Goal: Task Accomplishment & Management: Use online tool/utility

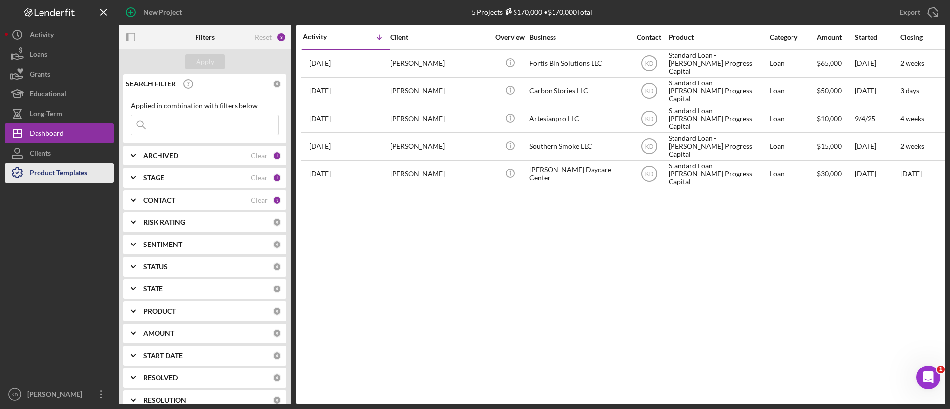
click at [44, 174] on div "Product Templates" at bounding box center [59, 174] width 58 height 22
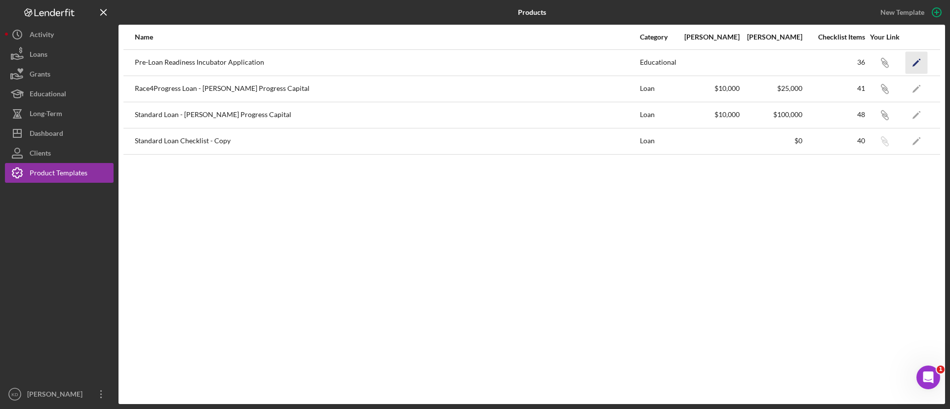
click at [920, 63] on icon "Icon/Edit" at bounding box center [916, 62] width 22 height 22
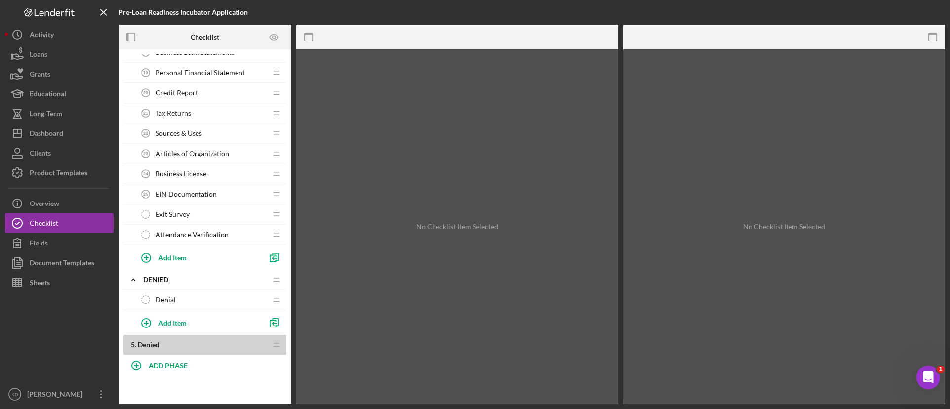
scroll to position [889, 0]
click at [194, 215] on div "Exit Survey Exit Survey" at bounding box center [201, 214] width 131 height 20
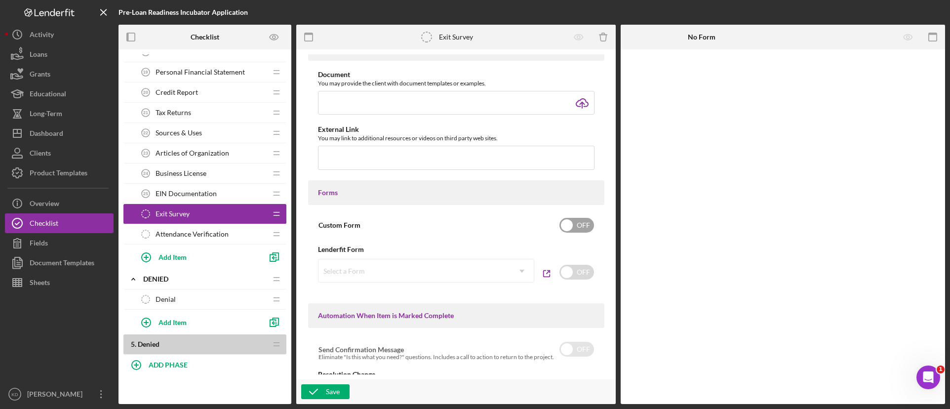
scroll to position [346, 0]
click at [574, 225] on input "checkbox" at bounding box center [576, 224] width 35 height 15
checkbox input "true"
click at [712, 73] on div "Add Form Element" at bounding box center [689, 77] width 58 height 20
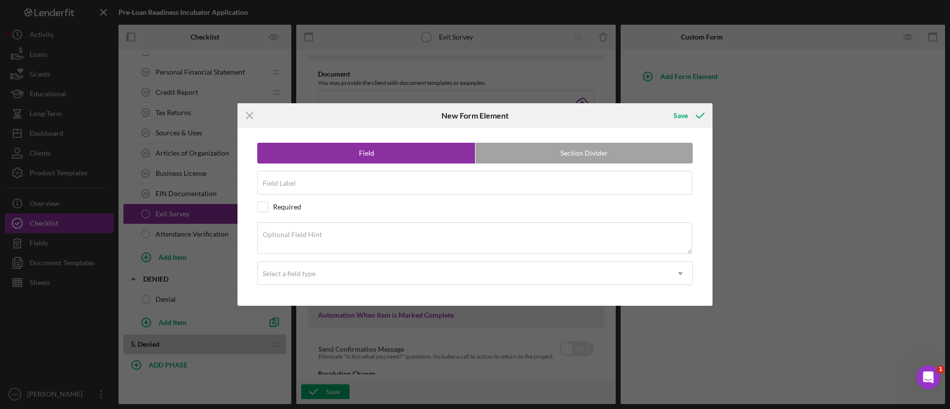
click at [552, 150] on label "Section Divider" at bounding box center [583, 153] width 217 height 20
radio input "false"
radio input "true"
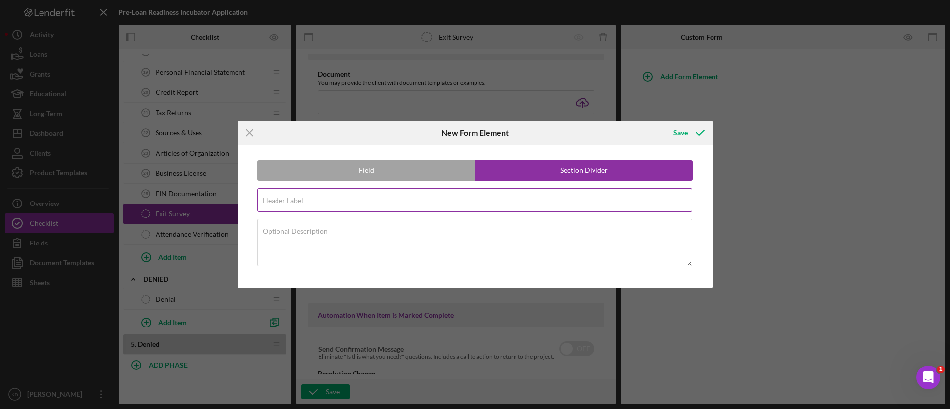
click at [400, 204] on input "Header Label" at bounding box center [474, 200] width 435 height 24
paste input "📊 Post-Cohort Survey"
type input "📊 Post-Cohort Survey"
click at [680, 131] on div "Save" at bounding box center [680, 133] width 14 height 20
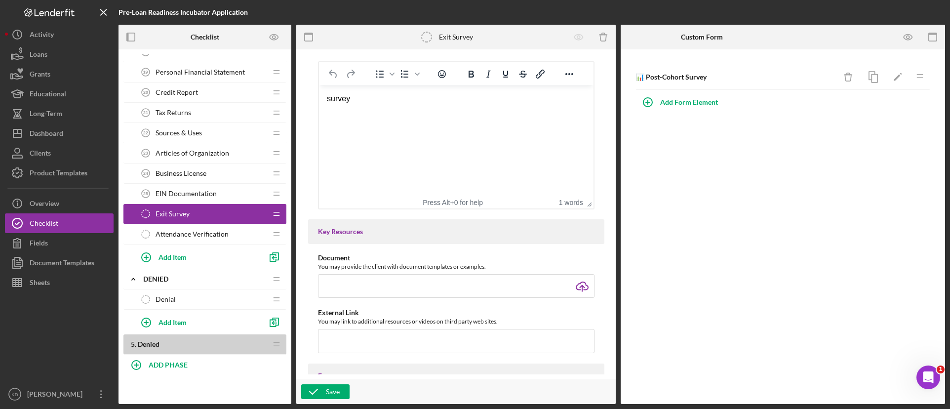
scroll to position [49, 0]
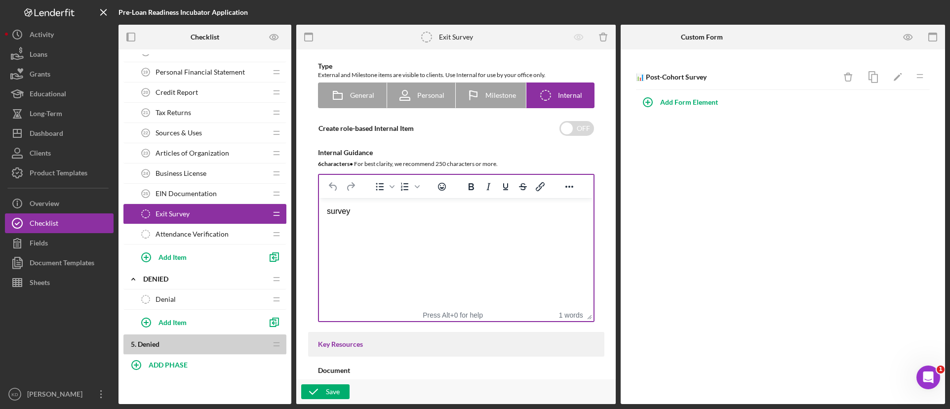
click at [394, 212] on div "survey" at bounding box center [455, 211] width 259 height 11
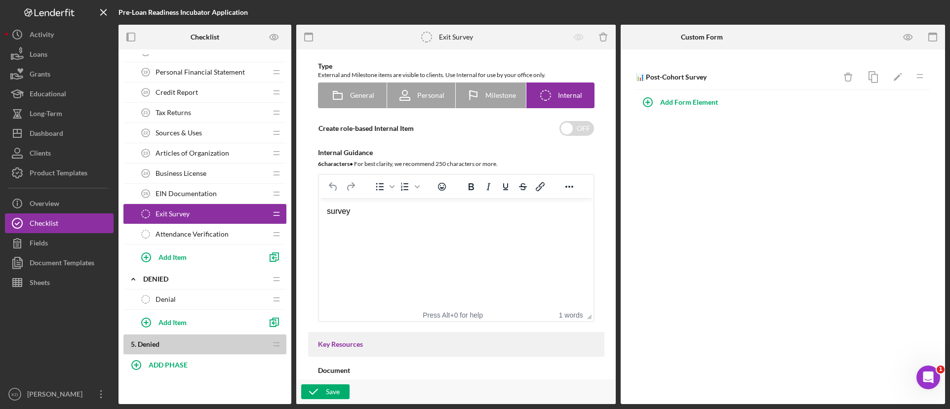
click at [394, 212] on div "survey" at bounding box center [455, 211] width 259 height 11
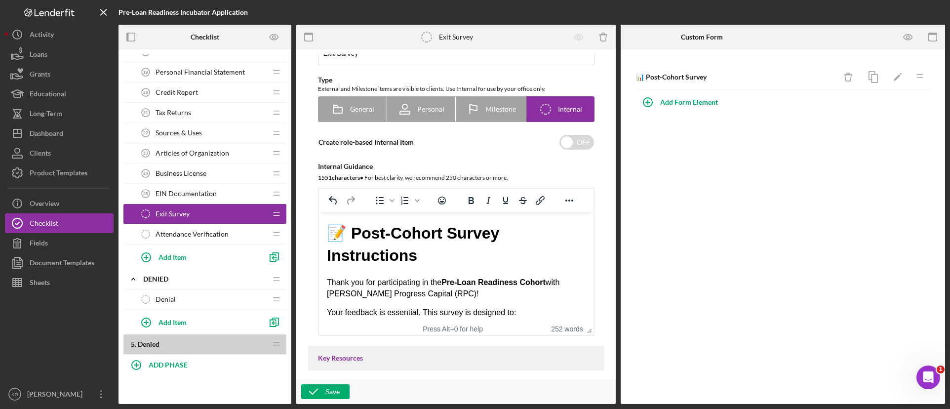
scroll to position [0, 0]
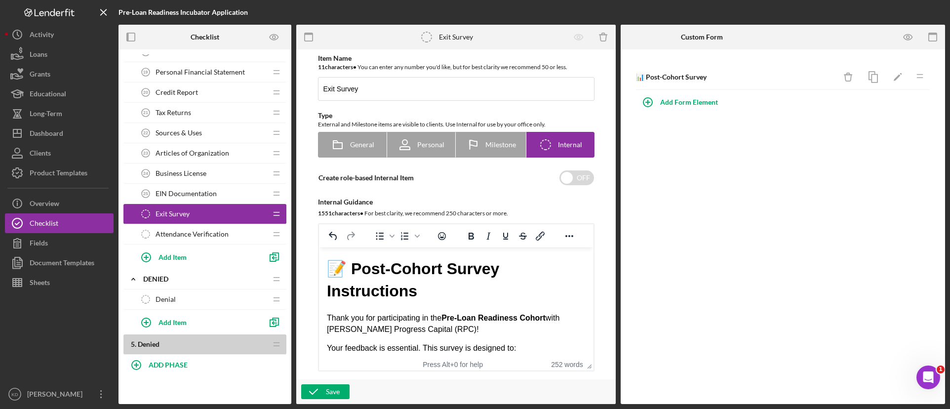
click at [607, 215] on div "Item Name 11 character s • You can enter any number you'd like, but for best cl…" at bounding box center [456, 214] width 310 height 320
click at [323, 392] on icon "button" at bounding box center [313, 391] width 25 height 25
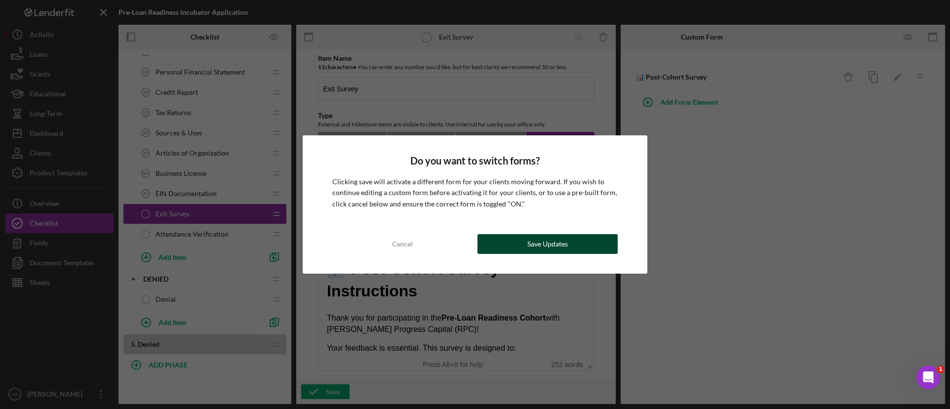
click at [534, 248] on div "Save Updates" at bounding box center [547, 244] width 40 height 20
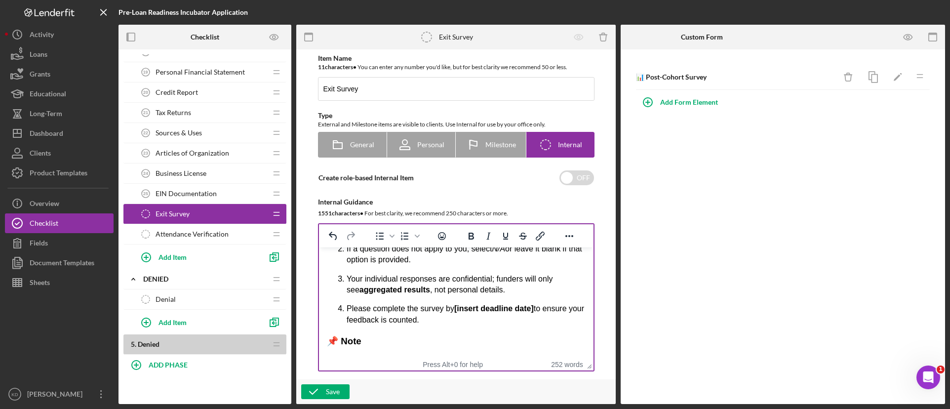
scroll to position [395, 0]
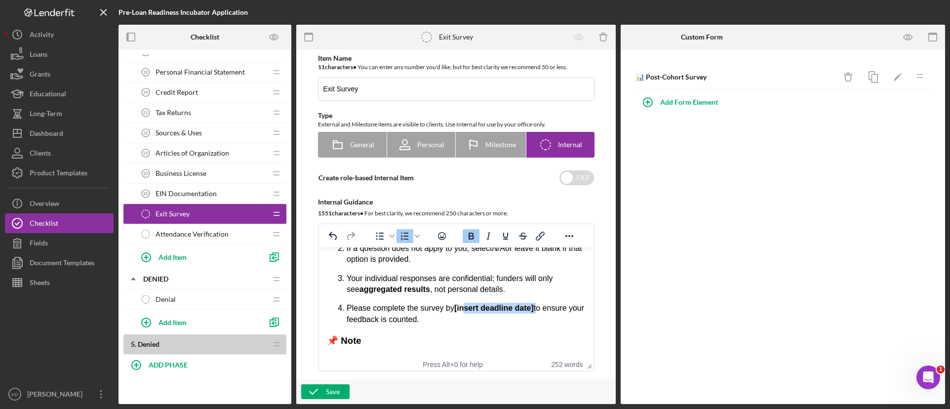
drag, startPoint x: 535, startPoint y: 308, endPoint x: 464, endPoint y: 310, distance: 71.1
click at [464, 310] on p "Please complete the survey by [insert deadline date] to ensure your feedback is…" at bounding box center [465, 314] width 239 height 22
click at [451, 331] on div "📝 Post-Cohort Survey Instructions Thank you for participating in the Pre-Loan R…" at bounding box center [455, 161] width 259 height 597
drag, startPoint x: 448, startPoint y: 323, endPoint x: 348, endPoint y: 310, distance: 101.0
click at [348, 310] on p "Please complete the survey by [insert deadline date] to ensure your feedback is…" at bounding box center [465, 314] width 239 height 22
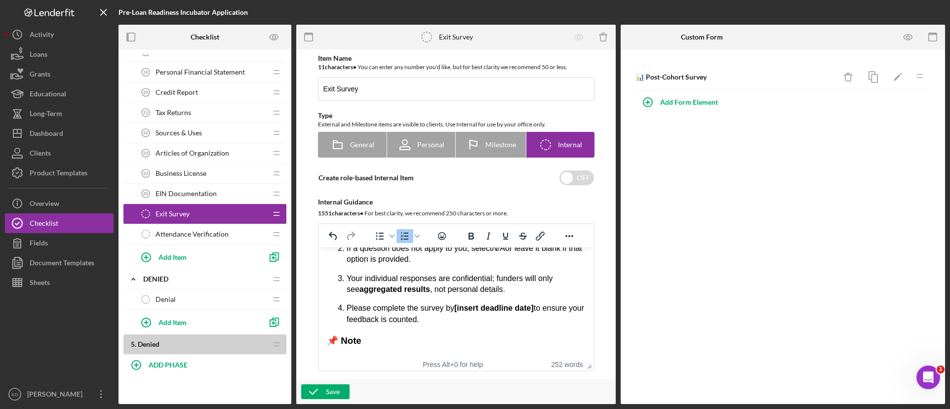
click at [481, 331] on div "📝 Post-Cohort Survey Instructions Thank you for participating in the Pre-Loan R…" at bounding box center [455, 161] width 259 height 597
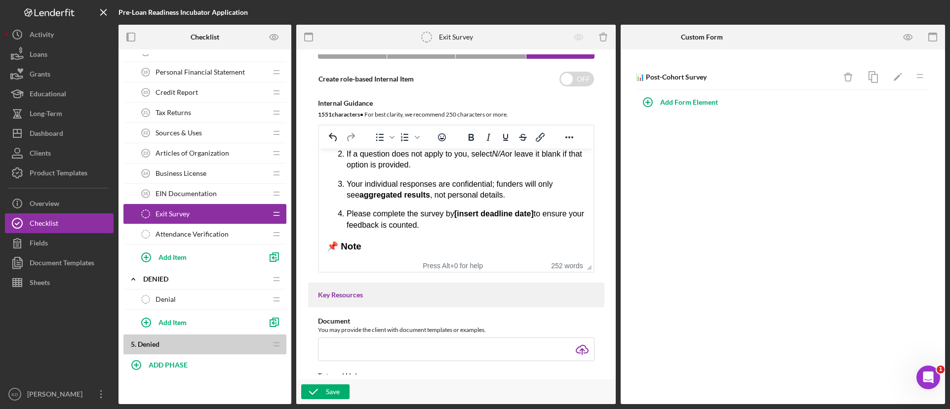
scroll to position [407, 0]
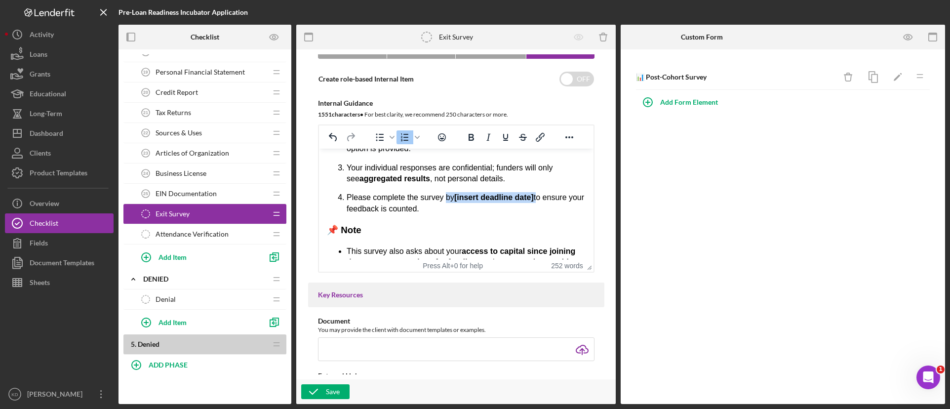
drag, startPoint x: 535, startPoint y: 198, endPoint x: 442, endPoint y: 197, distance: 93.3
click at [442, 197] on p "Please complete the survey by [insert deadline date] to ensure your feedback is…" at bounding box center [465, 203] width 239 height 22
click at [443, 210] on p "Please complete the survey in full to ensure your feedback is counted." at bounding box center [465, 203] width 239 height 22
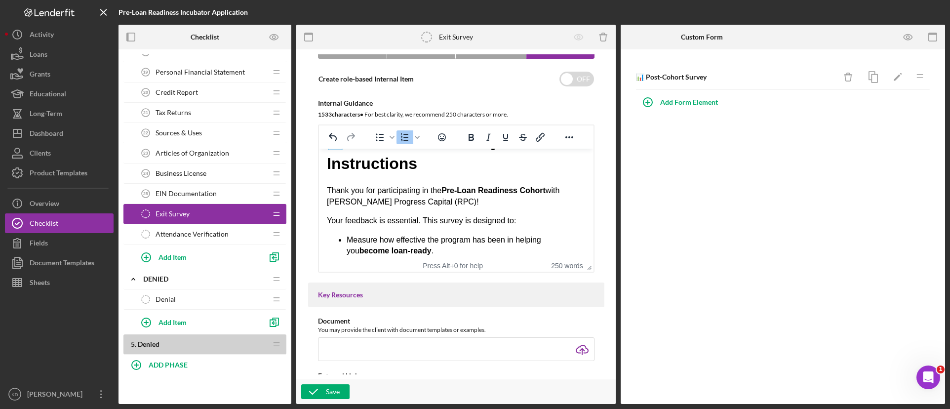
scroll to position [0, 0]
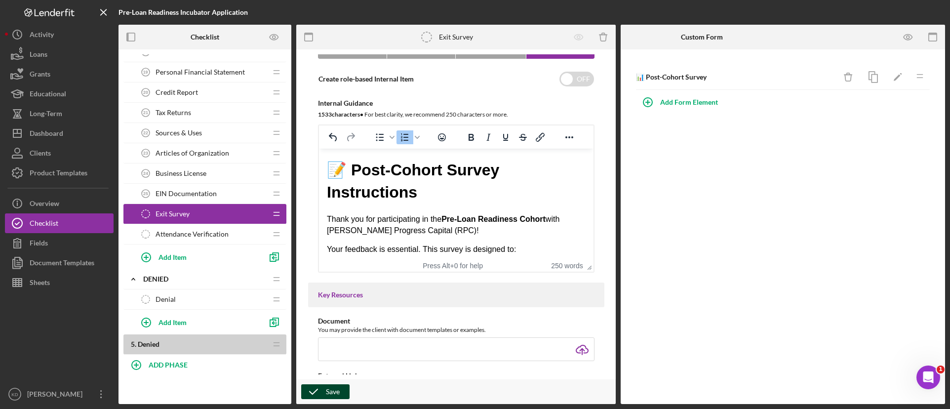
click at [335, 389] on div "Save" at bounding box center [333, 391] width 14 height 15
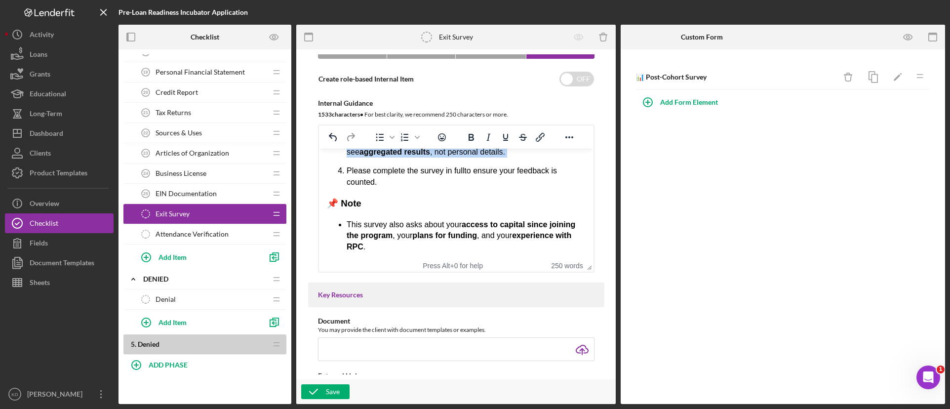
scroll to position [401, 0]
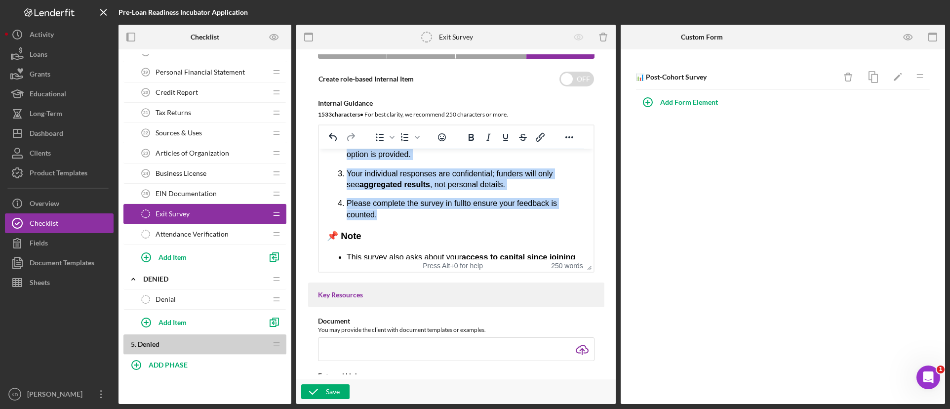
drag, startPoint x: 328, startPoint y: 195, endPoint x: 465, endPoint y: 213, distance: 137.9
click at [465, 213] on div "📝 Post-Cohort Survey Instructions Thank you for participating in the Pre-Loan R…" at bounding box center [455, 56] width 259 height 597
copy div "✅ Instructions Please answer all questions honestly — there are no right or wro…"
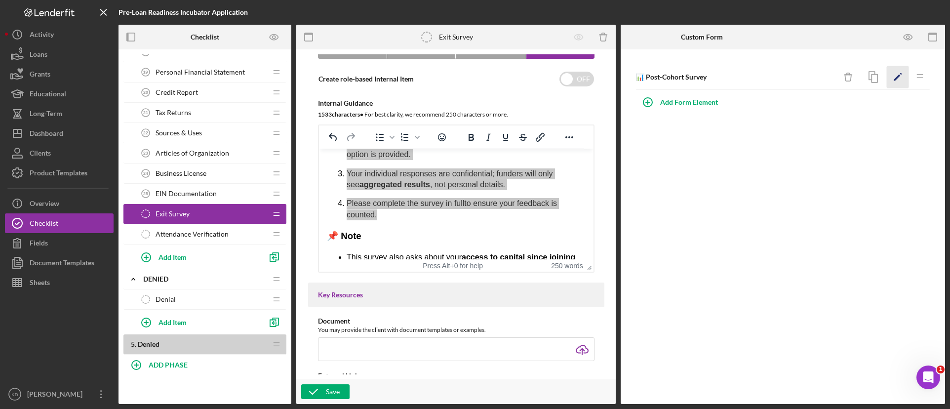
click at [896, 71] on icon "Icon/Edit" at bounding box center [898, 77] width 22 height 22
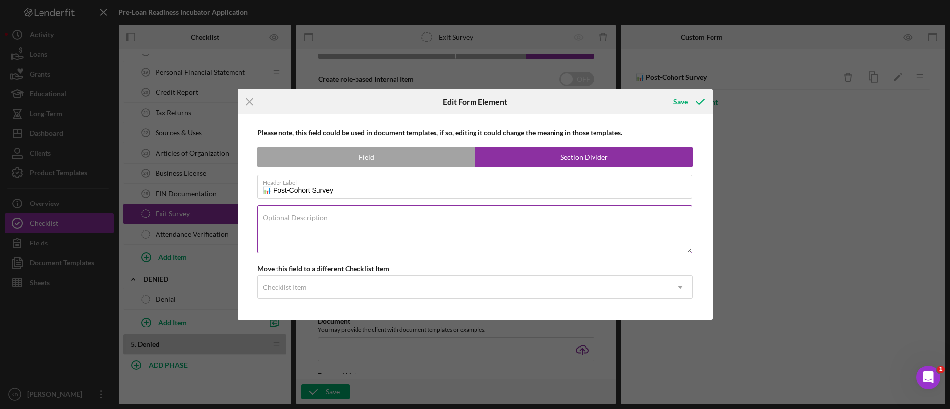
click at [358, 228] on textarea "Optional Description" at bounding box center [474, 228] width 435 height 47
paste textarea "✅ Instructions Please answer all questions honestly — there are no right or wro…"
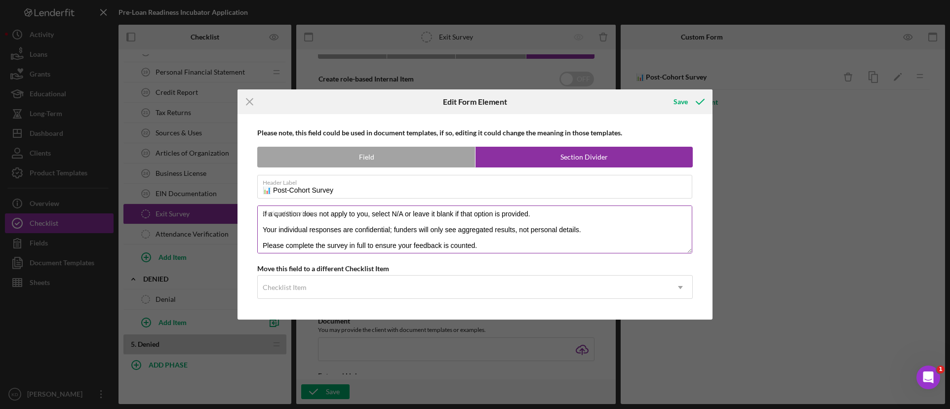
scroll to position [39, 0]
type textarea "✅ Instructions Please answer all questions honestly — there are no right or wro…"
click at [679, 106] on div "Save" at bounding box center [680, 102] width 14 height 20
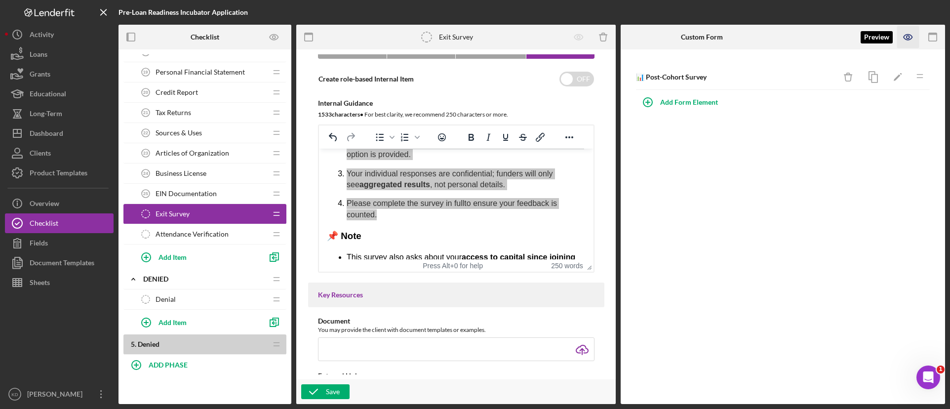
click at [908, 35] on icon "button" at bounding box center [908, 37] width 22 height 22
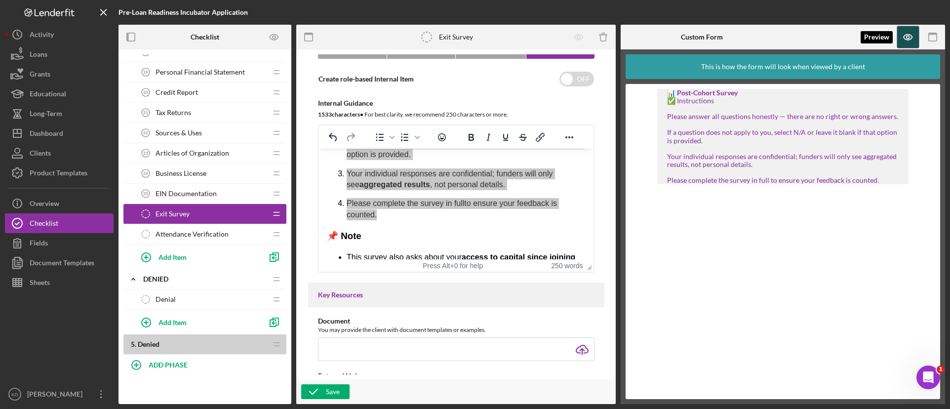
click at [905, 42] on icon "button" at bounding box center [908, 37] width 22 height 22
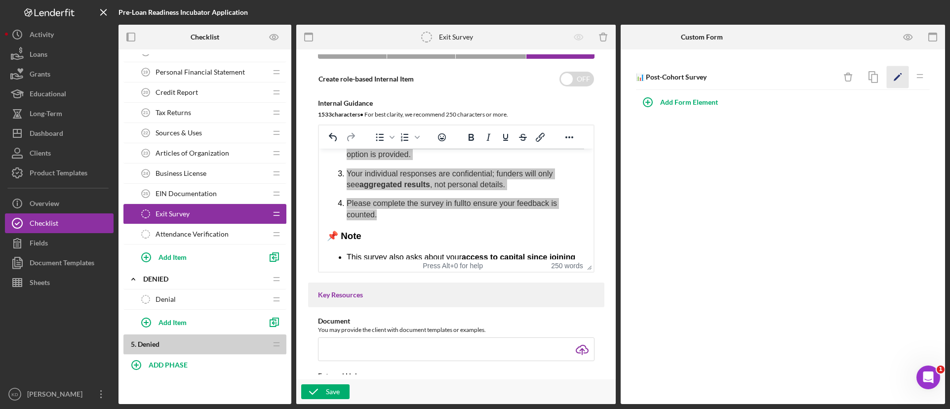
click at [898, 81] on icon "Icon/Edit" at bounding box center [898, 77] width 22 height 22
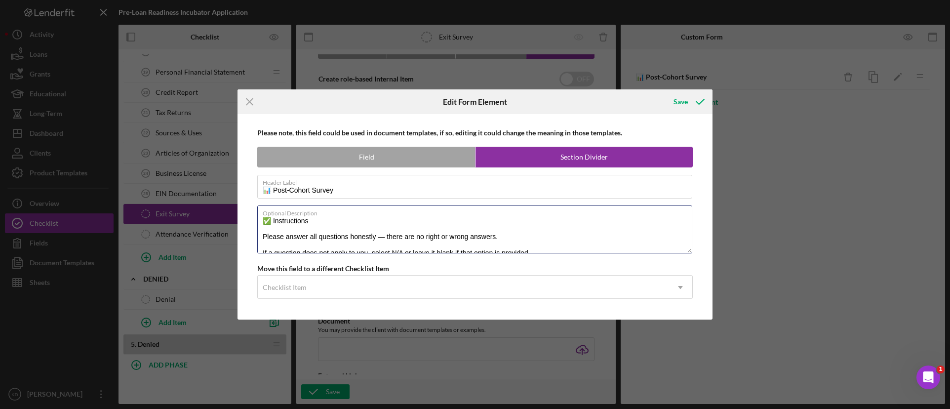
drag, startPoint x: 311, startPoint y: 228, endPoint x: 253, endPoint y: 222, distance: 59.0
click at [253, 221] on div "Please note, this field could be used in document templates, if so, editing it …" at bounding box center [474, 216] width 465 height 205
type textarea "Please answer all questions honestly — there are no right or wrong answers. If …"
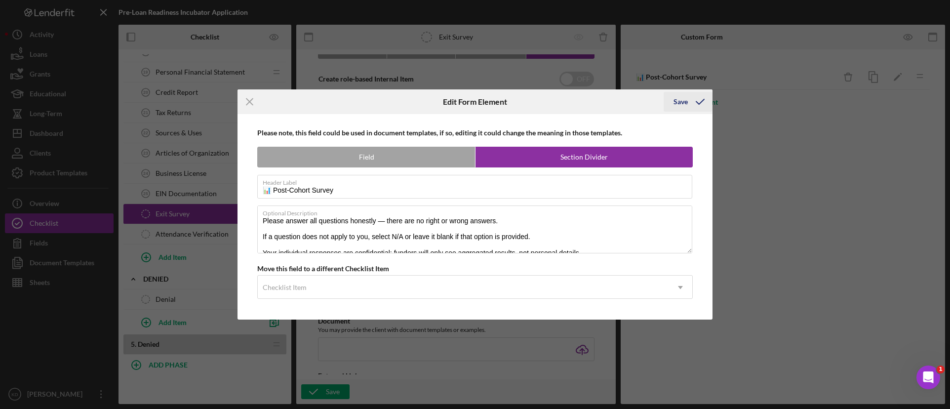
click at [698, 100] on icon "submit" at bounding box center [700, 101] width 25 height 25
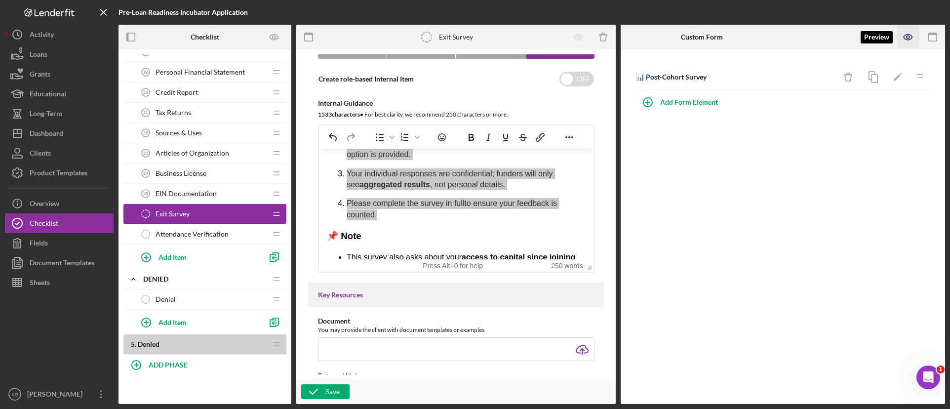
click at [913, 35] on icon "button" at bounding box center [908, 37] width 22 height 22
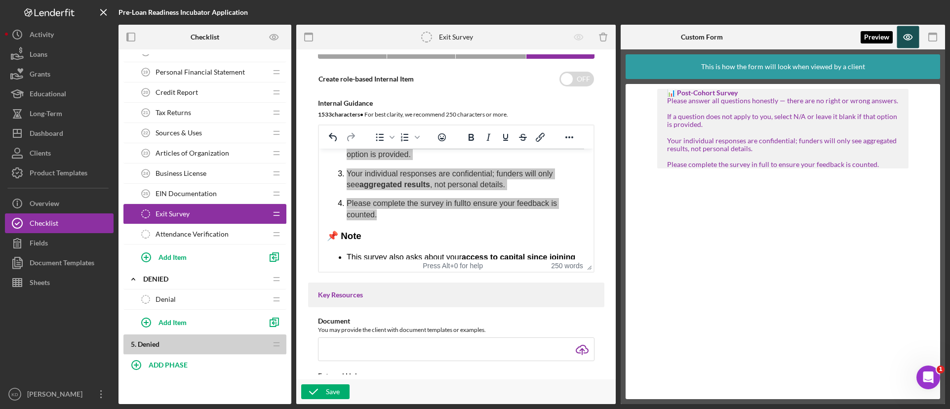
click at [912, 42] on icon "button" at bounding box center [908, 37] width 22 height 22
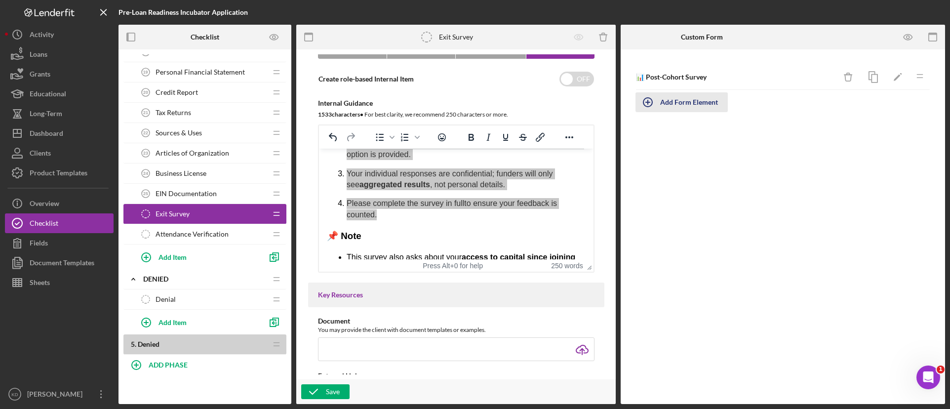
click at [699, 103] on div "Add Form Element" at bounding box center [689, 102] width 58 height 20
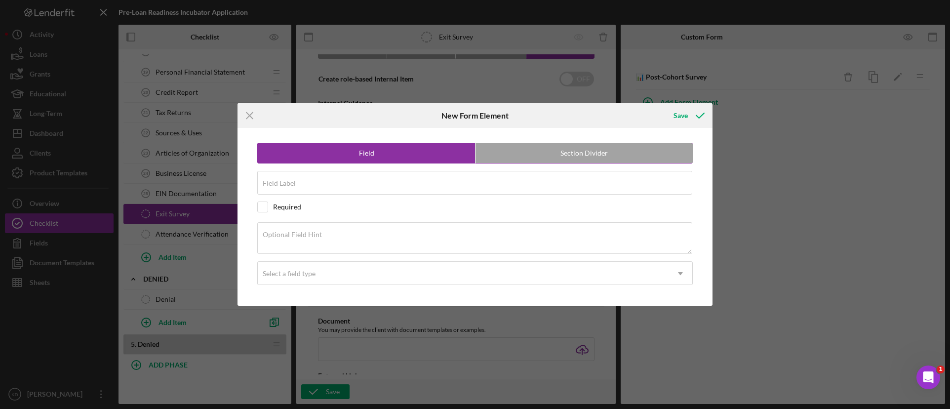
click at [570, 150] on label "Section Divider" at bounding box center [583, 153] width 217 height 20
radio input "false"
radio input "true"
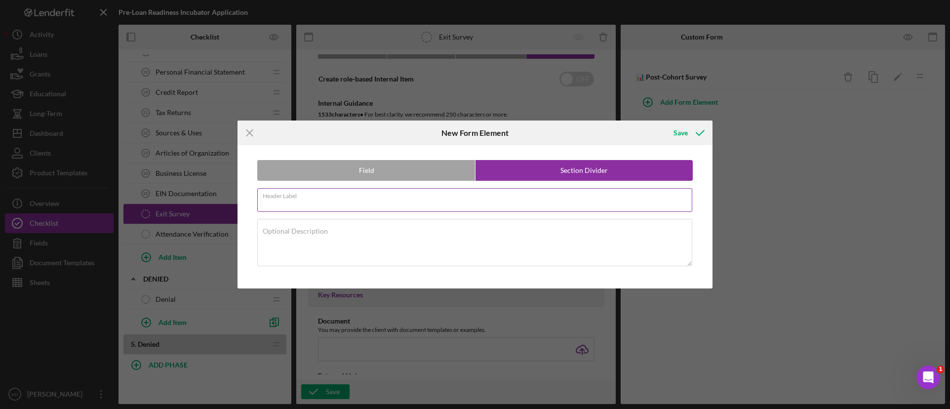
drag, startPoint x: 532, startPoint y: 200, endPoint x: 538, endPoint y: 201, distance: 5.5
click at [532, 200] on input "Header Label" at bounding box center [474, 200] width 435 height 24
paste input "Section 1: Business & Loan Readiness"
type input "Section 1: Business & Loan Readiness"
drag, startPoint x: 697, startPoint y: 134, endPoint x: 691, endPoint y: 135, distance: 6.0
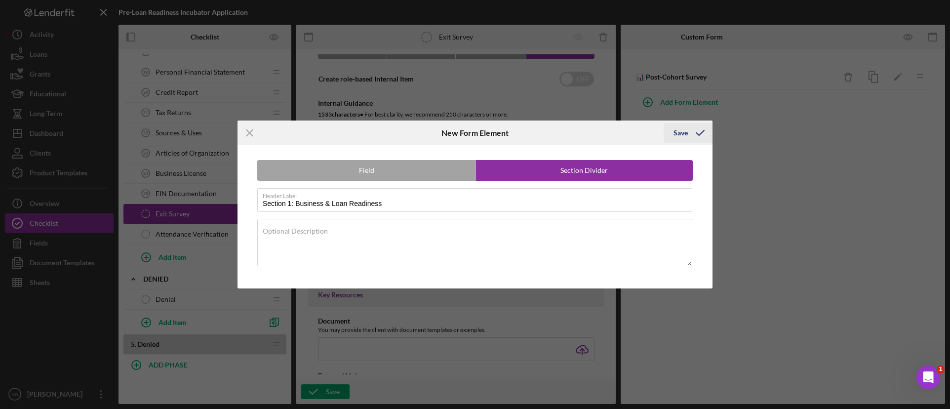
click at [696, 134] on icon "submit" at bounding box center [700, 132] width 25 height 25
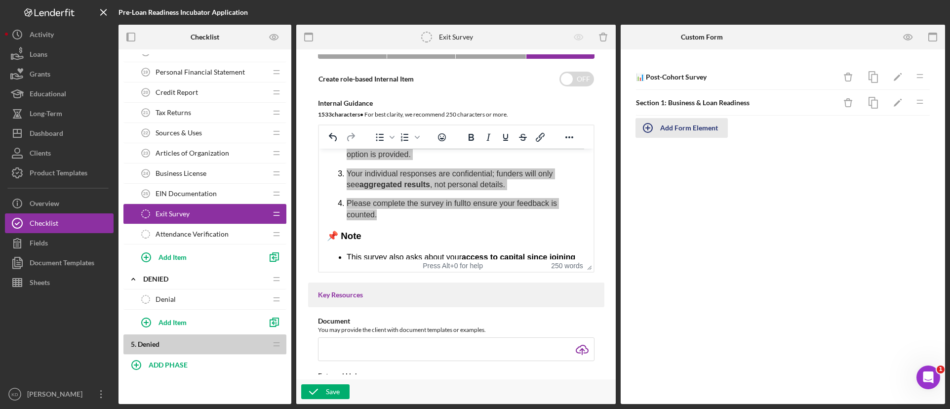
click at [695, 128] on div "Add Form Element" at bounding box center [689, 128] width 58 height 20
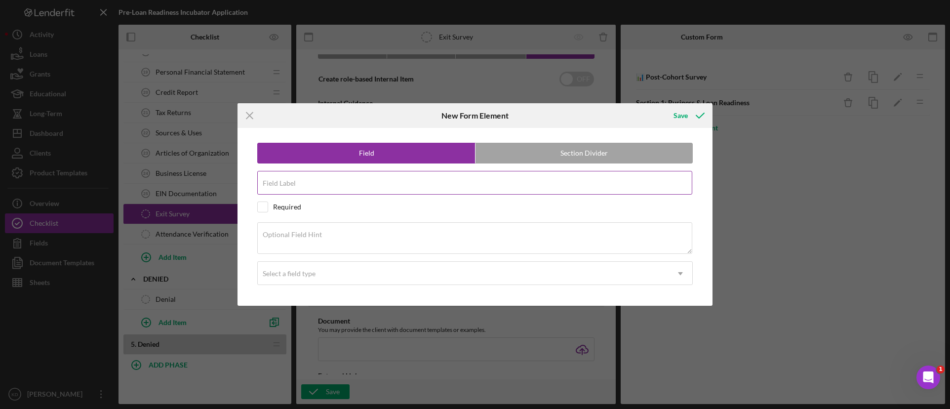
click at [336, 184] on input "Field Label" at bounding box center [474, 183] width 435 height 24
paste input "Since completing the cohort, how prepared do you feel to apply for business fun…"
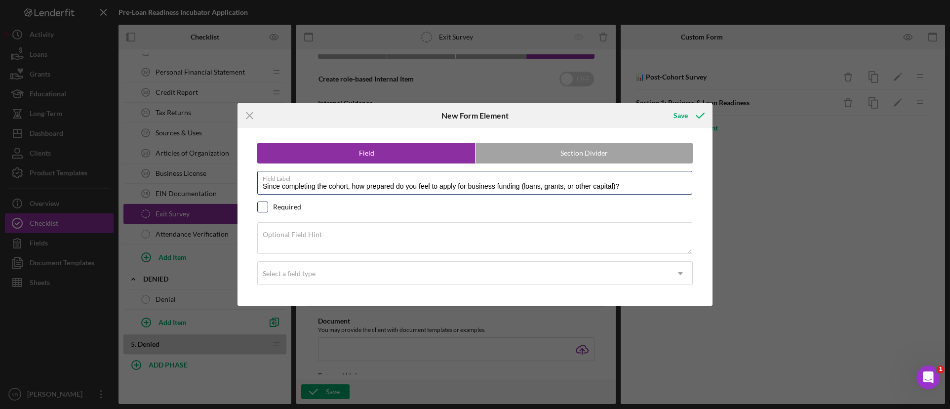
type input "Since completing the cohort, how prepared do you feel to apply for business fun…"
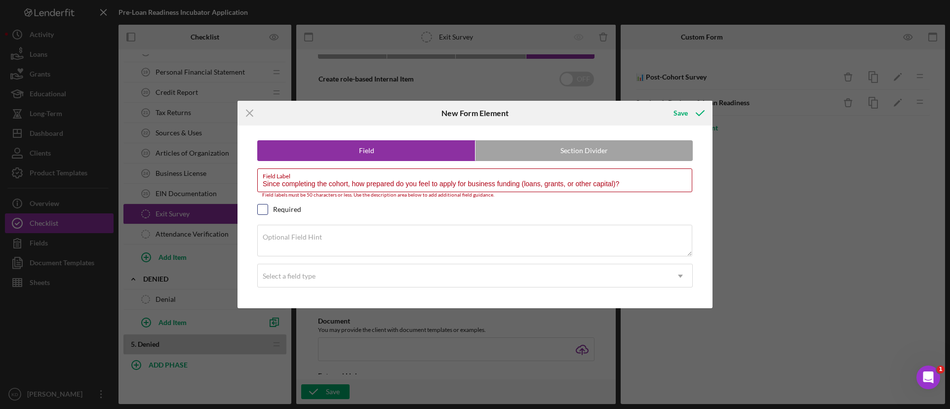
click at [264, 208] on input "checkbox" at bounding box center [263, 209] width 10 height 10
checkbox input "true"
click at [430, 186] on input "Since completing the cohort, how prepared do you feel to apply for business fun…" at bounding box center [474, 180] width 435 height 24
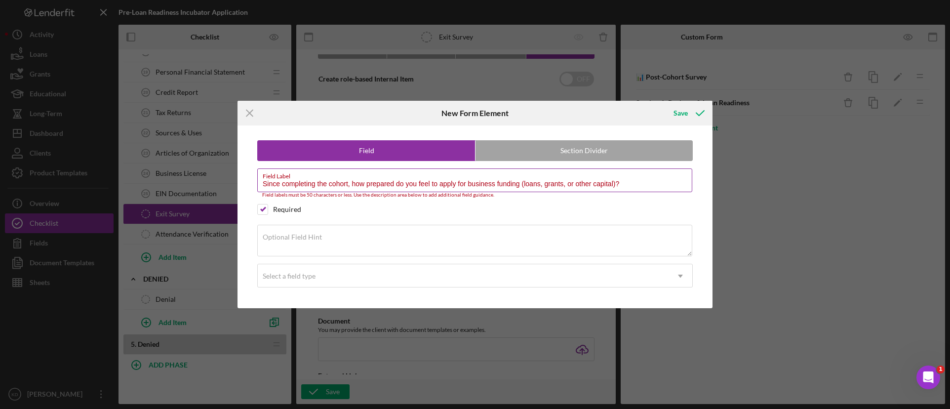
click at [430, 186] on input "Since completing the cohort, how prepared do you feel to apply for business fun…" at bounding box center [474, 180] width 435 height 24
drag, startPoint x: 503, startPoint y: 194, endPoint x: 304, endPoint y: 198, distance: 198.5
click at [304, 198] on div "Field Section Divider Field Label Since completing the cohort, how prepared do …" at bounding box center [474, 216] width 465 height 183
drag, startPoint x: 303, startPoint y: 198, endPoint x: 296, endPoint y: 194, distance: 7.5
click at [302, 197] on div "Field Section Divider Field Label Since completing the cohort, how prepared do …" at bounding box center [474, 216] width 465 height 183
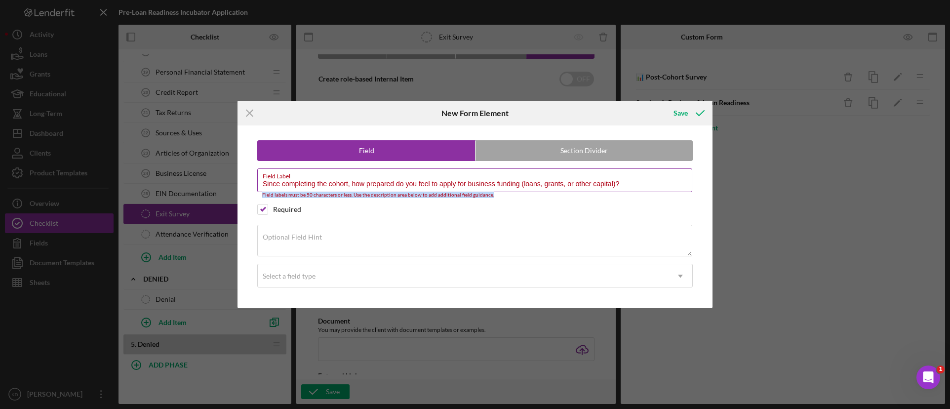
drag, startPoint x: 262, startPoint y: 194, endPoint x: 499, endPoint y: 195, distance: 236.9
click at [495, 196] on div "Field labels must be 50 characters or less. Use the description area below to a…" at bounding box center [474, 195] width 435 height 6
copy div "Field labels must be 50 characters or less. Use the description area below to a…"
click at [387, 177] on label "Field Label" at bounding box center [477, 174] width 429 height 11
click at [387, 177] on input "Since completing the cohort, how prepared do you feel to apply for business fun…" at bounding box center [474, 180] width 435 height 24
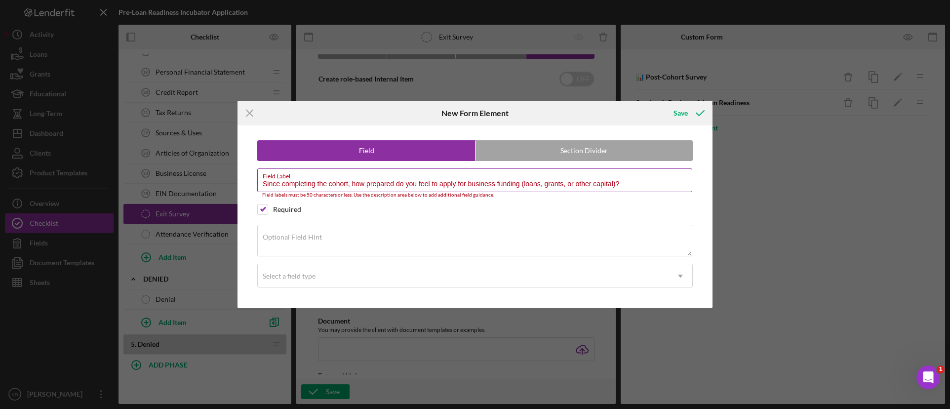
click at [387, 177] on label "Field Label" at bounding box center [477, 174] width 429 height 11
click at [387, 177] on input "Since completing the cohort, how prepared do you feel to apply for business fun…" at bounding box center [474, 180] width 435 height 24
click at [387, 177] on label "Field Label" at bounding box center [477, 174] width 429 height 11
click at [387, 177] on input "Since completing the cohort, how prepared do you feel to apply for business fun…" at bounding box center [474, 180] width 435 height 24
click at [388, 180] on div "Field Label Since completing the cohort, how prepared do you feel to apply for …" at bounding box center [474, 183] width 435 height 30
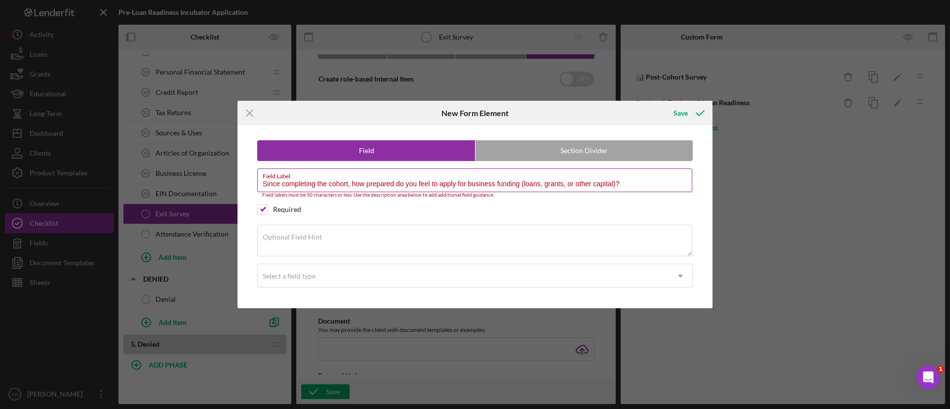
click at [389, 185] on input "Since completing the cohort, how prepared do you feel to apply for business fun…" at bounding box center [474, 180] width 435 height 24
paste input "Loan readiness today"
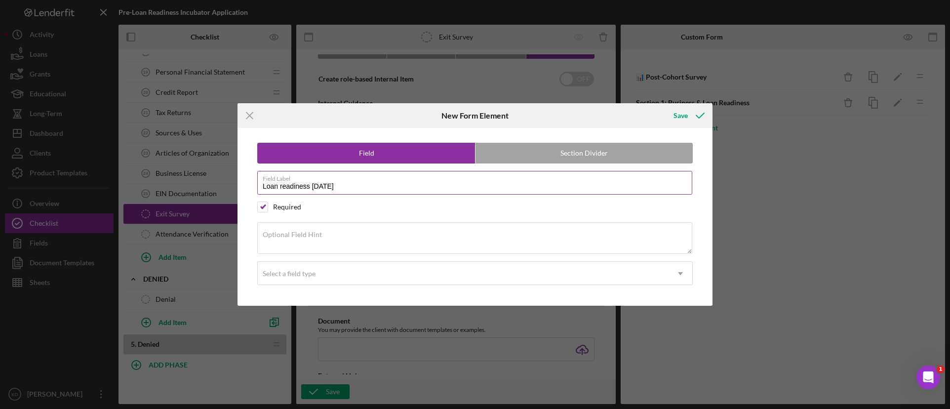
type input "Loan readiness today"
click at [330, 237] on textarea "Optional Field Hint" at bounding box center [474, 238] width 435 height 32
paste textarea "Since completing the cohort, how prepared do you feel to apply for funding (loa…"
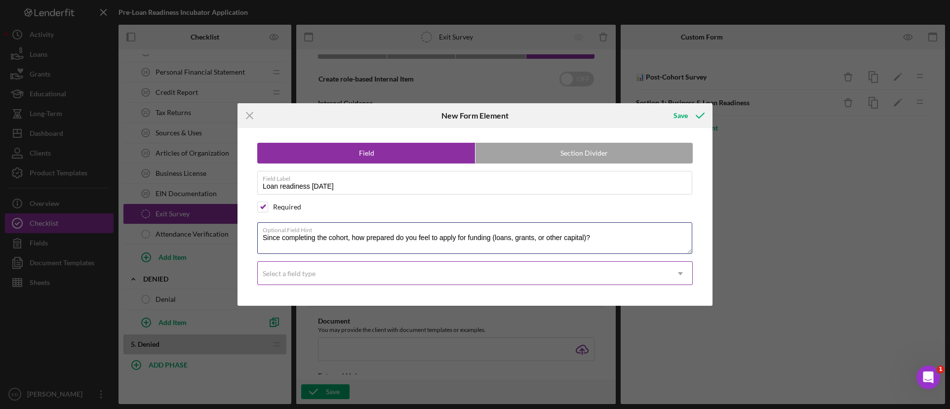
type textarea "Since completing the cohort, how prepared do you feel to apply for funding (loa…"
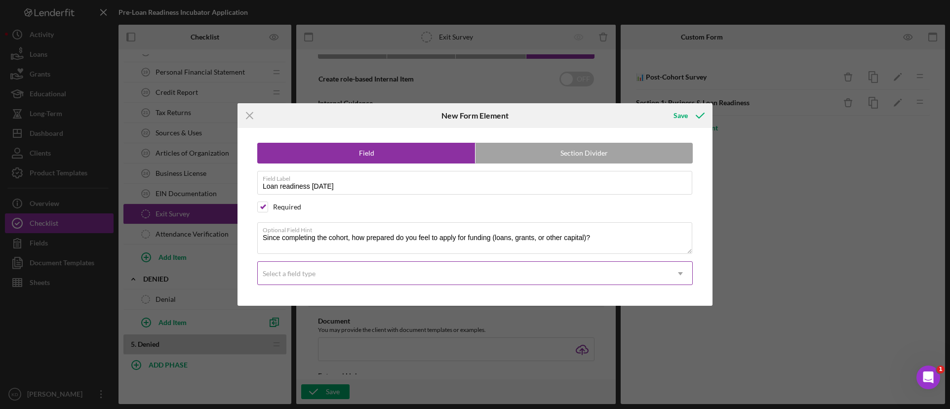
click at [312, 272] on div "Select a field type" at bounding box center [289, 274] width 53 height 8
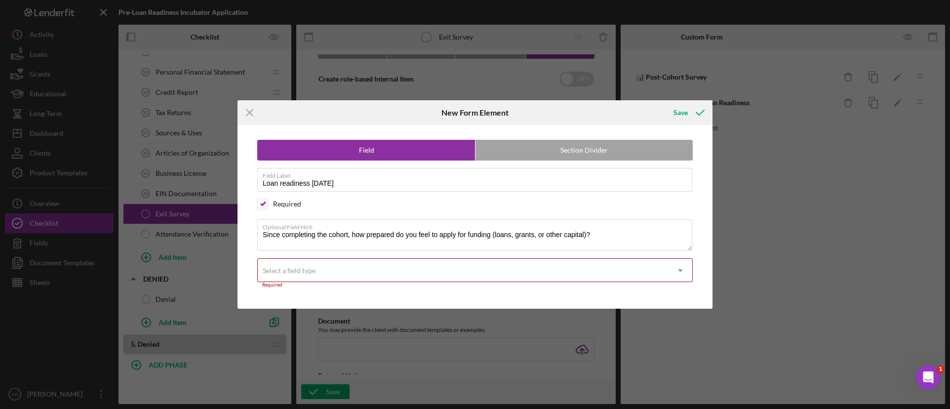
click at [315, 264] on div "Select a field type" at bounding box center [463, 270] width 411 height 23
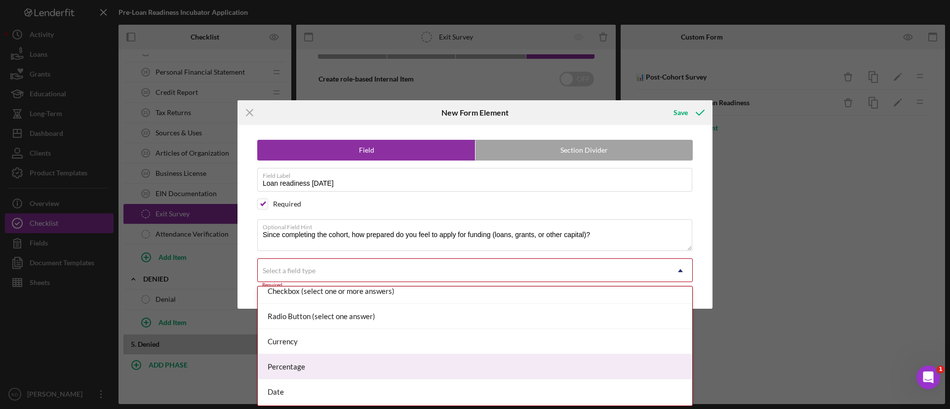
scroll to position [34, 0]
click at [412, 364] on div "Radio Button (select one answer)" at bounding box center [475, 365] width 434 height 25
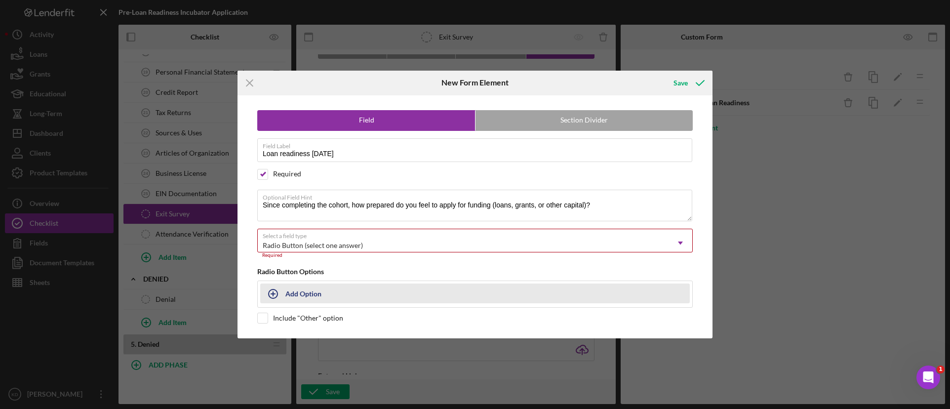
click at [380, 291] on button "Add Option" at bounding box center [474, 293] width 429 height 20
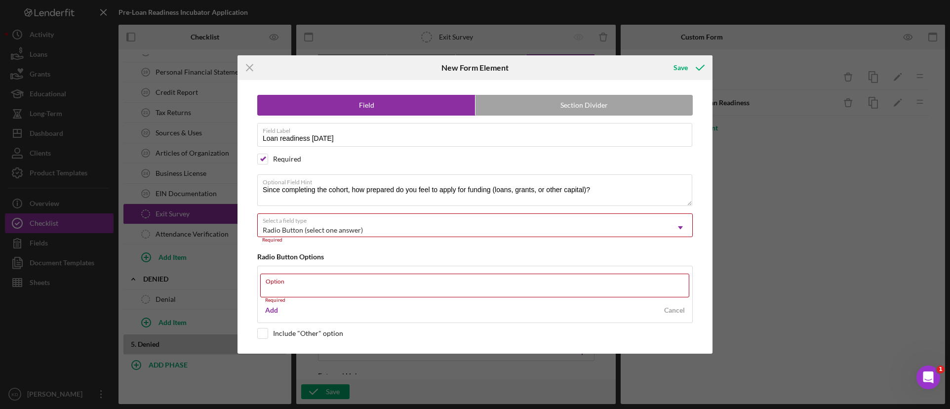
paste input "Much more prepared"
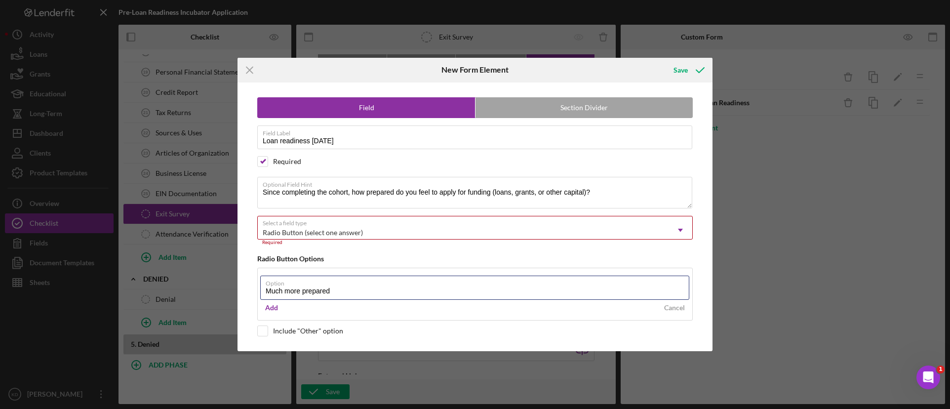
type input "Much more prepared"
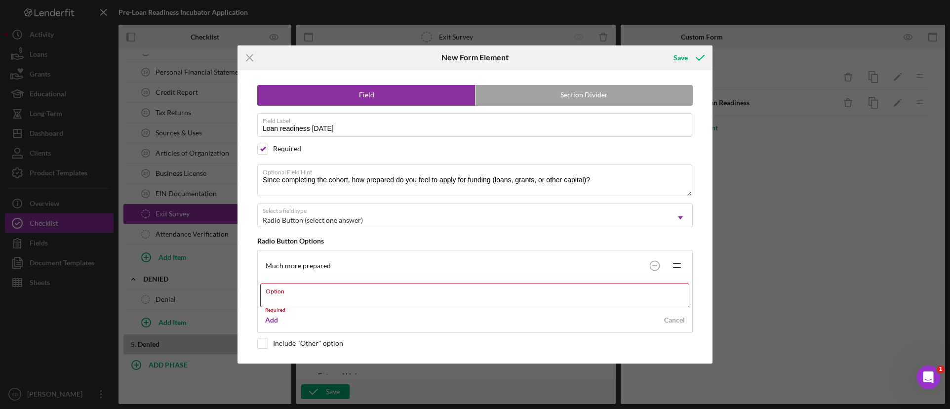
paste input "Somewhat more prepared"
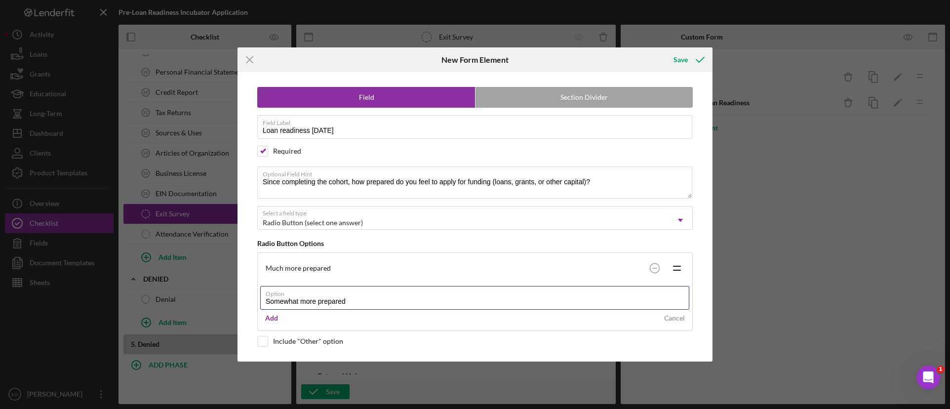
type input "Somewhat more prepared"
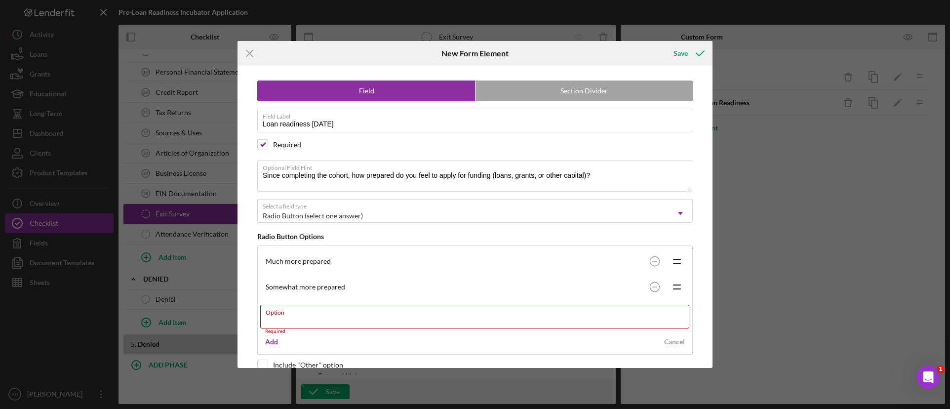
paste input "About the same"
type input "About the same"
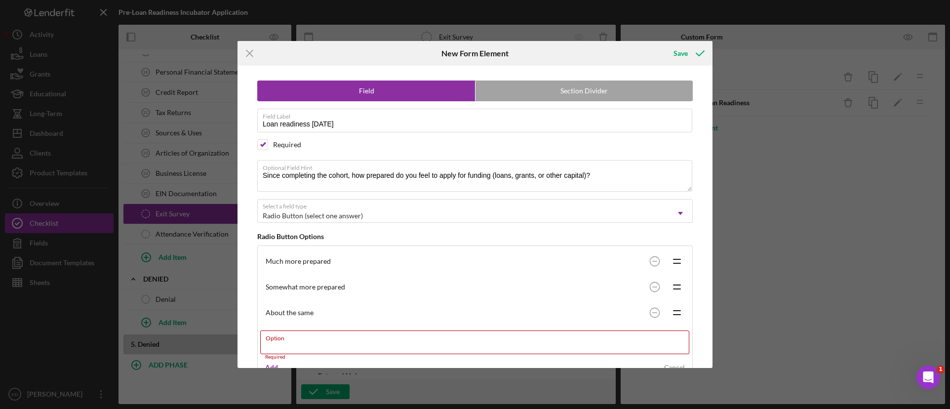
paste input "Less prepared"
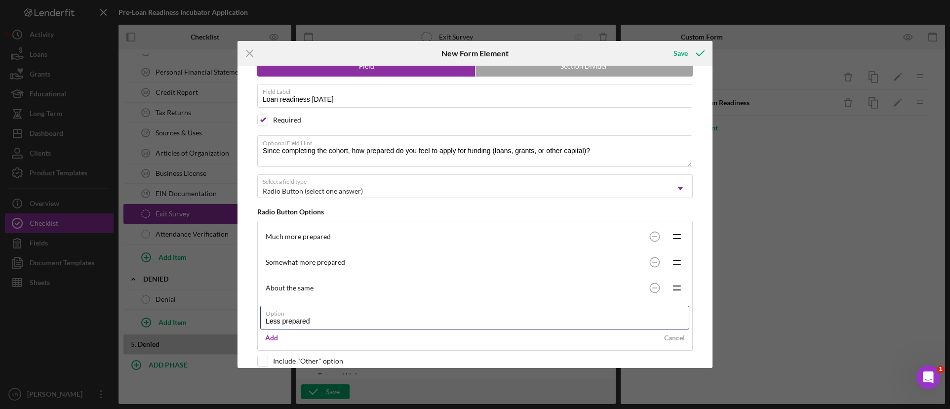
scroll to position [38, 0]
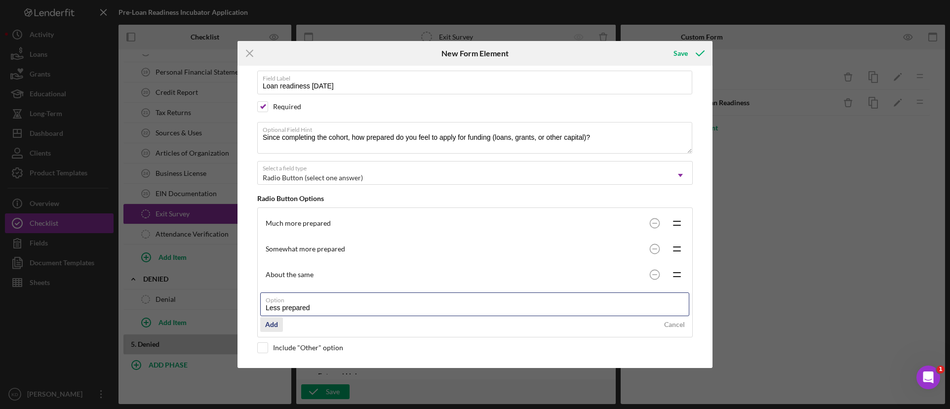
type input "Less prepared"
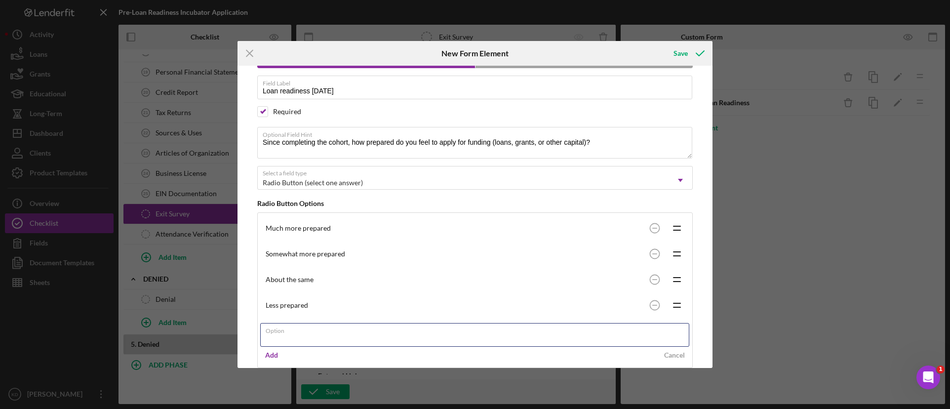
scroll to position [0, 0]
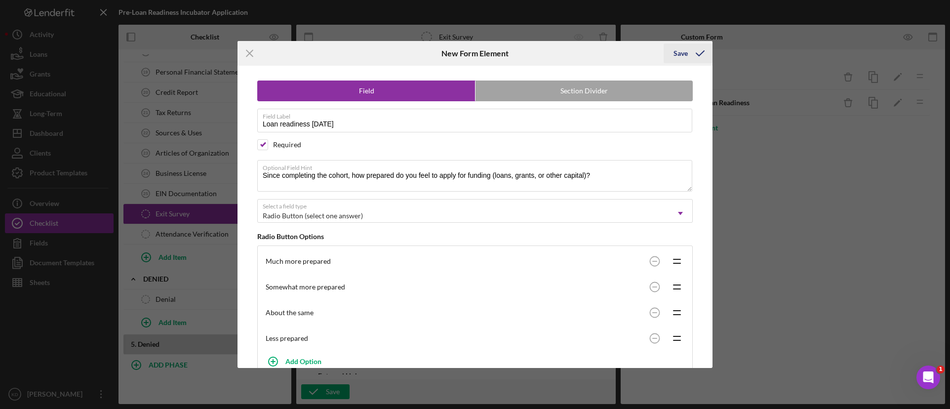
click at [692, 56] on icon "submit" at bounding box center [700, 53] width 25 height 25
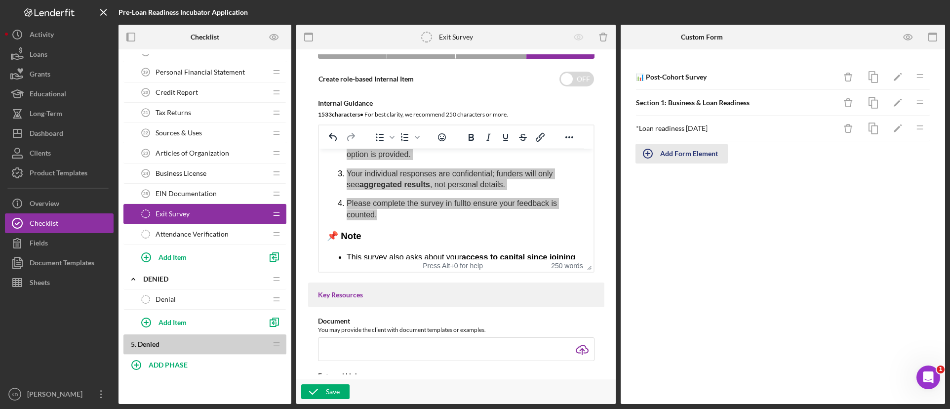
click at [672, 155] on div "Add Form Element" at bounding box center [689, 154] width 58 height 20
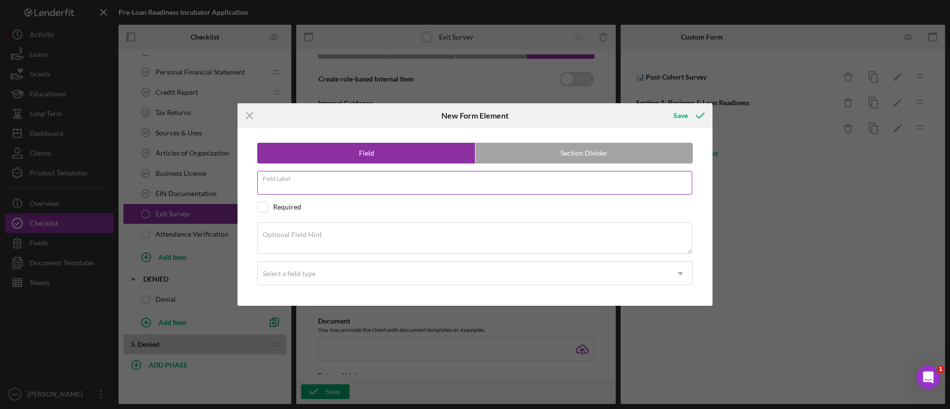
click at [385, 189] on input "Field Label" at bounding box center [474, 183] width 435 height 24
paste input "Docs are lender-ready?"
type input "Docs are lender-ready?"
click at [267, 208] on input "checkbox" at bounding box center [263, 207] width 10 height 10
checkbox input "true"
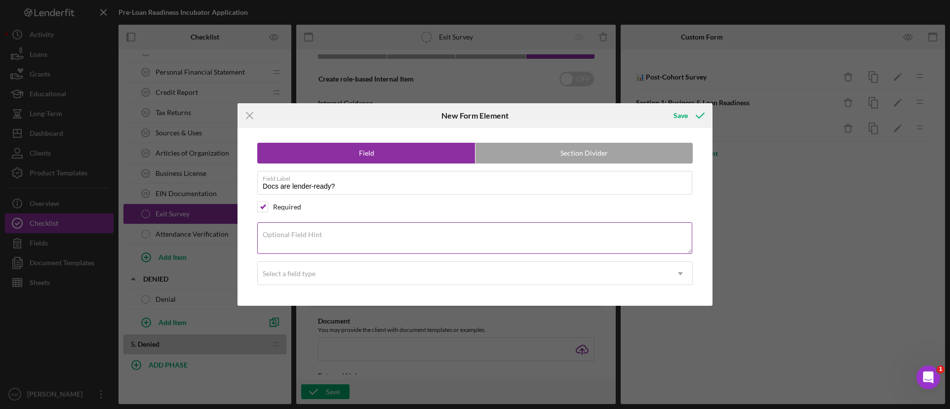
click at [358, 232] on div "Optional Field Hint" at bounding box center [474, 238] width 435 height 33
paste textarea "Do you feel your business plan, strategic plan, and financial documents are now…"
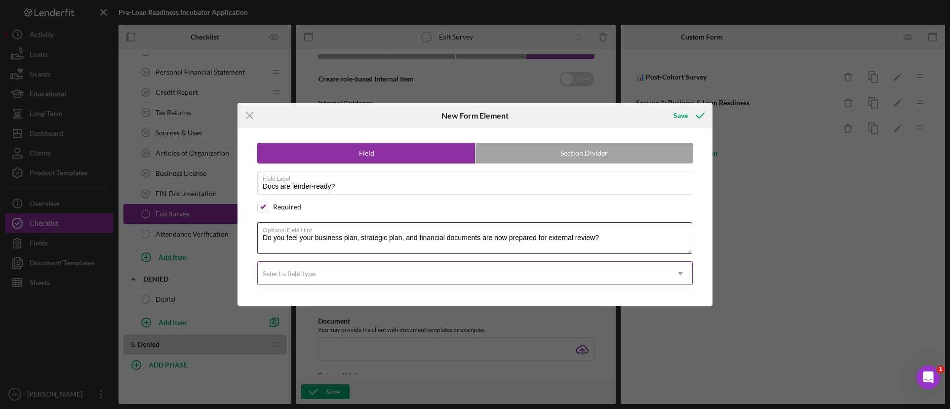
type textarea "Do you feel your business plan, strategic plan, and financial documents are now…"
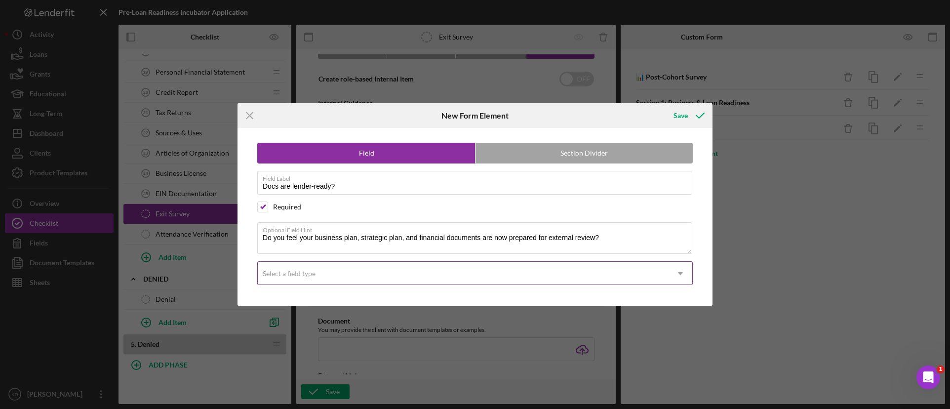
click at [347, 275] on div "Select a field type" at bounding box center [463, 273] width 411 height 23
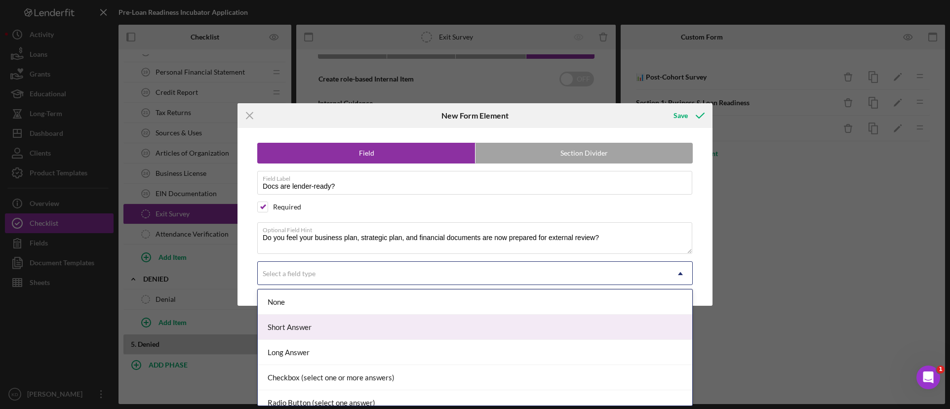
scroll to position [99, 0]
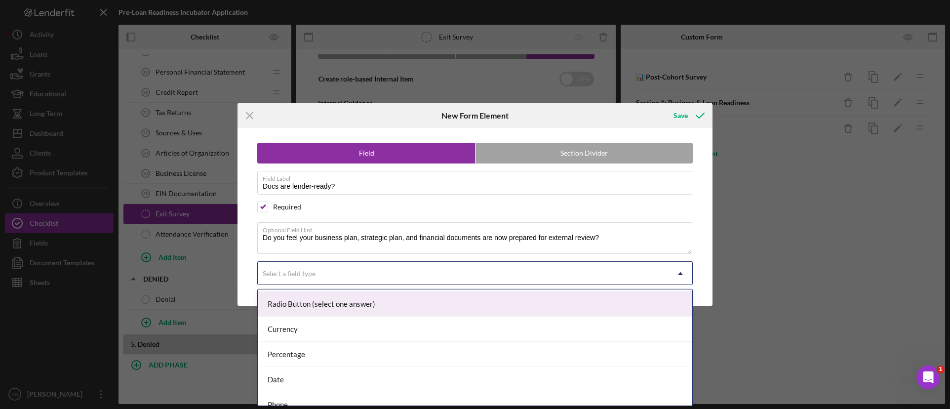
click at [373, 303] on div "Radio Button (select one answer)" at bounding box center [475, 303] width 434 height 25
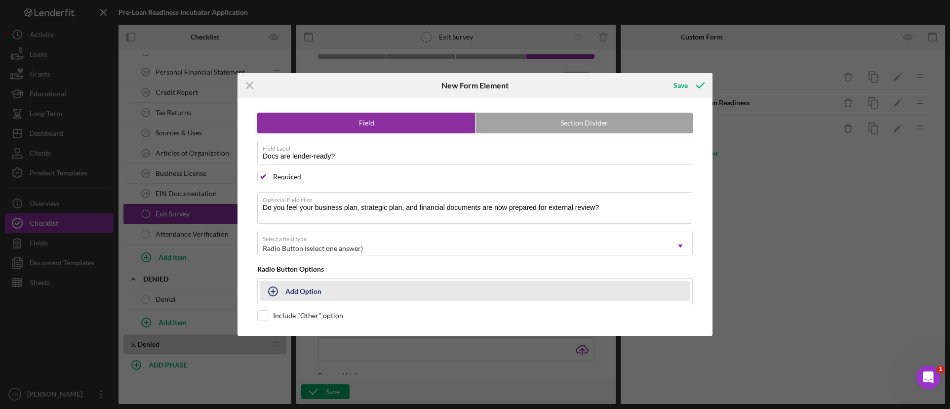
click at [371, 290] on button "Add Option" at bounding box center [474, 291] width 429 height 20
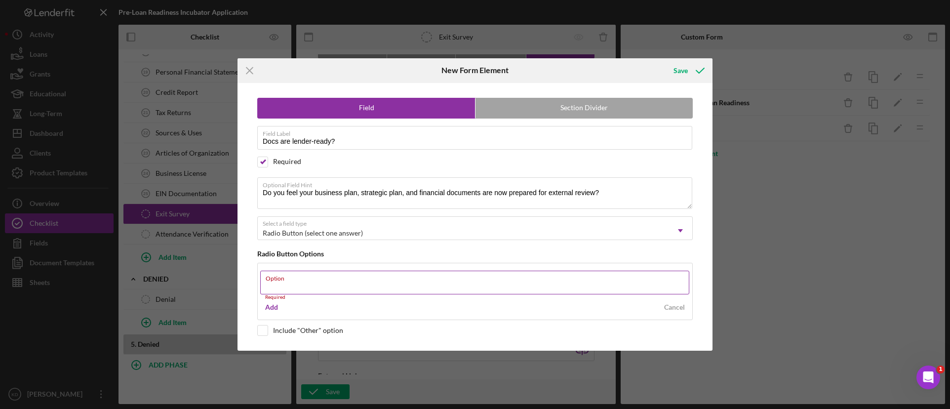
paste input "Yes, fully"
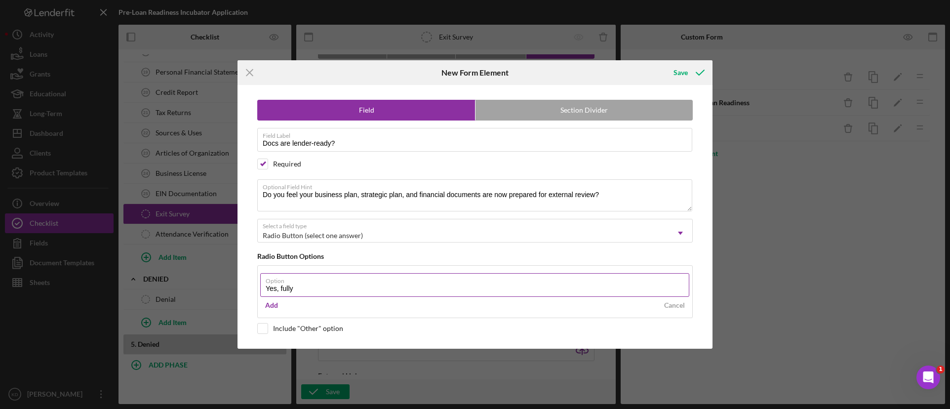
type input "Yes, fully"
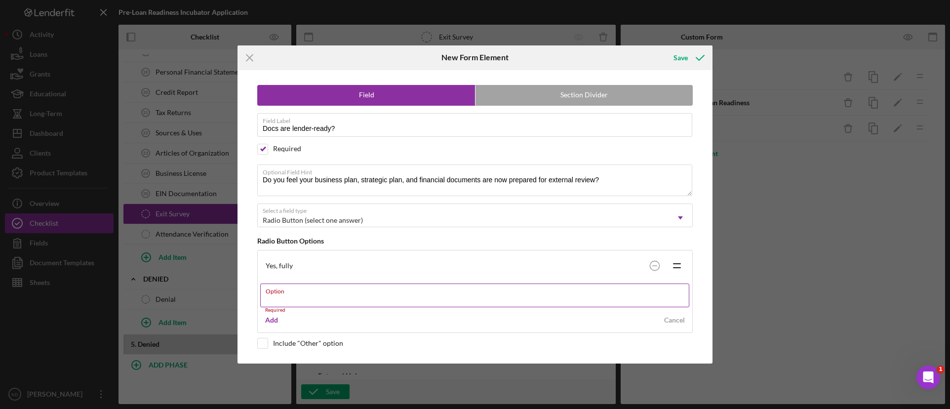
paste input "Partially, still need support"
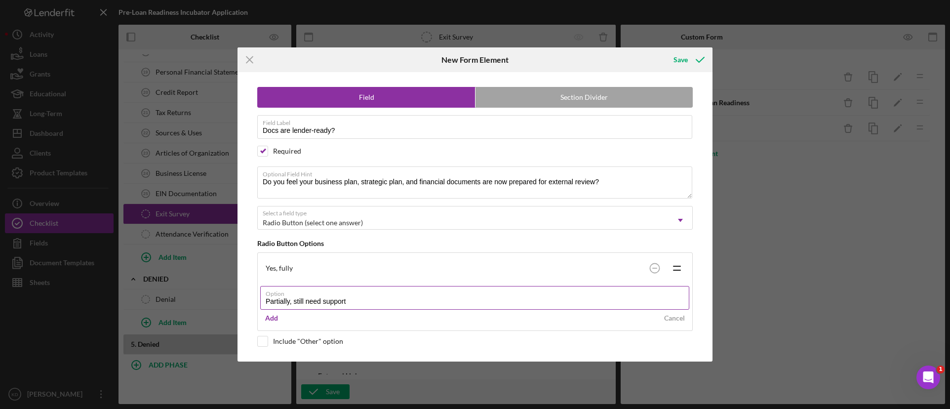
type input "Partially, still need support"
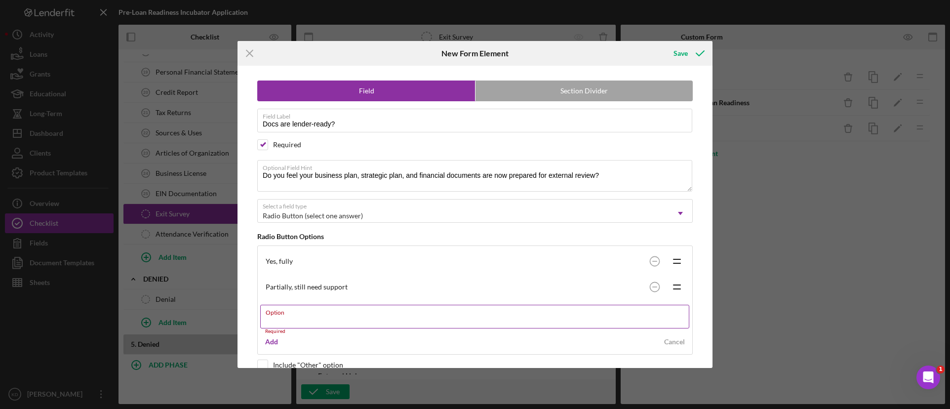
paste input "Not yet"
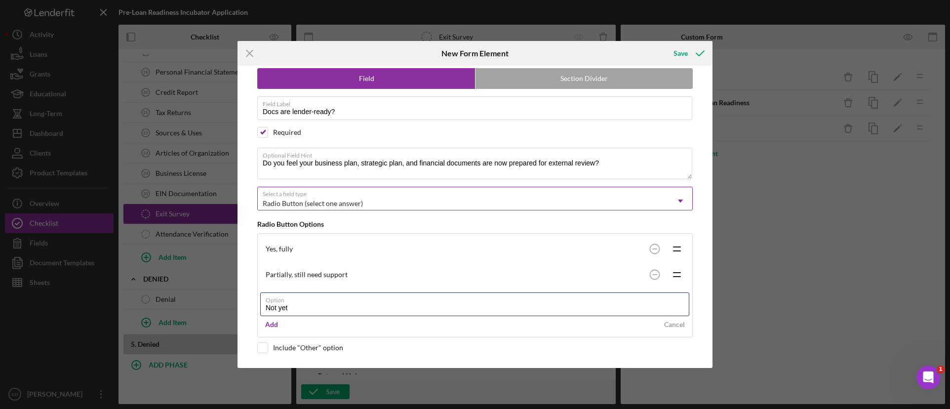
type input "Not yet"
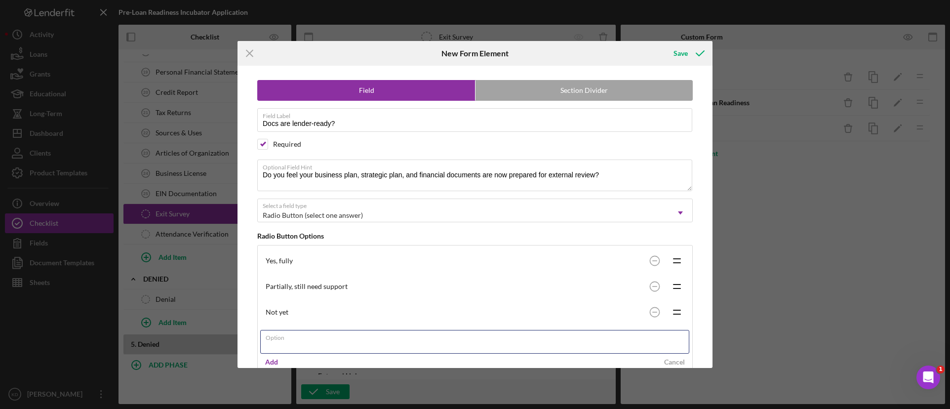
scroll to position [0, 0]
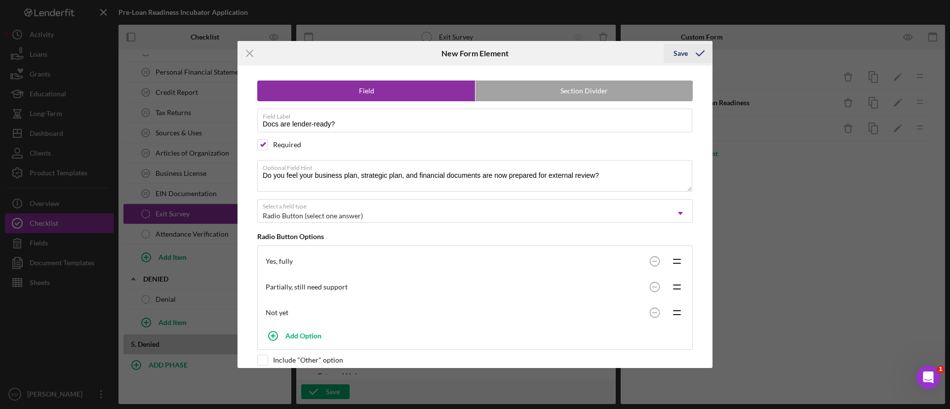
click at [692, 53] on icon "submit" at bounding box center [700, 53] width 25 height 25
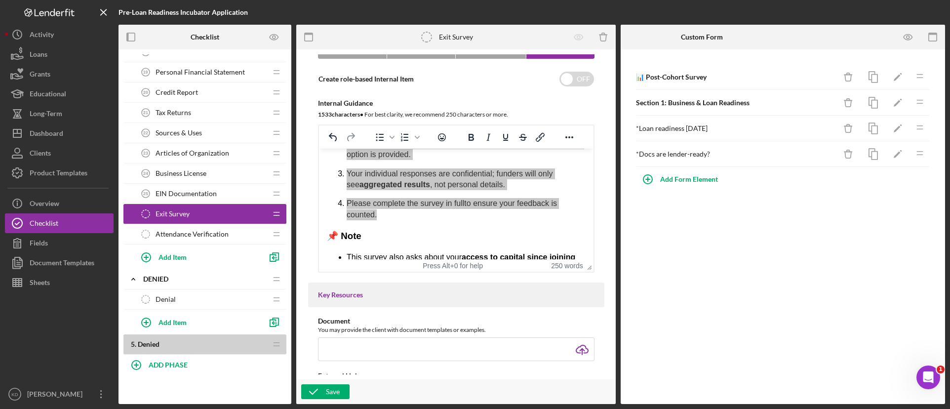
click at [697, 310] on div "📊 Post-Cohort Survey Icon/Delete Icon/Edit Icon/Drag Section 1: Business & Loan…" at bounding box center [782, 226] width 324 height 354
click at [690, 182] on div "Add Form Element" at bounding box center [689, 179] width 58 height 20
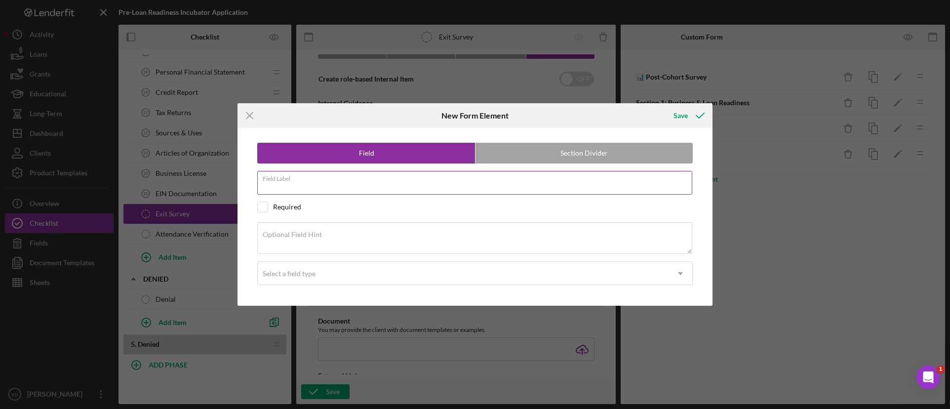
click at [614, 180] on div "Field Label" at bounding box center [474, 183] width 435 height 25
paste input "New capital access?"
type input "New capital access?"
click at [391, 235] on textarea "Optional Field Hint" at bounding box center [474, 238] width 435 height 32
paste textarea "Since joining the program, have you obtained new capital (loans, grants, invest…"
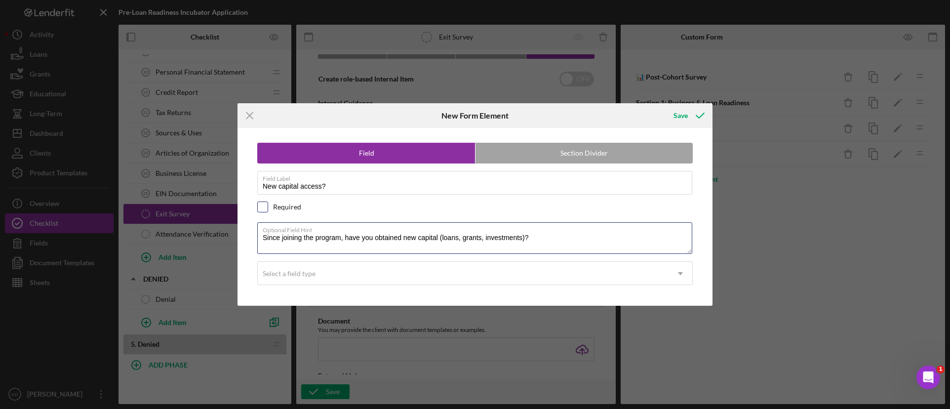
type textarea "Since joining the program, have you obtained new capital (loans, grants, invest…"
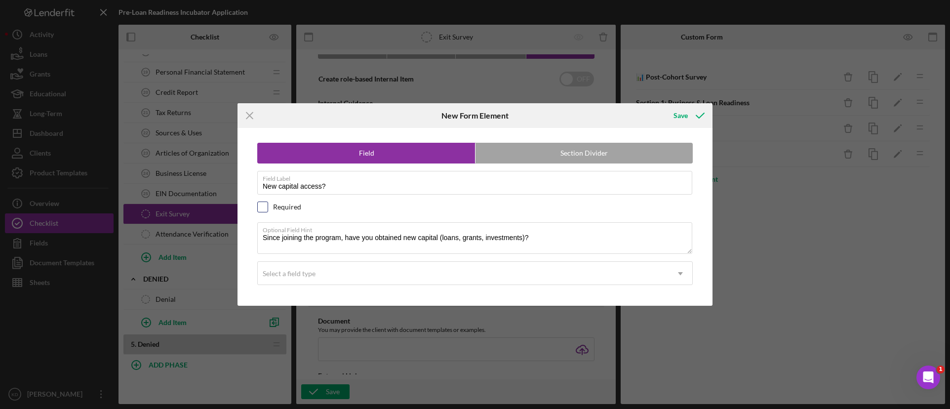
click at [264, 205] on input "checkbox" at bounding box center [263, 207] width 10 height 10
checkbox input "true"
click at [313, 277] on div "Select a field type" at bounding box center [289, 274] width 53 height 8
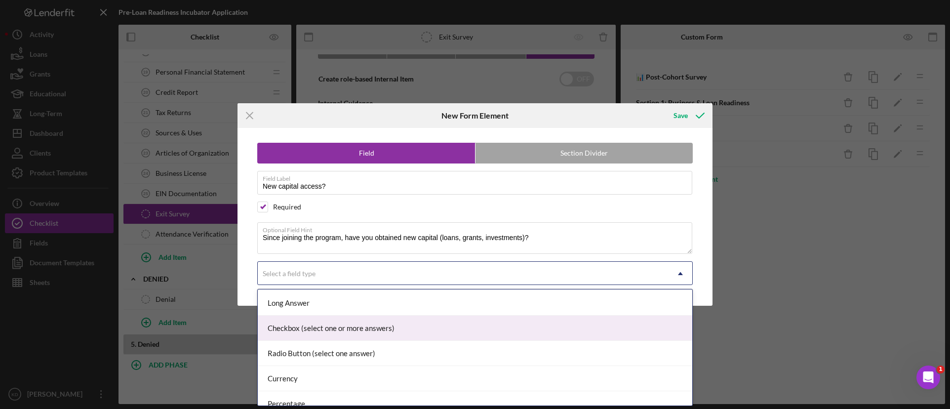
scroll to position [99, 0]
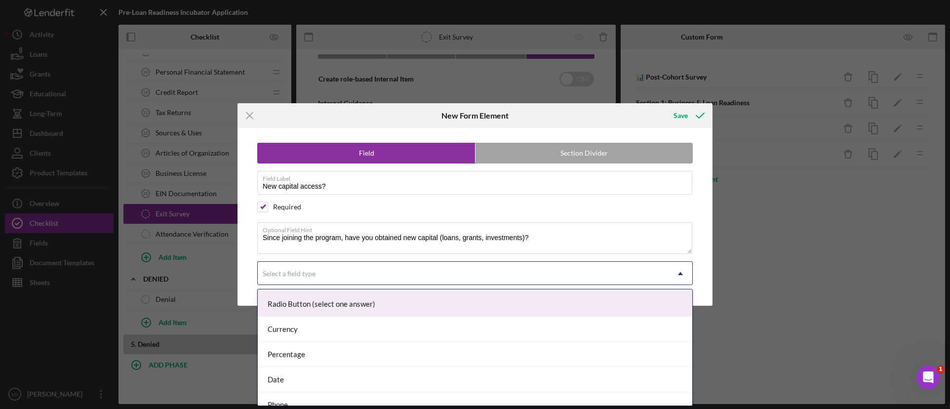
click at [382, 306] on div "Radio Button (select one answer)" at bounding box center [475, 303] width 434 height 25
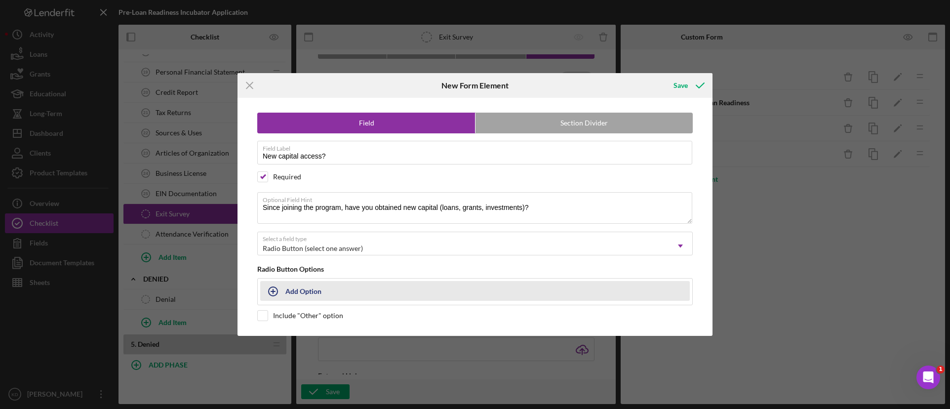
click at [383, 295] on button "Add Option" at bounding box center [474, 291] width 429 height 20
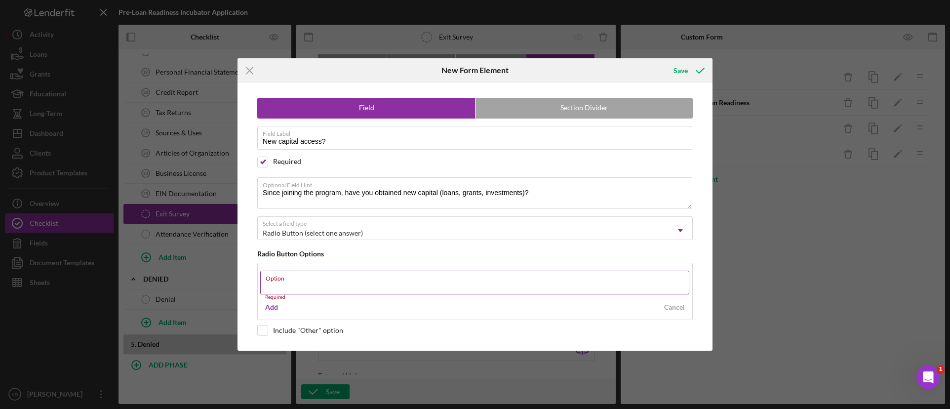
paste input "Yes (please specify)"
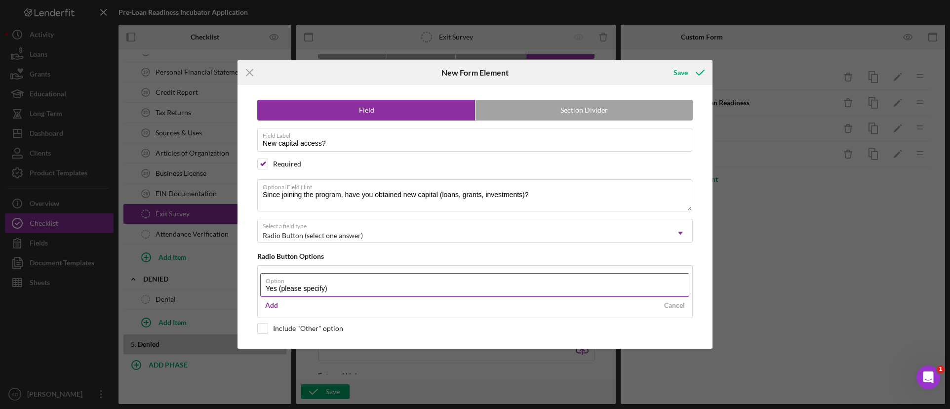
type input "Yes (please specify)"
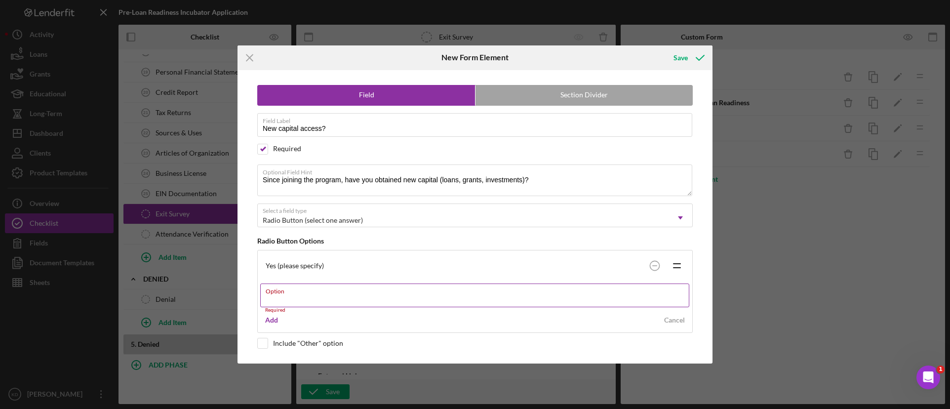
paste input "Not yet, but I feel ready"
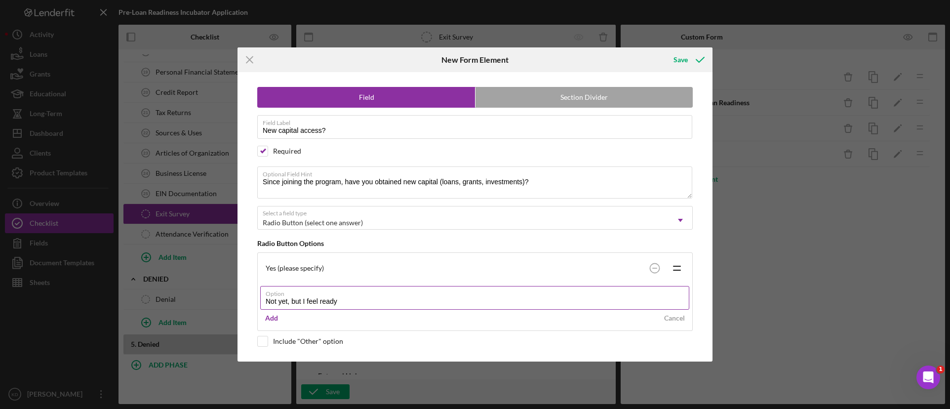
type input "Not yet, but I feel ready"
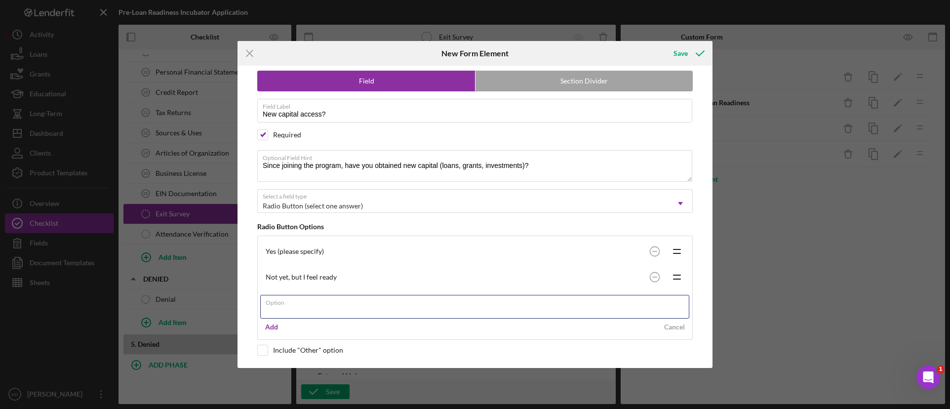
scroll to position [12, 0]
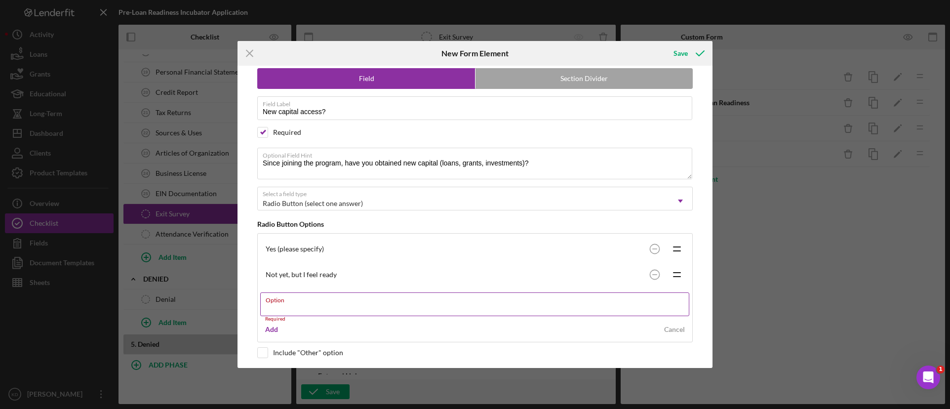
paste input "Not yet, and I don’t feel ready"
type input "Not yet, and I don’t feel ready"
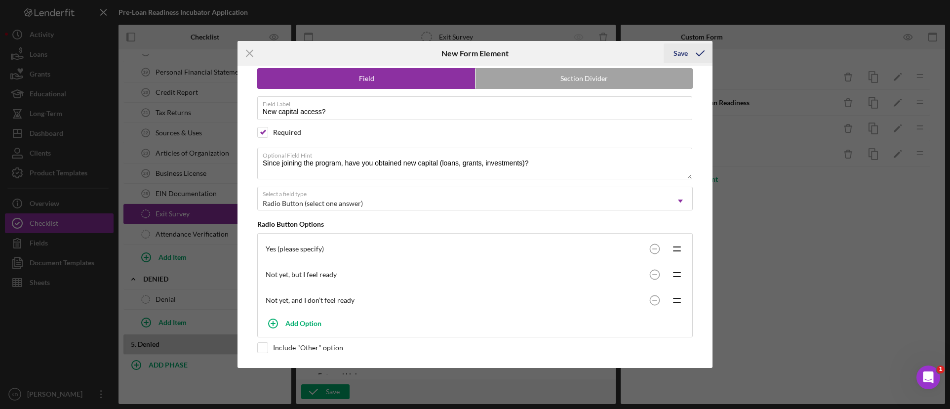
click at [695, 53] on icon "submit" at bounding box center [700, 53] width 25 height 25
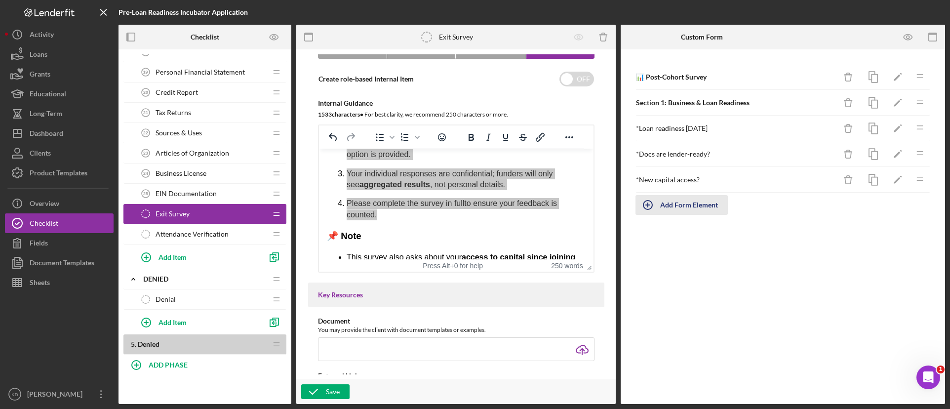
click at [696, 211] on div "Add Form Element" at bounding box center [689, 205] width 58 height 20
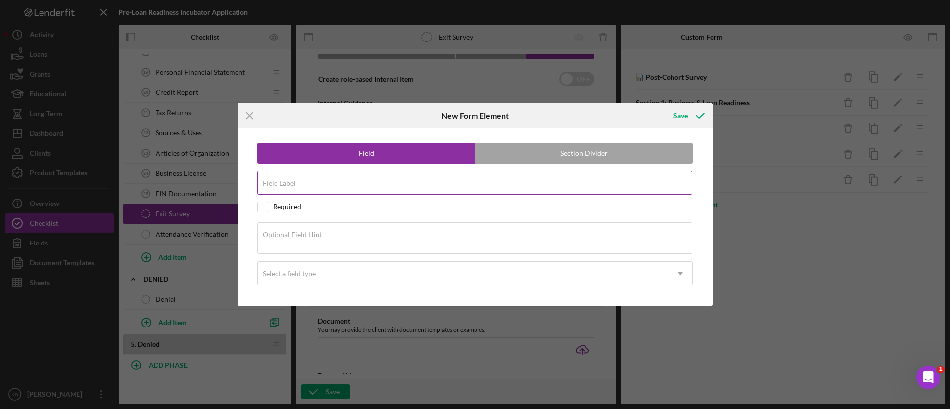
click at [562, 184] on input "Field Label" at bounding box center [474, 183] width 435 height 24
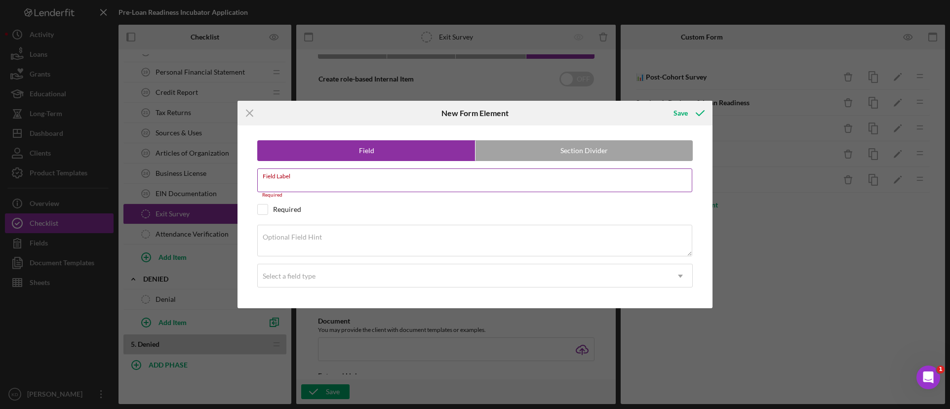
click at [324, 186] on input "Field Label" at bounding box center [474, 180] width 435 height 24
paste input "New capital access?"
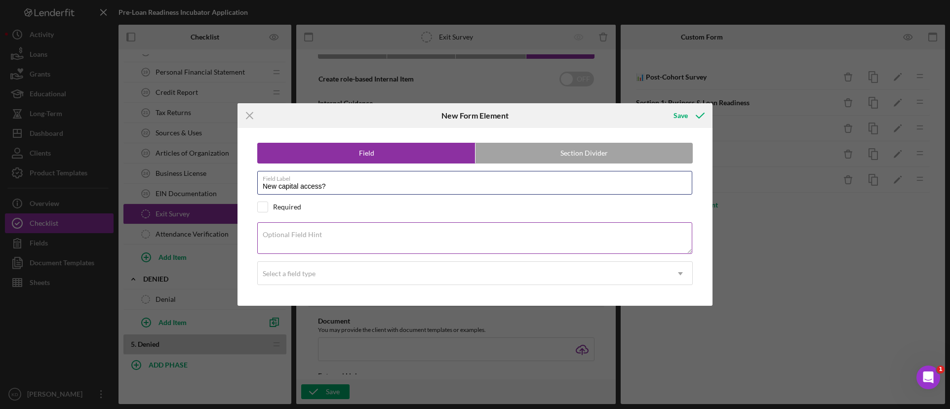
type input "New capital access?"
click at [311, 241] on textarea "Optional Field Hint" at bounding box center [474, 238] width 435 height 32
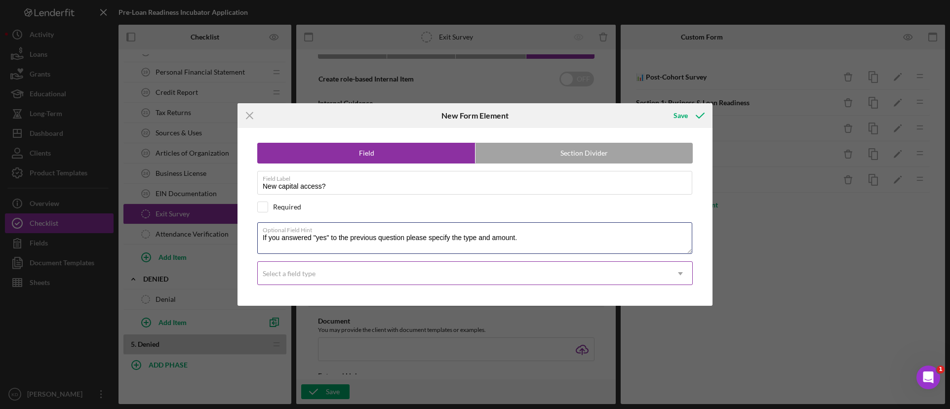
type textarea "If you answered "yes" to the previous question please specify the type and amou…"
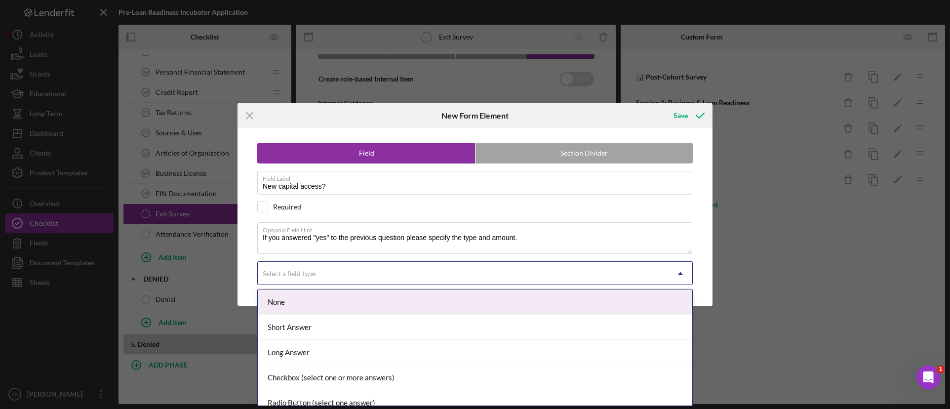
click at [537, 273] on div "Select a field type" at bounding box center [463, 273] width 411 height 23
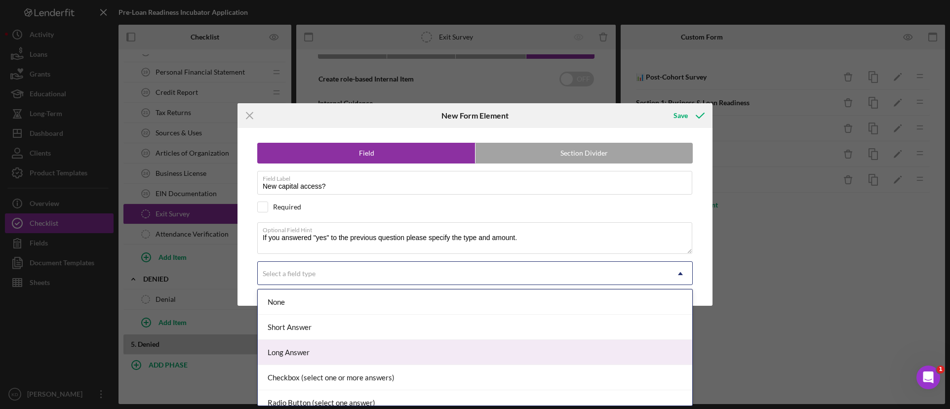
click at [501, 351] on div "Long Answer" at bounding box center [475, 352] width 434 height 25
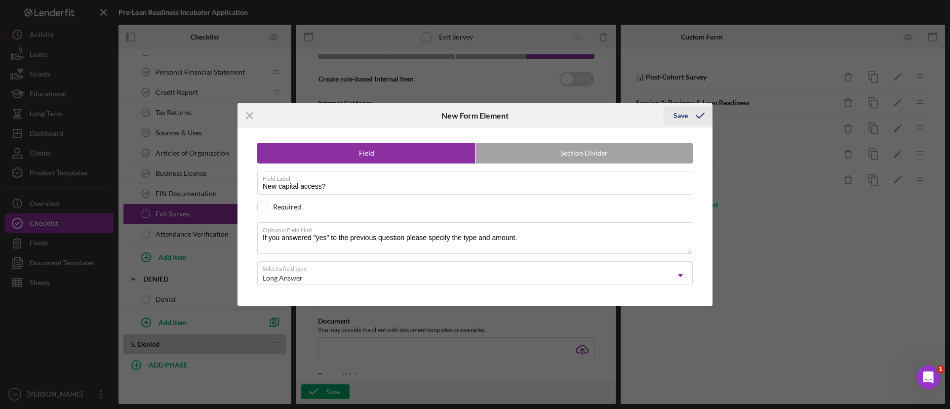
click at [684, 116] on div "Save" at bounding box center [680, 116] width 14 height 20
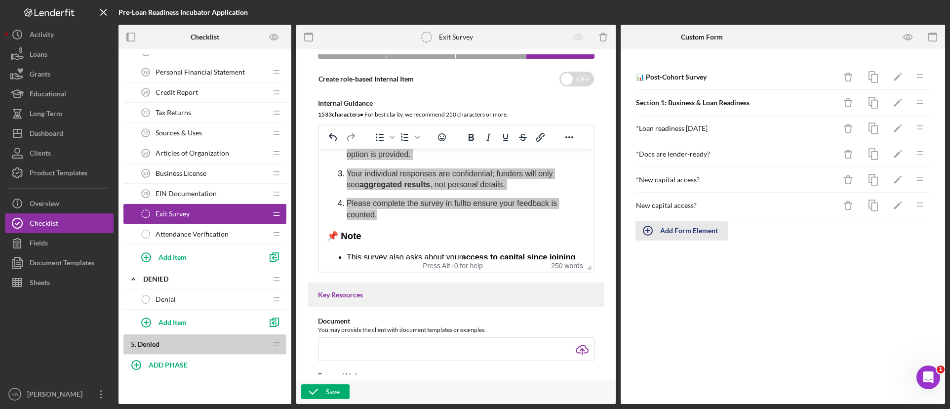
click at [683, 234] on div "Add Form Element" at bounding box center [689, 231] width 58 height 20
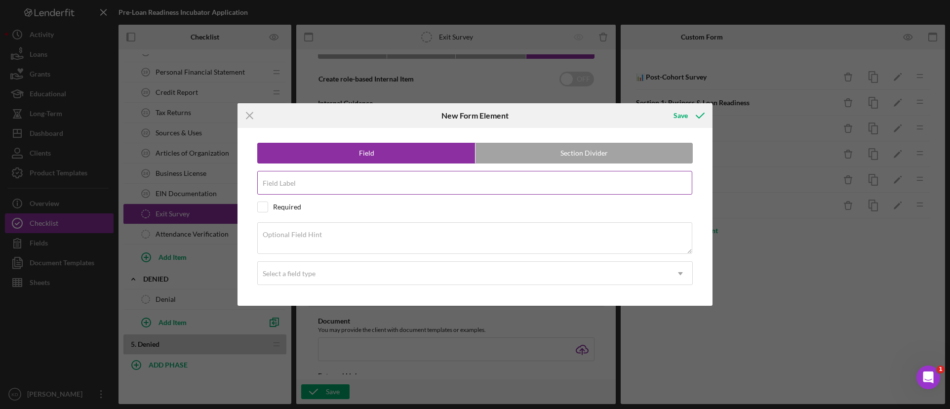
click at [445, 177] on div "Field Label" at bounding box center [474, 183] width 435 height 25
paste input "Plan to seek funding?"
type input "Plan to seek funding?"
click at [262, 207] on input "checkbox" at bounding box center [263, 207] width 10 height 10
checkbox input "true"
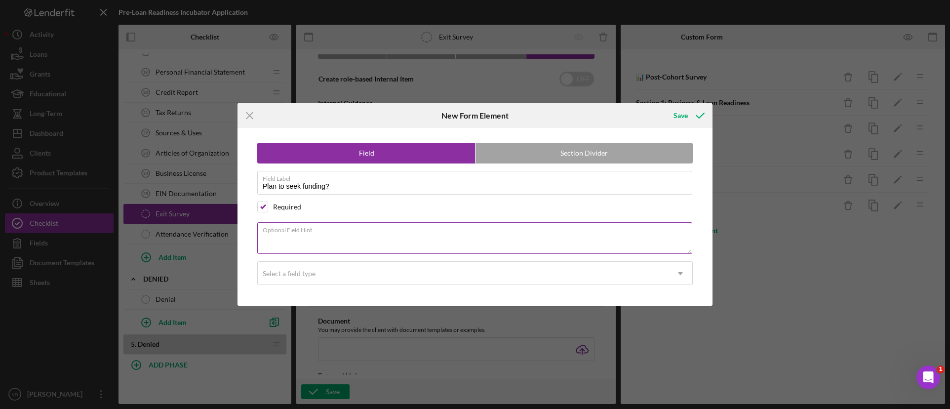
click at [372, 237] on textarea "Optional Field Hint" at bounding box center [474, 238] width 435 height 32
paste textarea "Do you plan to pursue funding in the next 12 months?"
type textarea "Do you plan to pursue funding in the next 12 months?"
click at [334, 268] on div "Select a field type" at bounding box center [463, 273] width 411 height 23
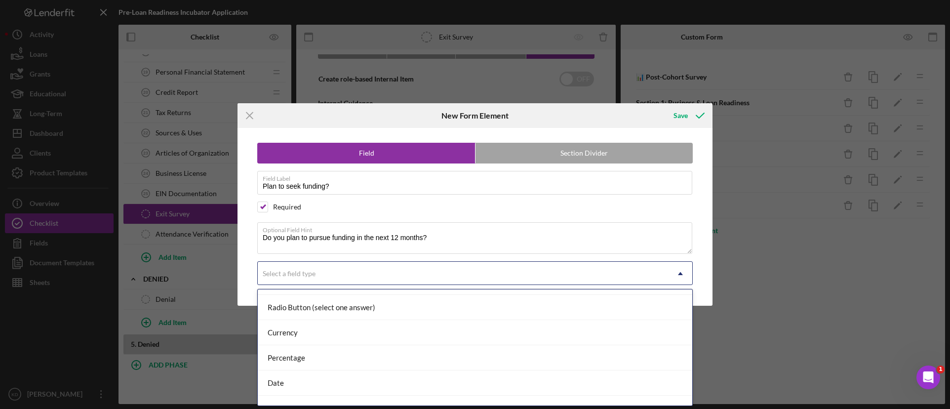
scroll to position [99, 0]
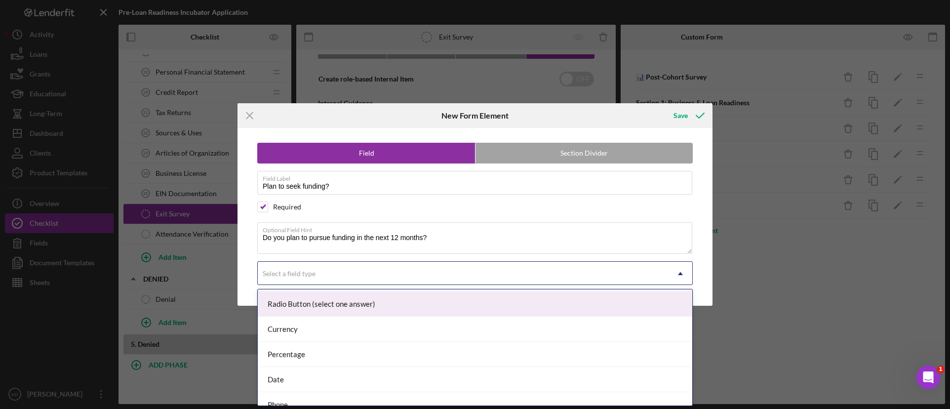
click at [354, 307] on div "Radio Button (select one answer)" at bounding box center [475, 303] width 434 height 25
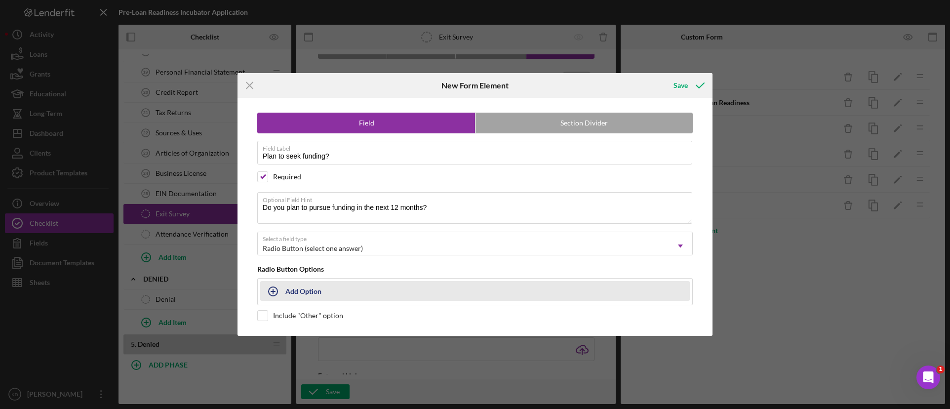
click at [309, 285] on div "Add Option" at bounding box center [303, 290] width 36 height 19
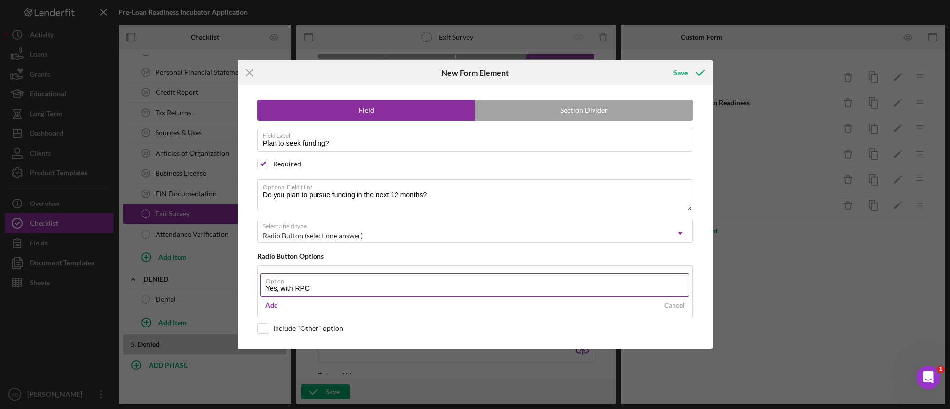
type input "Yes, with RPC"
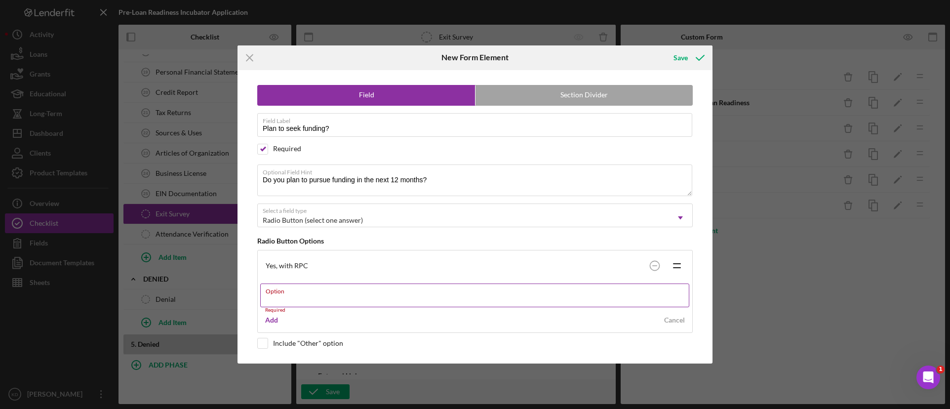
paste input "Yes, with another lender"
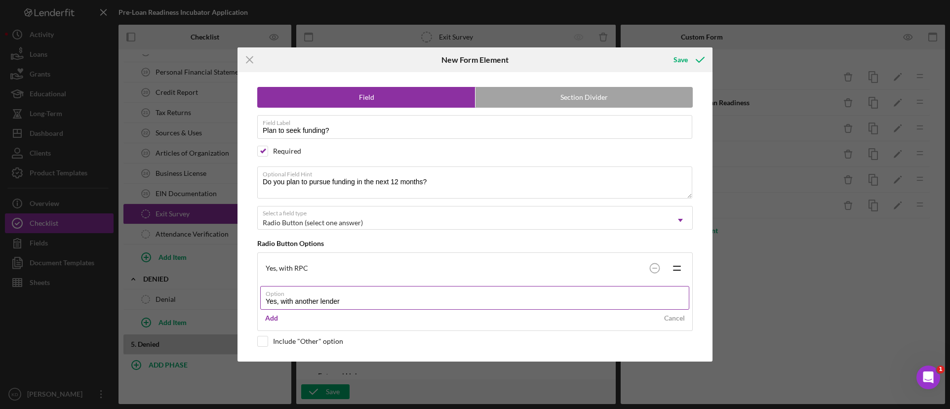
type input "Yes, with another lender"
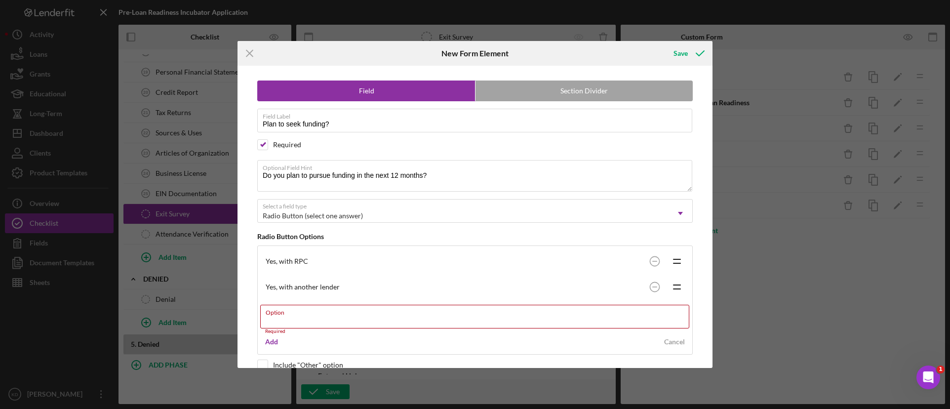
paste input "Not sure"
type input "Not sure"
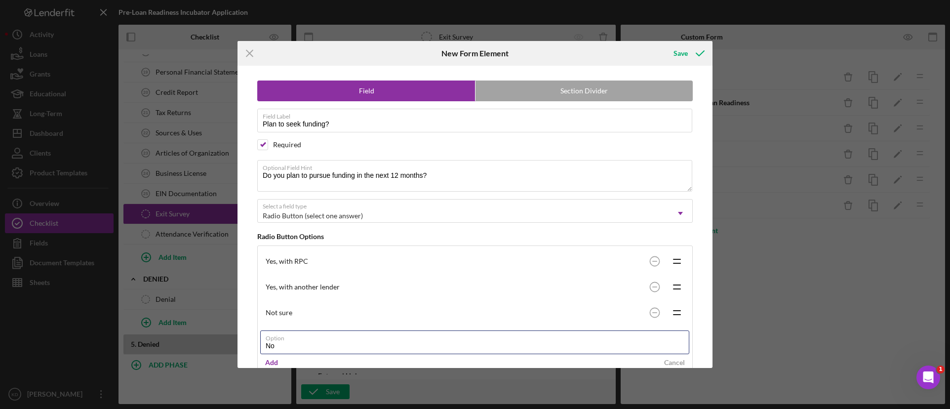
type input "No"
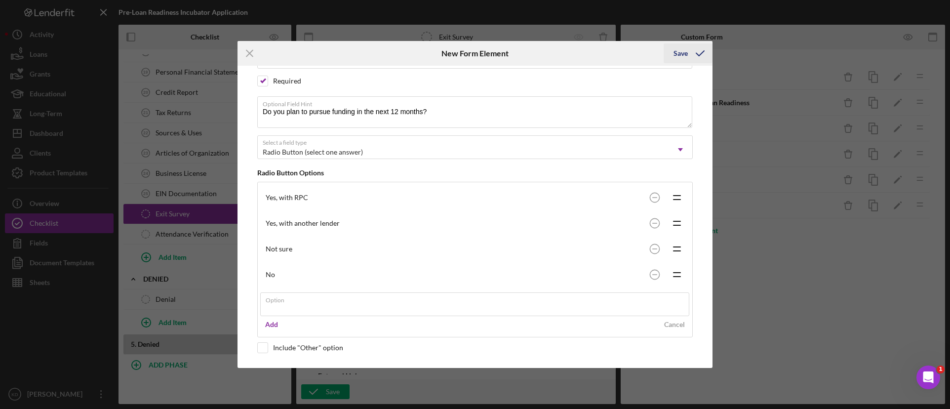
click at [698, 53] on icon "submit" at bounding box center [700, 53] width 25 height 25
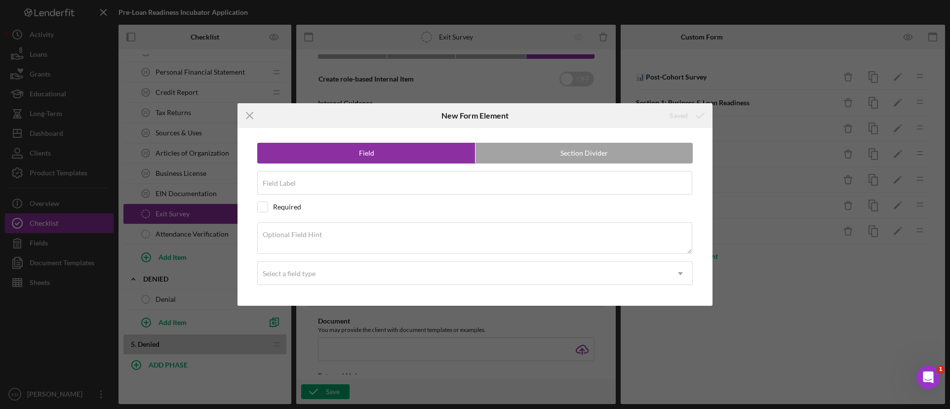
scroll to position [0, 0]
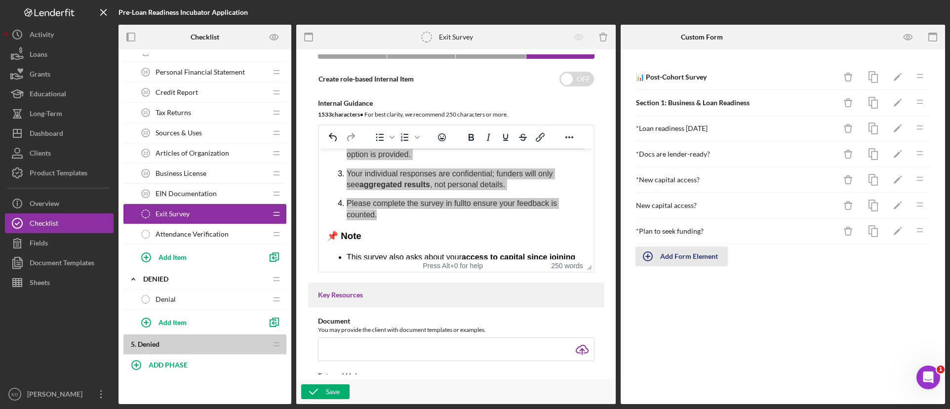
click at [693, 256] on div "Add Form Element" at bounding box center [689, 256] width 58 height 20
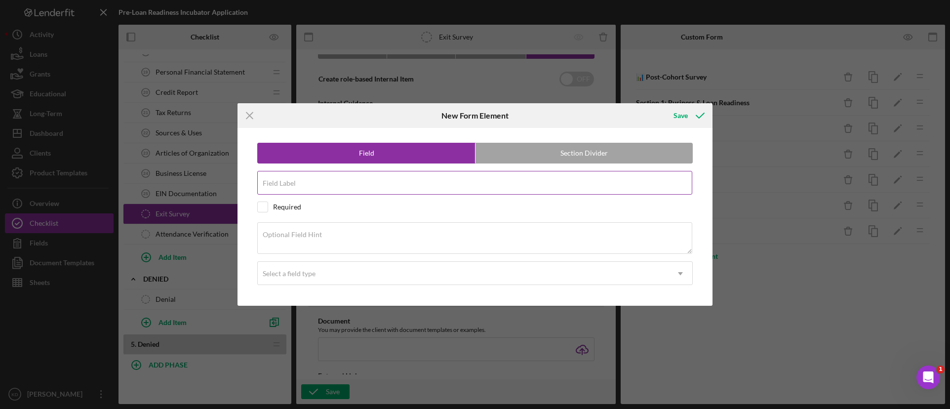
click at [432, 178] on div "Field Label" at bounding box center [474, 183] width 435 height 25
paste input "Valuable information?"
type input "Valuable information?"
click at [278, 206] on div "Required" at bounding box center [287, 207] width 28 height 8
checkbox input "true"
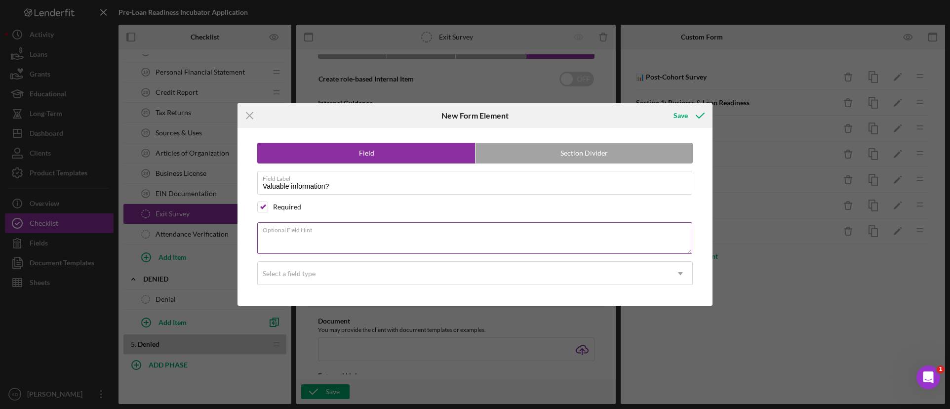
click at [427, 232] on div "Optional Field Hint" at bounding box center [474, 238] width 435 height 33
paste textarea "Did the program provide information that will help you access capital?"
type textarea "Did the program provide information that will help you access capital?"
click at [364, 273] on div "Select a field type" at bounding box center [463, 273] width 411 height 23
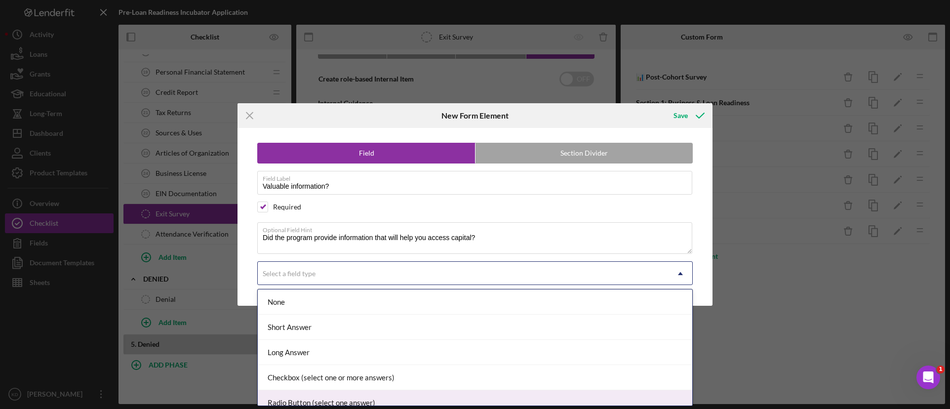
click at [307, 397] on div "Radio Button (select one answer)" at bounding box center [475, 402] width 434 height 25
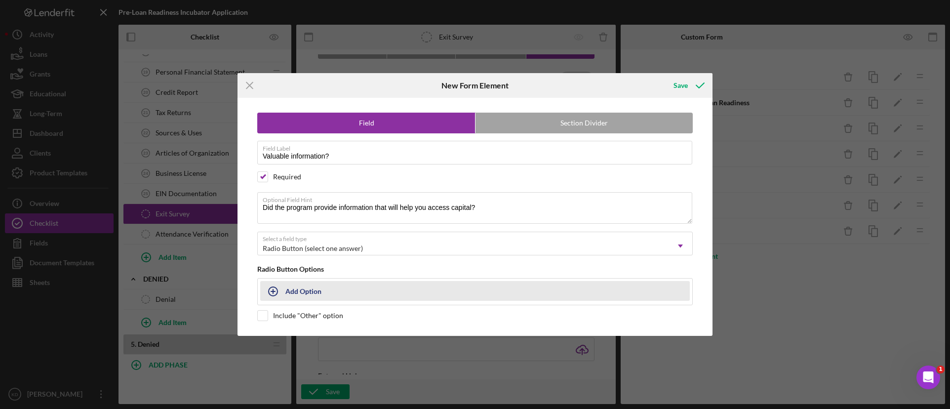
click at [319, 299] on div "Add Option" at bounding box center [303, 290] width 36 height 19
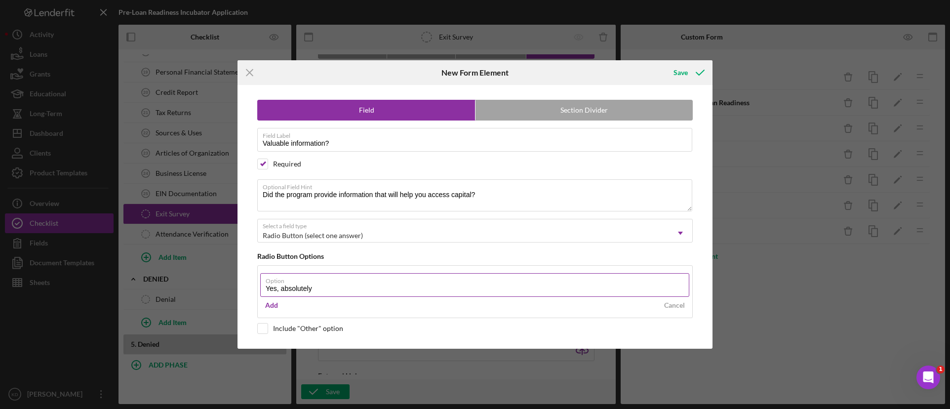
type input "Yes, absolutely"
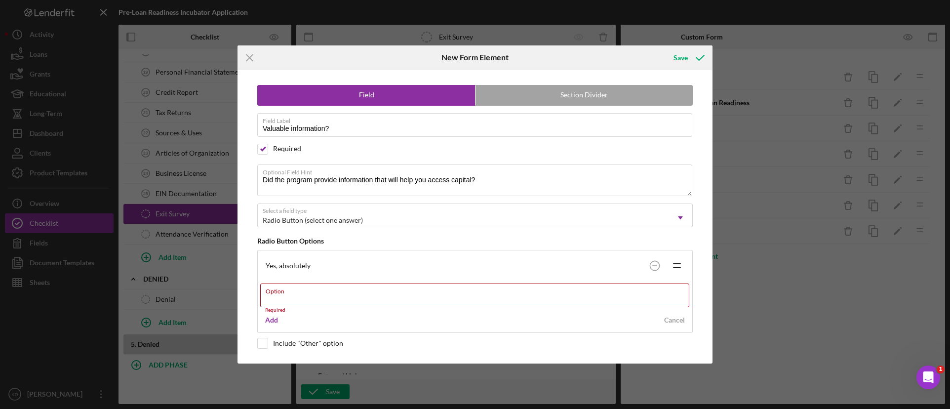
paste input "Somewhat"
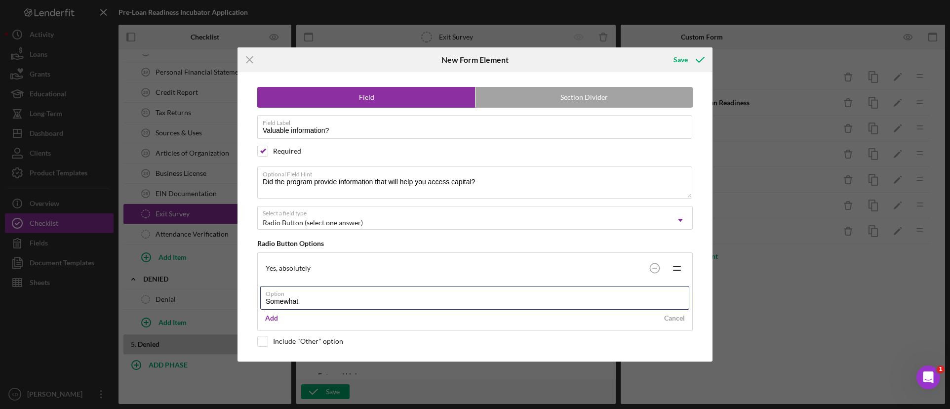
type input "Somewhat"
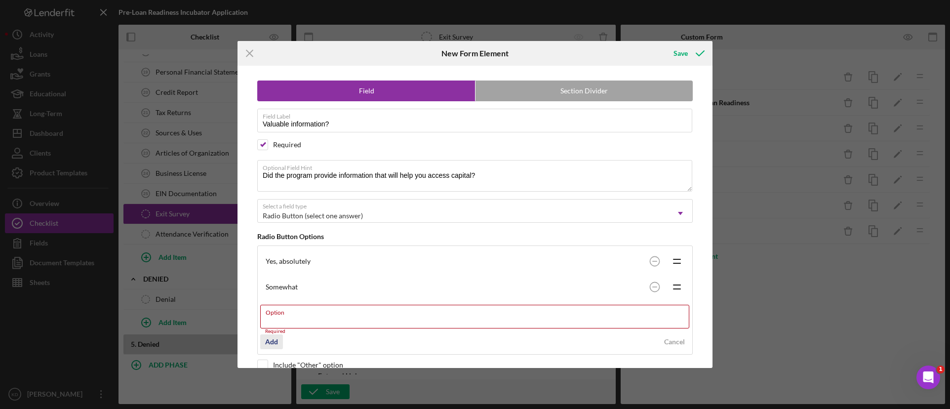
paste input "Not really"
type input "Not really"
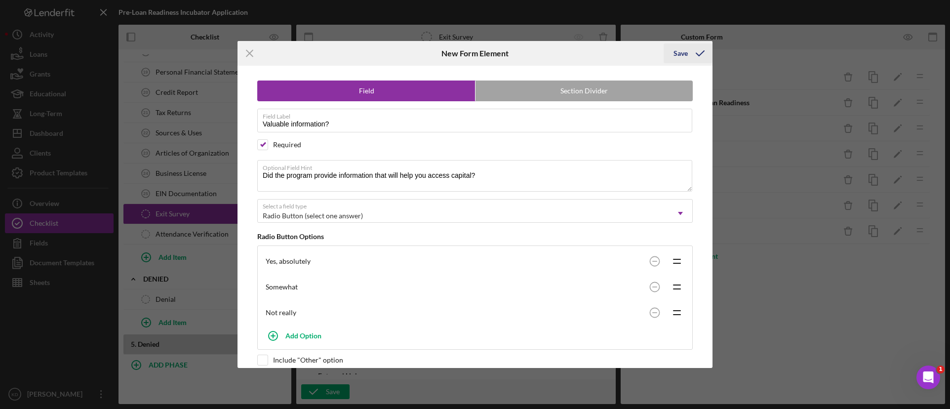
click at [691, 53] on icon "submit" at bounding box center [700, 53] width 25 height 25
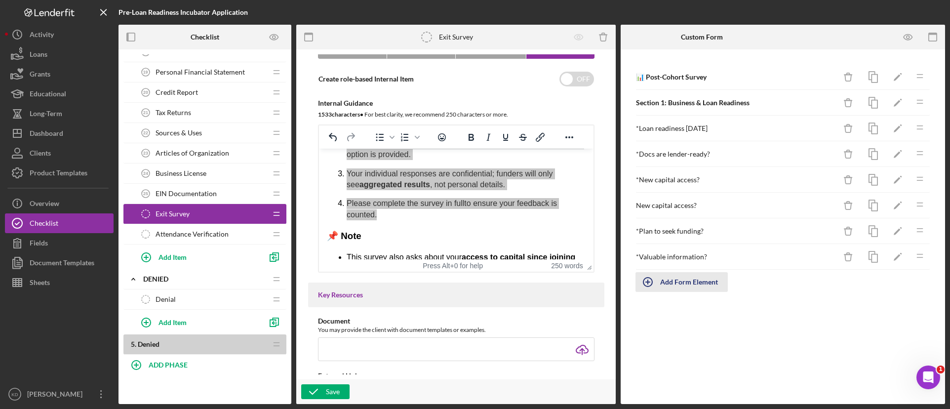
click at [679, 284] on div "Add Form Element" at bounding box center [689, 282] width 58 height 20
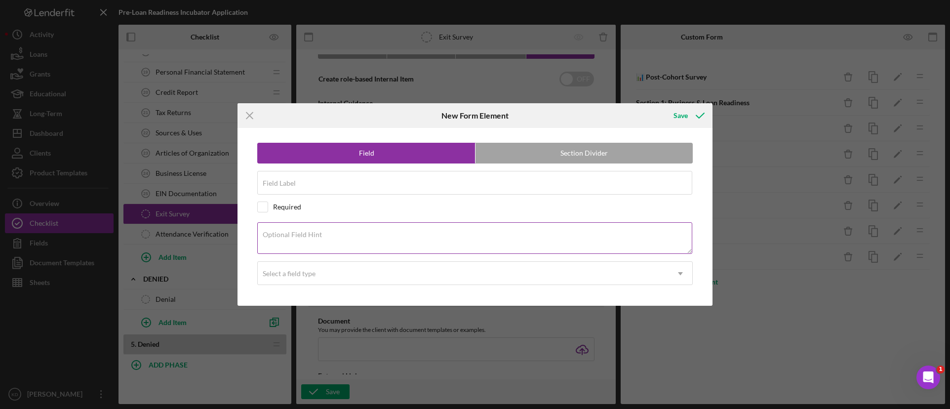
click at [330, 241] on textarea "Optional Field Hint" at bounding box center [474, 238] width 435 height 32
paste textarea "Program components helpful? Description: Rate the usefulness of these program c…"
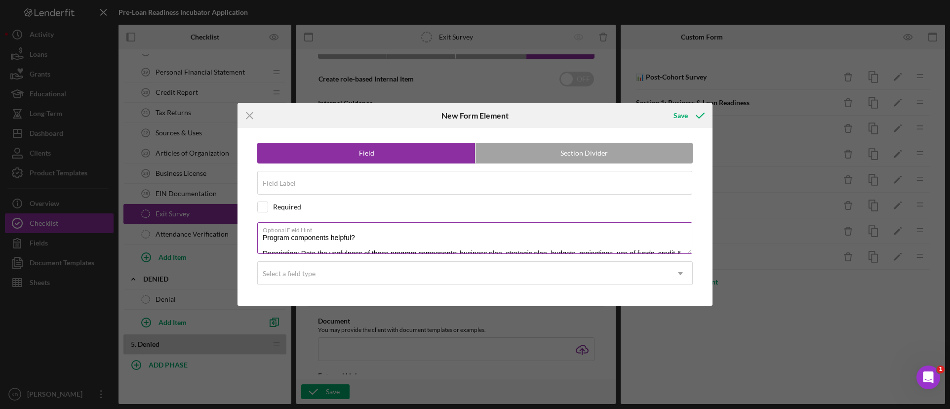
drag, startPoint x: 387, startPoint y: 236, endPoint x: 262, endPoint y: 234, distance: 124.9
click at [262, 234] on textarea "Program components helpful? Description: Rate the usefulness of these program c…" at bounding box center [474, 238] width 435 height 32
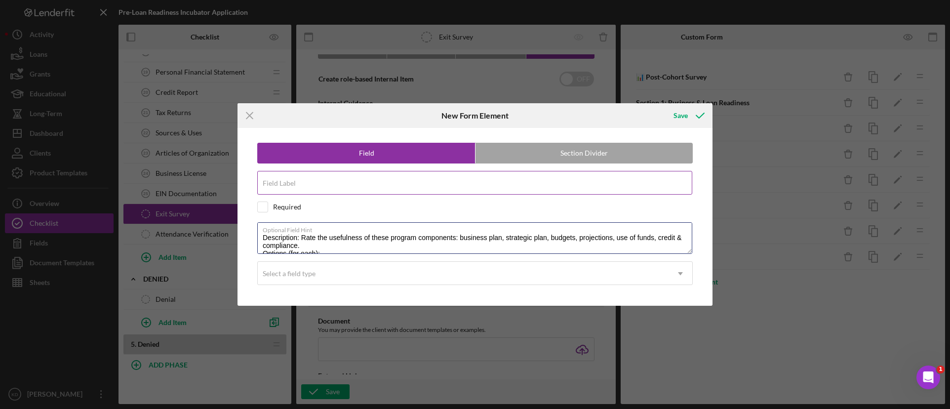
type textarea "Description: Rate the usefulness of these program components: business plan, st…"
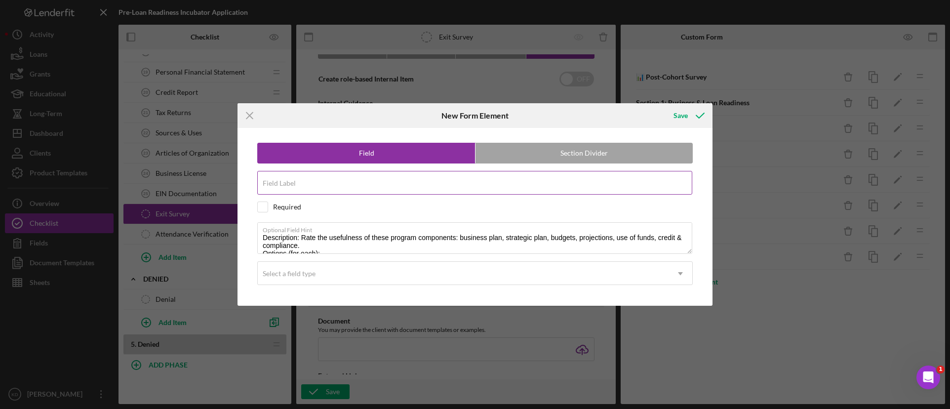
click at [306, 182] on div "Field Label Required" at bounding box center [474, 183] width 435 height 25
paste input "Program components helpful?"
type input "Program components helpful?"
click at [266, 204] on input "checkbox" at bounding box center [263, 207] width 10 height 10
checkbox input "true"
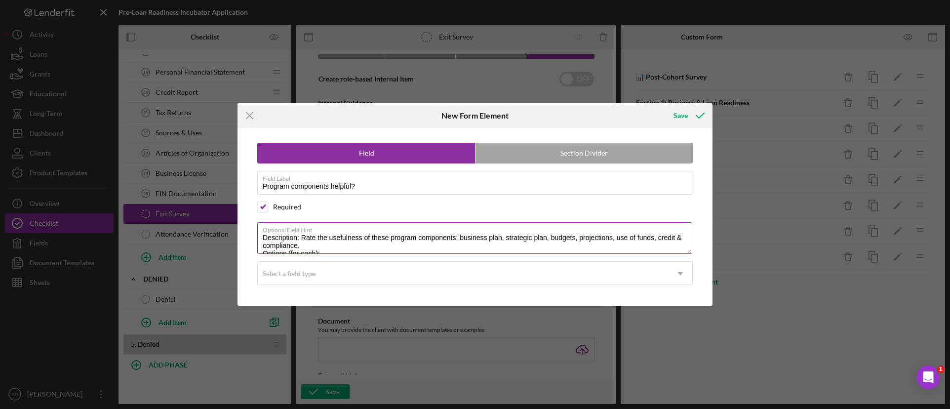
click at [300, 252] on textarea "Description: Rate the usefulness of these program components: business plan, st…" at bounding box center [474, 238] width 435 height 32
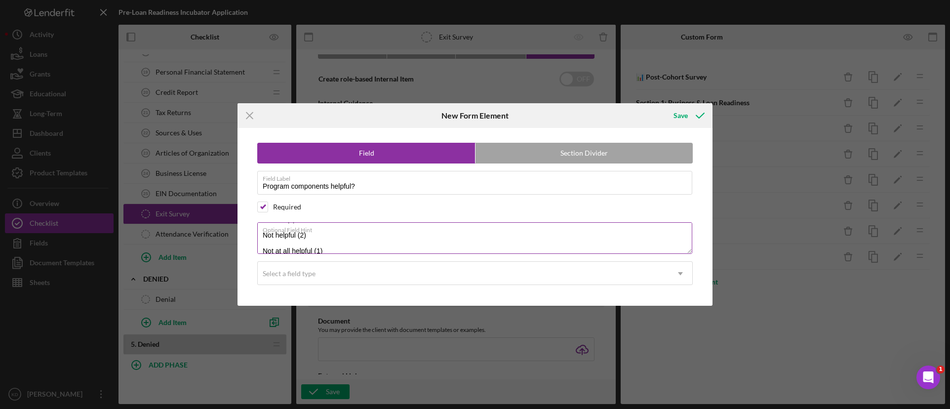
drag, startPoint x: 323, startPoint y: 244, endPoint x: 265, endPoint y: 245, distance: 57.8
click at [265, 245] on textarea "Rate the usefulness of these program components: business plan, strategic plan,…" at bounding box center [474, 238] width 435 height 32
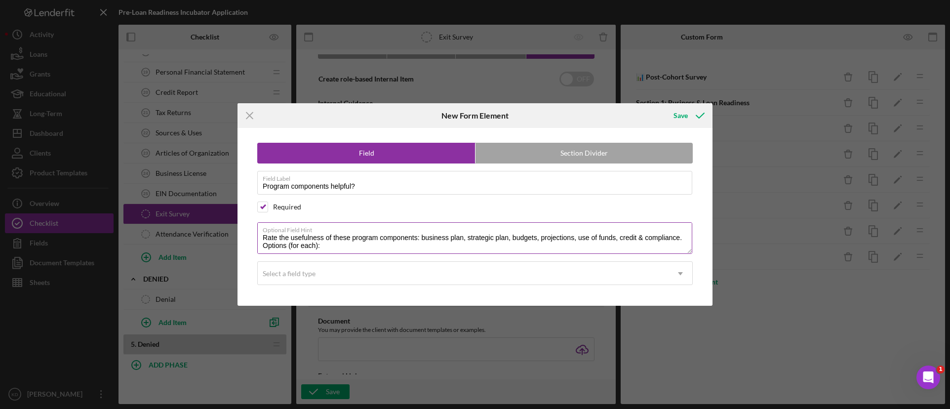
scroll to position [49, 0]
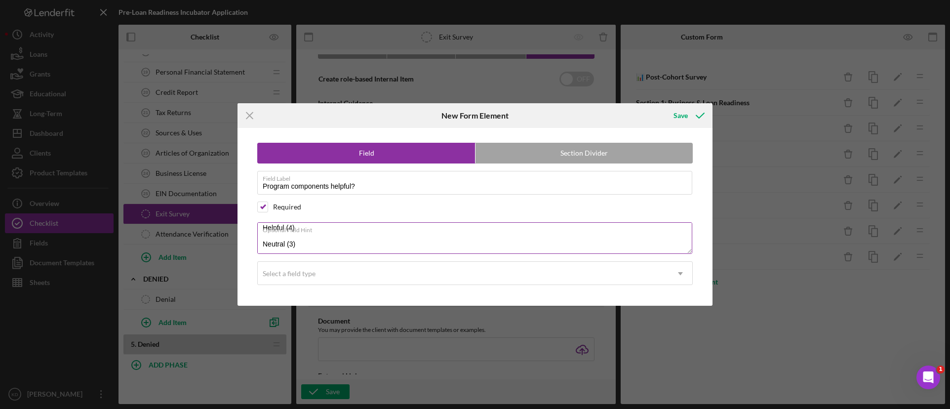
click at [354, 238] on textarea "Rate the usefulness of these program components: business plan, strategic plan,…" at bounding box center [474, 238] width 435 height 32
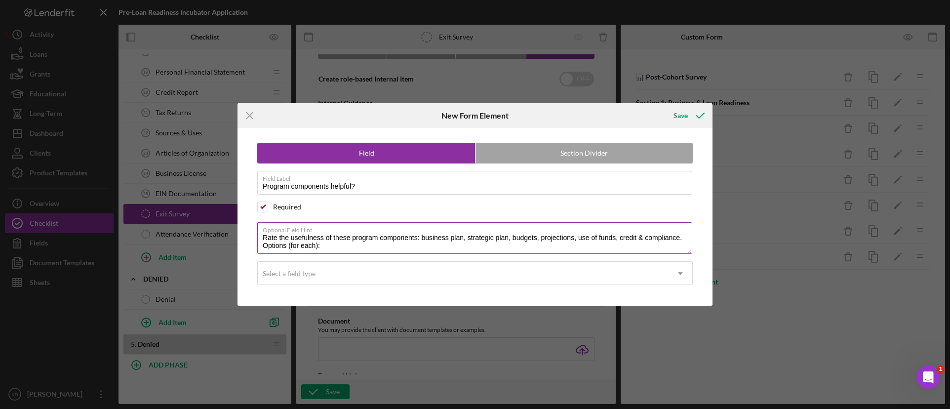
click at [331, 242] on textarea "Rate the usefulness of these program components: business plan, strategic plan,…" at bounding box center [474, 238] width 435 height 32
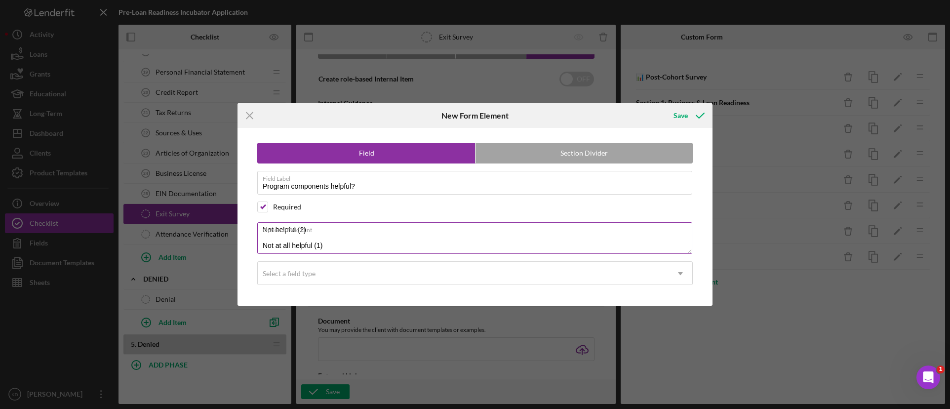
drag, startPoint x: 315, startPoint y: 248, endPoint x: 280, endPoint y: 251, distance: 34.6
click at [280, 251] on textarea "Rate the usefulness of these program components: business plan, strategic plan,…" at bounding box center [474, 238] width 435 height 32
click at [354, 245] on textarea "Rate the usefulness of these program components: business plan, strategic plan,…" at bounding box center [474, 238] width 435 height 32
drag, startPoint x: 337, startPoint y: 248, endPoint x: 261, endPoint y: 248, distance: 76.0
click at [261, 248] on textarea "Rate the usefulness of these program components: business plan, strategic plan,…" at bounding box center [474, 238] width 435 height 32
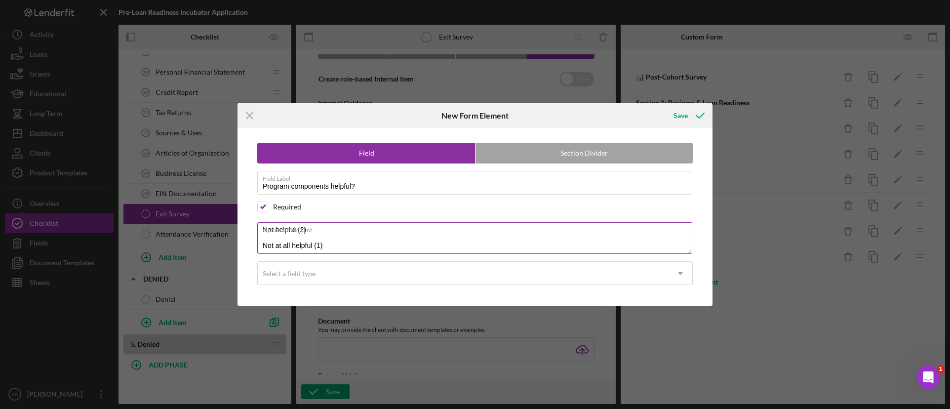
scroll to position [22, 0]
drag, startPoint x: 320, startPoint y: 234, endPoint x: 263, endPoint y: 235, distance: 57.3
click at [263, 235] on textarea "Rate the usefulness of these program components: business plan, strategic plan,…" at bounding box center [474, 238] width 435 height 32
click at [323, 235] on textarea "Rate the usefulness of these program components: business plan, strategic plan,…" at bounding box center [474, 238] width 435 height 32
drag, startPoint x: 323, startPoint y: 231, endPoint x: 265, endPoint y: 232, distance: 58.3
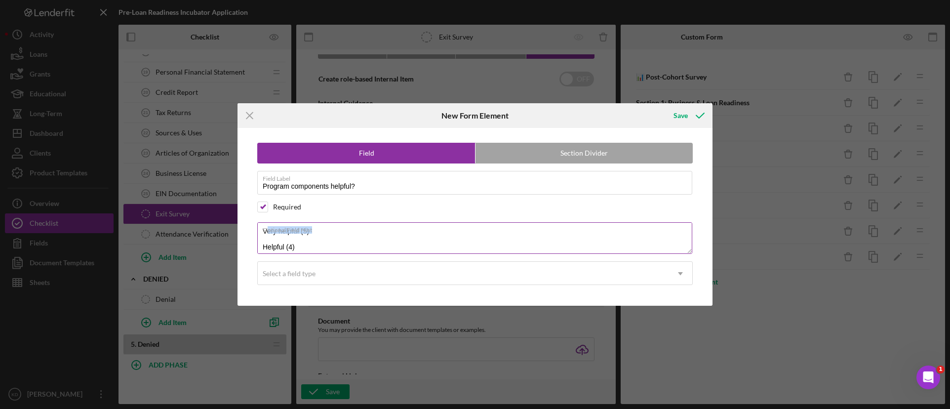
click at [265, 232] on label "Optional Field Hint" at bounding box center [477, 228] width 429 height 11
click at [324, 234] on textarea "Rate the usefulness of these program components: business plan, strategic plan,…" at bounding box center [474, 238] width 435 height 32
drag, startPoint x: 310, startPoint y: 253, endPoint x: 266, endPoint y: 252, distance: 43.5
click at [267, 253] on textarea "Rate the usefulness of these program components: business plan, strategic plan,…" at bounding box center [474, 238] width 435 height 32
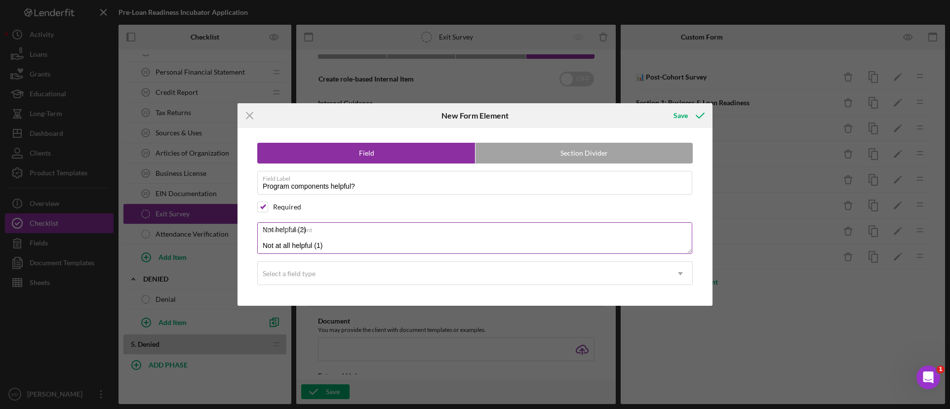
click at [367, 244] on textarea "Rate the usefulness of these program components: business plan, strategic plan,…" at bounding box center [474, 238] width 435 height 32
drag, startPoint x: 258, startPoint y: 250, endPoint x: 404, endPoint y: 279, distance: 148.9
click at [404, 279] on div "Field Section Divider Field Label Program components helpful? Required Optional…" at bounding box center [474, 217] width 465 height 178
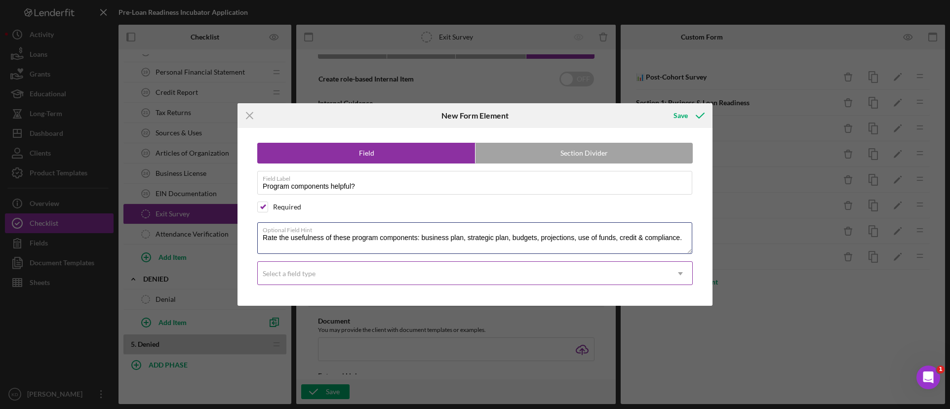
scroll to position [0, 0]
type textarea "Rate the usefulness of these program components: business plan, strategic plan,…"
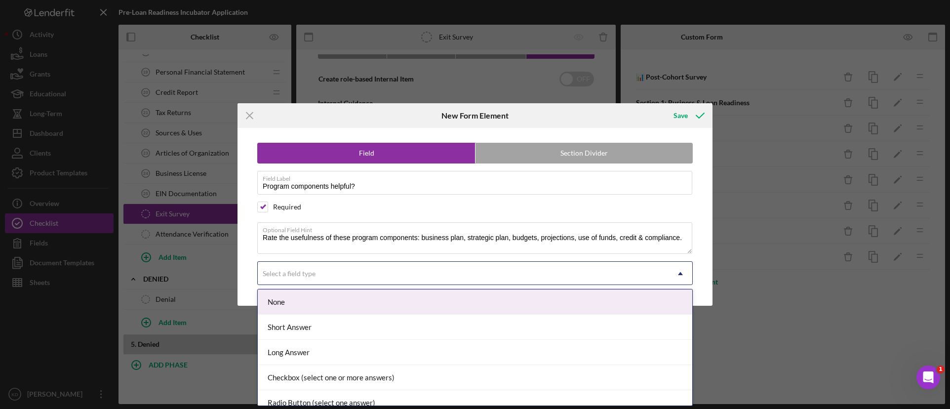
click at [397, 275] on div "Select a field type" at bounding box center [463, 273] width 411 height 23
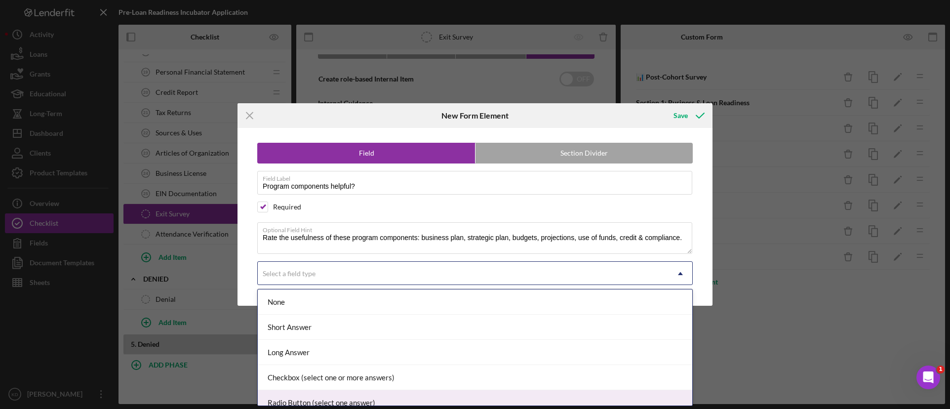
click at [311, 407] on div "Icon/Menu Close New Form Element Save Field Section Divider Field Label Program…" at bounding box center [475, 204] width 950 height 409
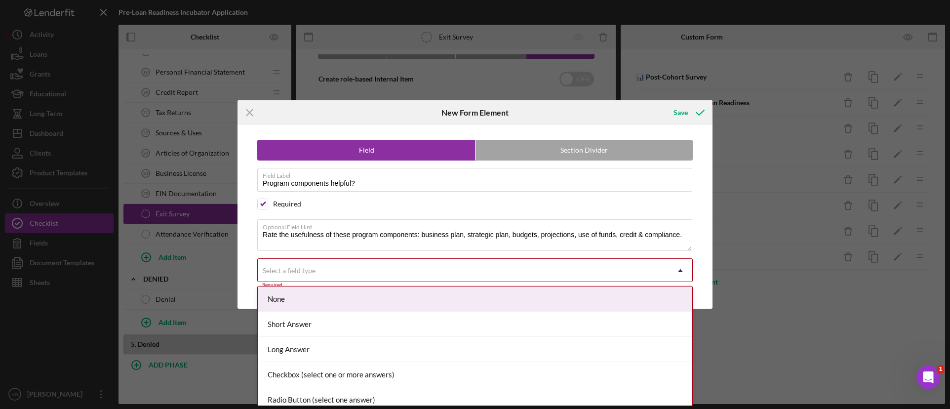
click at [291, 275] on div "Select a field type" at bounding box center [463, 270] width 411 height 23
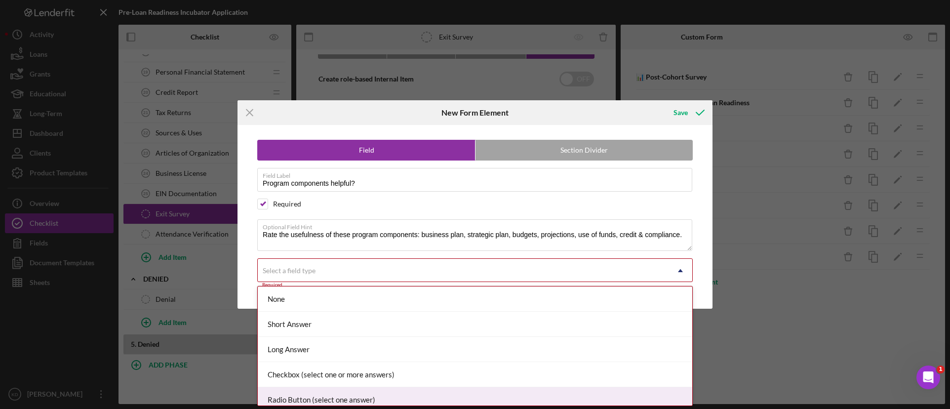
click at [295, 400] on div "Radio Button (select one answer)" at bounding box center [475, 399] width 434 height 25
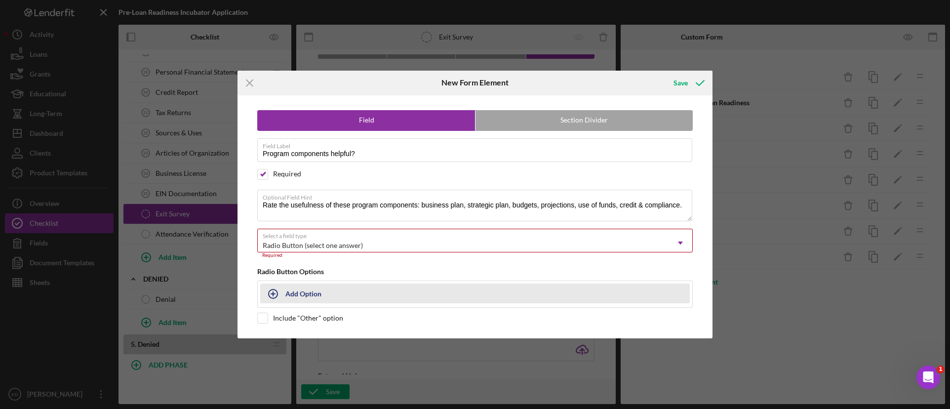
click at [299, 291] on div "Add Option" at bounding box center [303, 293] width 36 height 19
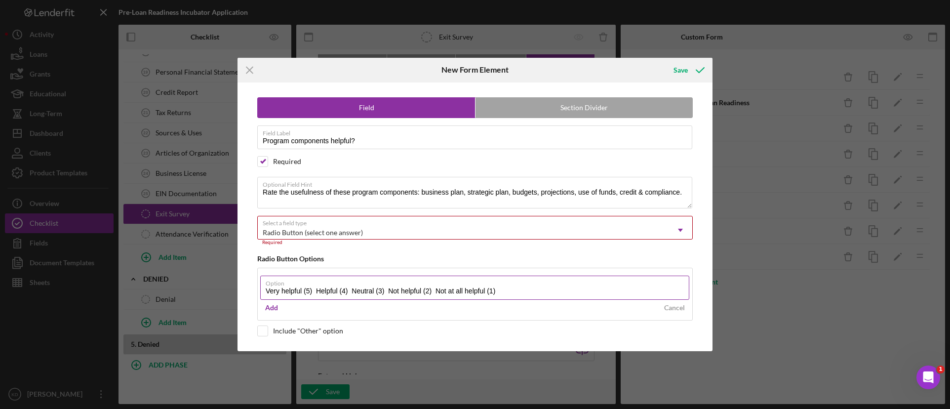
drag, startPoint x: 313, startPoint y: 290, endPoint x: 503, endPoint y: 290, distance: 190.0
click at [503, 290] on input "Very helpful (5) Helpful (4) Neutral (3) Not helpful (2) Not at all helpful (1)" at bounding box center [474, 287] width 429 height 24
type input "Very helpful (5)"
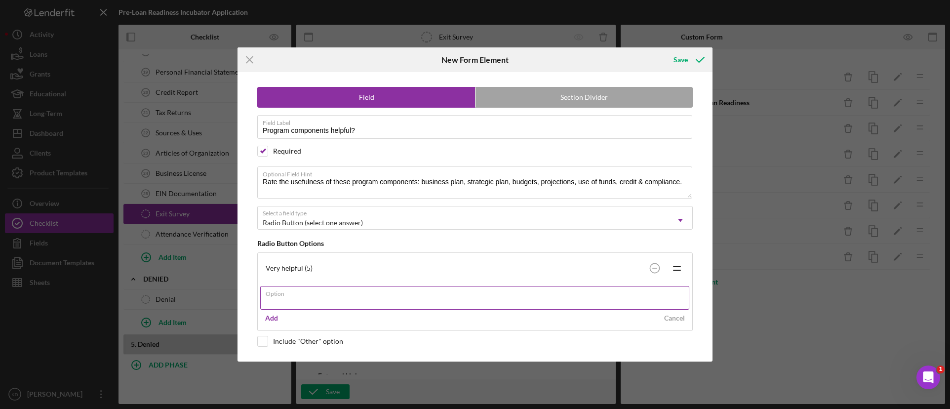
paste input "Helpful (4) Neutral (3) Not helpful (2) Not at all helpful (1)"
drag, startPoint x: 468, startPoint y: 302, endPoint x: 301, endPoint y: 303, distance: 166.9
click at [301, 303] on input "Helpful (4) Neutral (3) Not helpful (2) Not at all helpful (1)" at bounding box center [474, 298] width 429 height 24
type input "Helpful (4)"
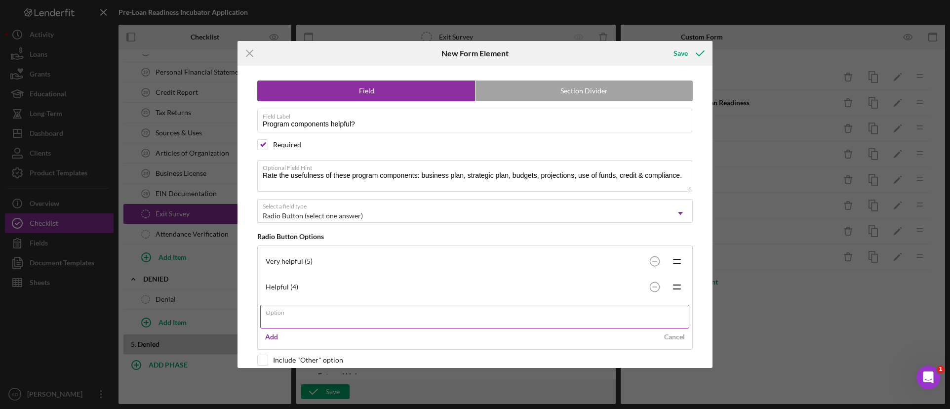
paste input "Neutral (3) Not helpful (2) Not at all helpful (1)"
drag, startPoint x: 417, startPoint y: 319, endPoint x: 306, endPoint y: 323, distance: 111.1
click at [306, 323] on input "Neutral (3) Not helpful (2) Not at all helpful (1)" at bounding box center [474, 317] width 429 height 24
type input "Neutral (3)"
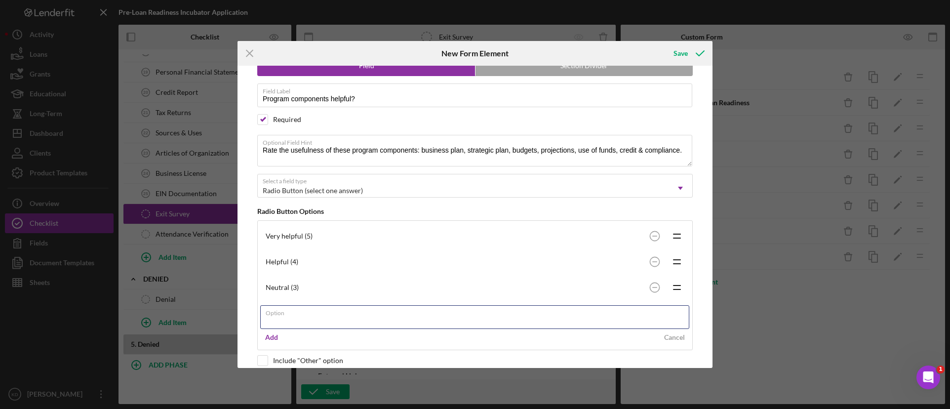
scroll to position [38, 0]
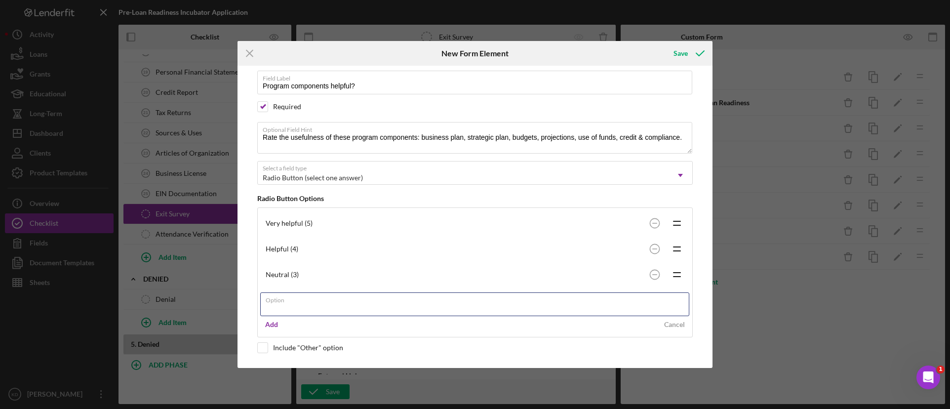
paste input "Not helpful (2) Not at all helpful (1)"
drag, startPoint x: 383, startPoint y: 308, endPoint x: 312, endPoint y: 305, distance: 71.1
click at [312, 305] on input "Not helpful (2) Not at all helpful (1)" at bounding box center [474, 304] width 429 height 24
type input "Not helpful (2)"
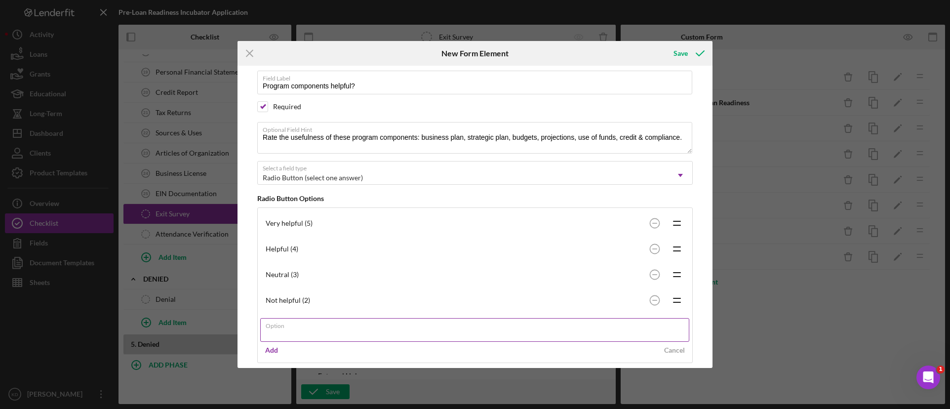
paste input "Not at all helpful (1)"
type input "Not at all helpful (1)"
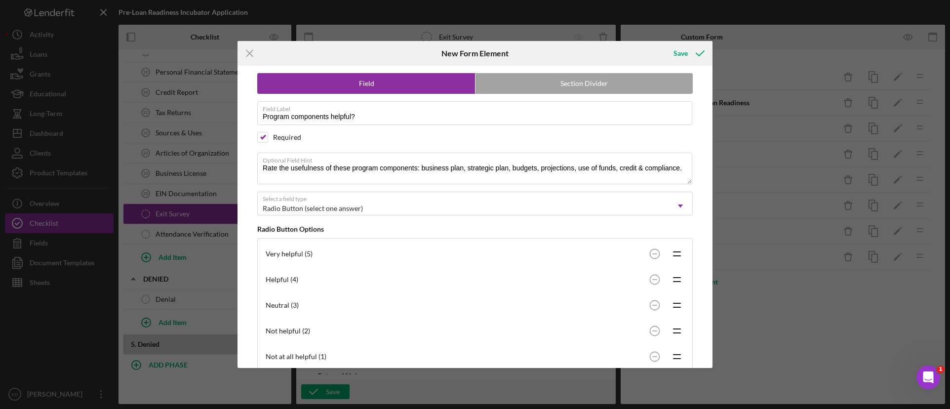
scroll to position [0, 0]
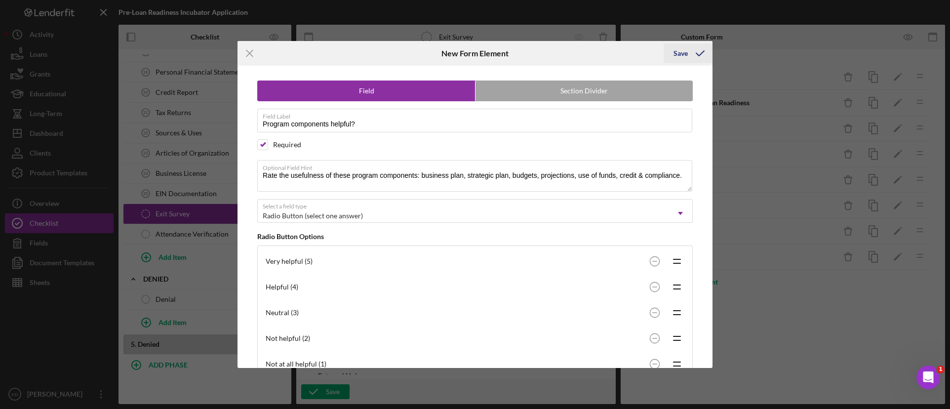
click at [678, 51] on div "Save" at bounding box center [680, 53] width 14 height 20
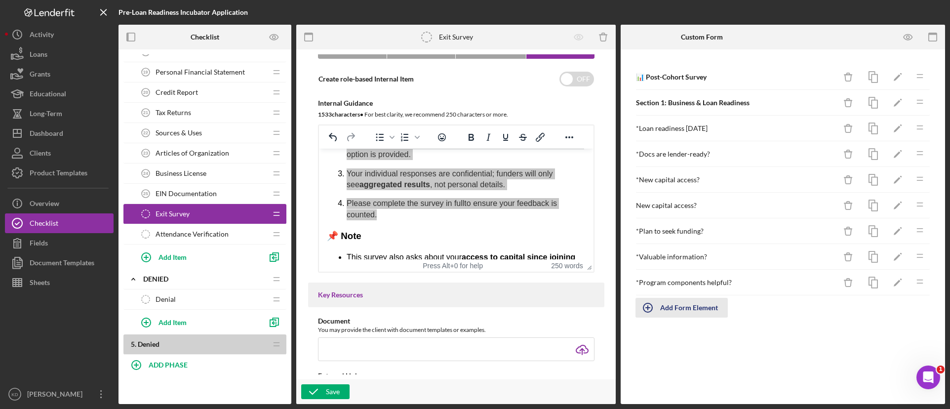
click at [657, 307] on icon "button" at bounding box center [647, 307] width 25 height 25
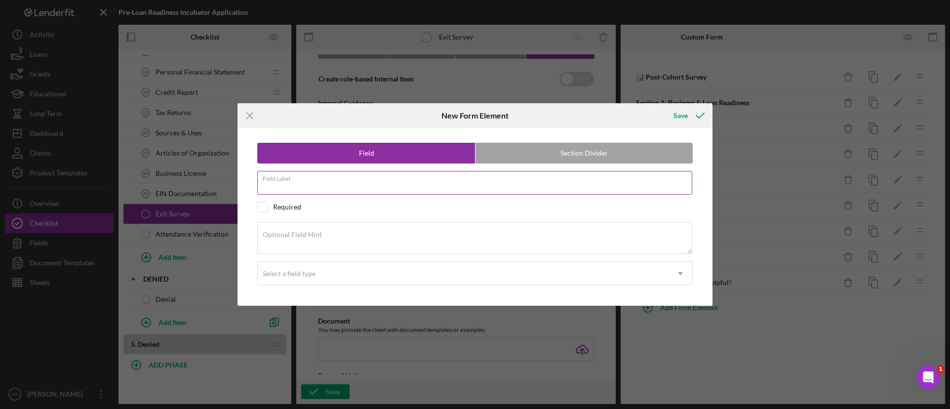
click at [329, 189] on input "Field Label" at bounding box center [474, 183] width 435 height 24
paste input "Program effectiveness"
type input "Program effectiveness"
click at [276, 202] on div "Required" at bounding box center [474, 206] width 435 height 11
checkbox input "true"
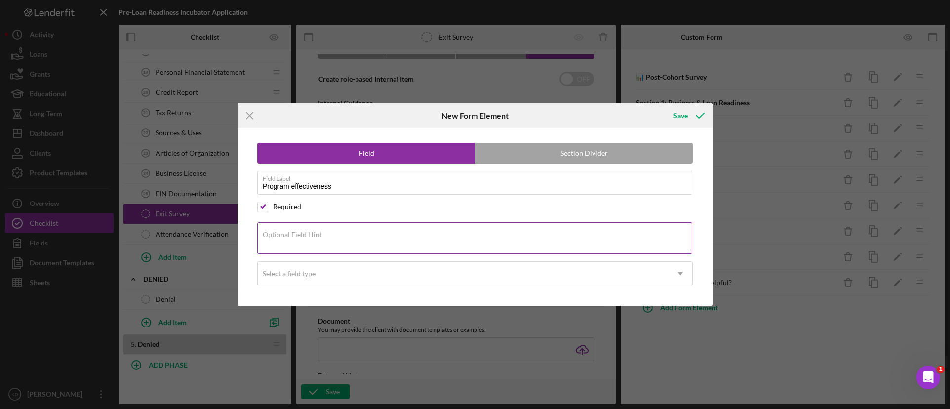
click at [353, 239] on textarea "Optional Field Hint" at bounding box center [474, 238] width 435 height 32
paste textarea "How effective was the program in moving your business closer to loan readiness?"
type textarea "How effective was the program in moving your business closer to loan readiness?"
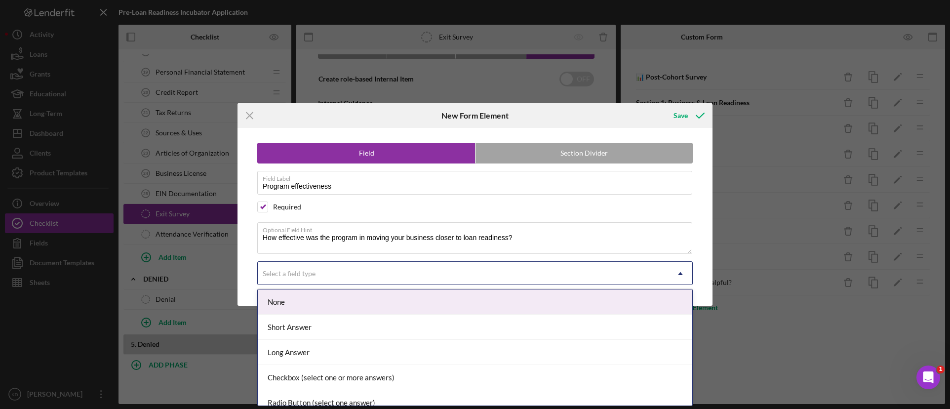
click at [300, 276] on div "Select a field type" at bounding box center [289, 274] width 53 height 8
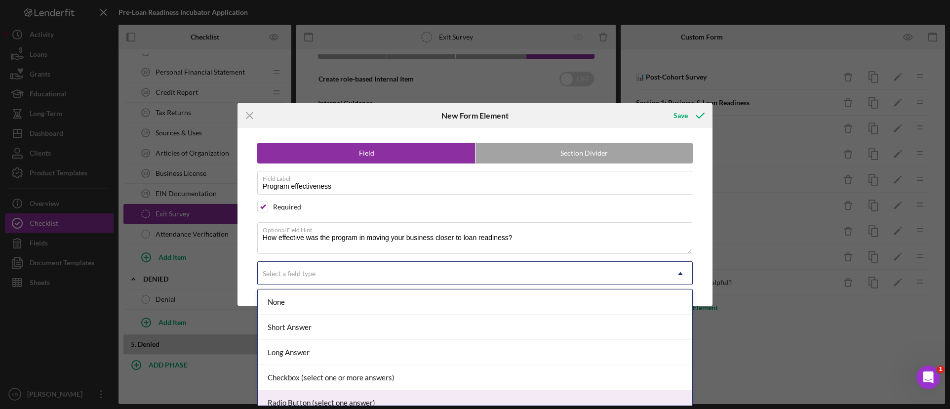
click at [295, 402] on div "Radio Button (select one answer)" at bounding box center [475, 402] width 434 height 25
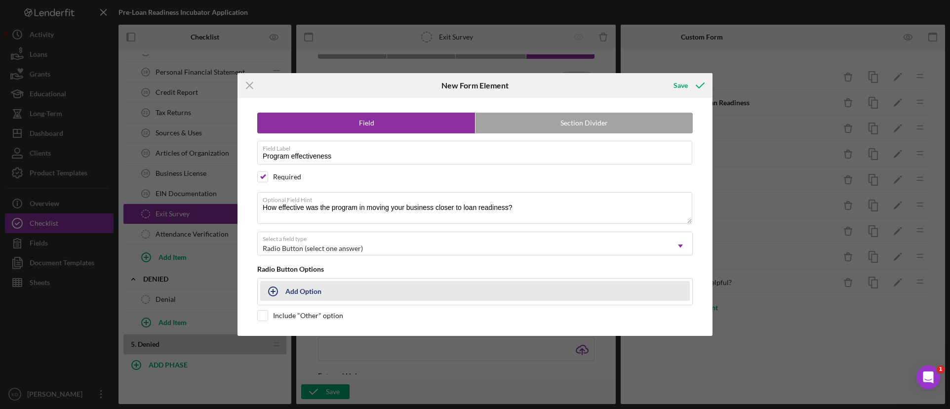
click at [315, 296] on div "Add Option" at bounding box center [303, 290] width 36 height 19
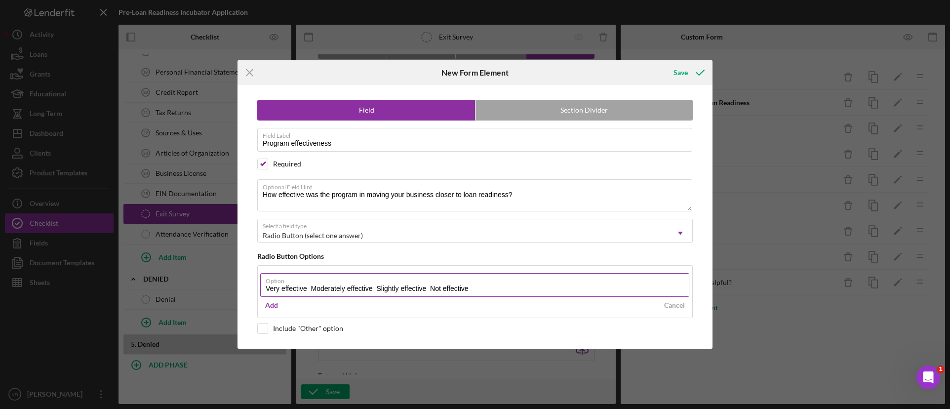
drag, startPoint x: 467, startPoint y: 290, endPoint x: 306, endPoint y: 292, distance: 161.4
click at [306, 292] on input "Very effective Moderately effective Slightly effective Not effective" at bounding box center [474, 285] width 429 height 24
type input "Very effective"
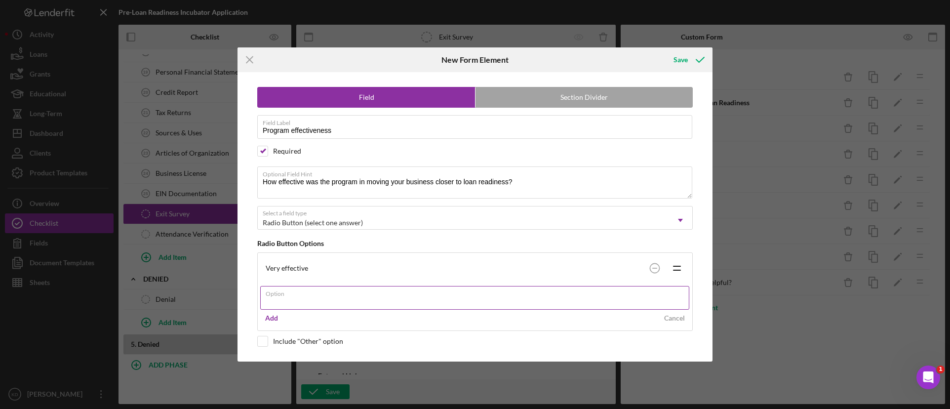
paste input "Moderately effective Slightly effective Not effective"
drag, startPoint x: 445, startPoint y: 304, endPoint x: 329, endPoint y: 305, distance: 116.5
click at [329, 305] on input "Moderately effective Slightly effective Not effective" at bounding box center [474, 298] width 429 height 24
click at [414, 310] on div "Option Moderately effective Slightly effective Not effective" at bounding box center [474, 298] width 429 height 25
drag, startPoint x: 442, startPoint y: 301, endPoint x: 333, endPoint y: 300, distance: 109.1
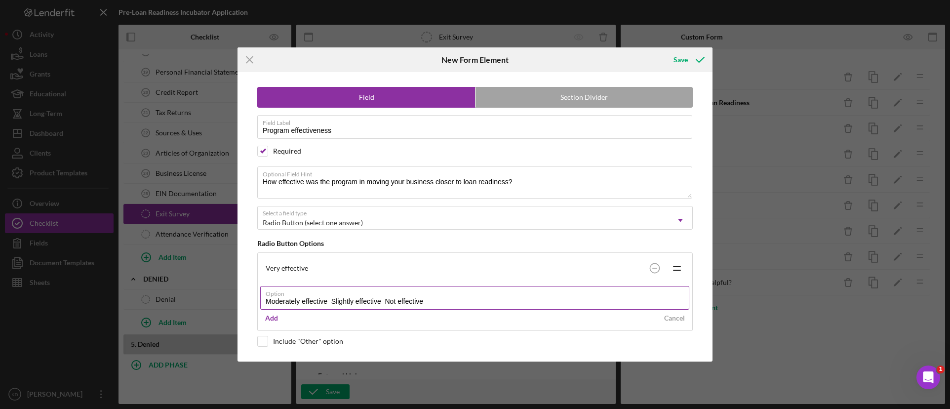
click at [333, 300] on input "Moderately effective Slightly effective Not effective" at bounding box center [474, 298] width 429 height 24
type input "Moderately effective"
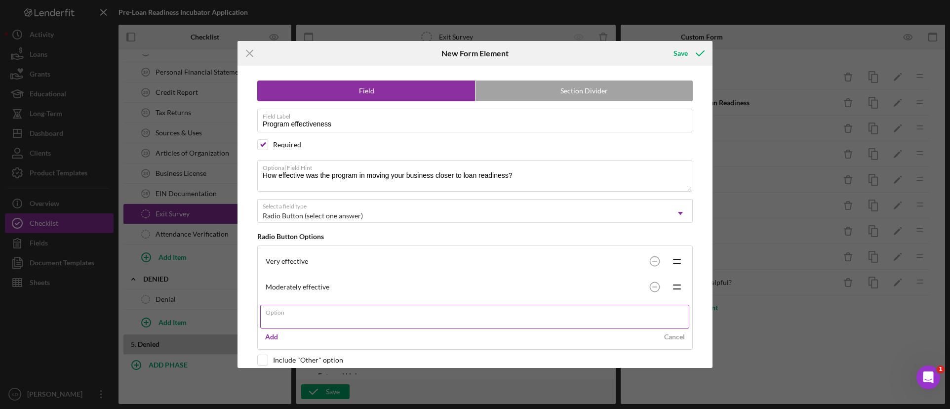
paste input "Slightly effective Not effective"
drag, startPoint x: 368, startPoint y: 321, endPoint x: 317, endPoint y: 321, distance: 50.4
click at [317, 321] on input "Slightly effective Not effective" at bounding box center [474, 317] width 429 height 24
type input "Slightly effective"
paste input "Not effective"
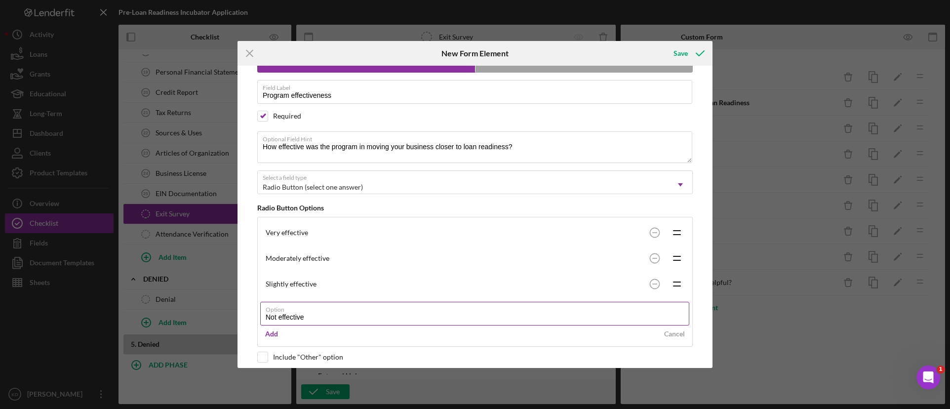
scroll to position [38, 0]
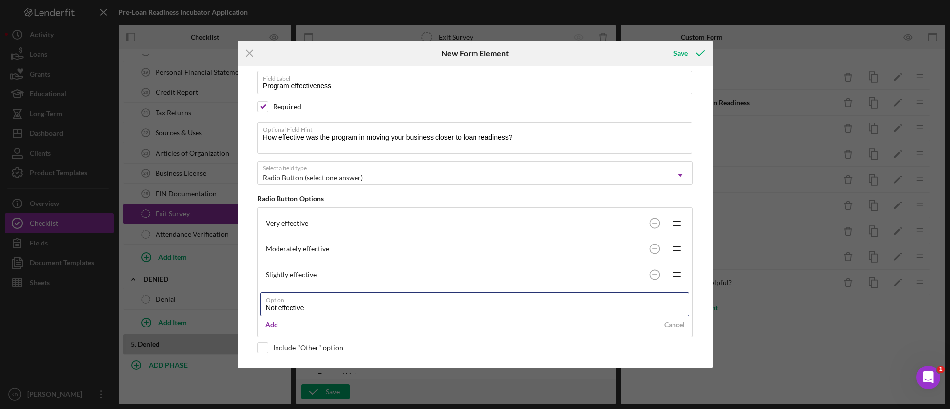
type input "Not effective"
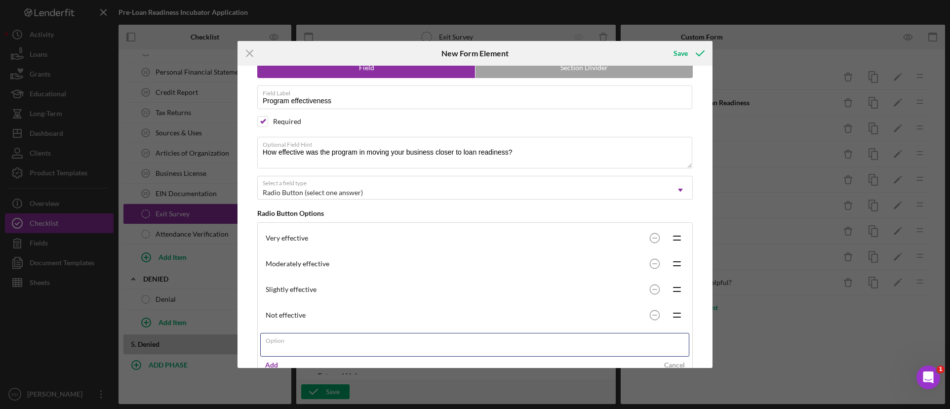
scroll to position [0, 0]
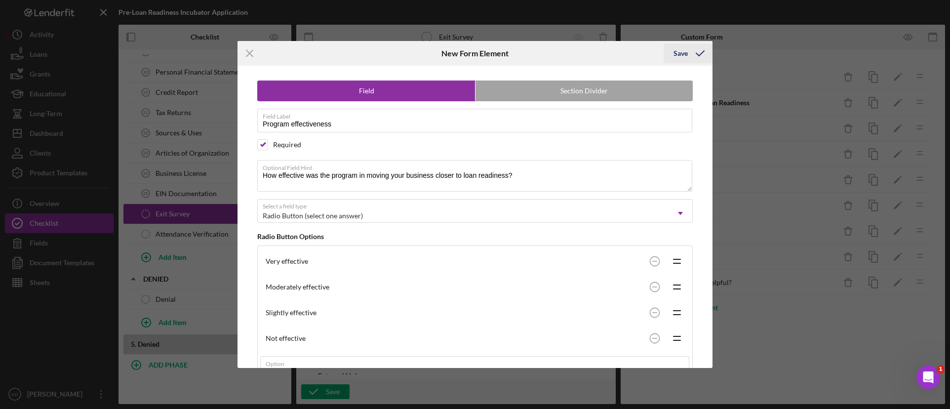
click at [688, 56] on icon "submit" at bounding box center [700, 53] width 25 height 25
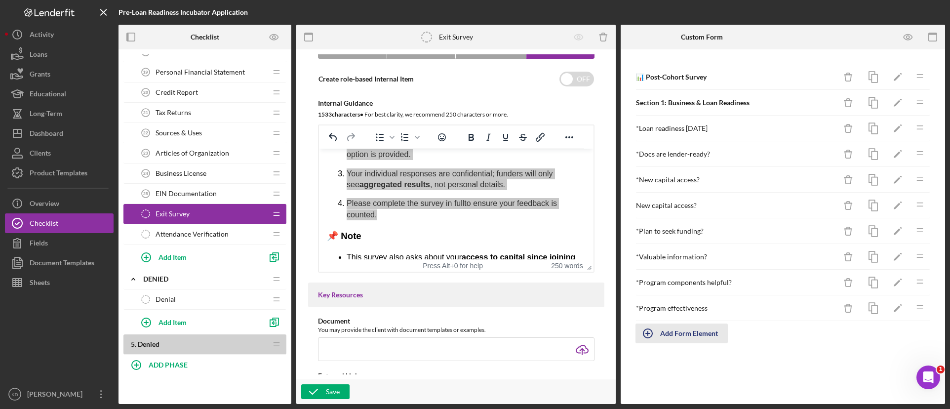
click at [677, 328] on div "Add Form Element" at bounding box center [689, 333] width 58 height 20
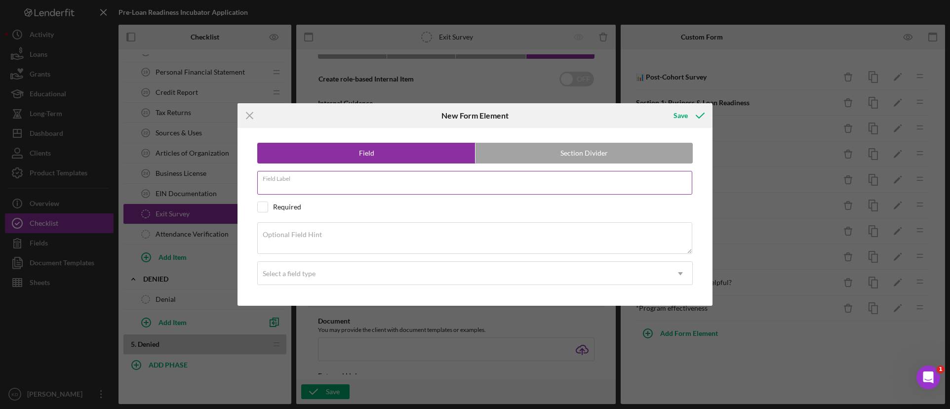
click at [364, 179] on div "Field Label" at bounding box center [474, 183] width 435 height 25
paste input "Facilitator experience"
type input "Facilitator experience"
click at [268, 205] on div "Required" at bounding box center [474, 206] width 435 height 11
checkbox input "true"
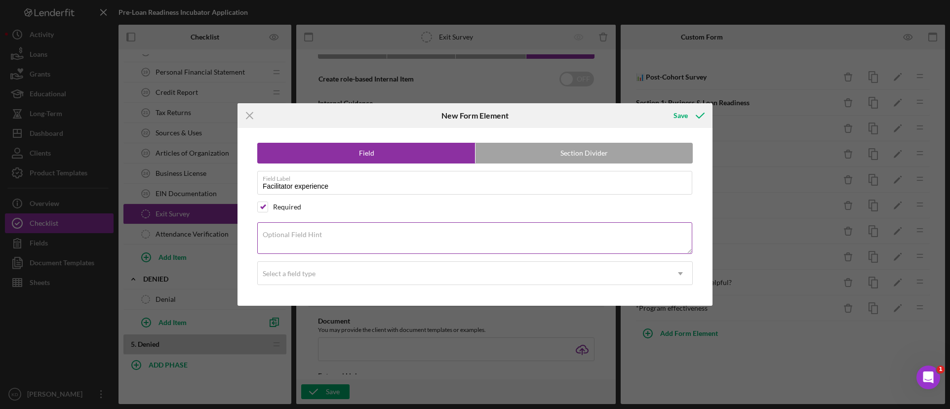
click at [301, 238] on textarea "Optional Field Hint" at bounding box center [474, 238] width 435 height 32
paste textarea "How would you rate your experience with the facilitator and the cohort overall?"
type textarea "How would you rate your experience with the facilitator and the cohort overall?"
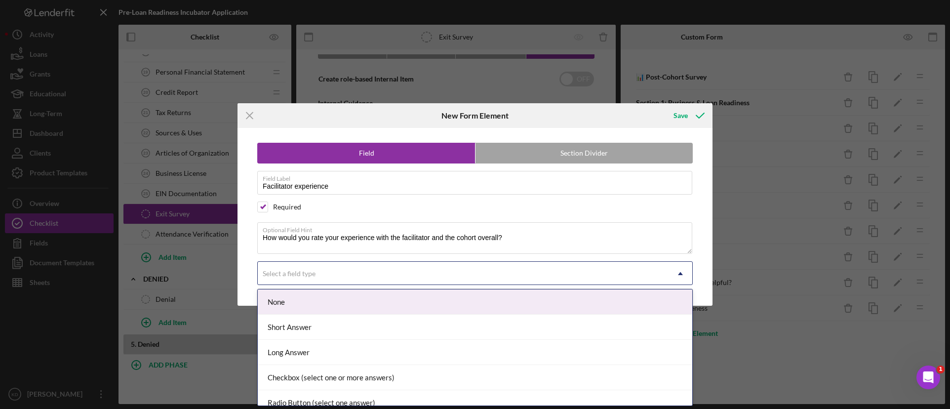
click at [342, 272] on div "Select a field type" at bounding box center [463, 273] width 411 height 23
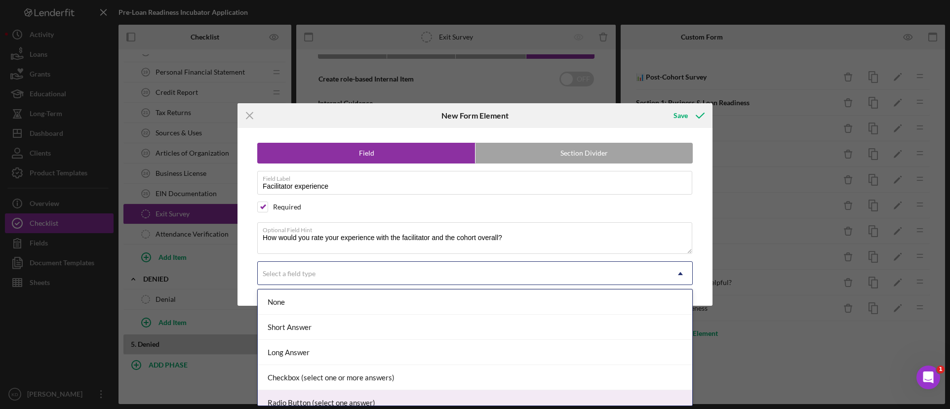
click at [343, 393] on div "Radio Button (select one answer)" at bounding box center [475, 402] width 434 height 25
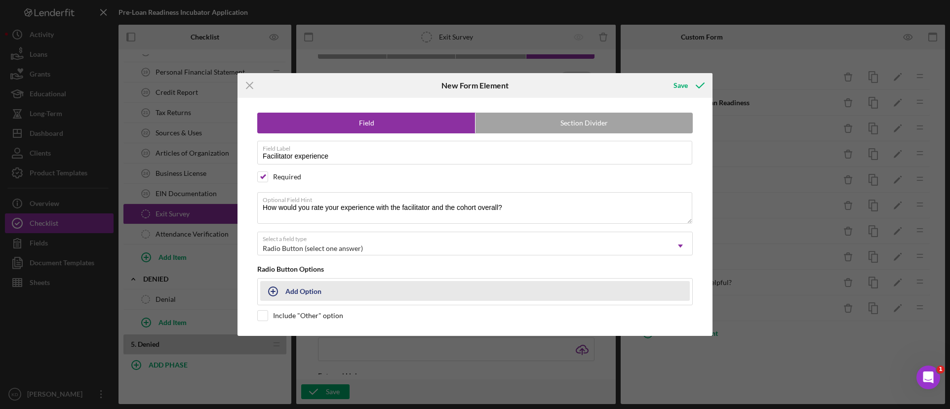
click at [327, 297] on button "Add Option" at bounding box center [474, 291] width 429 height 20
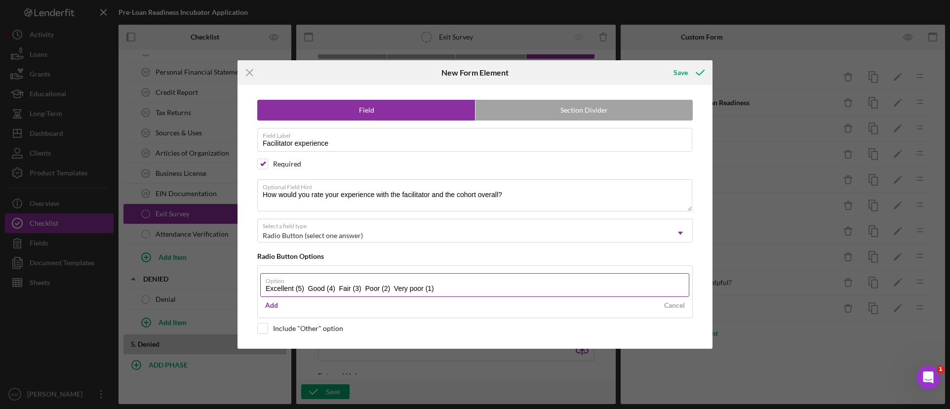
type input "Excellent (5) Good (4) Fair (3) Poor (2) Very poor (1)"
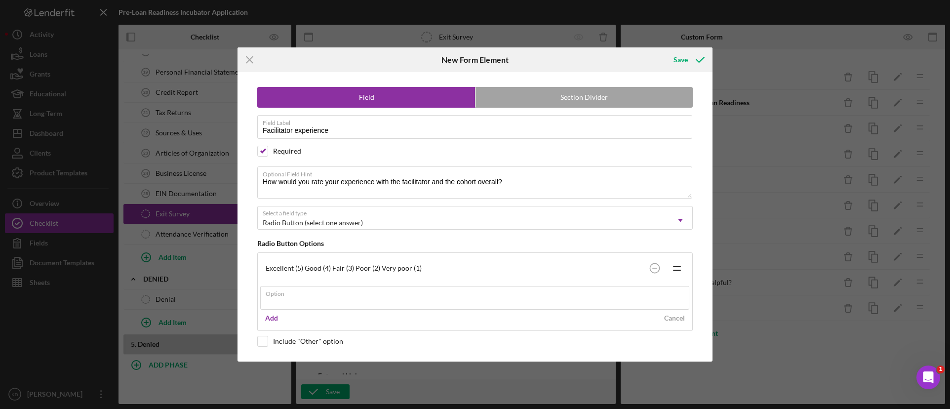
drag, startPoint x: 415, startPoint y: 272, endPoint x: 421, endPoint y: 270, distance: 6.9
click at [416, 271] on div "Excellent (5) Good (4) Fair (3) Poor (2) Very poor (1) Icon/Drag" at bounding box center [474, 268] width 429 height 26
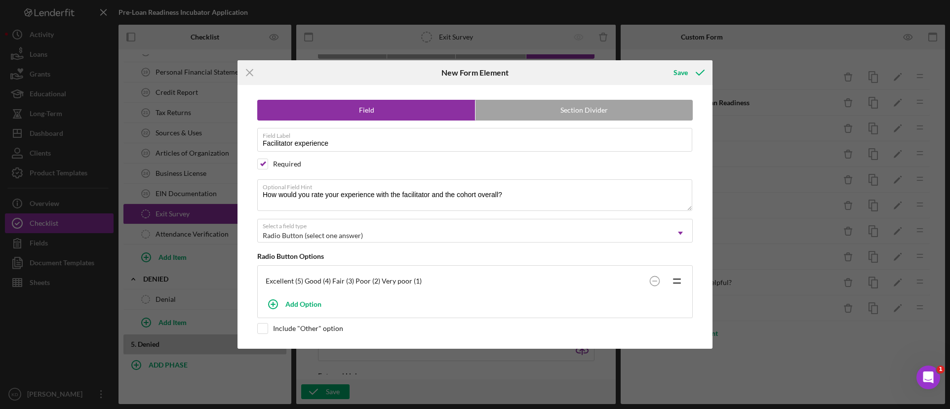
click at [421, 281] on div "Excellent (5) Good (4) Fair (3) Poor (2) Very poor (1)" at bounding box center [455, 281] width 379 height 8
click at [652, 281] on circle at bounding box center [654, 280] width 9 height 9
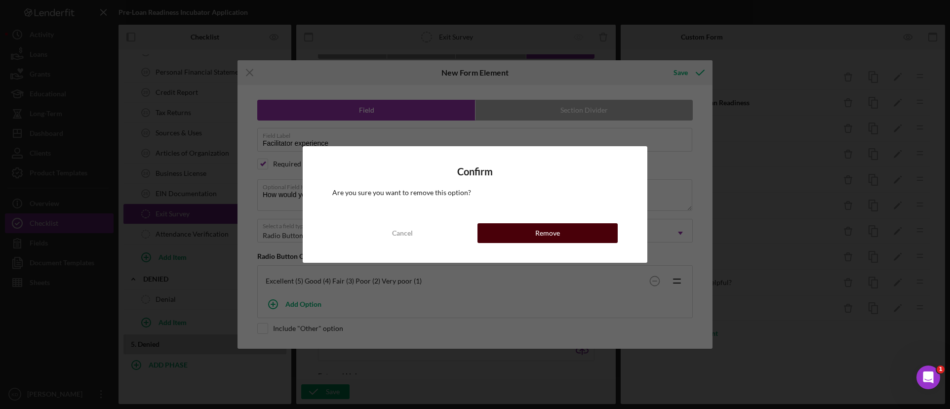
click at [553, 232] on div "Remove" at bounding box center [547, 233] width 25 height 20
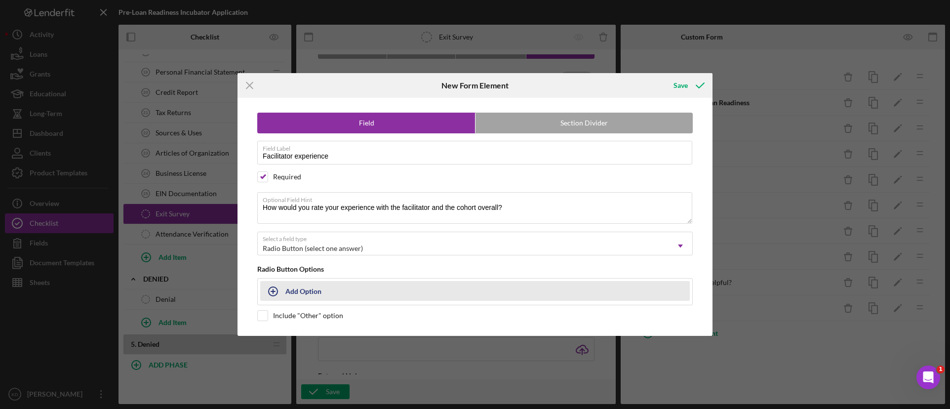
click at [313, 295] on div "Add Option" at bounding box center [303, 290] width 36 height 19
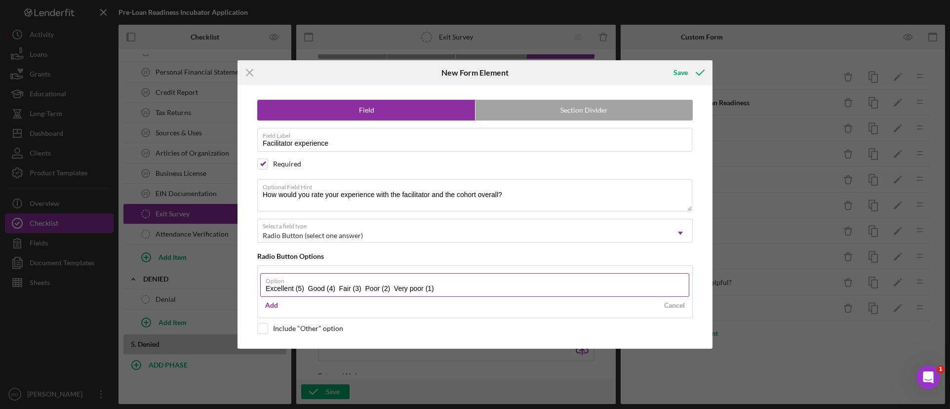
drag, startPoint x: 447, startPoint y: 289, endPoint x: 309, endPoint y: 289, distance: 138.7
click at [309, 289] on input "Excellent (5) Good (4) Fair (3) Poor (2) Very poor (1)" at bounding box center [474, 285] width 429 height 24
type input "Excellent (5)"
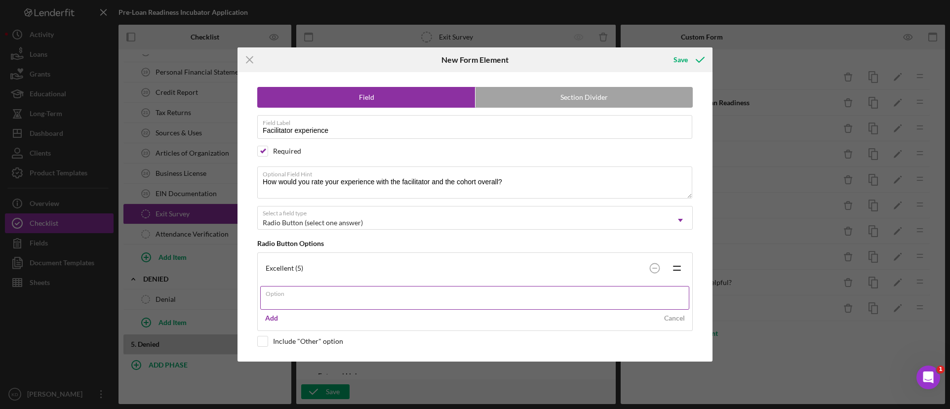
paste input "Good (4) Fair (3) Poor (2) Very poor (1)"
drag, startPoint x: 410, startPoint y: 302, endPoint x: 297, endPoint y: 302, distance: 113.0
click at [297, 302] on input "Good (4) Fair (3) Poor (2) Very poor (1)" at bounding box center [474, 298] width 429 height 24
type input "Good (4)"
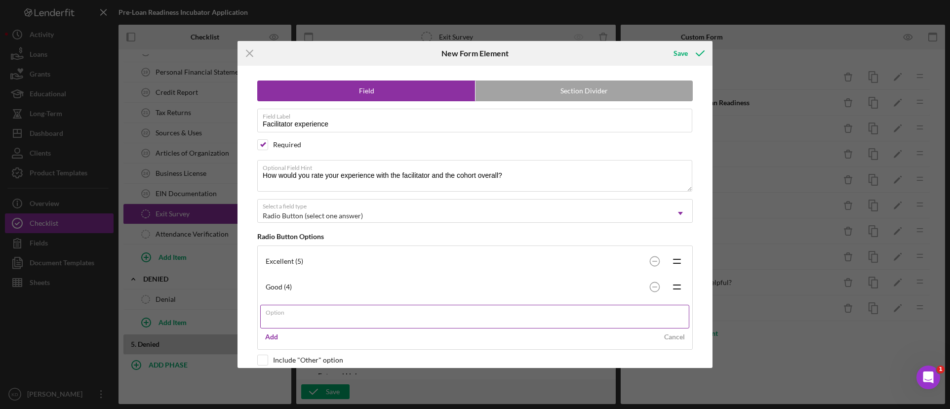
paste input "Fair (3) Poor (2) Very poor (1)"
drag, startPoint x: 372, startPoint y: 322, endPoint x: 292, endPoint y: 322, distance: 80.0
click at [292, 322] on input "Fair (3) Poor (2) Very poor (1)" at bounding box center [474, 317] width 429 height 24
type input "Fair (3)"
paste input "Poor (2) Very poor (1)"
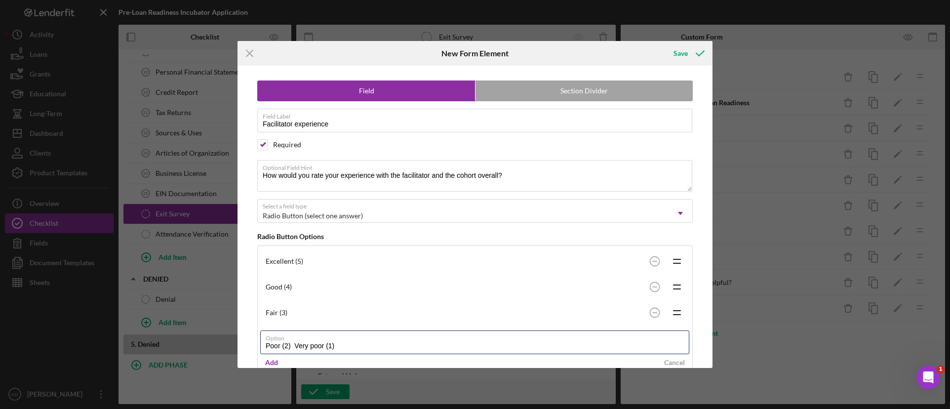
scroll to position [38, 0]
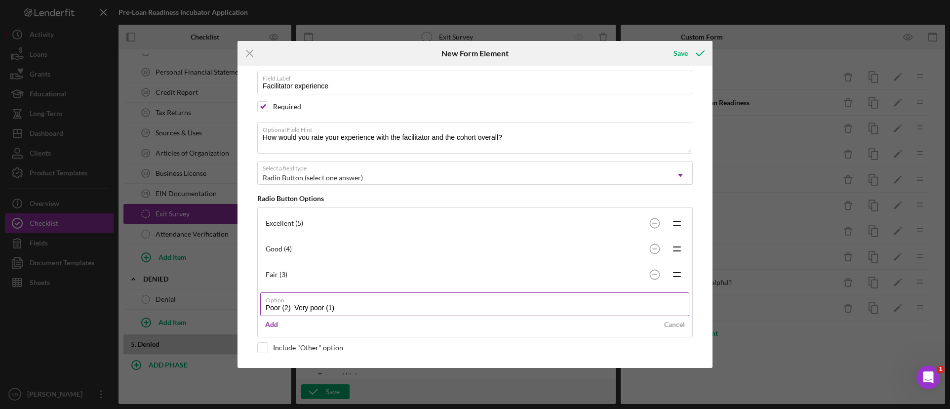
drag, startPoint x: 351, startPoint y: 307, endPoint x: 295, endPoint y: 309, distance: 56.8
click at [296, 309] on input "Poor (2) Very poor (1)" at bounding box center [474, 304] width 429 height 24
type input "Poor (2)"
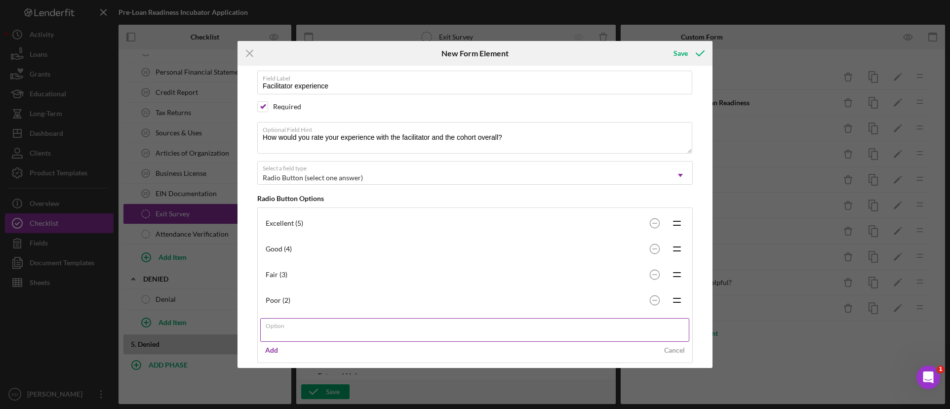
paste input "Very poor (1)"
type input "Very poor (1)"
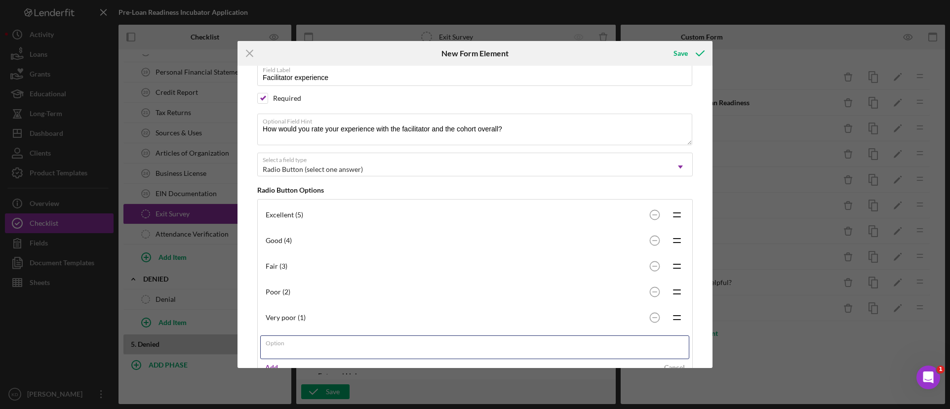
scroll to position [0, 0]
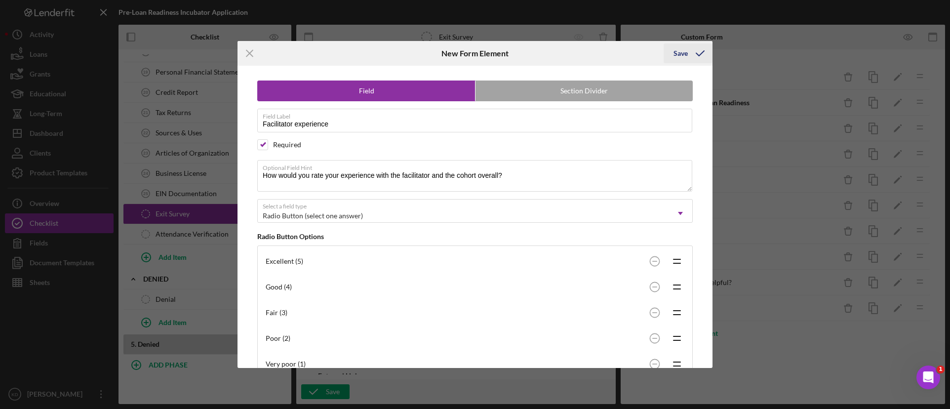
click at [684, 47] on div "Save" at bounding box center [680, 53] width 14 height 20
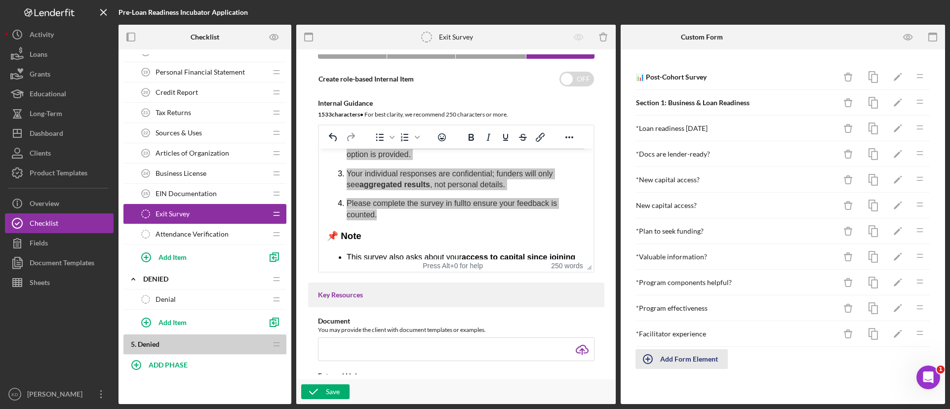
click at [665, 360] on div "Add Form Element" at bounding box center [689, 359] width 58 height 20
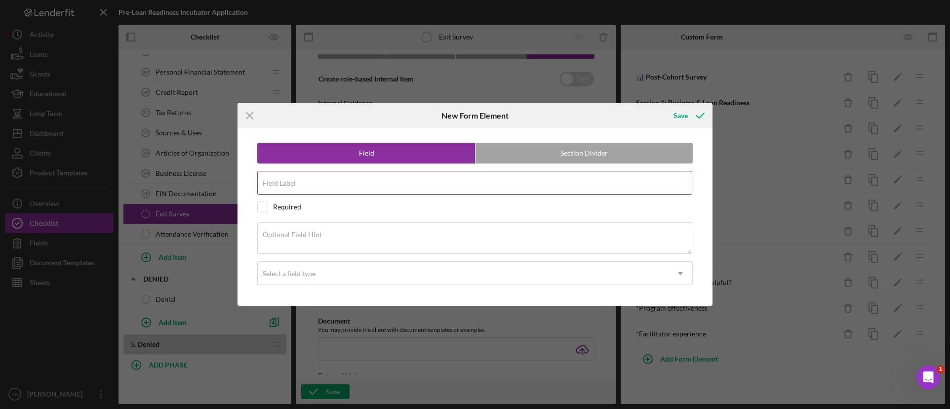
click at [552, 186] on input "Field Label" at bounding box center [474, 183] width 435 height 24
paste input "Prior RPC interaction"
type input "Prior RPC interaction"
click at [277, 207] on div "Required" at bounding box center [287, 207] width 28 height 8
checkbox input "true"
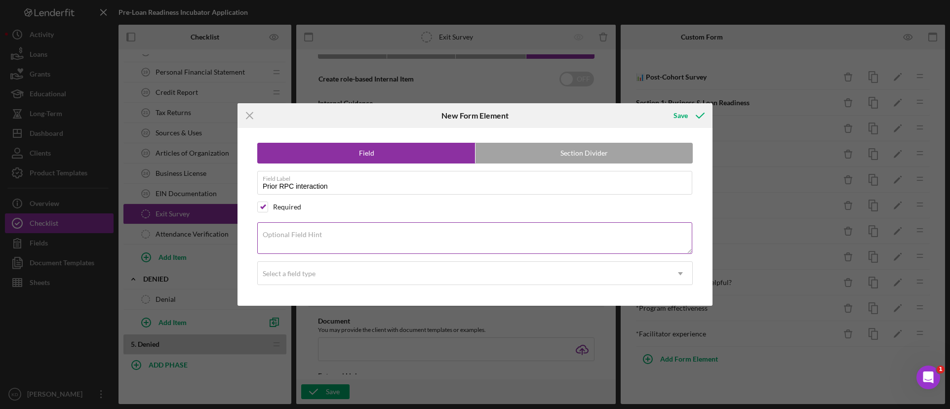
click at [363, 235] on textarea "Optional Field Hint" at bounding box center [474, 238] width 435 height 32
paste textarea "Had you worked with RPC before this cohort?"
type textarea "Had you worked with RPC before this cohort?"
click at [323, 276] on div "Select a field type" at bounding box center [463, 273] width 411 height 23
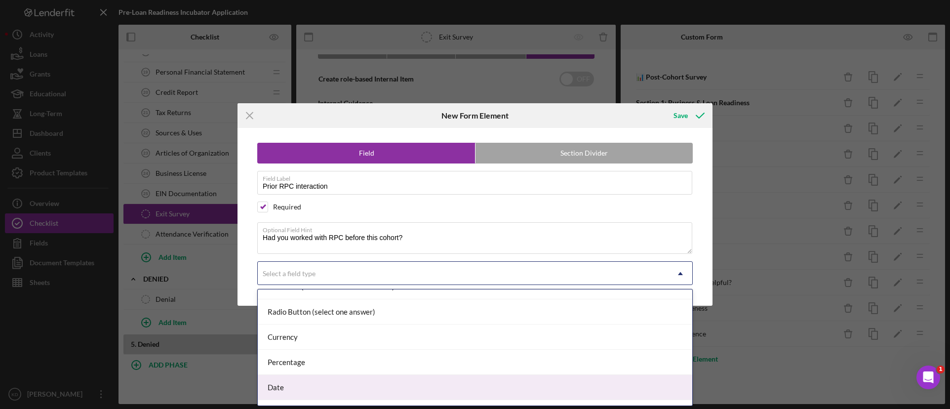
scroll to position [37, 0]
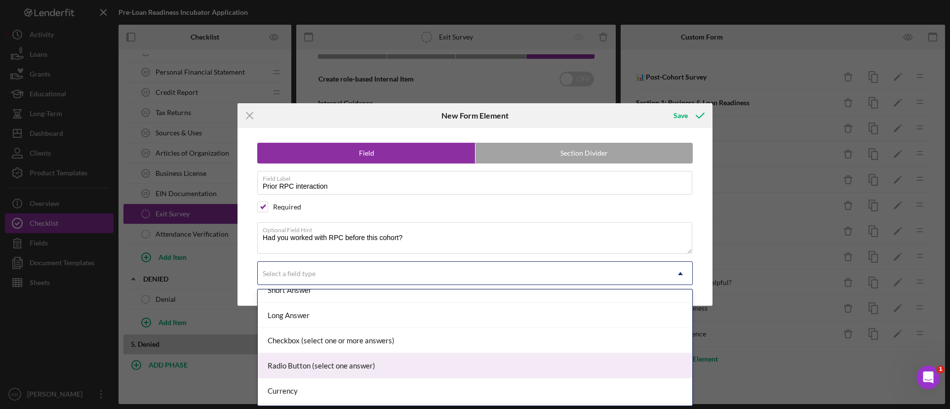
click at [361, 364] on div "Radio Button (select one answer)" at bounding box center [475, 365] width 434 height 25
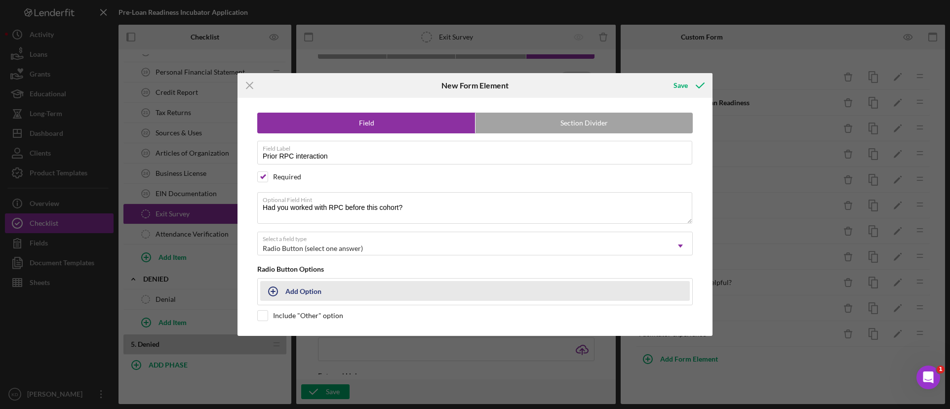
click at [360, 289] on button "Add Option" at bounding box center [474, 291] width 429 height 20
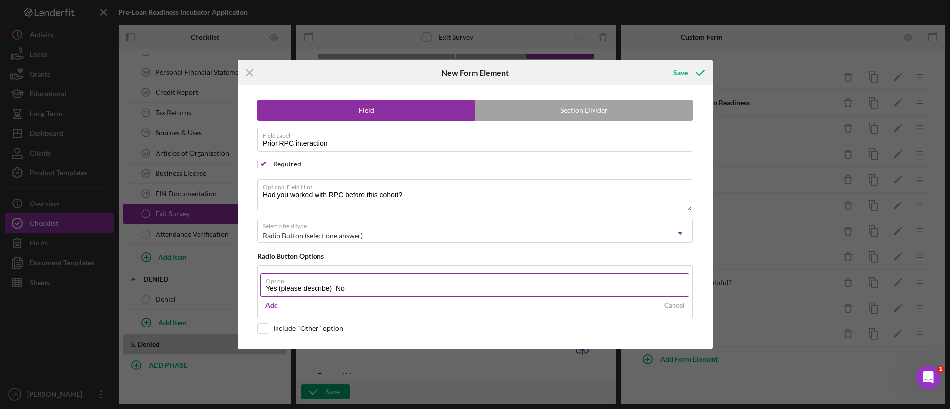
drag, startPoint x: 372, startPoint y: 289, endPoint x: 333, endPoint y: 287, distance: 39.5
click at [333, 287] on input "Yes (please describe) No" at bounding box center [474, 285] width 429 height 24
type input "Yes (please describe)"
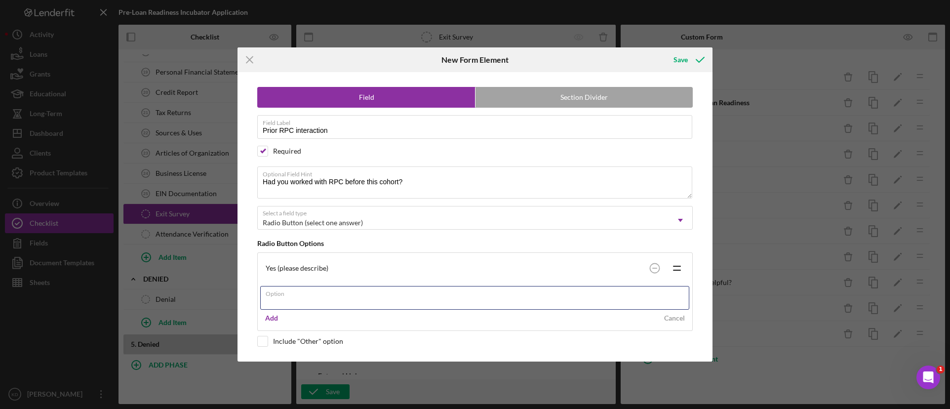
paste input "No"
type input "No"
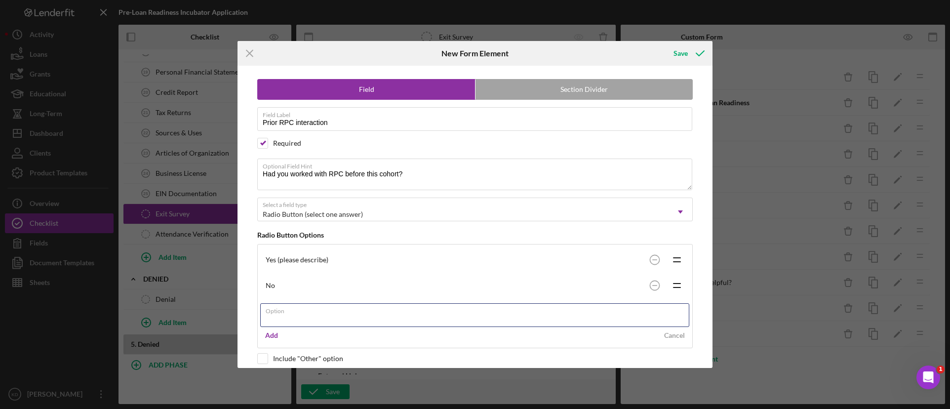
scroll to position [0, 0]
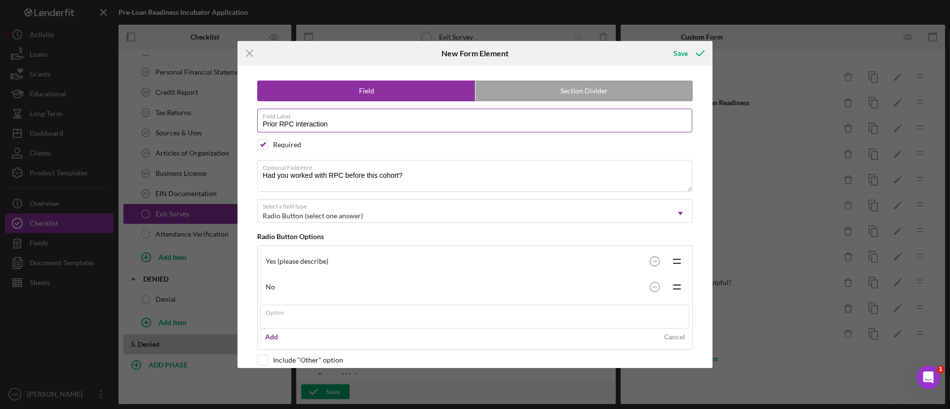
click at [571, 122] on div "Field Label Prior RPC interaction" at bounding box center [474, 121] width 435 height 25
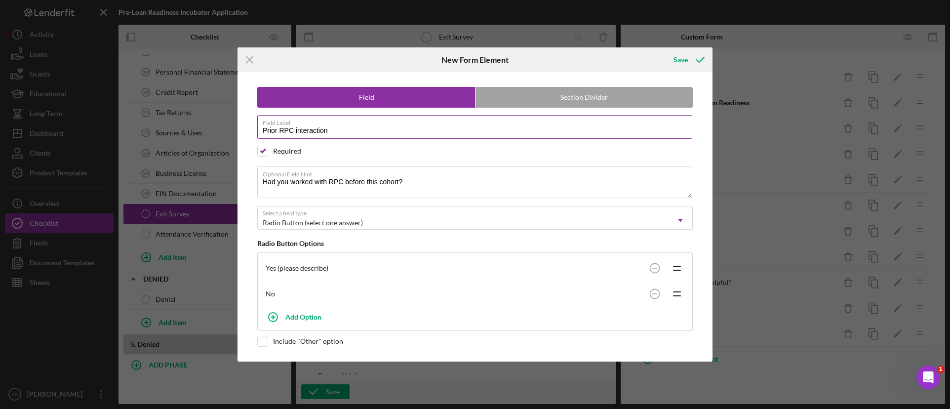
click at [566, 122] on label "Field Label" at bounding box center [477, 121] width 429 height 11
click at [566, 122] on input "Prior RPC interaction" at bounding box center [474, 127] width 435 height 24
click at [561, 123] on label "Field Label" at bounding box center [477, 121] width 429 height 11
click at [561, 123] on input "Prior RPC interaction" at bounding box center [474, 127] width 435 height 24
drag, startPoint x: 557, startPoint y: 123, endPoint x: 539, endPoint y: 129, distance: 19.2
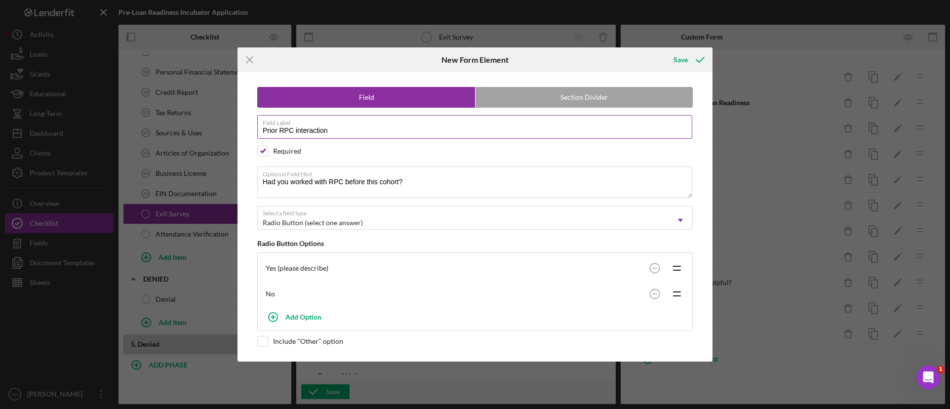
click at [552, 126] on label "Field Label" at bounding box center [477, 121] width 429 height 11
click at [552, 126] on input "Prior RPC interaction" at bounding box center [474, 127] width 435 height 24
click at [453, 133] on input "Prior RPC interaction" at bounding box center [474, 127] width 435 height 24
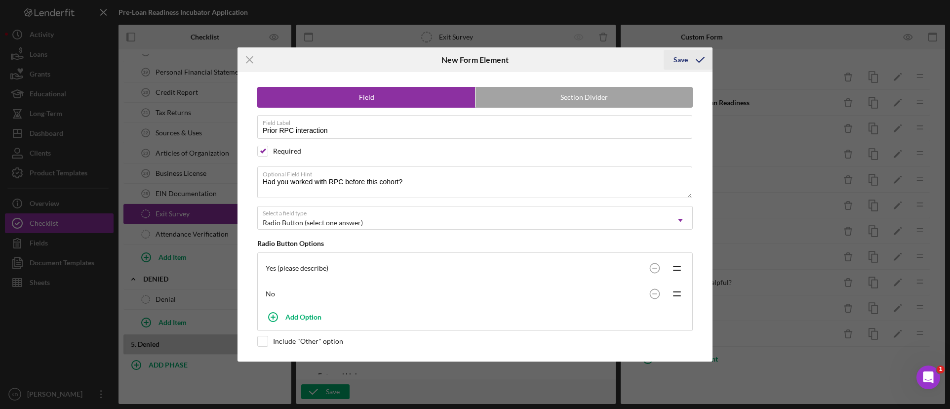
click at [687, 59] on div "Save" at bounding box center [680, 60] width 14 height 20
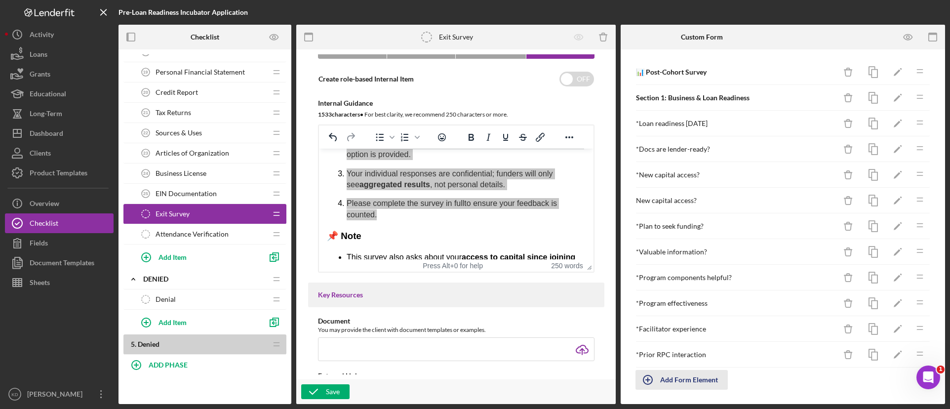
scroll to position [5, 0]
click at [684, 380] on div "Add Form Element" at bounding box center [689, 379] width 58 height 20
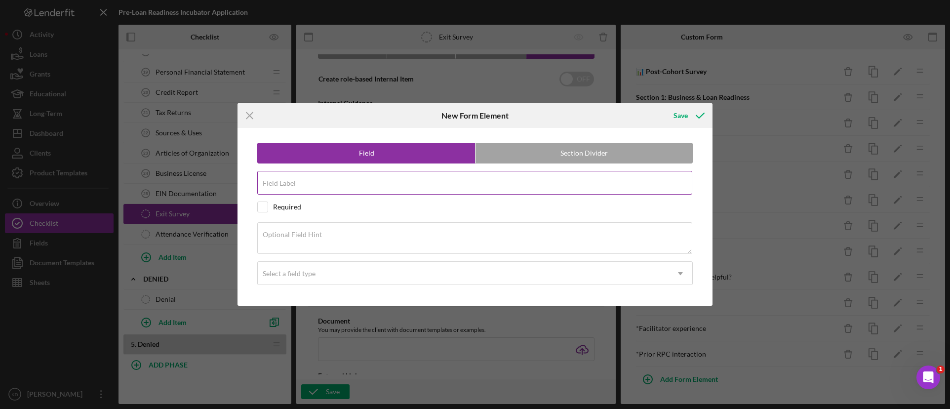
click at [413, 182] on div "Field Label" at bounding box center [474, 183] width 435 height 25
paste input "Prior RPC interaction"
type input "Prior RPC interaction"
click at [395, 232] on div "Optional Field Hint" at bounding box center [474, 238] width 435 height 33
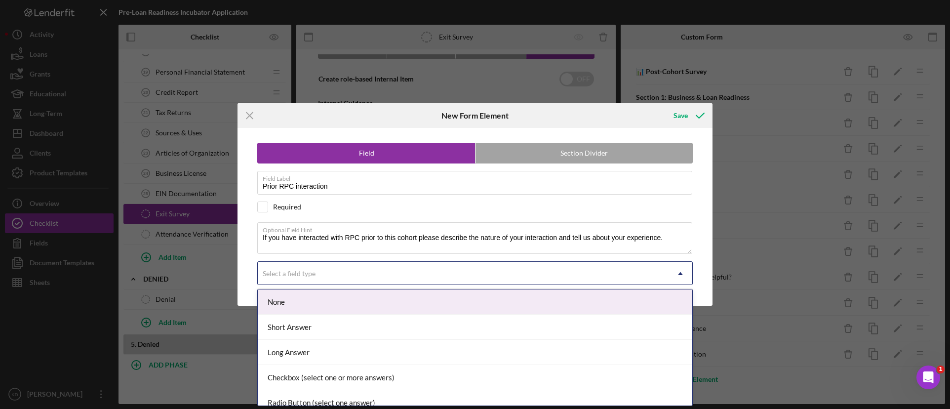
click at [389, 274] on div "Select a field type" at bounding box center [463, 273] width 411 height 23
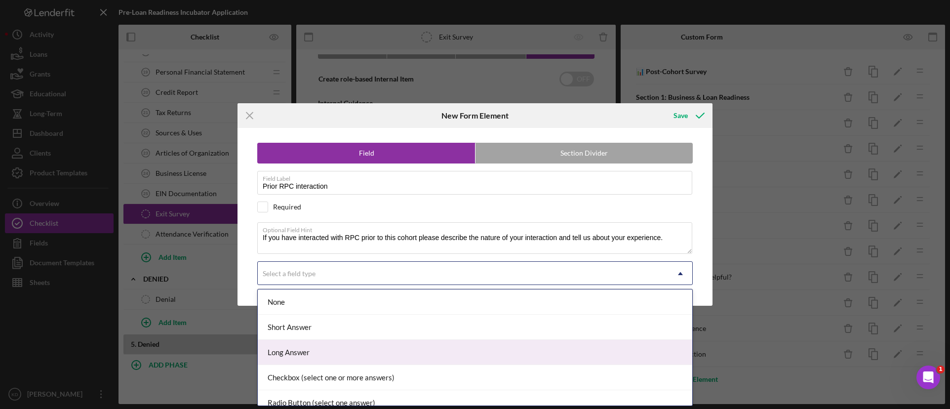
click at [349, 348] on div "Long Answer" at bounding box center [475, 352] width 434 height 25
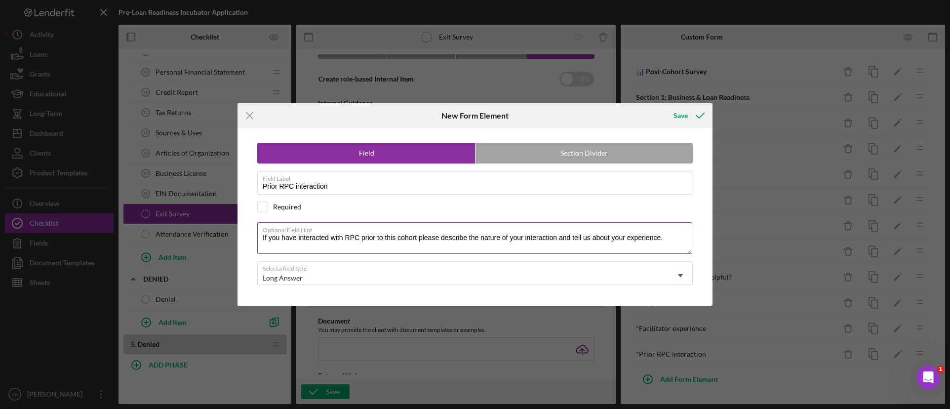
click at [592, 239] on textarea "If you have interacted with RPC prior to this cohort please describe the nature…" at bounding box center [474, 238] width 435 height 32
type textarea "If you have interacted with RPC prior to this cohort please describe the nature…"
click at [688, 116] on icon "submit" at bounding box center [700, 115] width 25 height 25
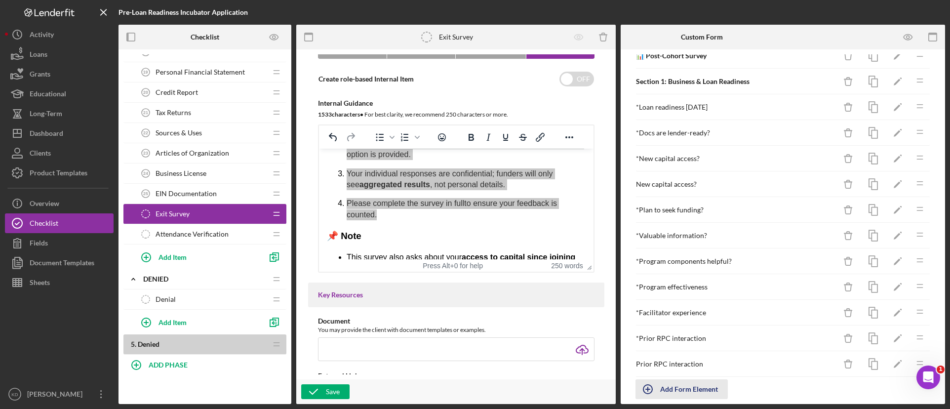
scroll to position [31, 0]
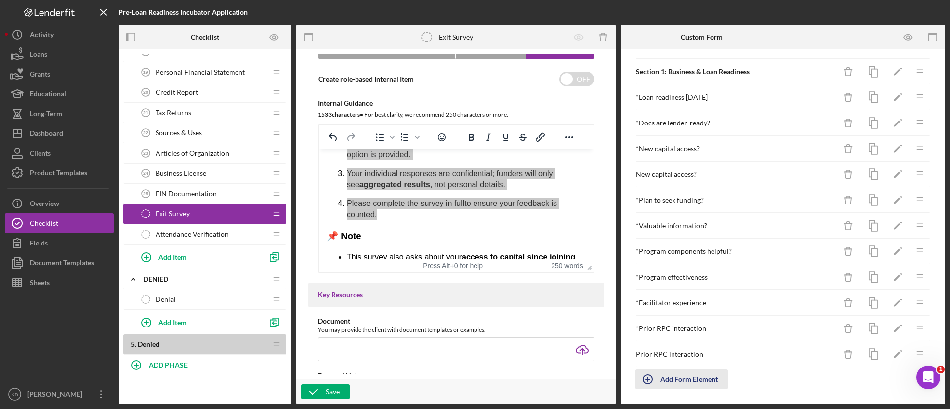
click at [699, 381] on div "Add Form Element" at bounding box center [689, 379] width 58 height 20
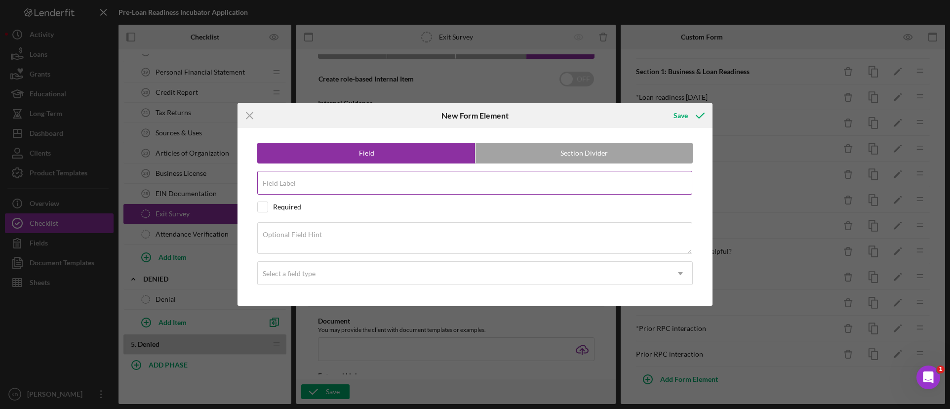
click at [581, 174] on div "Field Label" at bounding box center [474, 183] width 435 height 25
paste input "Future RPC relationship"
type input "Future RPC relationship"
click at [273, 208] on div "Required" at bounding box center [287, 207] width 28 height 8
checkbox input "true"
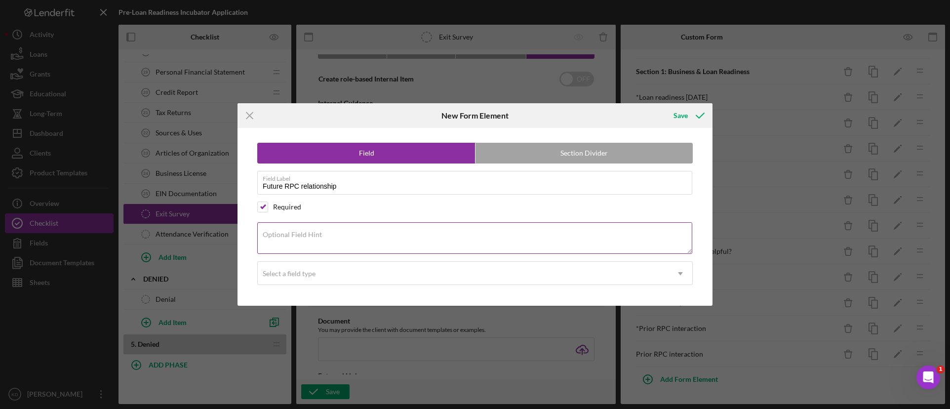
click at [454, 237] on textarea "Optional Field Hint" at bounding box center [474, 238] width 435 height 32
paste textarea "After this cohort, are you more or less likely to work with RPC or recommend us…"
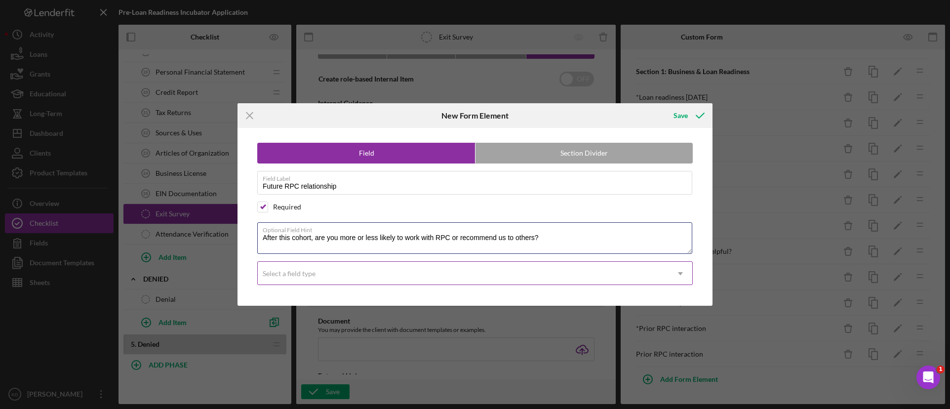
type textarea "After this cohort, are you more or less likely to work with RPC or recommend us…"
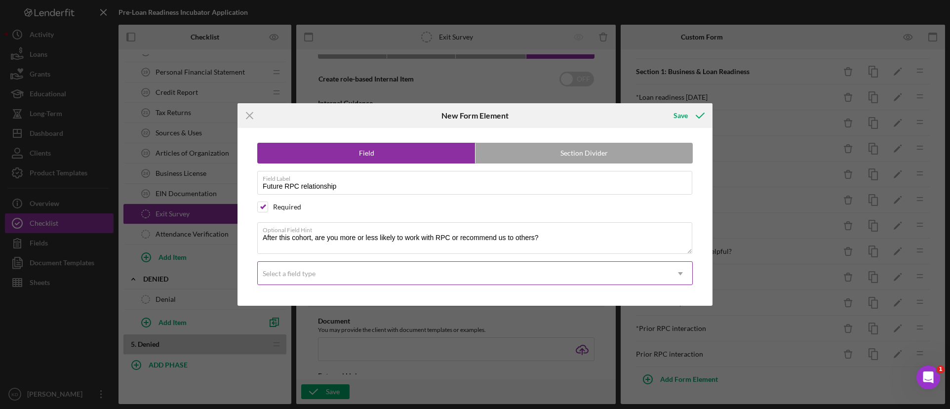
click at [451, 272] on div "Select a field type" at bounding box center [463, 273] width 411 height 23
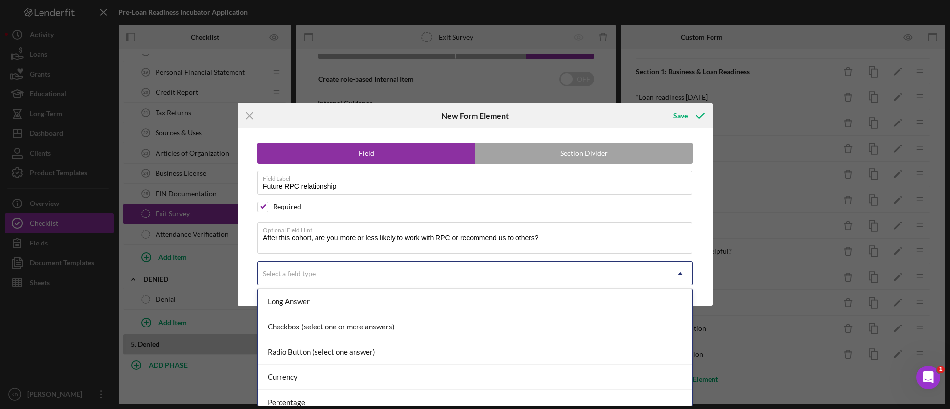
scroll to position [99, 0]
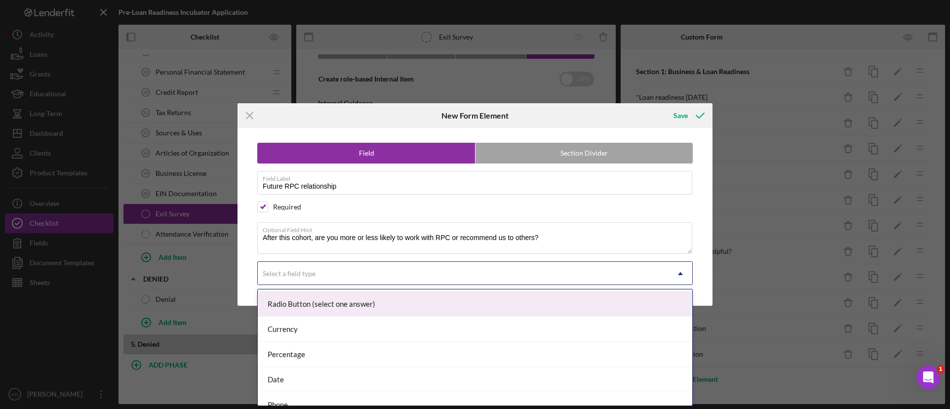
click at [381, 308] on div "Radio Button (select one answer)" at bounding box center [475, 303] width 434 height 25
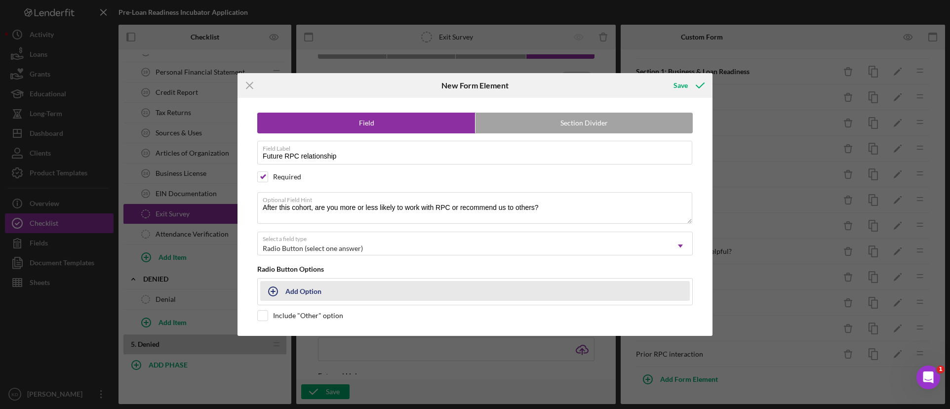
click at [341, 295] on button "Add Option" at bounding box center [474, 291] width 429 height 20
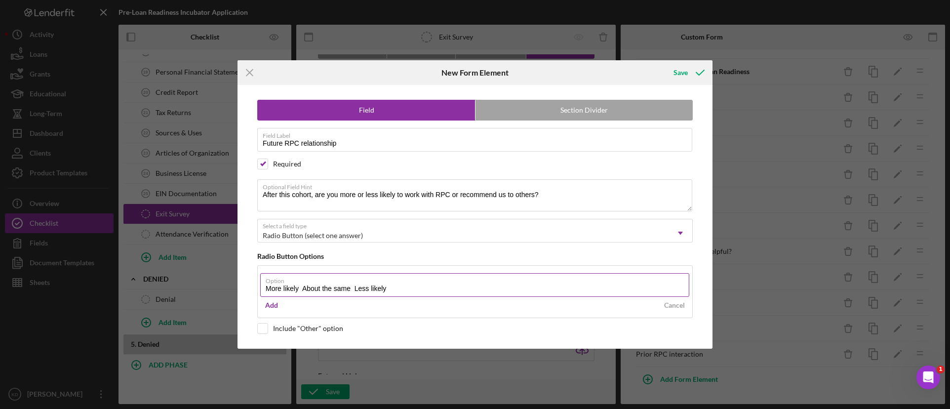
drag, startPoint x: 410, startPoint y: 285, endPoint x: 304, endPoint y: 289, distance: 106.7
click at [304, 289] on input "More likely About the same Less likely" at bounding box center [474, 285] width 429 height 24
type input "More likely"
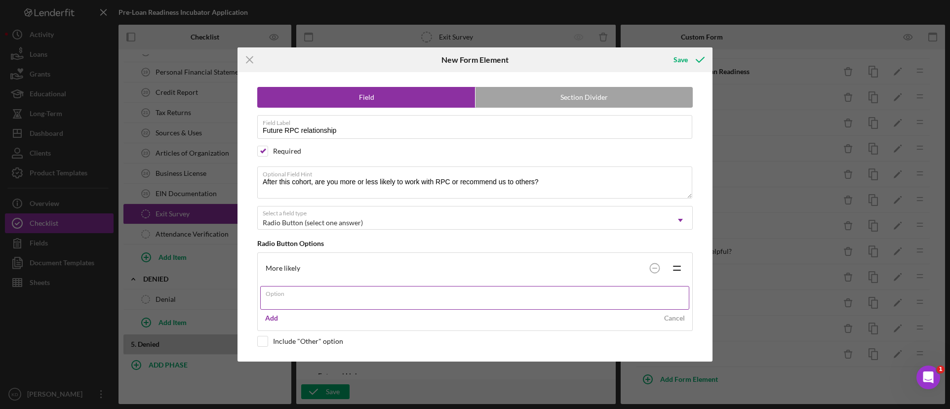
paste input "About the same Less likely"
drag, startPoint x: 367, startPoint y: 304, endPoint x: 318, endPoint y: 305, distance: 48.9
click at [318, 305] on input "About the same Less likely" at bounding box center [474, 298] width 429 height 24
type input "About the same"
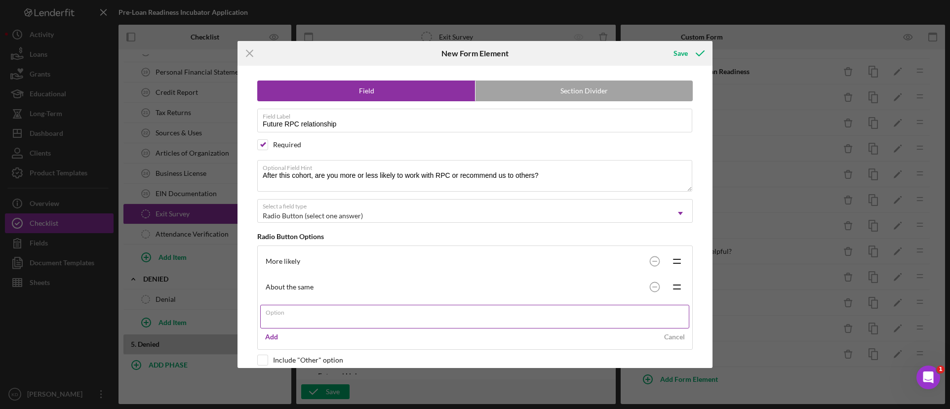
paste input "Less likely"
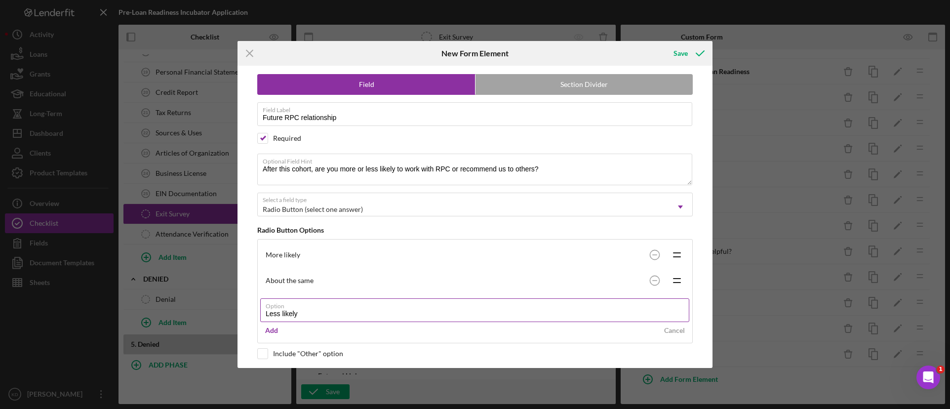
scroll to position [12, 0]
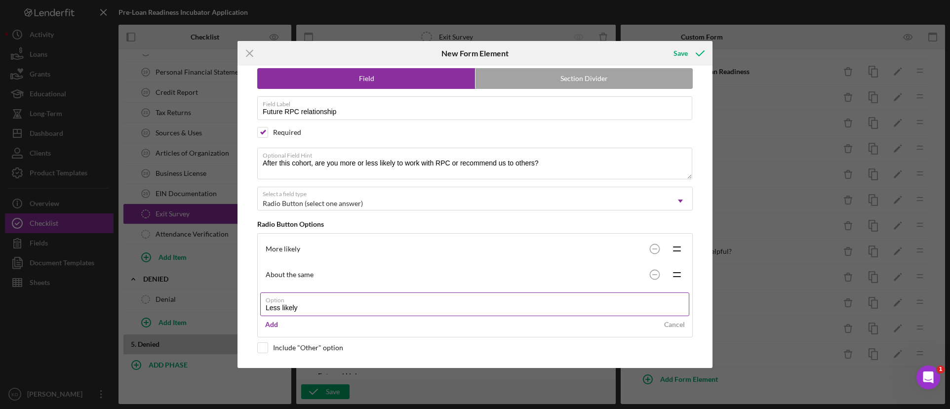
type input "Less likely"
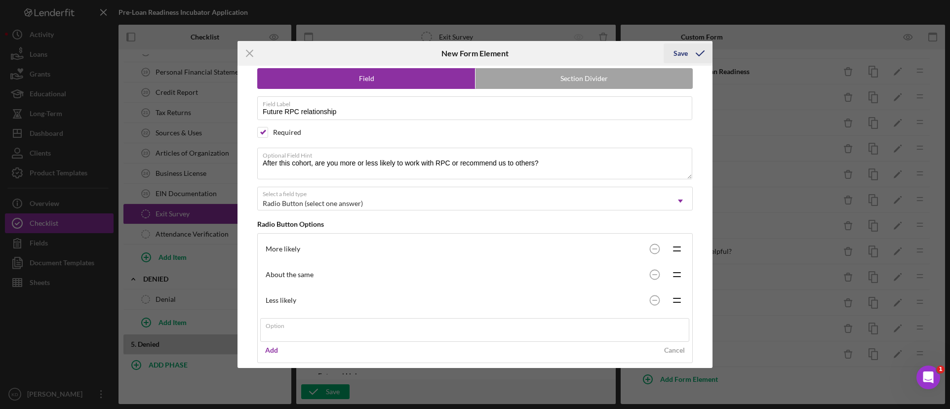
click at [697, 56] on icon "submit" at bounding box center [700, 53] width 25 height 25
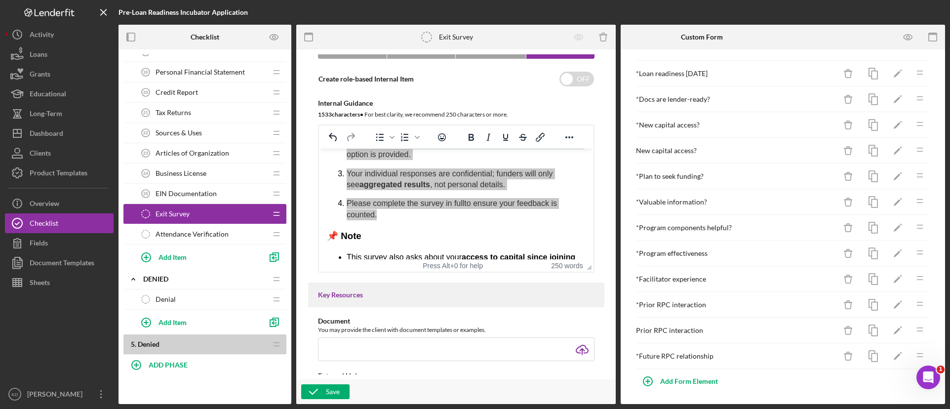
scroll to position [57, 0]
click at [670, 377] on div "Add Form Element" at bounding box center [689, 379] width 58 height 20
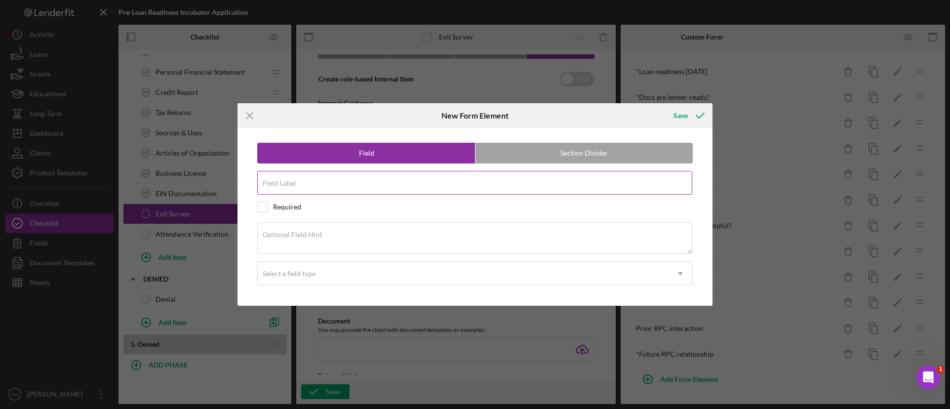
click at [402, 179] on div "Field Label" at bounding box center [474, 183] width 435 height 25
paste input "Confidence with lenders"
type input "Confidence with lenders"
click at [279, 206] on div "Required" at bounding box center [287, 207] width 28 height 8
checkbox input "true"
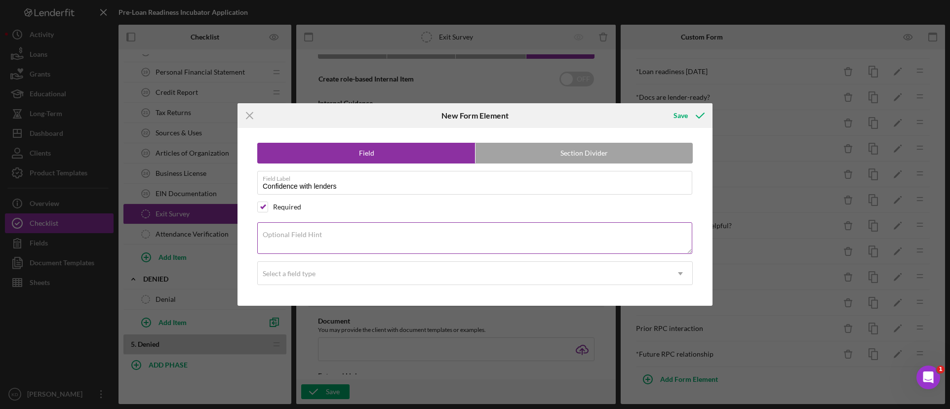
click at [413, 233] on div "Optional Field Hint" at bounding box center [474, 238] width 435 height 33
paste textarea "How confident are you in explaining to a lender why you need capital, why now i…"
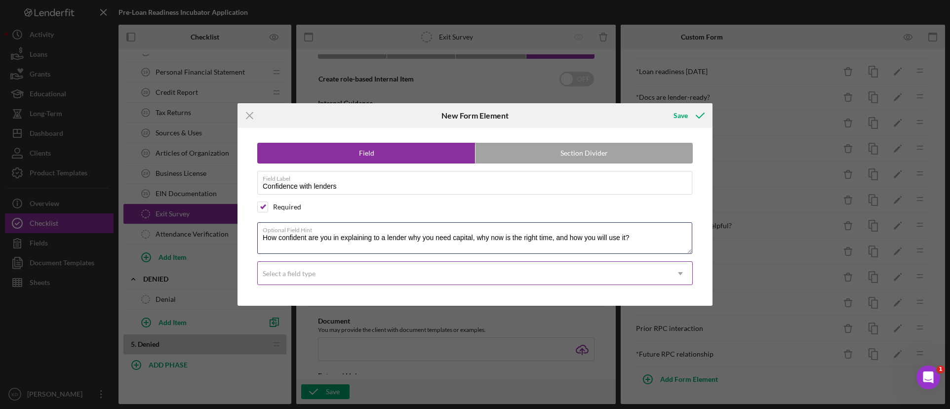
type textarea "How confident are you in explaining to a lender why you need capital, why now i…"
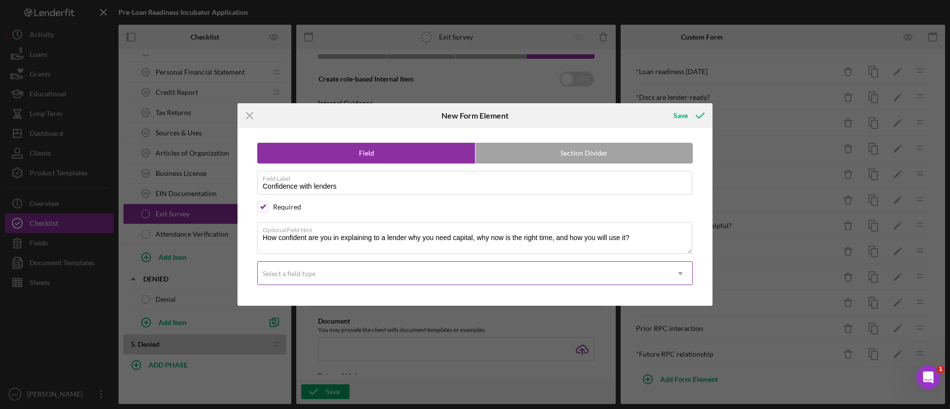
click at [366, 275] on div "Select a field type" at bounding box center [463, 273] width 411 height 23
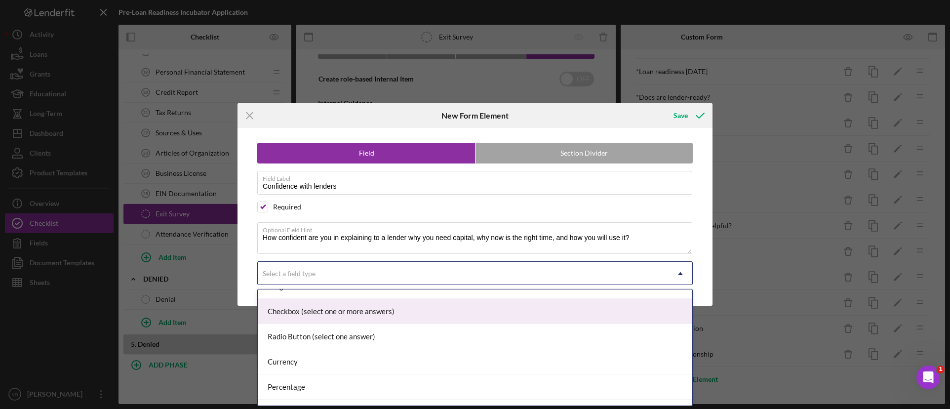
scroll to position [49, 0]
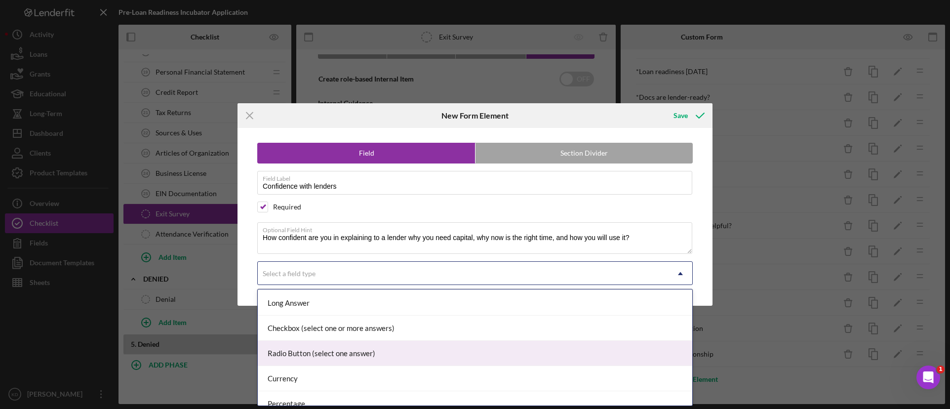
click at [347, 349] on div "Radio Button (select one answer)" at bounding box center [475, 353] width 434 height 25
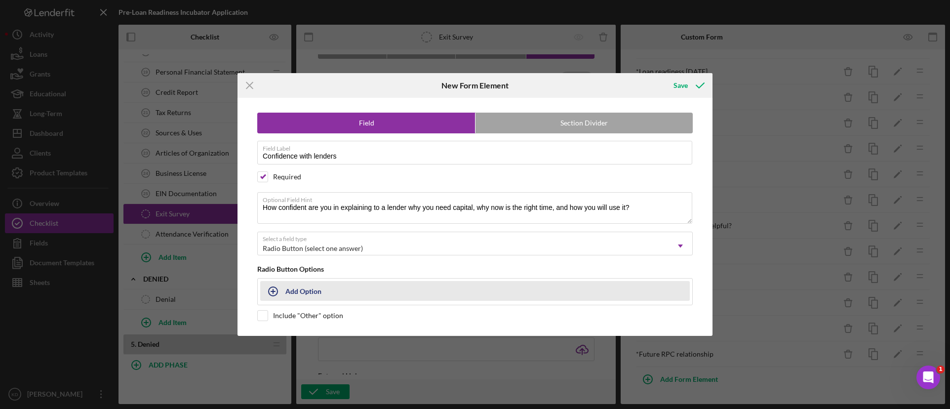
click at [322, 290] on button "Add Option" at bounding box center [474, 291] width 429 height 20
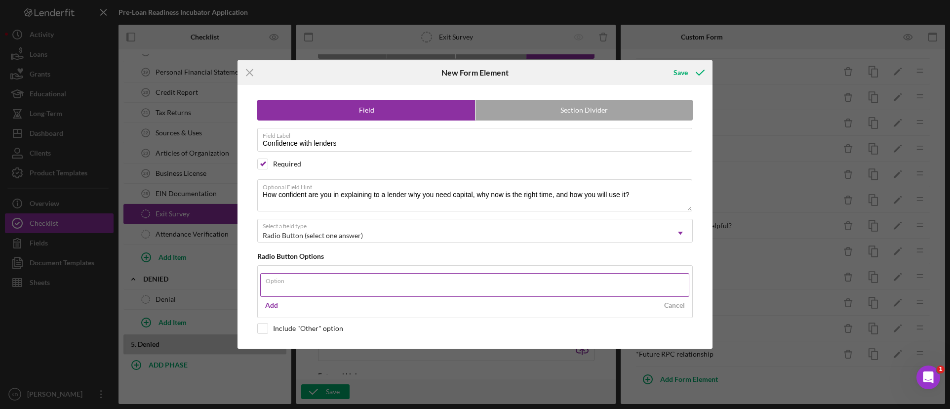
click at [369, 292] on input "Option" at bounding box center [474, 285] width 429 height 24
drag, startPoint x: 553, startPoint y: 287, endPoint x: 323, endPoint y: 291, distance: 230.1
click at [323, 291] on input "Very confident (5) Confident (4) Neutral (3) Not very confident (2) Not confide…" at bounding box center [474, 285] width 429 height 24
type input "Very confident (5)"
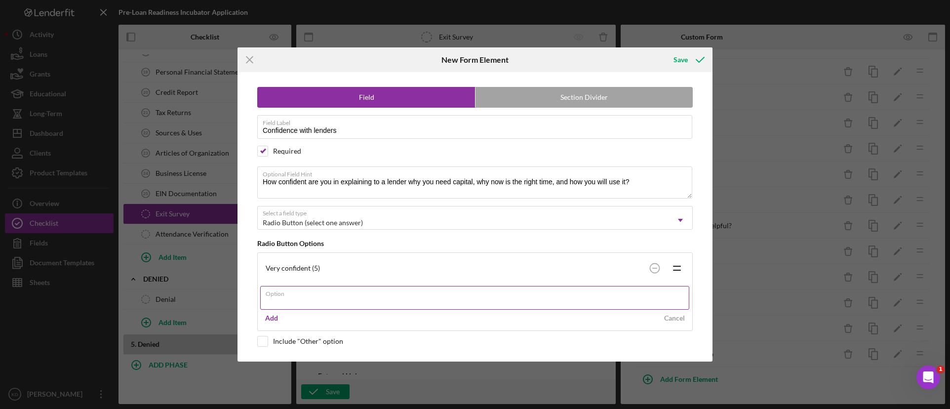
paste input "Confident (4) Neutral (3) Not very confident (2) Not confident at all (1)"
drag, startPoint x: 499, startPoint y: 297, endPoint x: 312, endPoint y: 299, distance: 187.1
click at [311, 299] on input "Confident (4) Neutral (3) Not very confident (2) Not confident at all (1)" at bounding box center [474, 298] width 429 height 24
type input "Confident (4)"
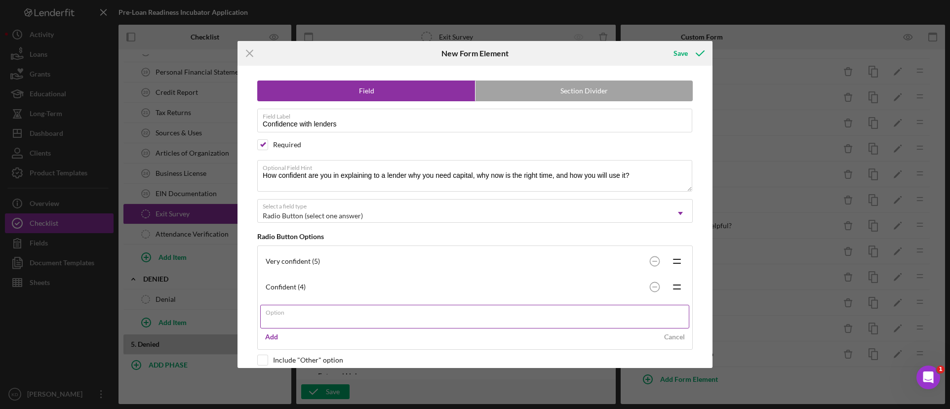
paste input "Neutral (3) Not very confident (2) Not confident at all (1)"
drag, startPoint x: 455, startPoint y: 322, endPoint x: 303, endPoint y: 325, distance: 152.1
click at [303, 325] on input "Neutral (3) Not very confident (2) Not confident at all (1)" at bounding box center [474, 317] width 429 height 24
type input "Neutral (3)"
paste input "Not very confident (2) Not confident at all (1)"
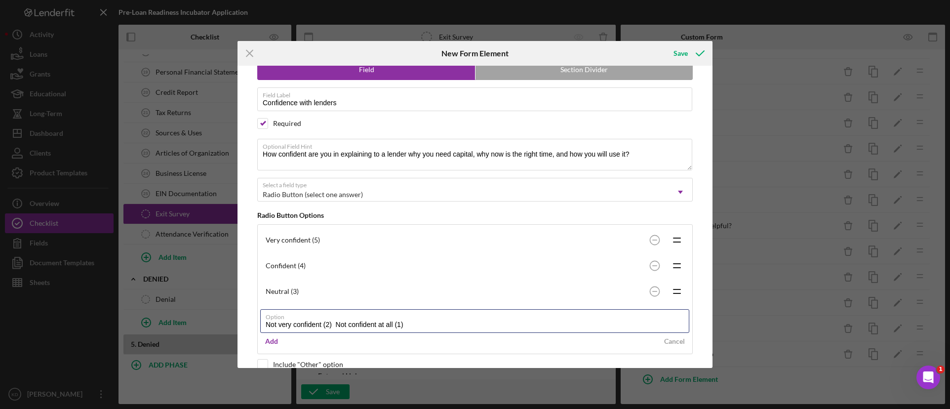
scroll to position [38, 0]
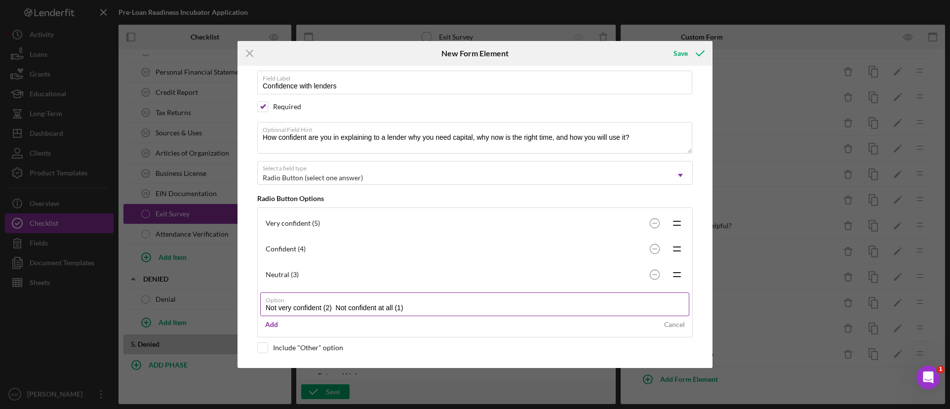
drag, startPoint x: 416, startPoint y: 308, endPoint x: 337, endPoint y: 311, distance: 79.0
click at [337, 311] on input "Not very confident (2) Not confident at all (1)" at bounding box center [474, 304] width 429 height 24
type input "Not very confident (2)"
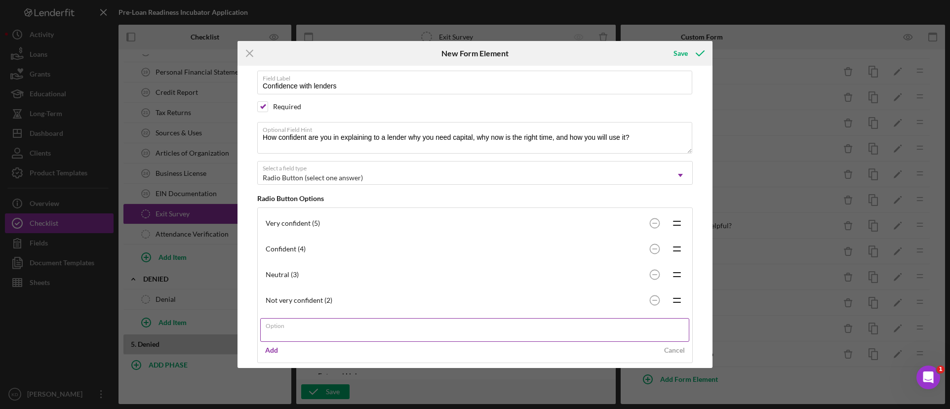
paste input "Not confident at all (1)"
type input "Not confident at all (1)"
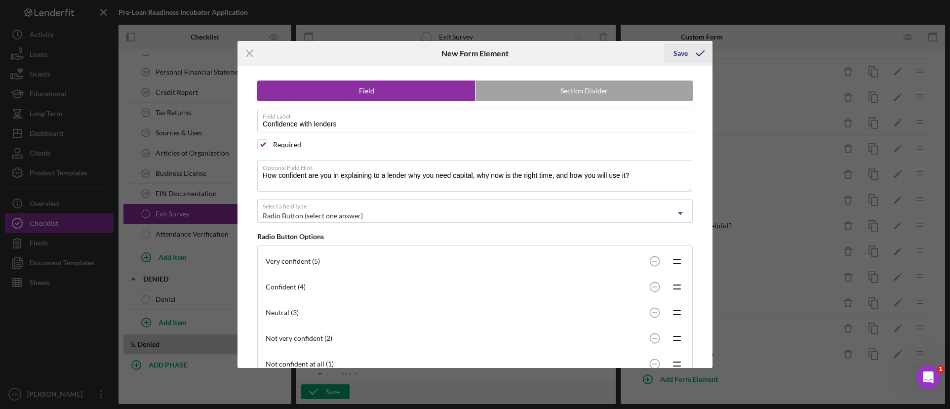
click at [694, 53] on icon "submit" at bounding box center [700, 53] width 25 height 25
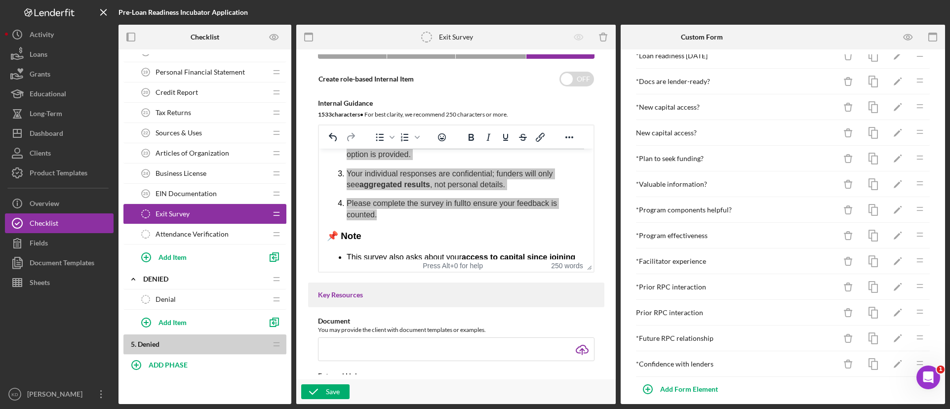
scroll to position [82, 0]
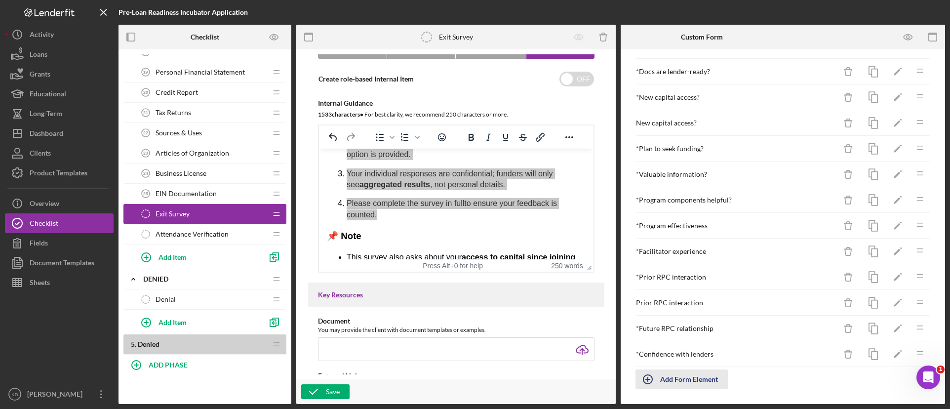
click at [677, 375] on div "Add Form Element" at bounding box center [689, 379] width 58 height 20
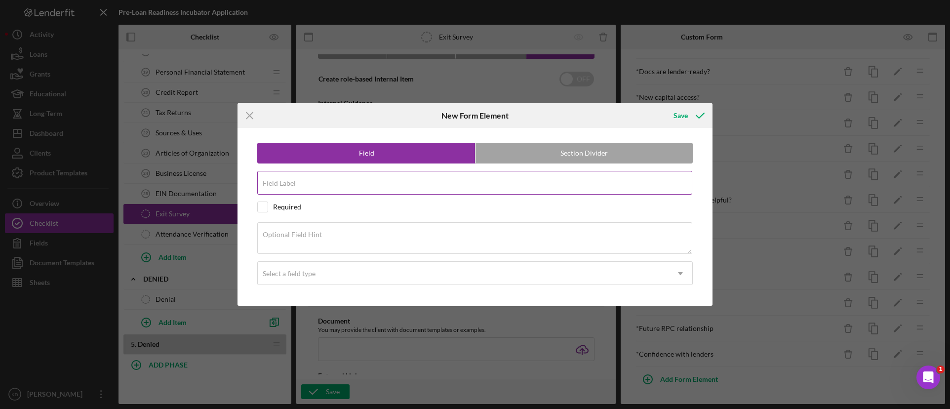
click at [386, 179] on div "Field Label" at bounding box center [474, 183] width 435 height 25
paste input "Recommend RPC?"
type input "Recommend RPC?"
click at [280, 204] on div "Required" at bounding box center [287, 207] width 28 height 8
checkbox input "true"
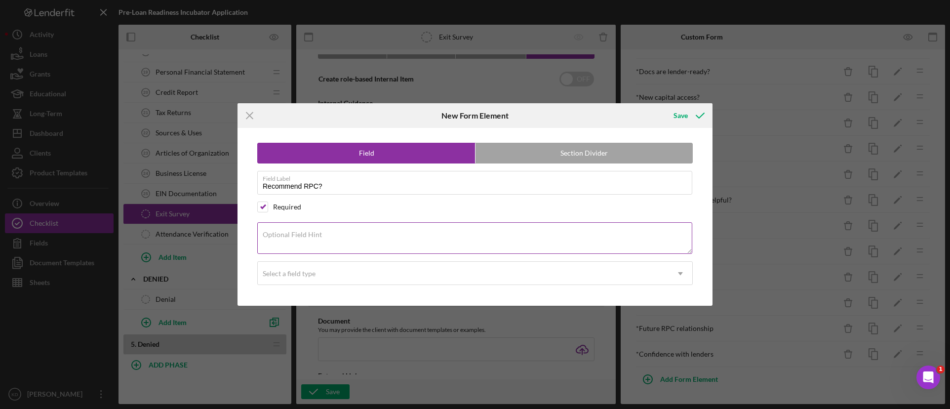
click at [418, 230] on div "Optional Field Hint" at bounding box center [474, 238] width 435 height 33
paste textarea "How likely are you to recommend RPC to another entrepreneur?"
click at [376, 267] on div "Select a field type" at bounding box center [463, 273] width 411 height 23
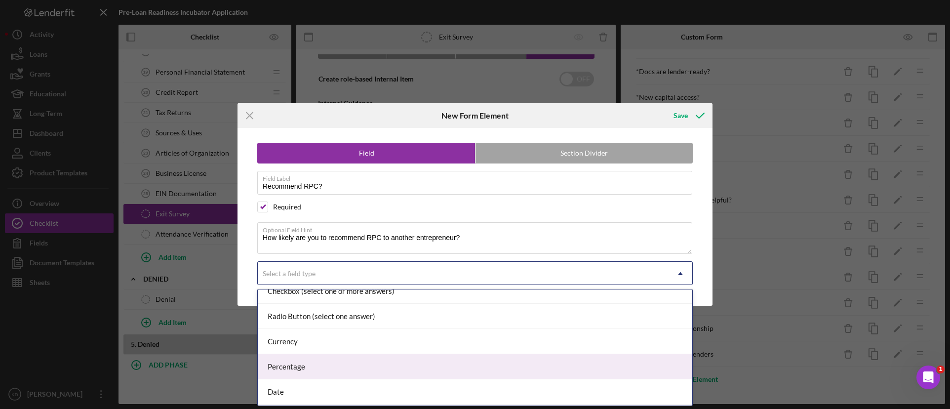
scroll to position [37, 0]
click at [495, 365] on div "Radio Button (select one answer)" at bounding box center [475, 365] width 434 height 25
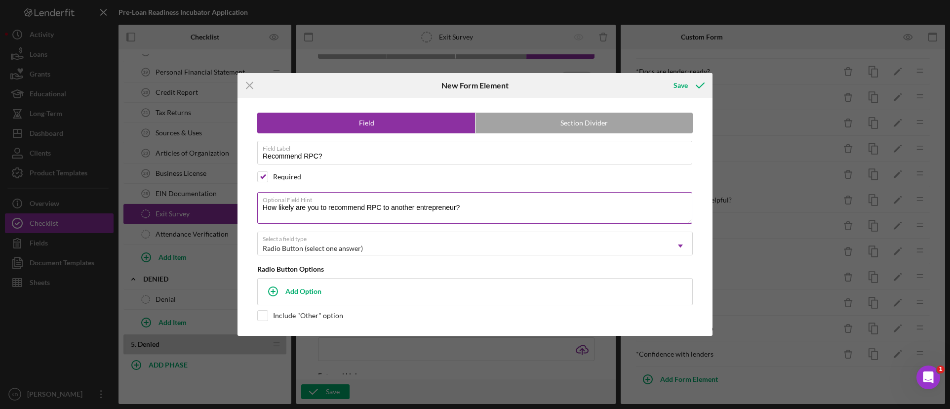
click at [474, 212] on textarea "How likely are you to recommend RPC to another entrepreneur?" at bounding box center [474, 208] width 435 height 32
paste textarea "Scale of 0–10 (0 = not likely, 10 = extremely likely)"
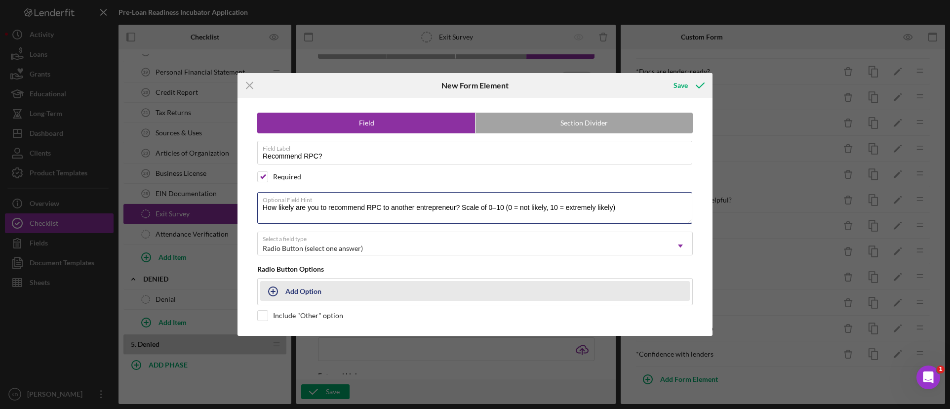
type textarea "How likely are you to recommend RPC to another entrepreneur? Scale of 0–10 (0 =…"
click at [347, 291] on button "Add Option" at bounding box center [474, 291] width 429 height 20
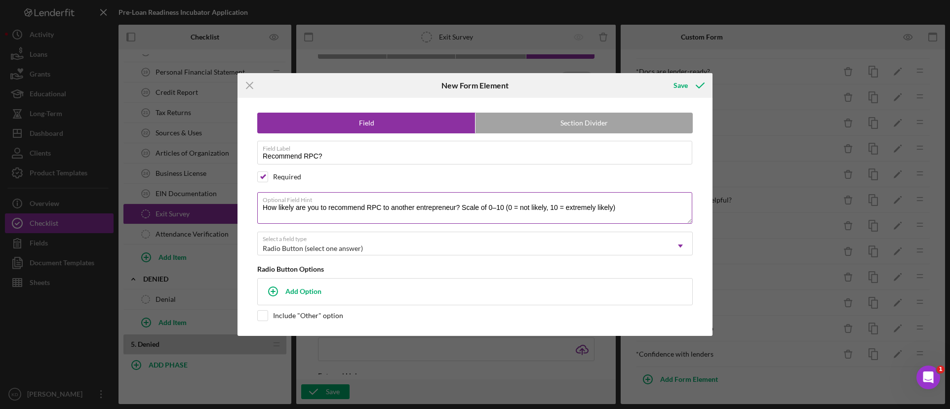
drag, startPoint x: 545, startPoint y: 195, endPoint x: 509, endPoint y: 197, distance: 36.6
click at [509, 197] on div "Optional Field Hint How likely are you to recommend RPC to another entrepreneur…" at bounding box center [474, 208] width 435 height 33
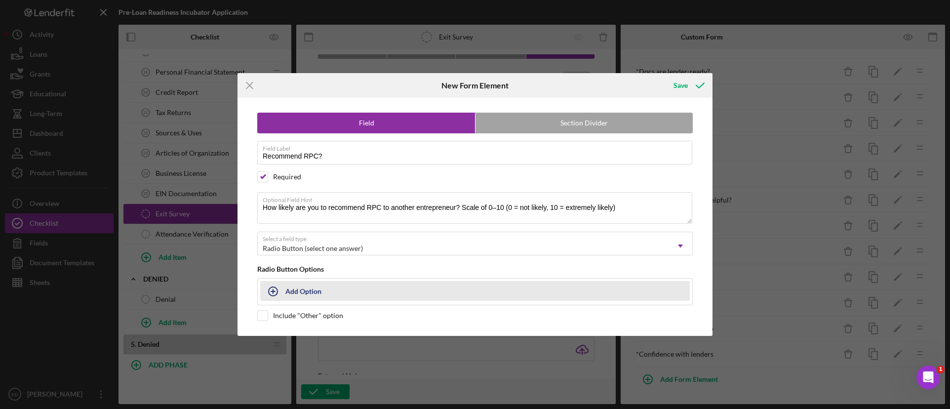
click at [366, 294] on button "Add Option" at bounding box center [474, 291] width 429 height 20
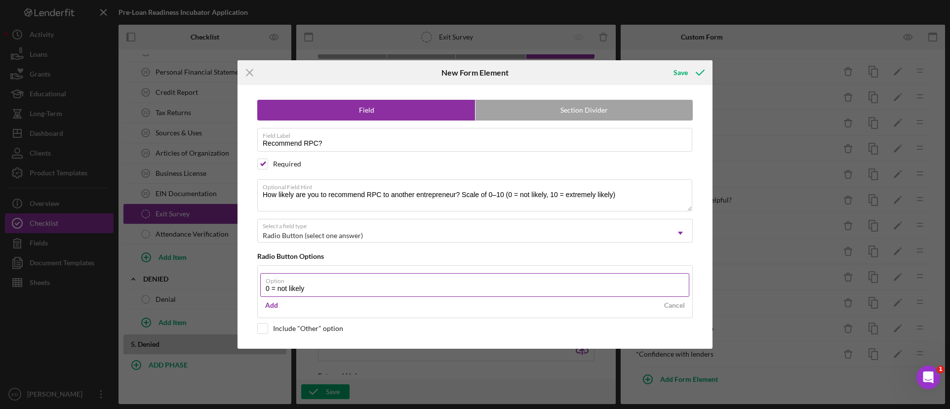
type input "0 = not likely"
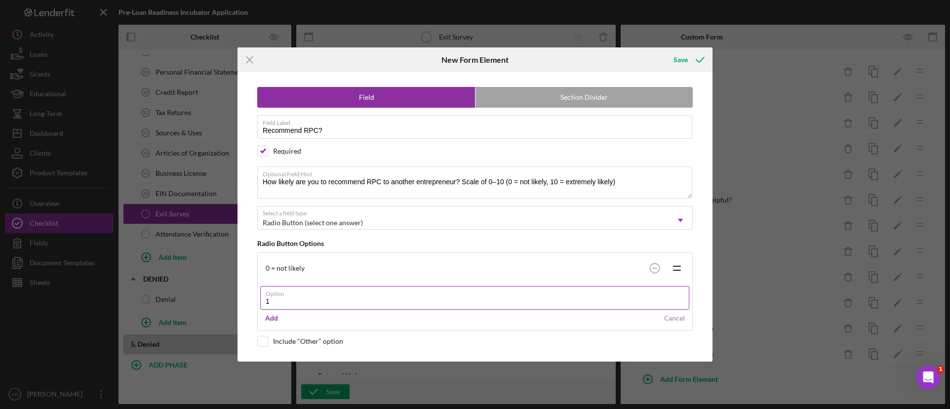
type input "1"
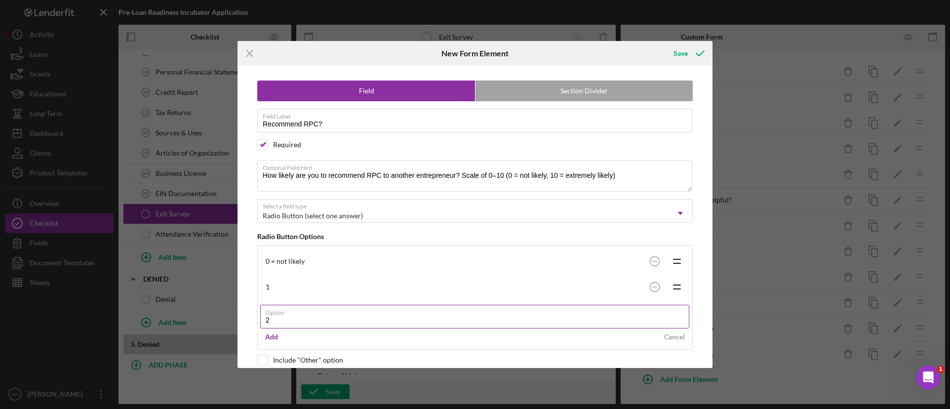
type input "2"
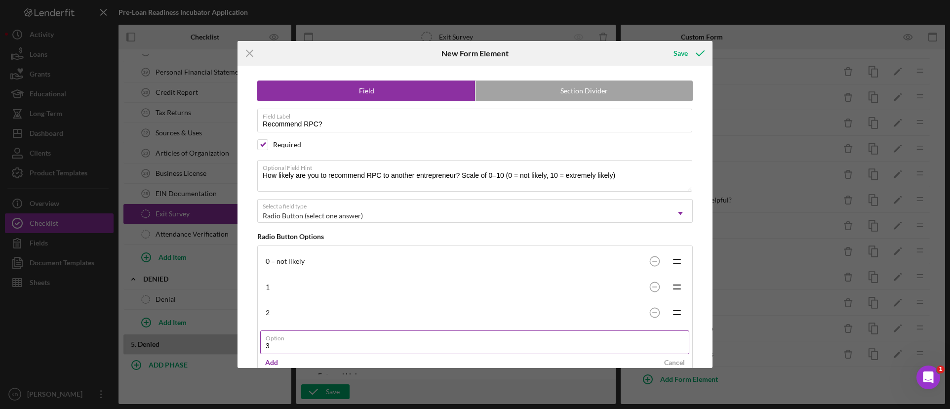
type input "3"
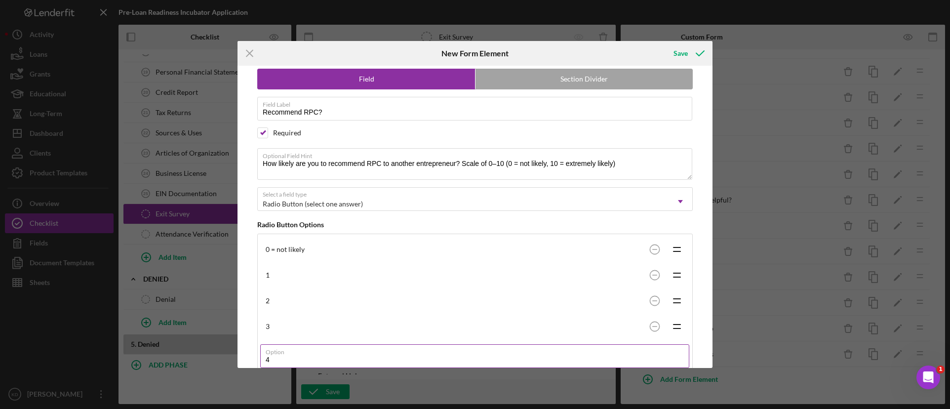
type input "4"
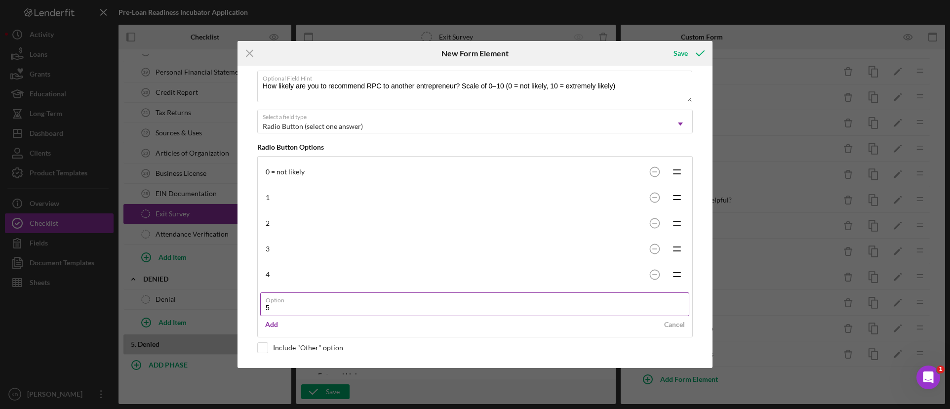
type input "5"
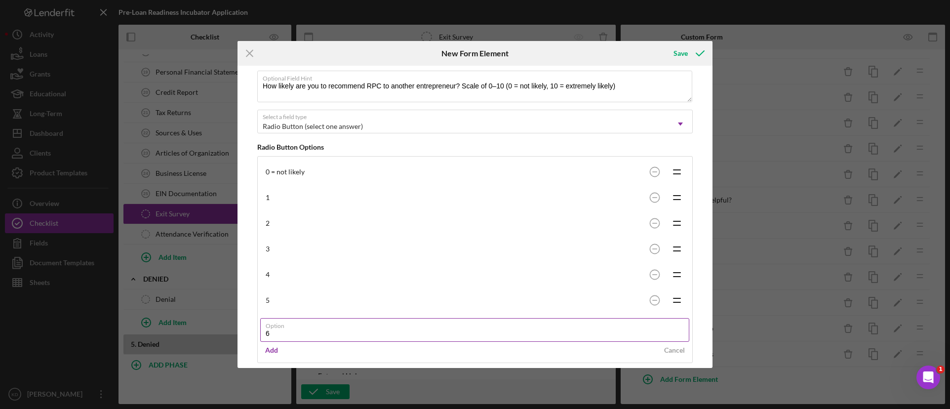
type input "6"
type input "7"
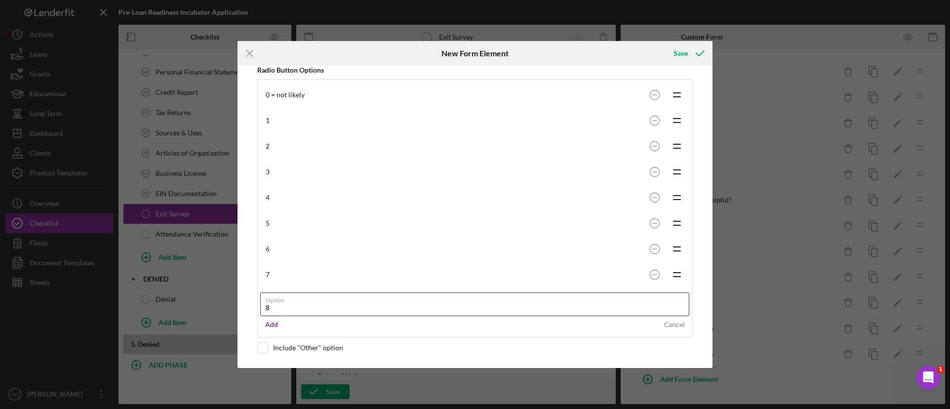
type input "8"
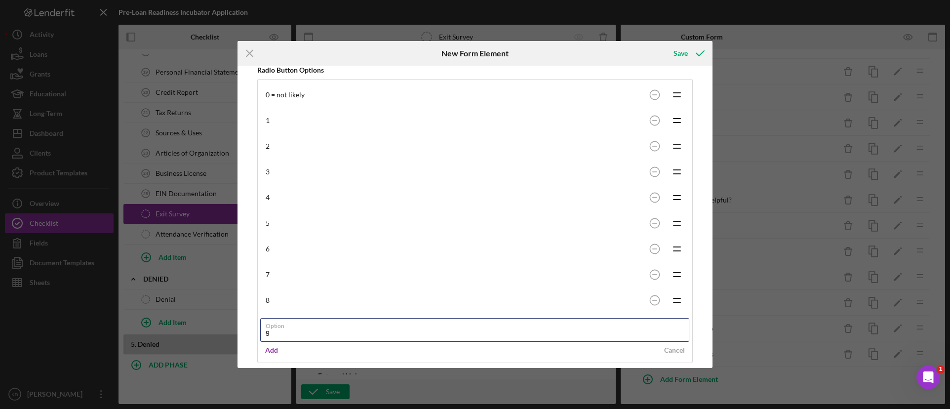
type input "9"
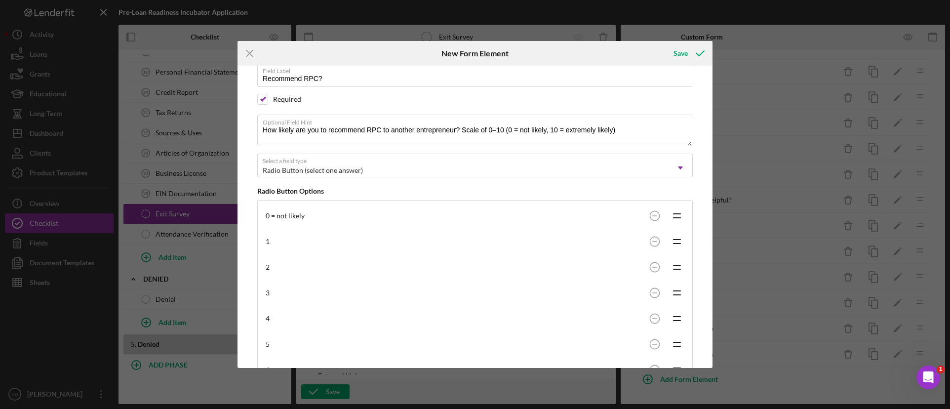
scroll to position [0, 0]
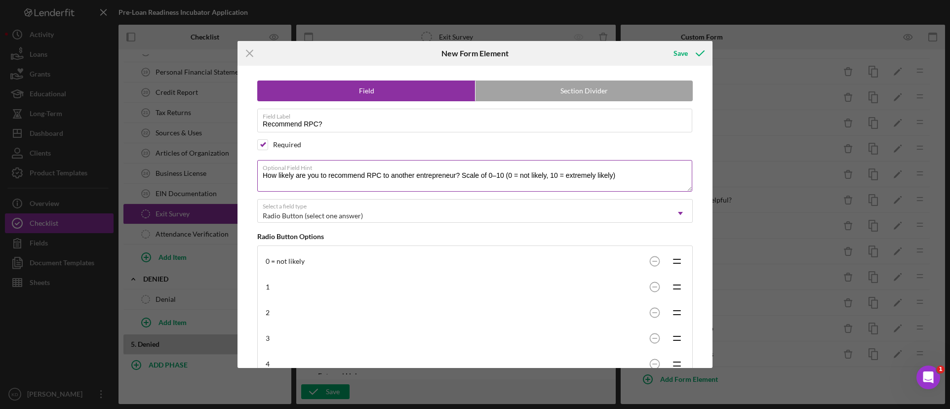
drag, startPoint x: 612, startPoint y: 176, endPoint x: 551, endPoint y: 176, distance: 60.7
click at [551, 176] on textarea "How likely are you to recommend RPC to another entrepreneur? Scale of 0–10 (0 =…" at bounding box center [474, 176] width 435 height 32
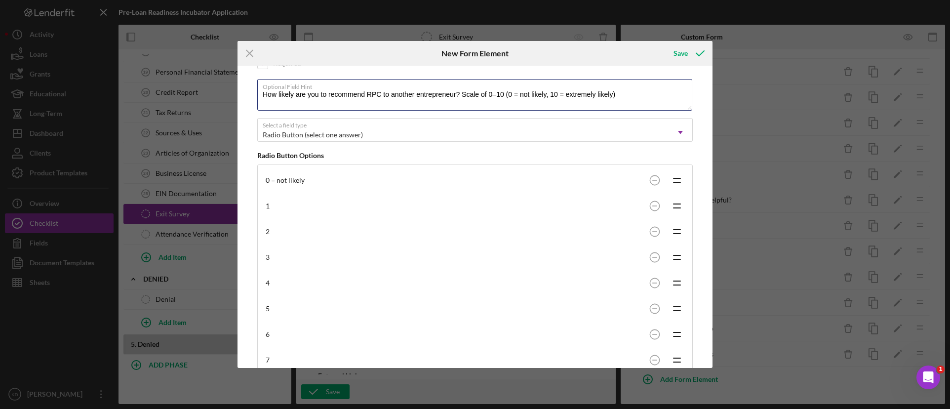
scroll to position [192, 0]
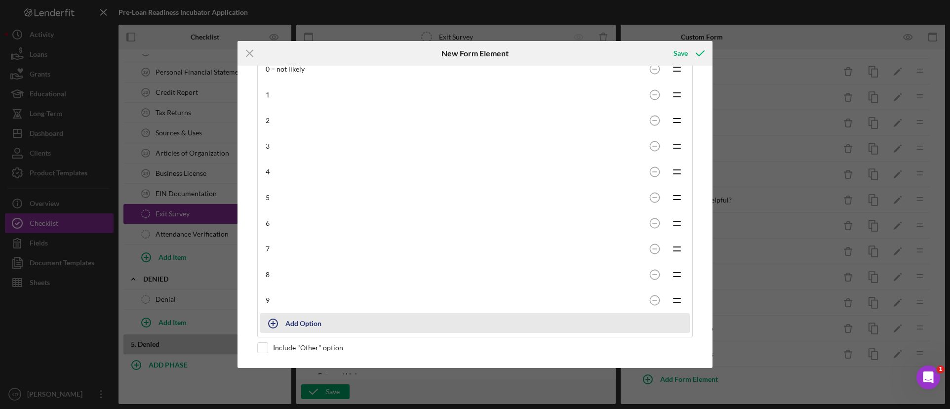
click at [295, 325] on div "Add Option" at bounding box center [303, 322] width 36 height 19
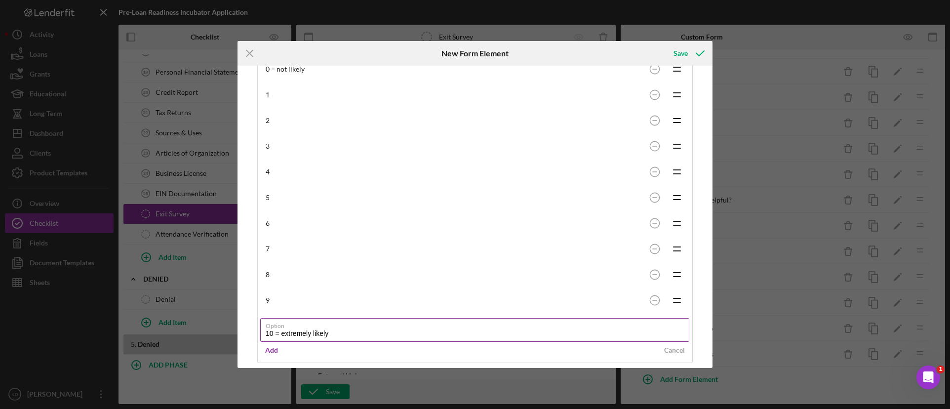
type input "10 = extremely likely"
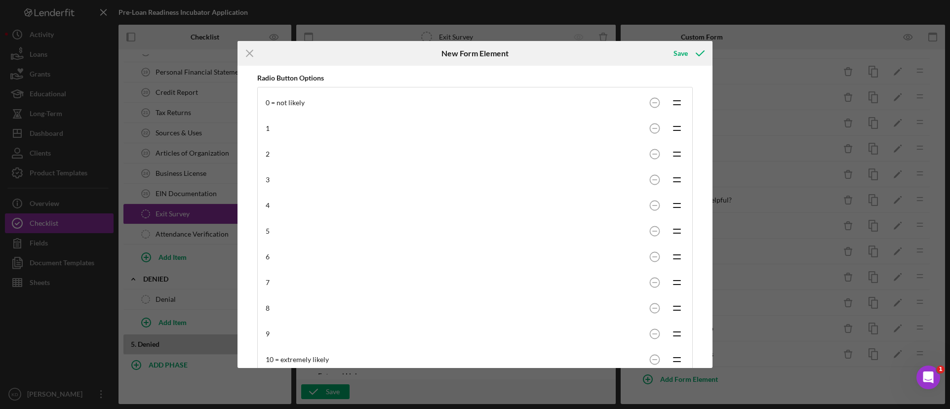
scroll to position [143, 0]
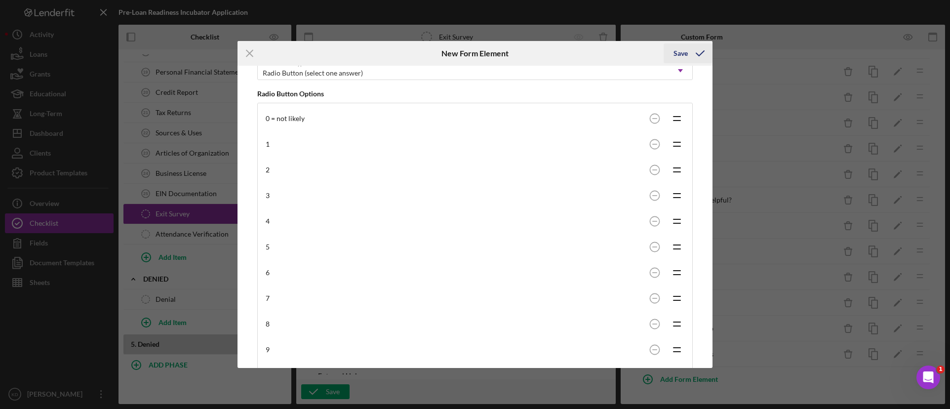
click at [689, 53] on icon "submit" at bounding box center [700, 53] width 25 height 25
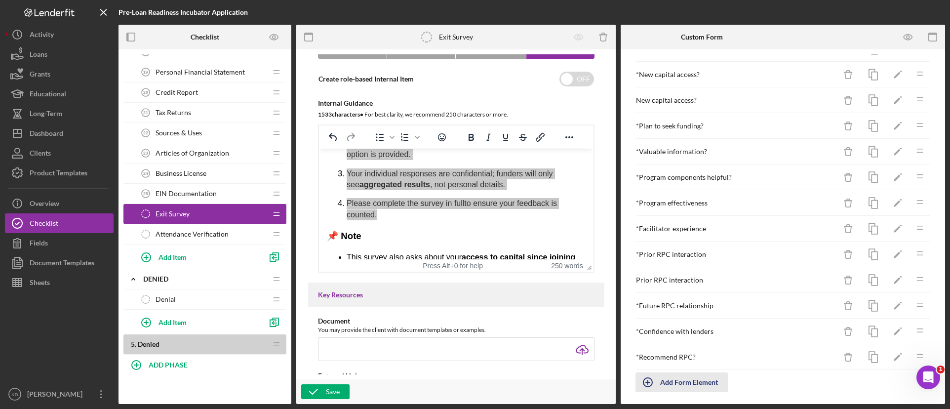
scroll to position [108, 0]
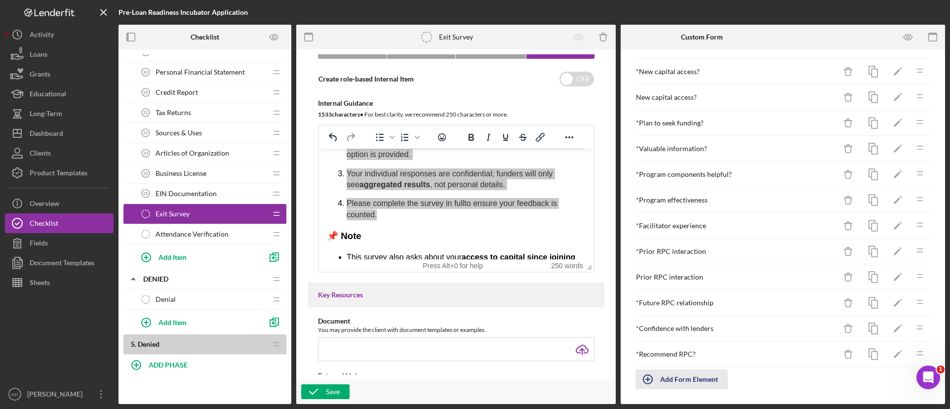
click at [674, 377] on div "Add Form Element" at bounding box center [689, 379] width 58 height 20
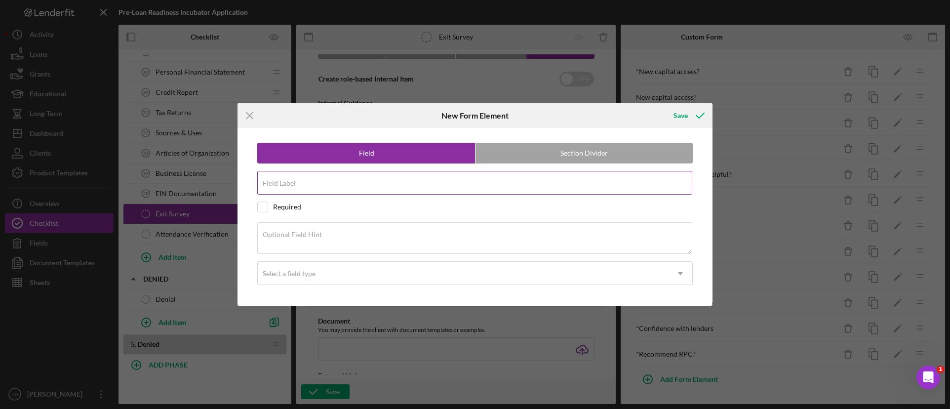
click at [364, 192] on input "Field Label" at bounding box center [474, 183] width 435 height 24
paste input "Most valuable part"
type input "Most valuable part"
click at [264, 207] on input "checkbox" at bounding box center [263, 207] width 10 height 10
checkbox input "true"
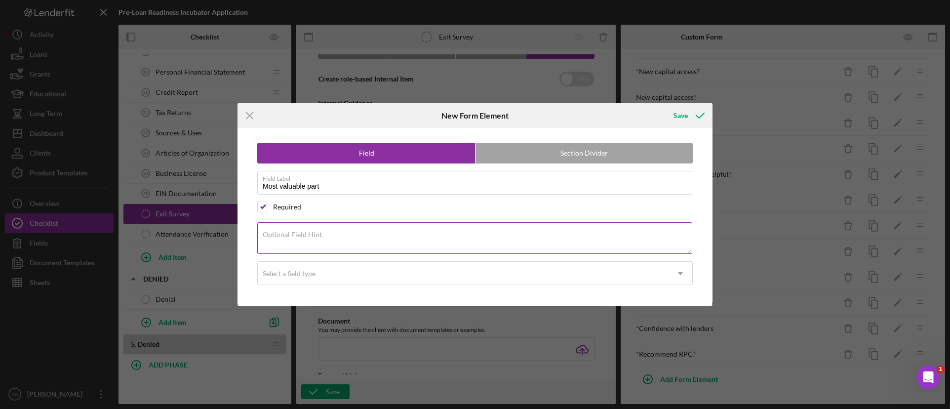
click at [280, 231] on label "Optional Field Hint" at bounding box center [292, 235] width 59 height 8
click at [280, 231] on textarea "Optional Field Hint" at bounding box center [474, 238] width 435 height 32
paste textarea "What part of the program was most valuable to you?"
type textarea "What part of the program was most valuable to you?"
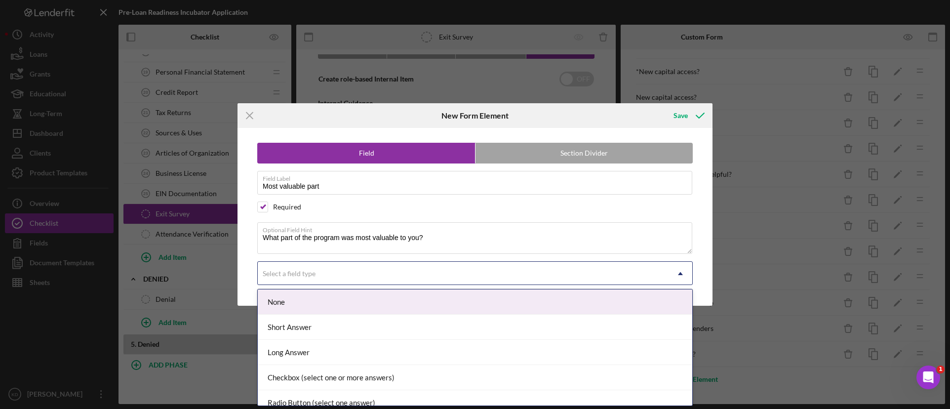
click at [305, 272] on div "Select a field type" at bounding box center [289, 274] width 53 height 8
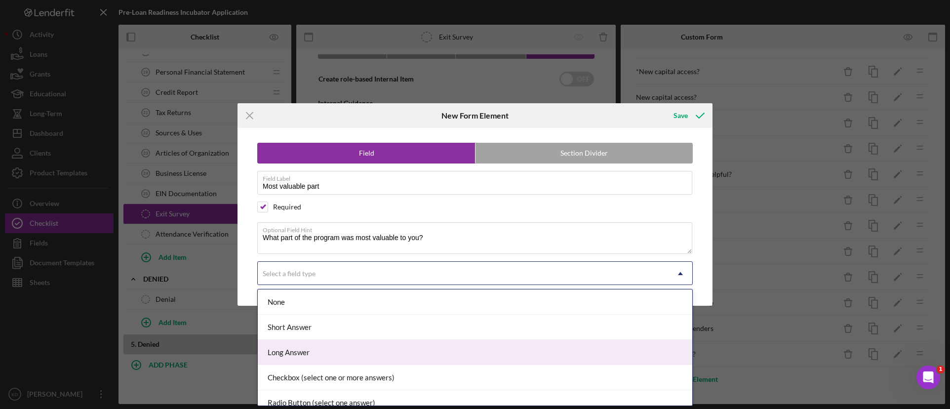
click at [311, 348] on div "Long Answer" at bounding box center [475, 352] width 434 height 25
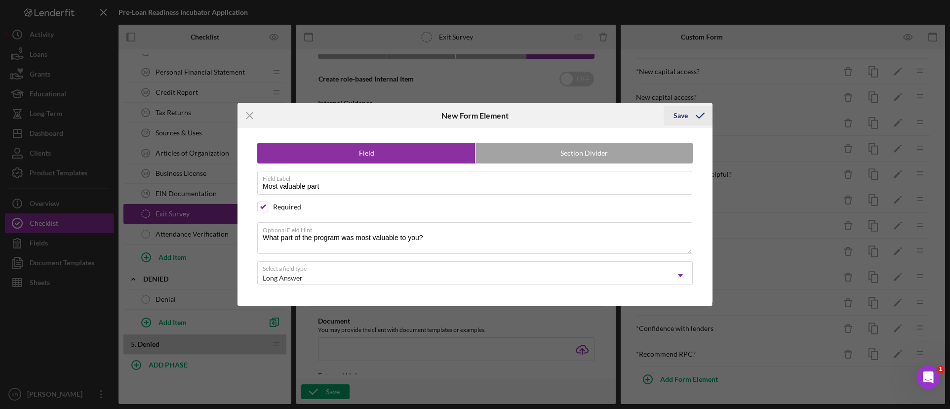
click at [687, 117] on div "Save" at bounding box center [680, 116] width 14 height 20
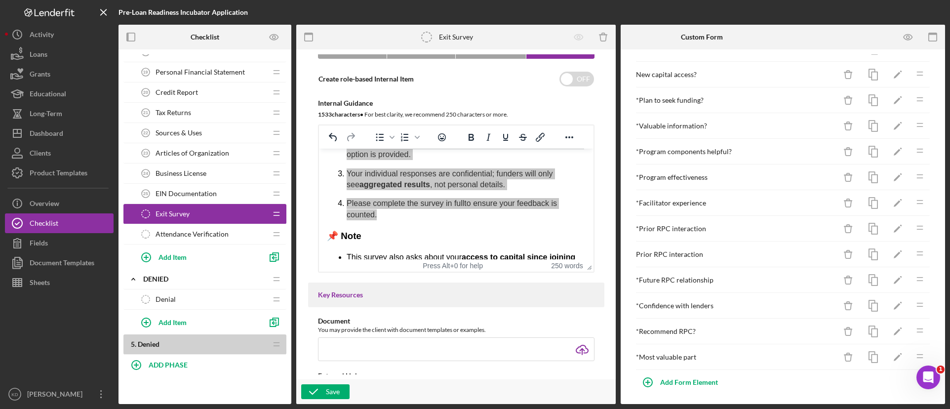
scroll to position [134, 0]
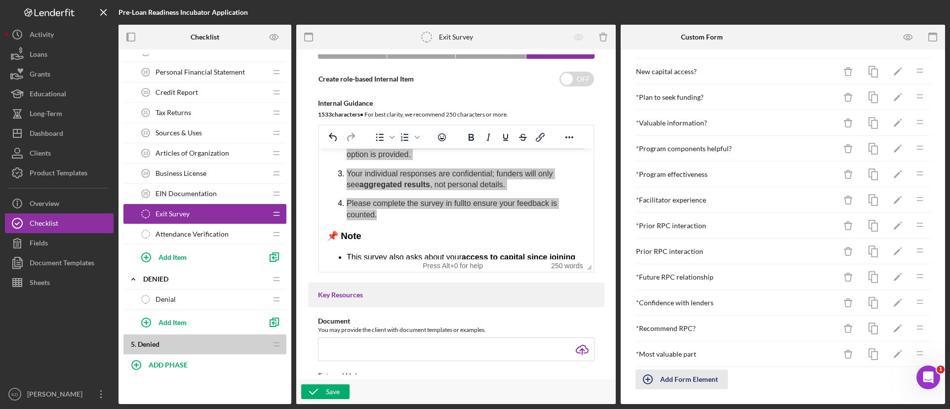
click at [687, 380] on div "Add Form Element" at bounding box center [689, 379] width 58 height 20
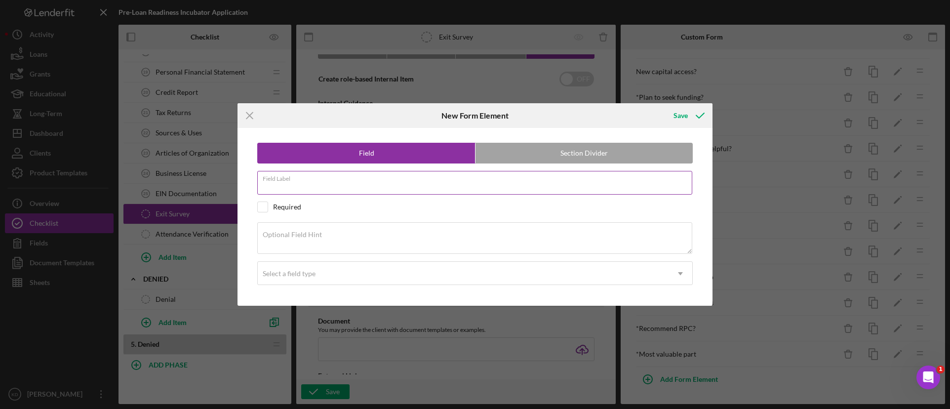
click at [328, 185] on input "Field Label" at bounding box center [474, 183] width 435 height 24
paste input "Areas to improve"
type input "Areas to improve"
click at [275, 205] on div "Required" at bounding box center [287, 207] width 28 height 8
checkbox input "true"
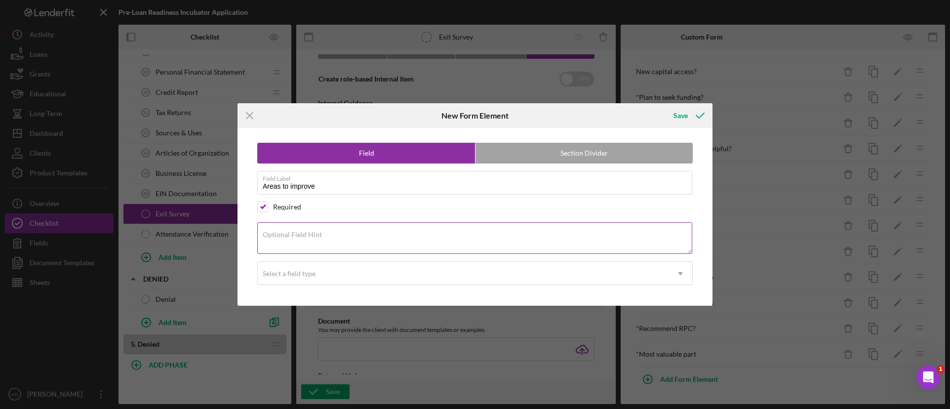
click at [453, 233] on div "Optional Field Hint" at bounding box center [474, 238] width 435 height 33
paste textarea "What could RPC improve for future cohorts?"
type textarea "What could RPC improve for future cohorts?"
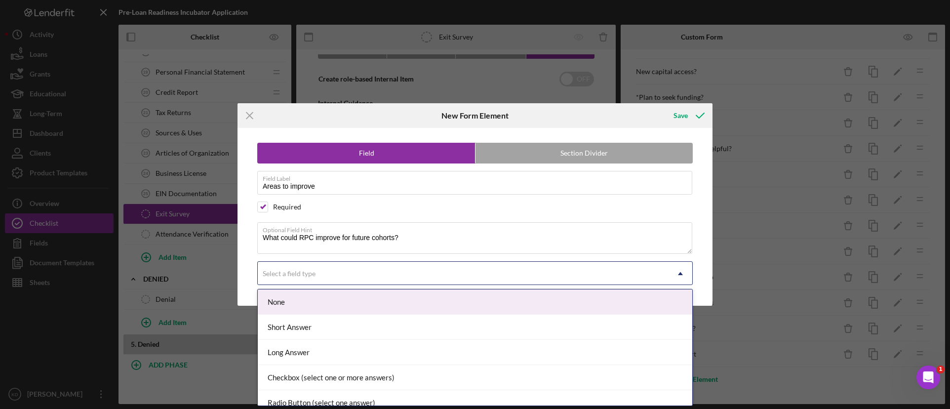
click at [422, 271] on div "Select a field type" at bounding box center [463, 273] width 411 height 23
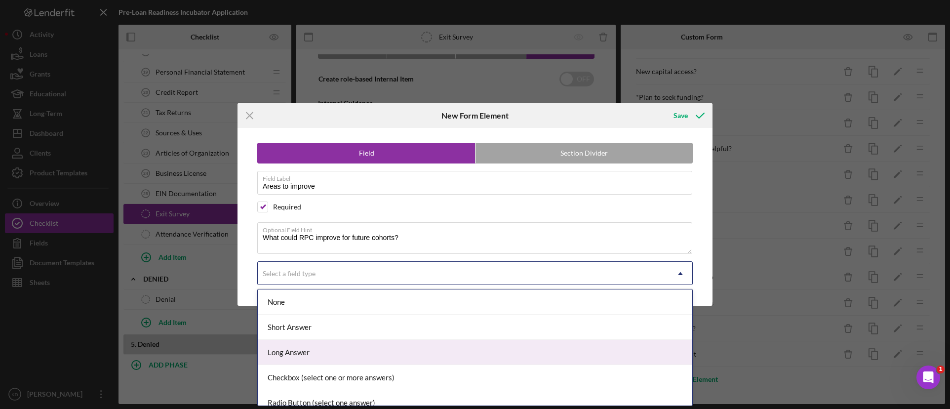
click at [391, 348] on div "Long Answer" at bounding box center [475, 352] width 434 height 25
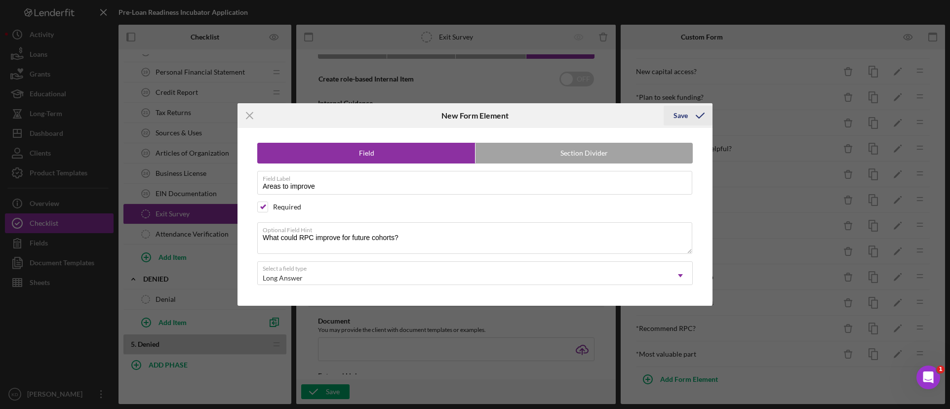
click at [686, 116] on div "Save" at bounding box center [680, 116] width 14 height 20
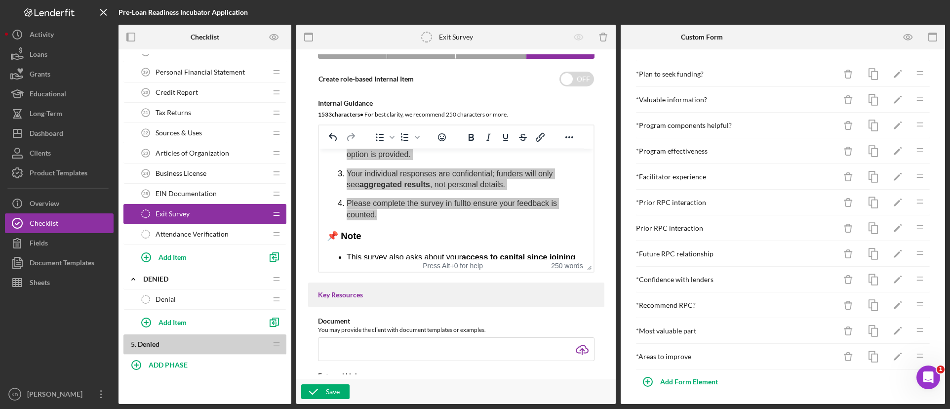
scroll to position [159, 0]
click at [697, 377] on div "Add Form Element" at bounding box center [689, 379] width 58 height 20
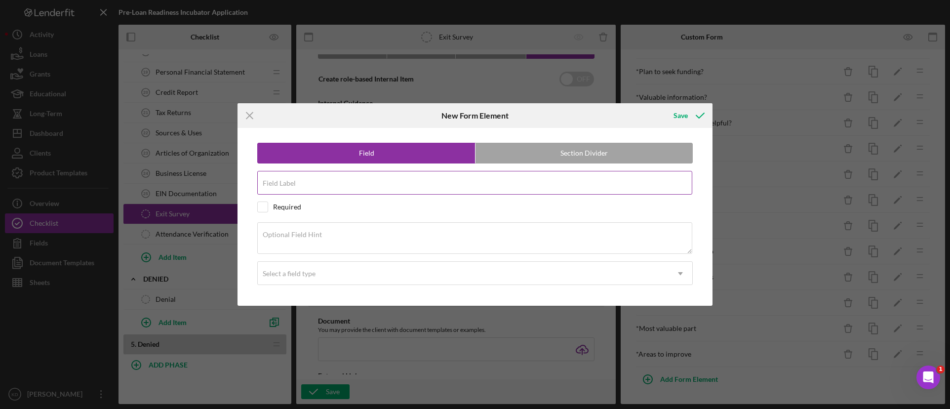
click at [500, 183] on input "Field Label" at bounding box center [474, 183] width 435 height 24
paste input "Open comments"
type input "Open comments"
click at [279, 205] on div "Required" at bounding box center [287, 207] width 28 height 8
checkbox input "true"
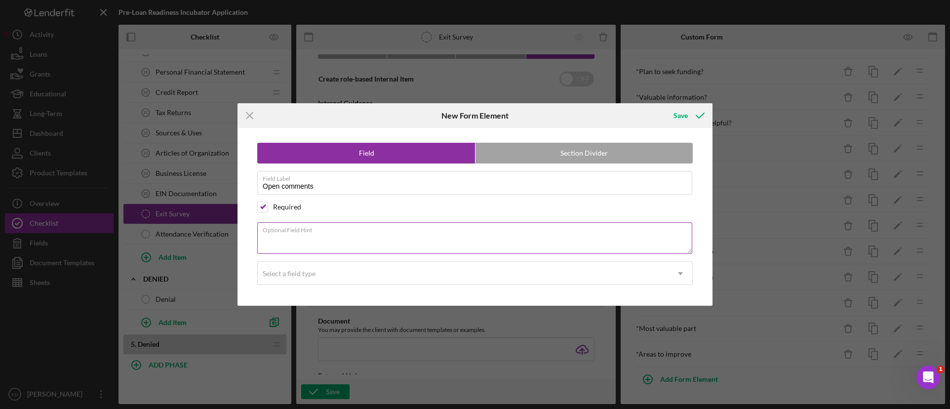
click at [343, 239] on textarea "Optional Field Hint" at bounding box center [474, 238] width 435 height 32
paste textarea "Any additional thoughts about your experience with RPC?"
click at [435, 237] on textarea "Any additional thoughts about your experience with RPC?" at bounding box center [474, 238] width 435 height 32
type textarea "Any additional thoughts about your experience with RPC's pre-loan readiness coh…"
click at [418, 271] on div "Select a field type" at bounding box center [463, 273] width 411 height 23
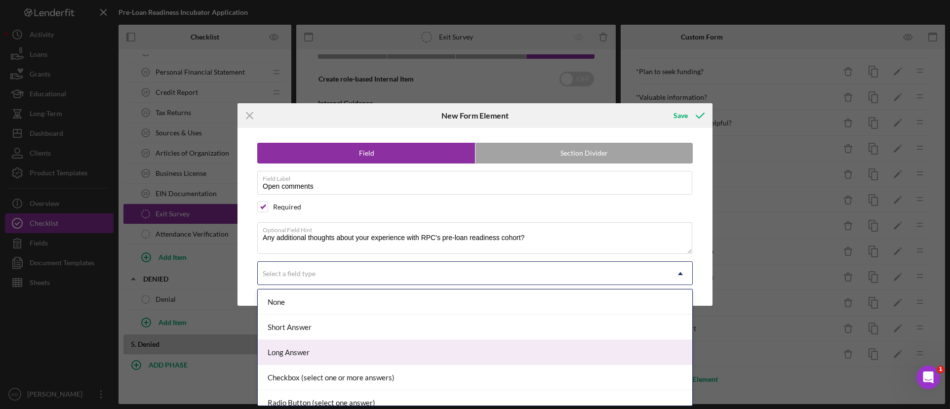
click at [352, 347] on div "Long Answer" at bounding box center [475, 352] width 434 height 25
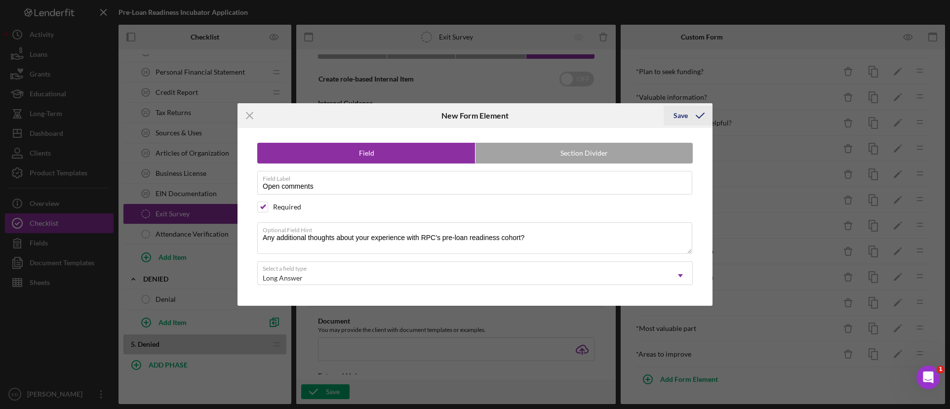
click at [679, 117] on div "Save" at bounding box center [680, 116] width 14 height 20
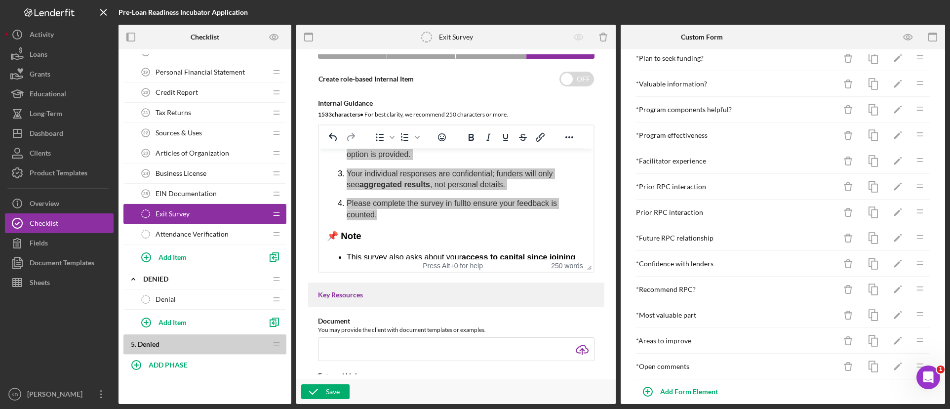
scroll to position [185, 0]
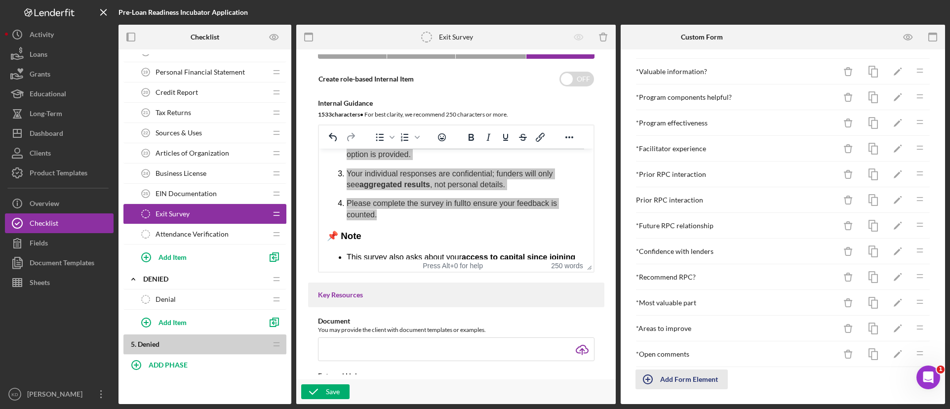
click at [691, 387] on div "Add Form Element" at bounding box center [689, 379] width 58 height 20
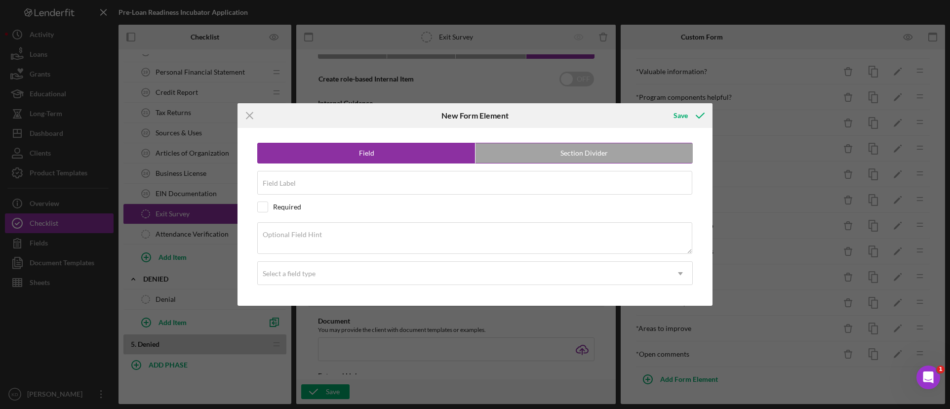
click at [574, 154] on label "Section Divider" at bounding box center [583, 153] width 217 height 20
radio input "false"
radio input "true"
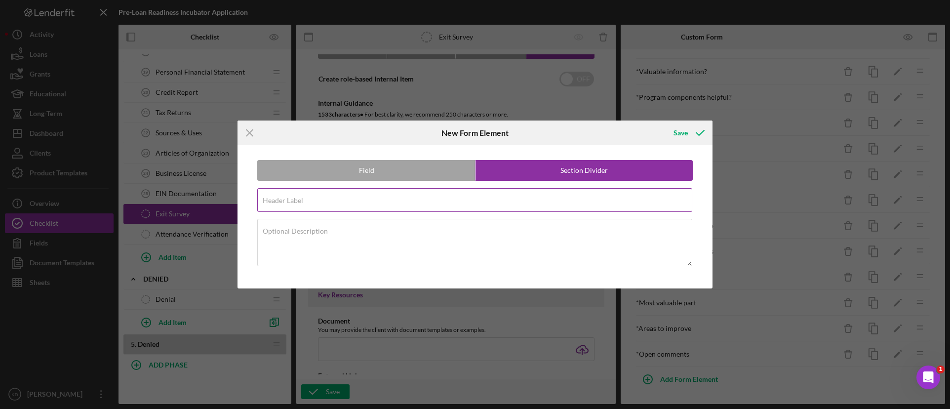
click at [476, 196] on div "Header Label Required" at bounding box center [474, 200] width 435 height 25
paste input "Section 5: Open Feedback"
type input "Section 5: Open Feedback"
click at [677, 132] on div "Save" at bounding box center [680, 133] width 14 height 20
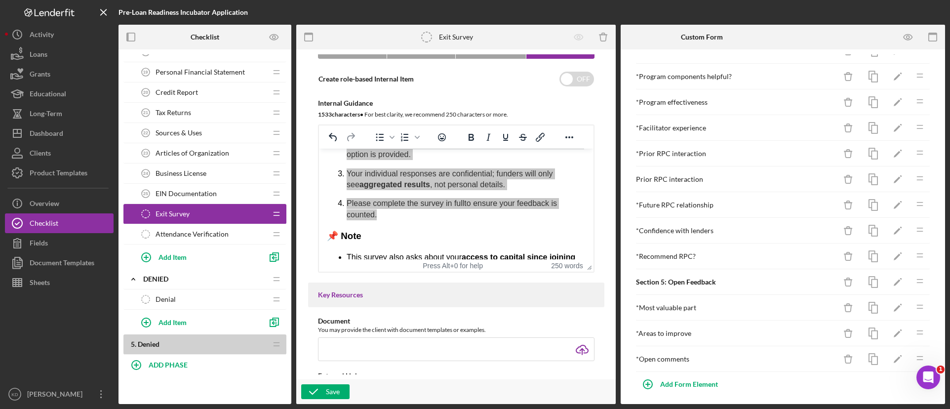
scroll to position [211, 0]
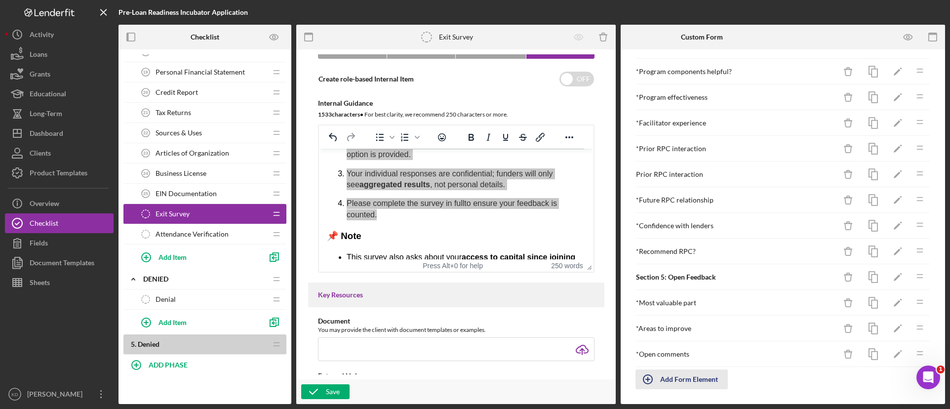
click at [675, 378] on div "Add Form Element" at bounding box center [689, 379] width 58 height 20
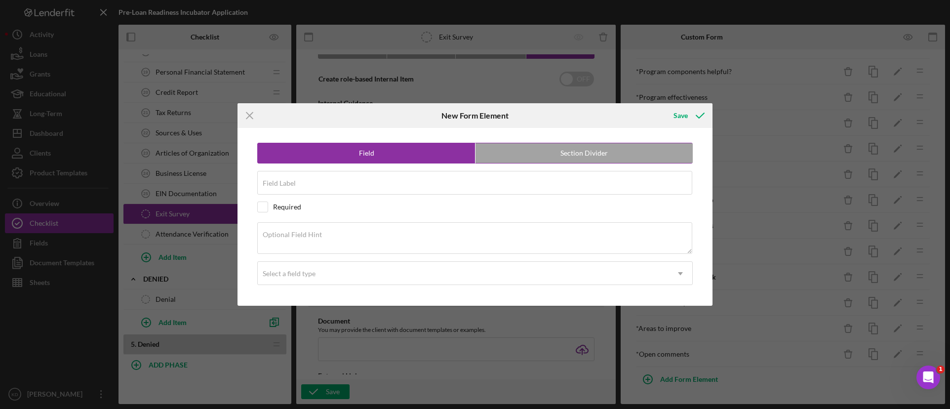
click at [606, 155] on label "Section Divider" at bounding box center [583, 153] width 217 height 20
radio input "false"
radio input "true"
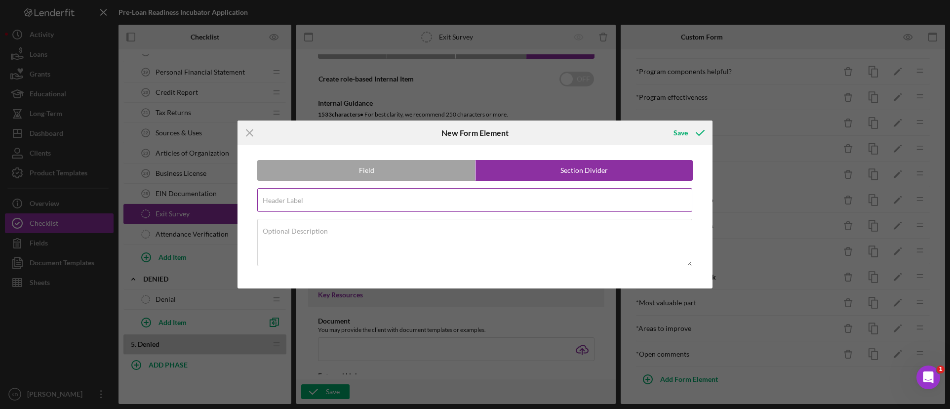
click at [469, 206] on input "Header Label" at bounding box center [474, 200] width 435 height 24
paste input "Section 4: Growth & Alignment"
type input "Section 4: Growth & Alignment"
click at [694, 135] on icon "submit" at bounding box center [700, 132] width 25 height 25
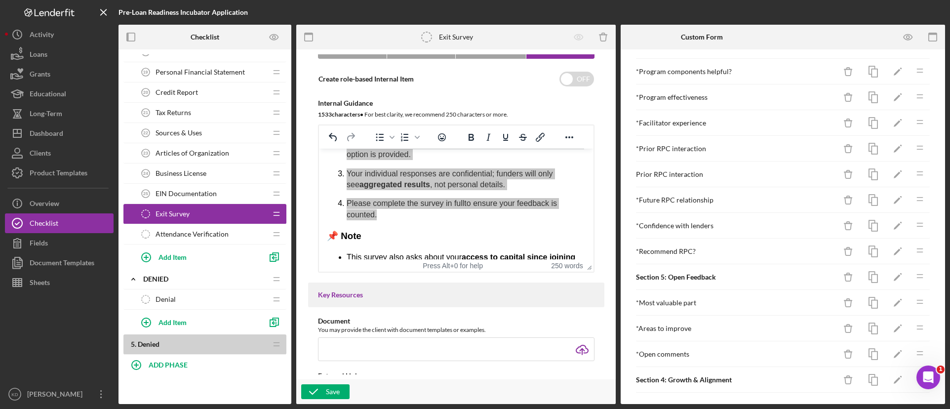
scroll to position [227, 0]
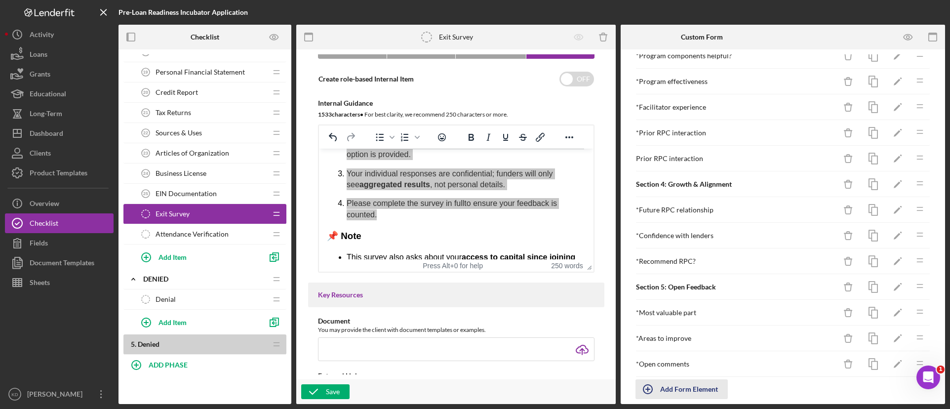
click at [680, 388] on div "Add Form Element" at bounding box center [689, 389] width 58 height 20
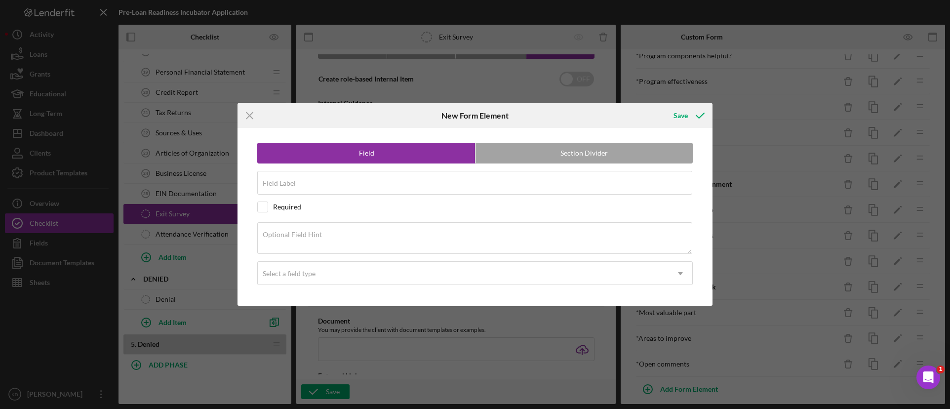
click at [567, 157] on label "Section Divider" at bounding box center [583, 153] width 217 height 20
radio input "false"
radio input "true"
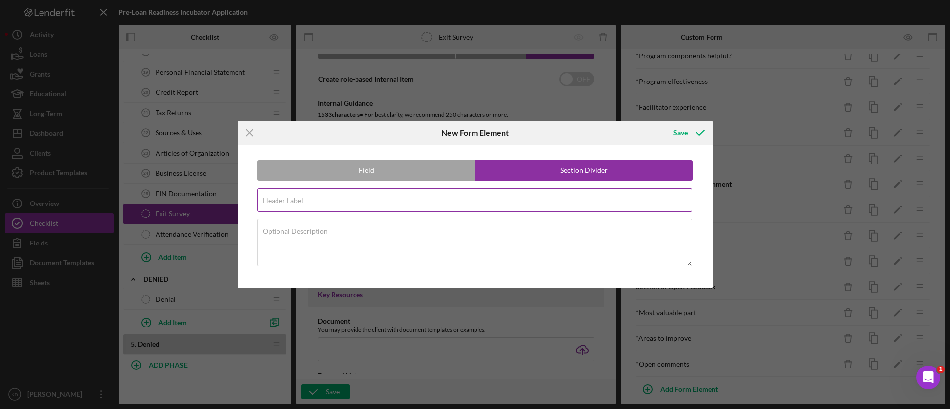
click at [448, 204] on input "Header Label" at bounding box center [474, 200] width 435 height 24
paste input "Section 3: Experience with RPC"
type input "Section 3: Experience with RPC"
click at [663, 123] on button "Save" at bounding box center [687, 133] width 49 height 20
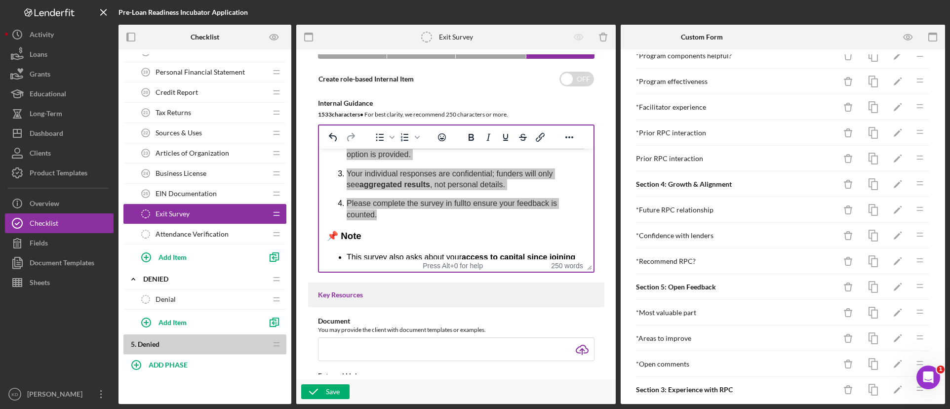
scroll to position [262, 0]
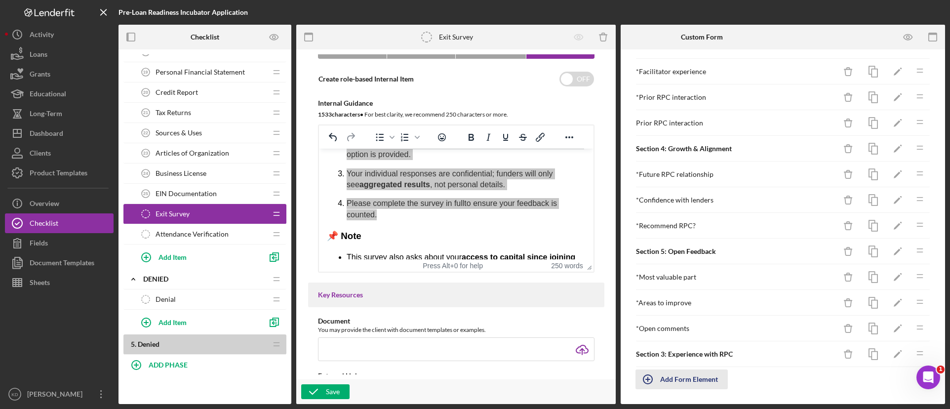
click at [674, 382] on div "Add Form Element" at bounding box center [689, 379] width 58 height 20
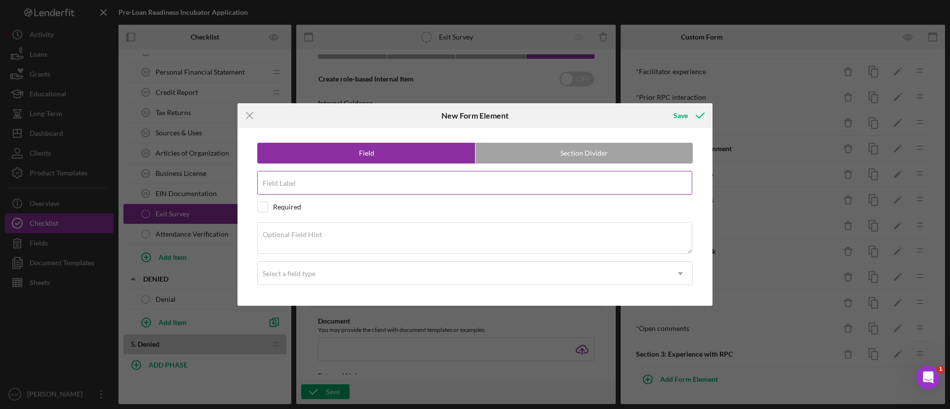
drag, startPoint x: 482, startPoint y: 178, endPoint x: 487, endPoint y: 183, distance: 7.0
click at [482, 178] on div "Field Label" at bounding box center [474, 183] width 435 height 25
paste input "Section 2: Program Effectiveness"
type input "Section 2: Program Effectiveness"
click at [598, 150] on label "Section Divider" at bounding box center [583, 153] width 217 height 20
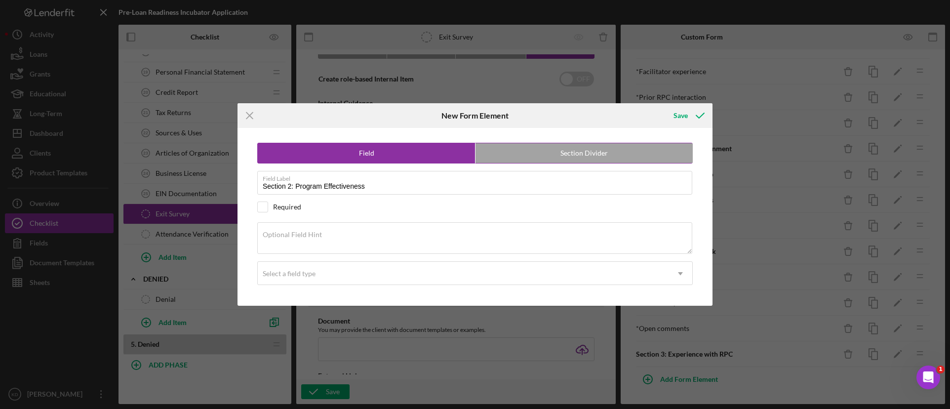
radio input "false"
radio input "true"
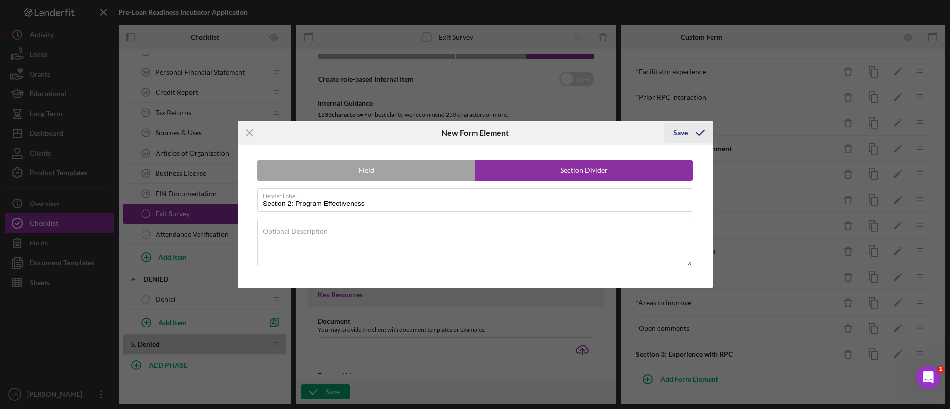
click at [680, 135] on div "Save" at bounding box center [680, 133] width 14 height 20
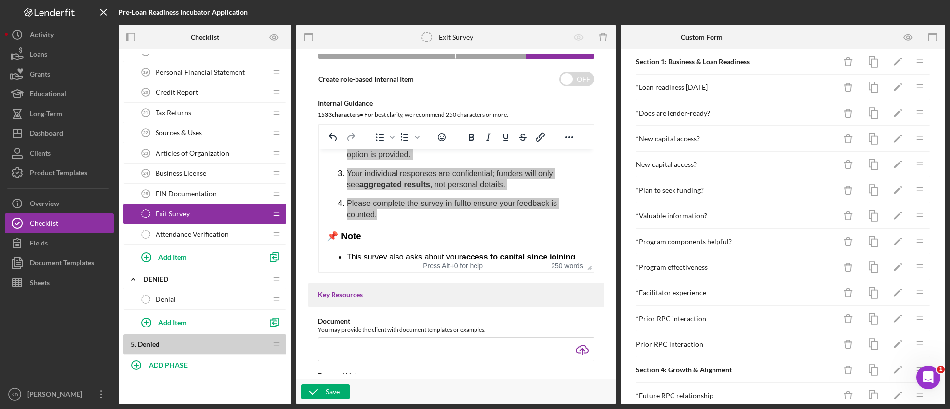
scroll to position [0, 0]
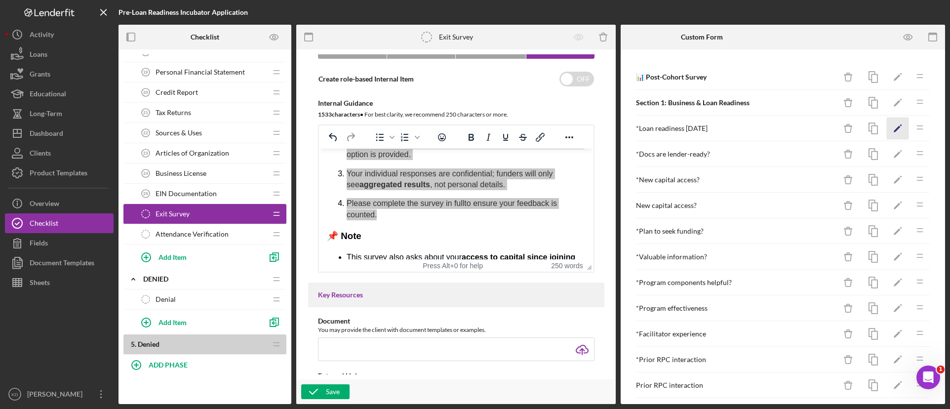
click at [887, 130] on icon "Icon/Edit" at bounding box center [898, 128] width 22 height 22
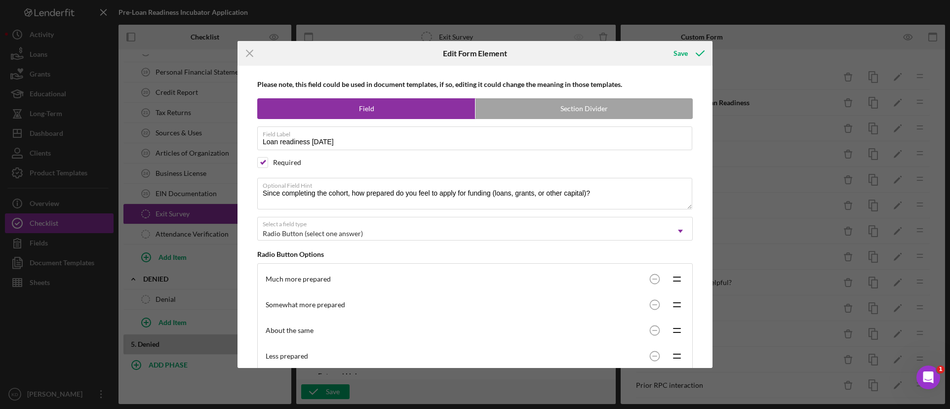
drag, startPoint x: 450, startPoint y: 57, endPoint x: 496, endPoint y: 89, distance: 55.6
click at [450, 66] on form "Icon/Menu Close Edit Form Element Save Please note, this field could be used in…" at bounding box center [474, 204] width 475 height 327
click at [254, 55] on icon "Icon/Menu Close" at bounding box center [249, 53] width 25 height 25
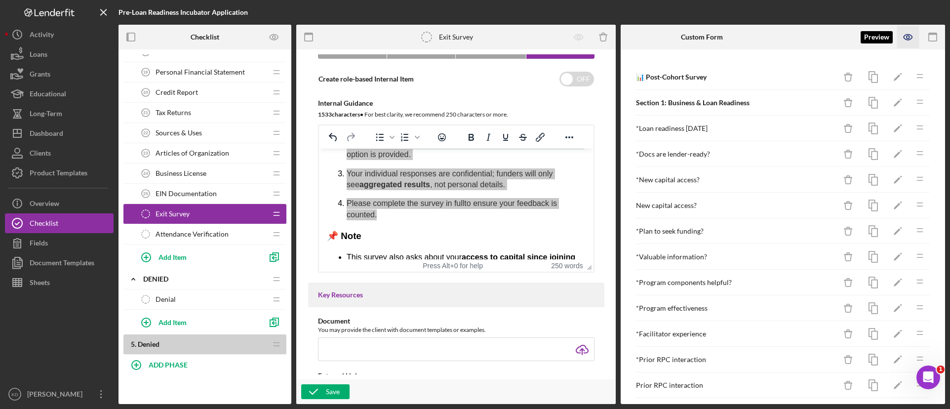
click at [908, 38] on icon "button" at bounding box center [908, 37] width 22 height 22
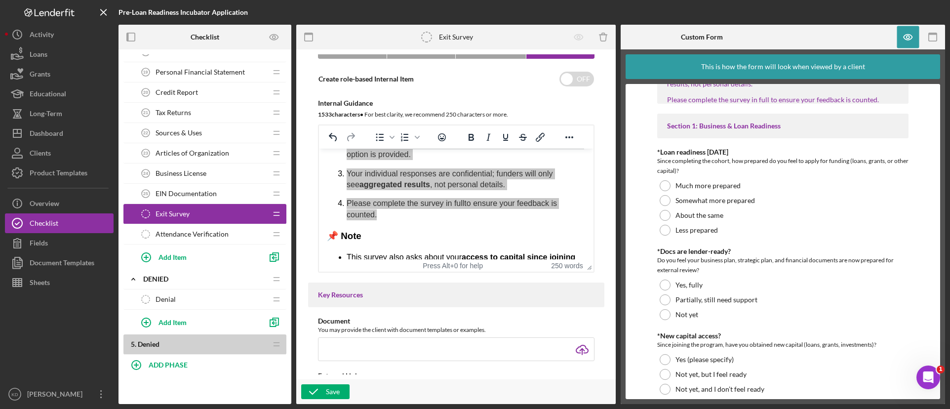
scroll to position [99, 0]
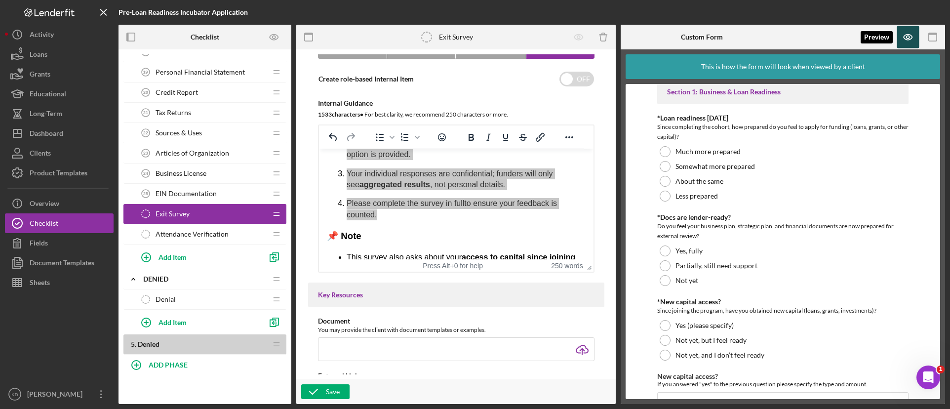
click at [907, 39] on icon "button" at bounding box center [908, 37] width 22 height 22
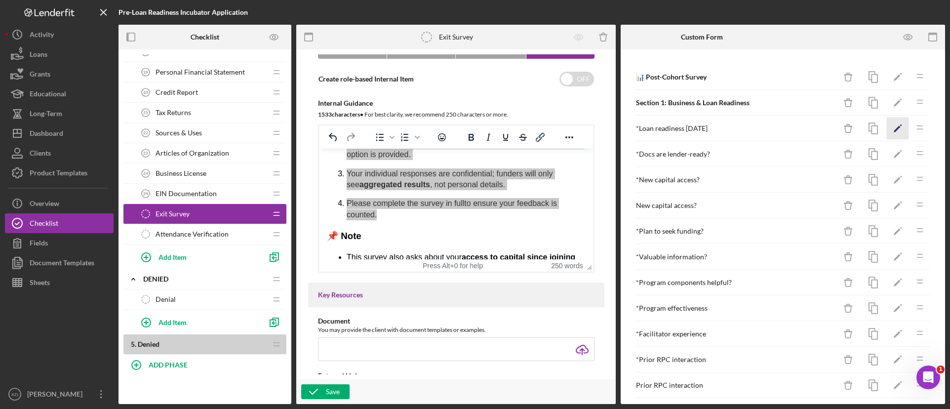
click at [889, 128] on icon "Icon/Edit" at bounding box center [898, 128] width 22 height 22
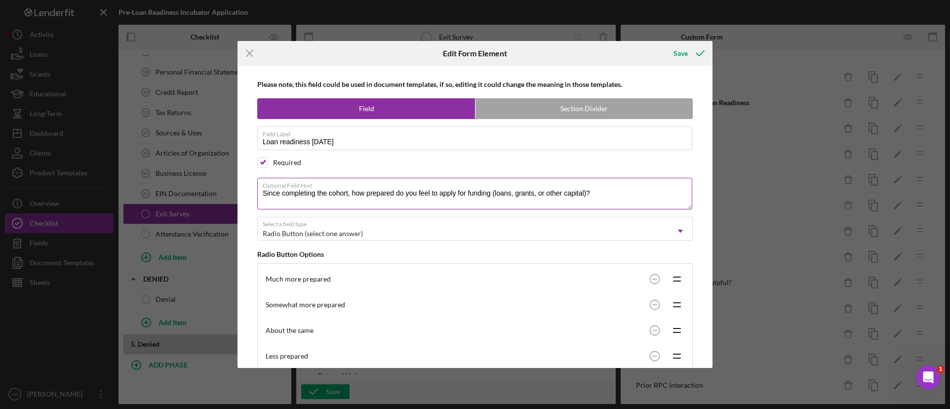
click at [346, 193] on textarea "Since completing the cohort, how prepared do you feel to apply for funding (loa…" at bounding box center [474, 194] width 435 height 32
paste textarea "business"
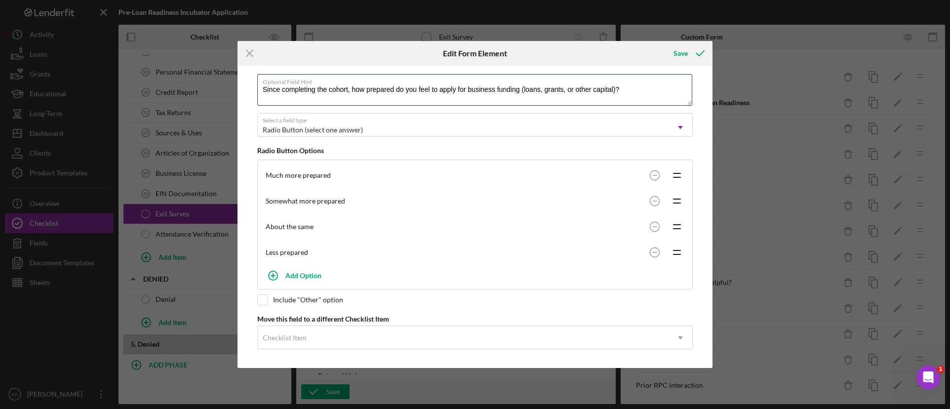
scroll to position [106, 0]
type textarea "Since completing the cohort, how prepared do you feel to apply for business fun…"
click at [689, 53] on icon "submit" at bounding box center [700, 53] width 25 height 25
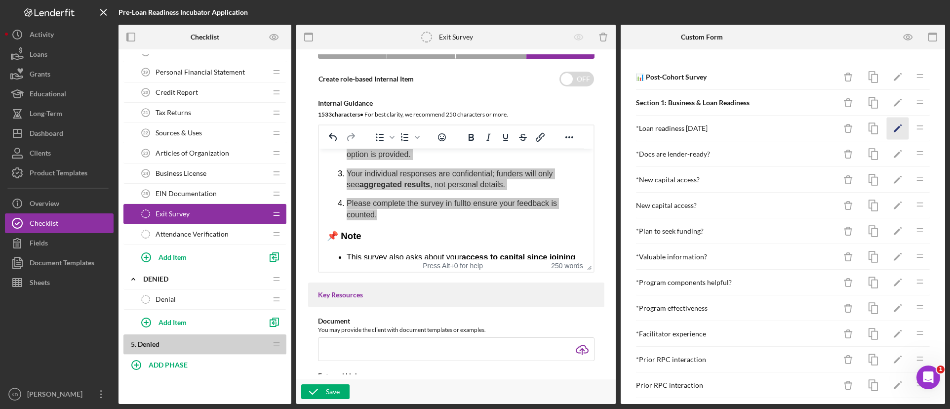
click at [895, 132] on icon "Icon/Edit" at bounding box center [898, 128] width 22 height 22
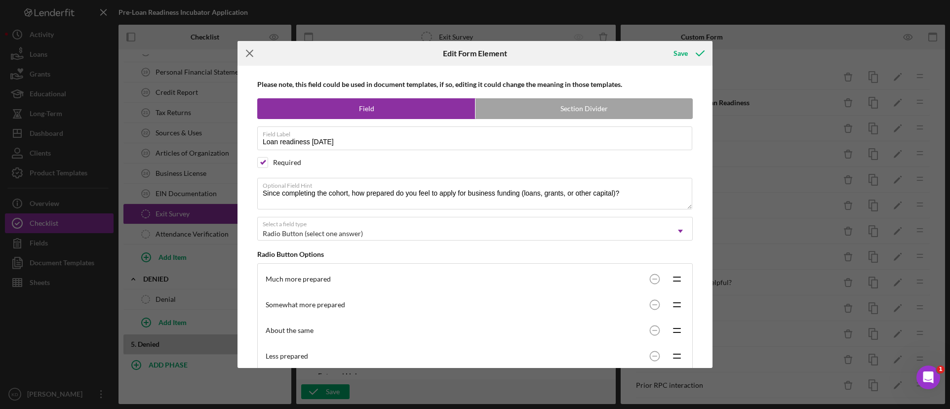
click at [249, 58] on icon "Icon/Menu Close" at bounding box center [249, 53] width 25 height 25
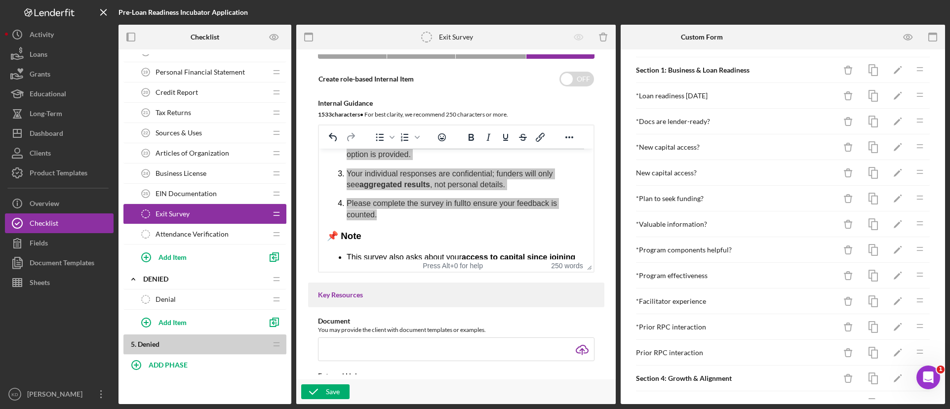
scroll to position [49, 0]
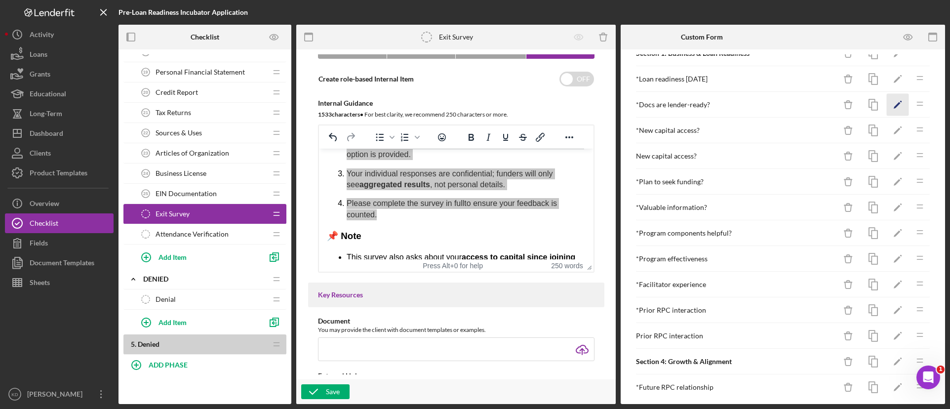
click at [891, 100] on icon "Icon/Edit" at bounding box center [898, 105] width 22 height 22
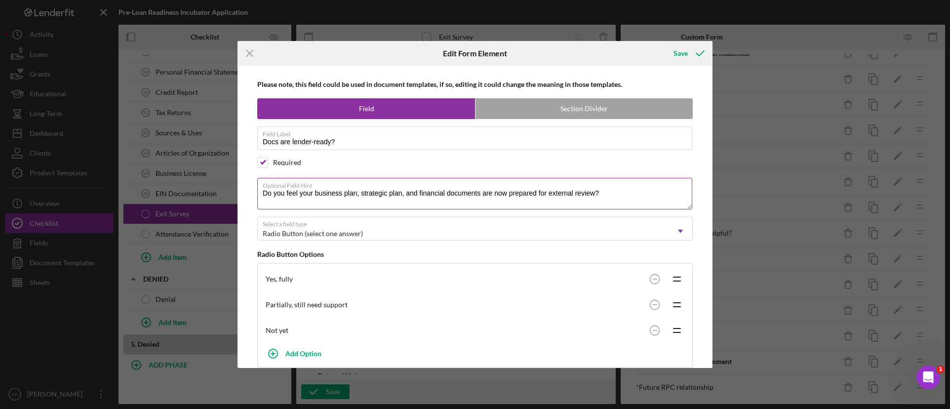
click at [307, 196] on textarea "Do you feel your business plan, strategic plan, and financial documents are now…" at bounding box center [474, 194] width 435 height 32
paste textarea "lender-ready"
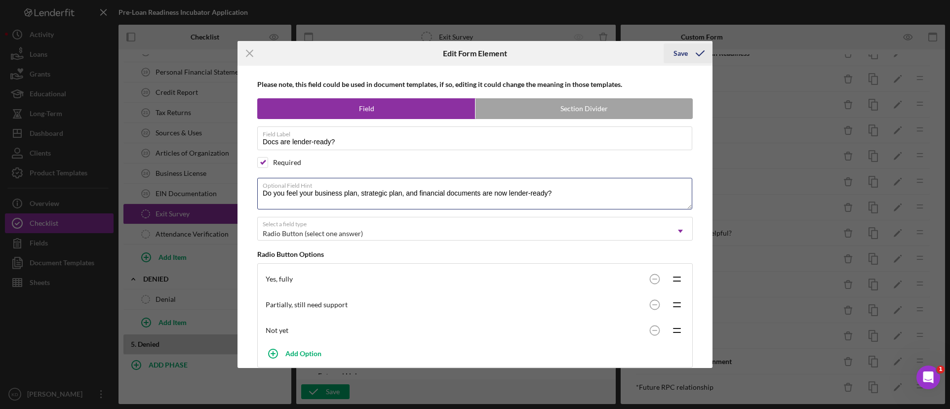
type textarea "Do you feel your business plan, strategic plan, and financial documents are now…"
click at [683, 57] on div "Save" at bounding box center [680, 53] width 14 height 20
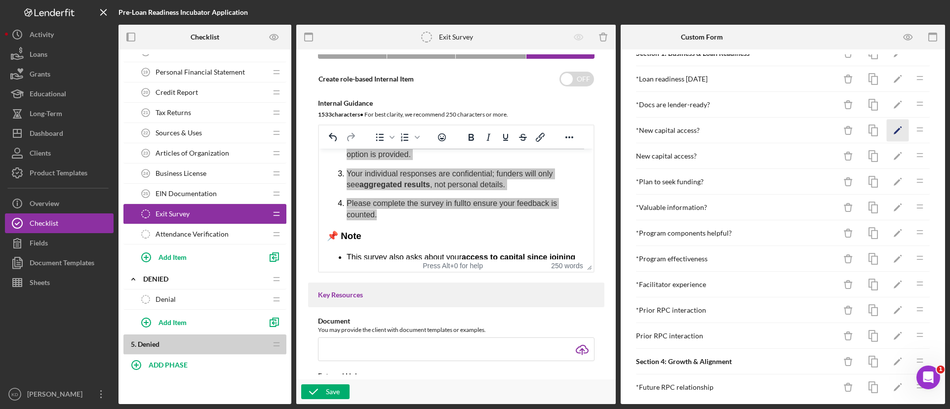
click at [894, 131] on icon "Icon/Edit" at bounding box center [898, 130] width 22 height 22
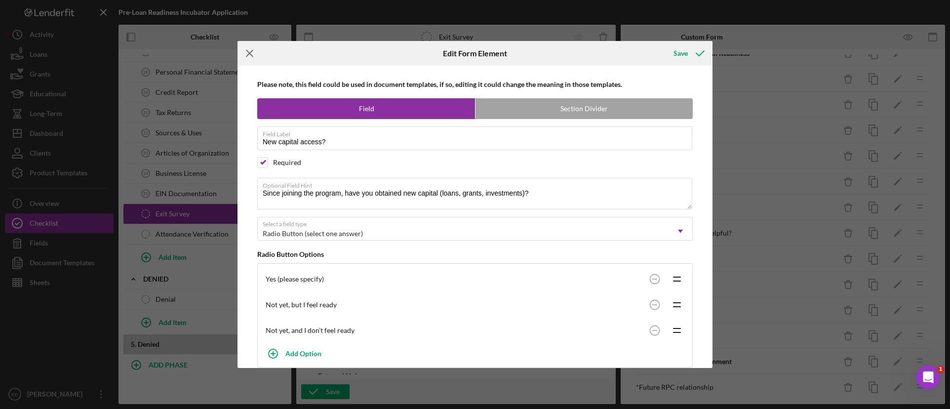
click at [251, 57] on icon "Icon/Menu Close" at bounding box center [249, 53] width 25 height 25
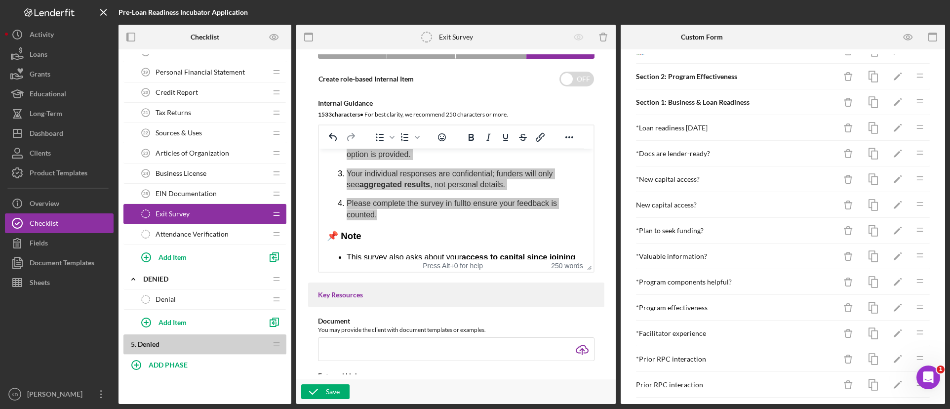
scroll to position [0, 0]
click at [905, 37] on icon "button" at bounding box center [908, 37] width 22 height 22
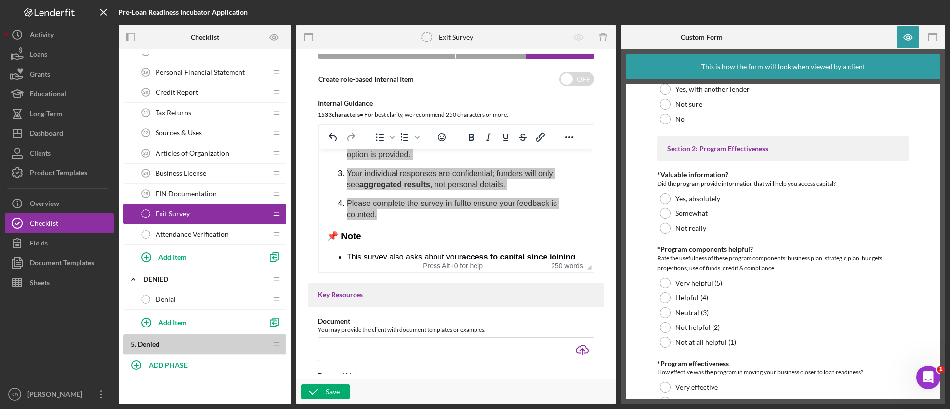
scroll to position [494, 0]
click at [901, 44] on icon "button" at bounding box center [908, 37] width 22 height 22
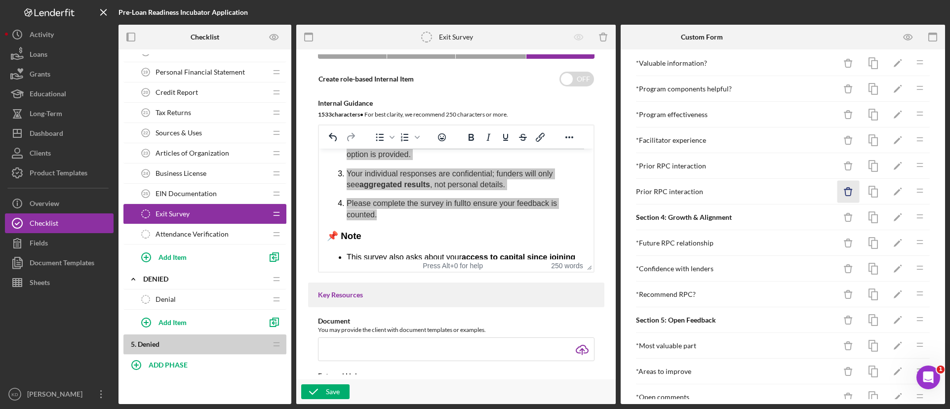
scroll to position [197, 0]
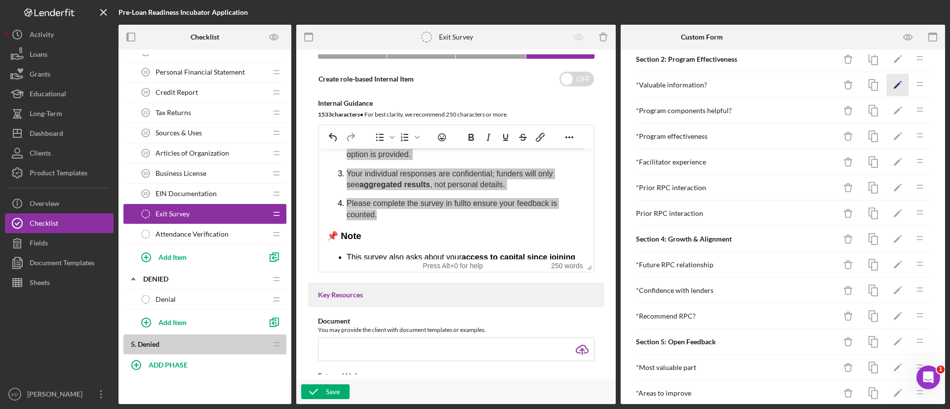
click at [892, 85] on icon "Icon/Edit" at bounding box center [898, 85] width 22 height 22
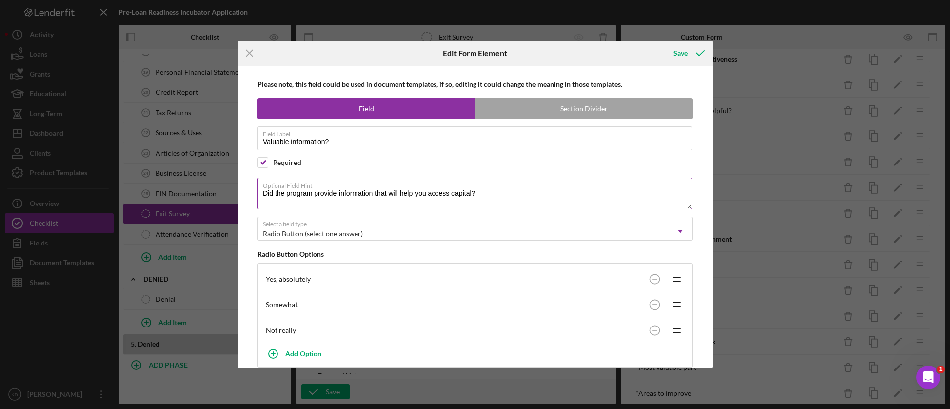
click at [441, 192] on textarea "Did the program provide information that will help you access capital?" at bounding box center [474, 194] width 435 height 32
paste textarea "you learn valuable information that directly impacts your ability to"
type textarea "Did you learn valuable information that directly impacts your ability to access…"
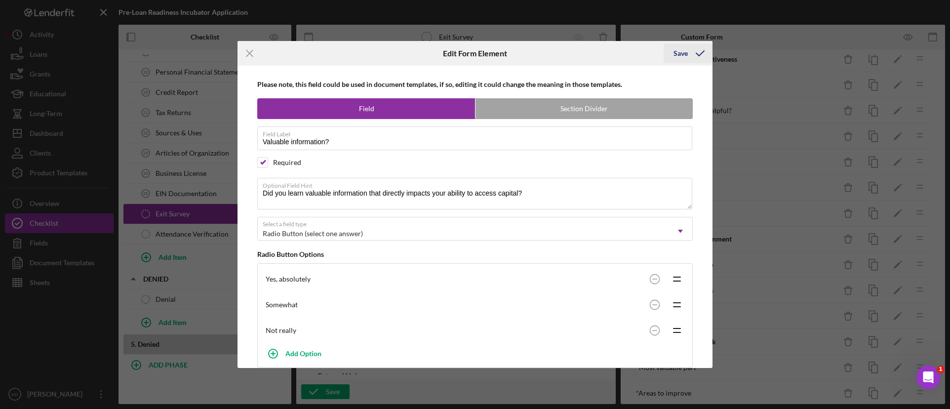
click at [683, 53] on div "Save" at bounding box center [680, 53] width 14 height 20
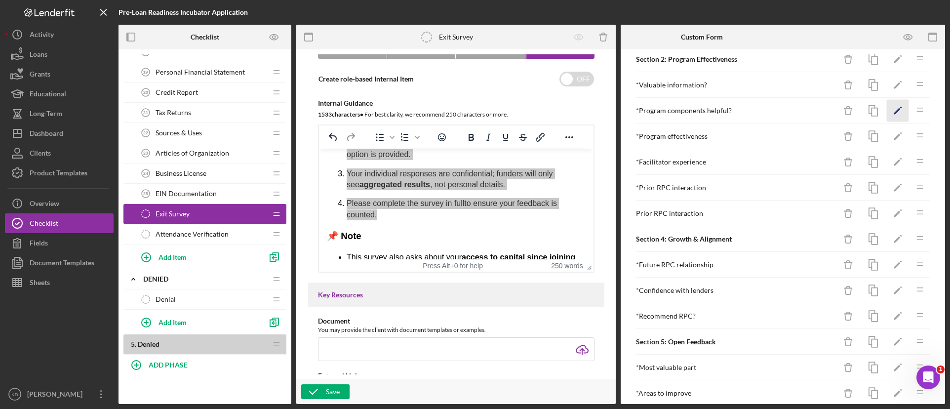
click at [893, 111] on icon "Icon/Edit" at bounding box center [898, 111] width 22 height 22
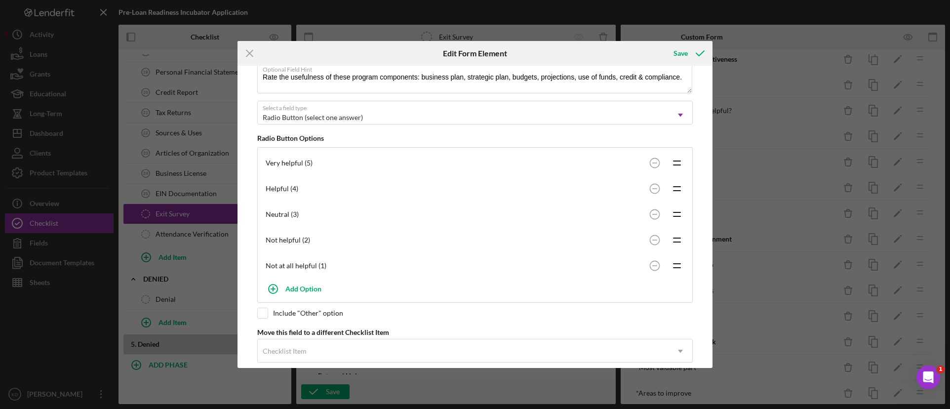
scroll to position [131, 0]
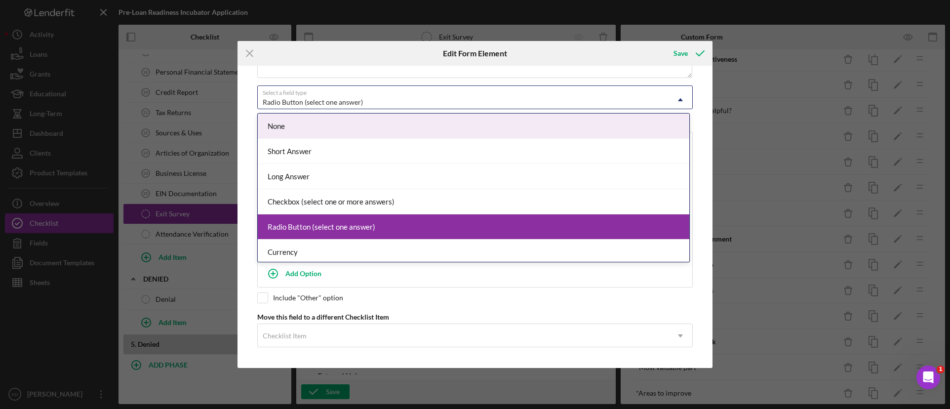
drag, startPoint x: 458, startPoint y: 99, endPoint x: 452, endPoint y: 100, distance: 6.0
click at [457, 100] on div "Radio Button (select one answer)" at bounding box center [463, 102] width 411 height 23
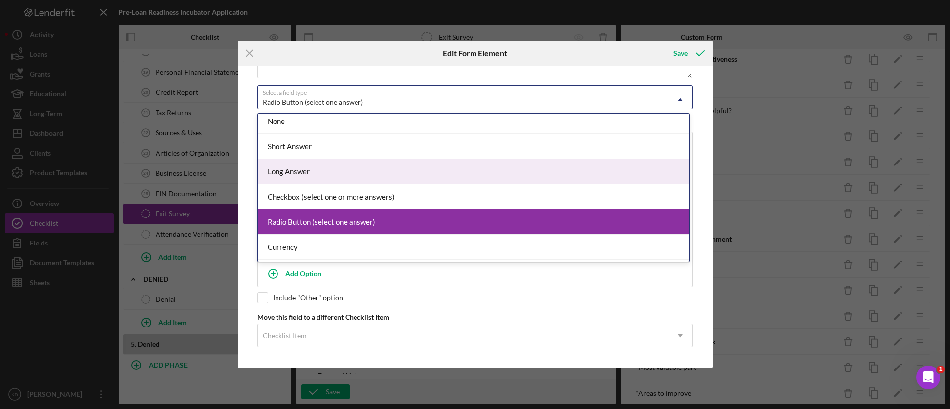
scroll to position [0, 0]
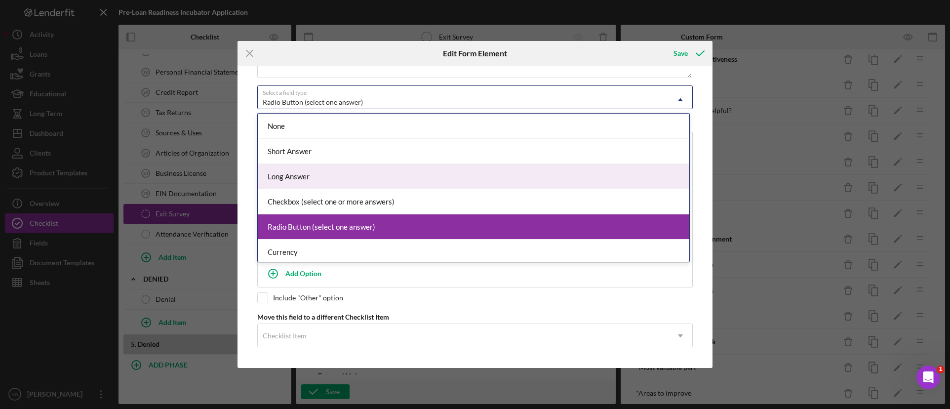
click at [494, 171] on div "Long Answer" at bounding box center [473, 176] width 431 height 25
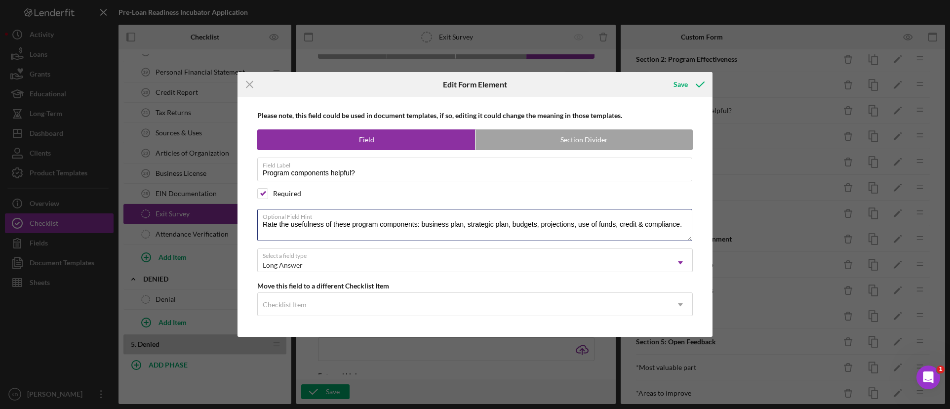
drag, startPoint x: 685, startPoint y: 224, endPoint x: 752, endPoint y: 227, distance: 67.2
click at [752, 227] on div "Icon/Menu Close Edit Form Element Save Please note, this field could be used in…" at bounding box center [475, 204] width 950 height 409
paste textarea "How helpful were the following components? (Rate 1–5) Business plan development…"
click at [418, 232] on textarea "Rate the usefulness of these program components: business plan, strategic plan,…" at bounding box center [474, 225] width 435 height 32
click at [358, 233] on textarea "Rate the usefulness of these program components: business plan, strategic plan,…" at bounding box center [474, 225] width 435 height 32
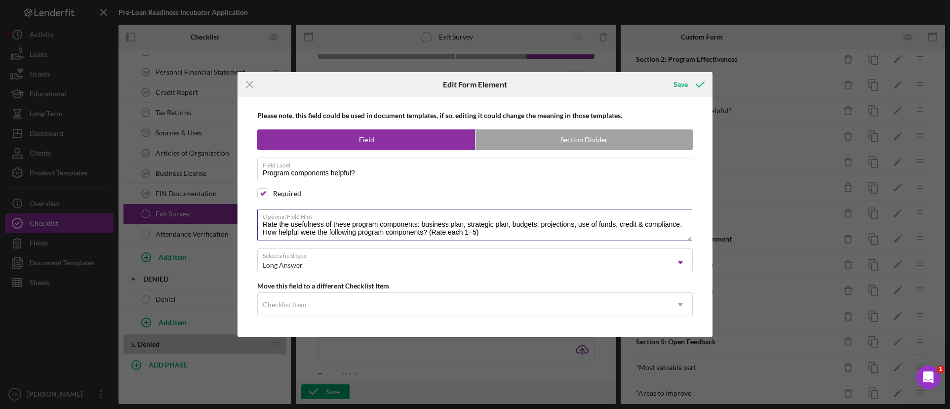
drag, startPoint x: 262, startPoint y: 222, endPoint x: 708, endPoint y: 224, distance: 446.7
click at [708, 224] on div "Please note, this field could be used in document templates, if so, editing it …" at bounding box center [474, 216] width 475 height 239
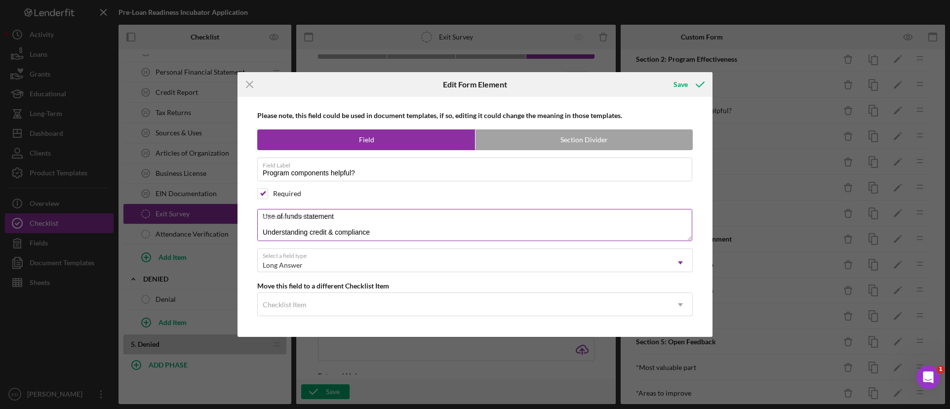
scroll to position [95, 0]
type textarea "How helpful were the following program components? (Rate each 1–5) Business pla…"
click at [684, 83] on div "Save" at bounding box center [680, 85] width 14 height 20
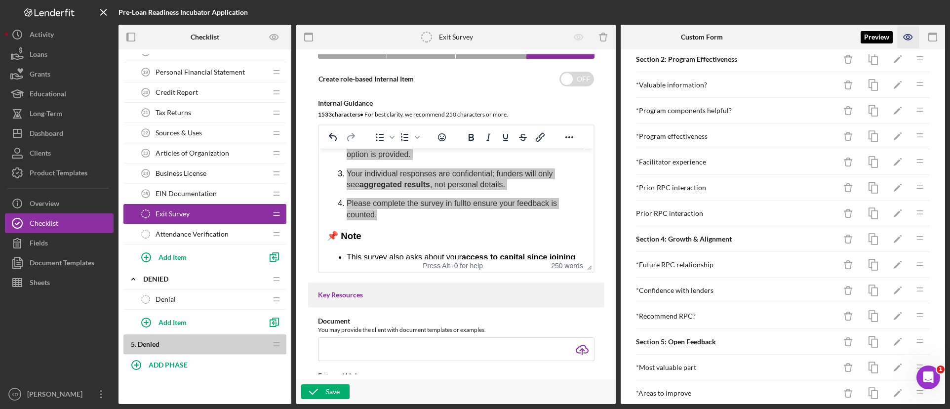
click at [910, 37] on icon "button" at bounding box center [908, 37] width 22 height 22
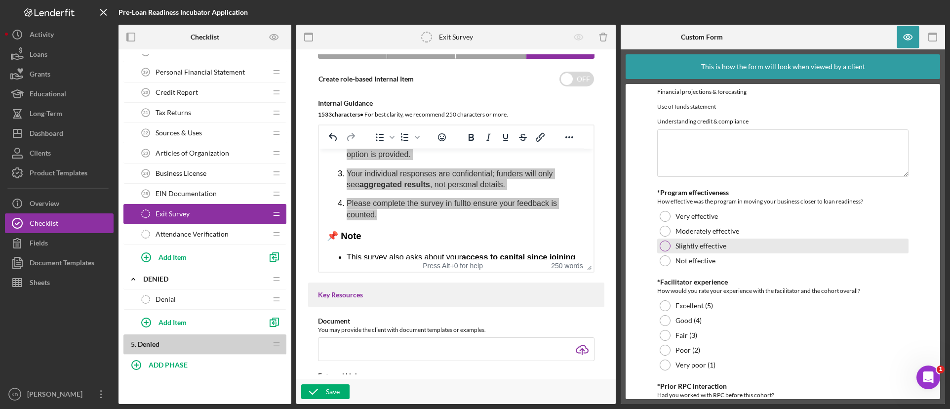
scroll to position [642, 0]
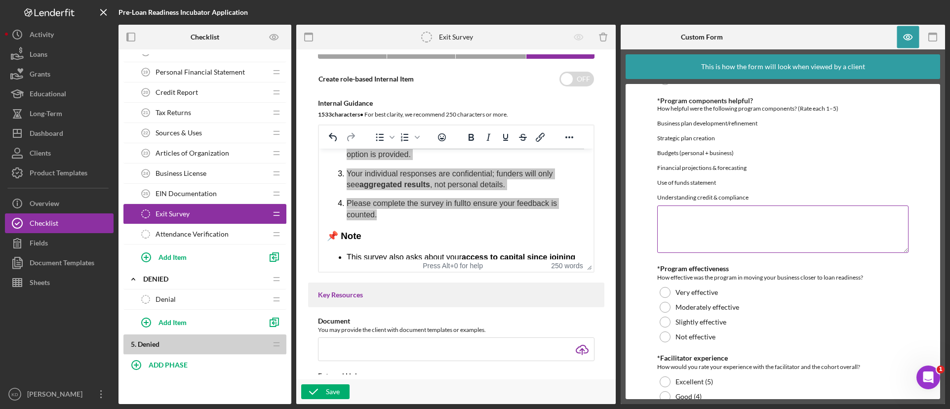
click at [732, 248] on textarea "*Program components helpful?" at bounding box center [783, 228] width 252 height 47
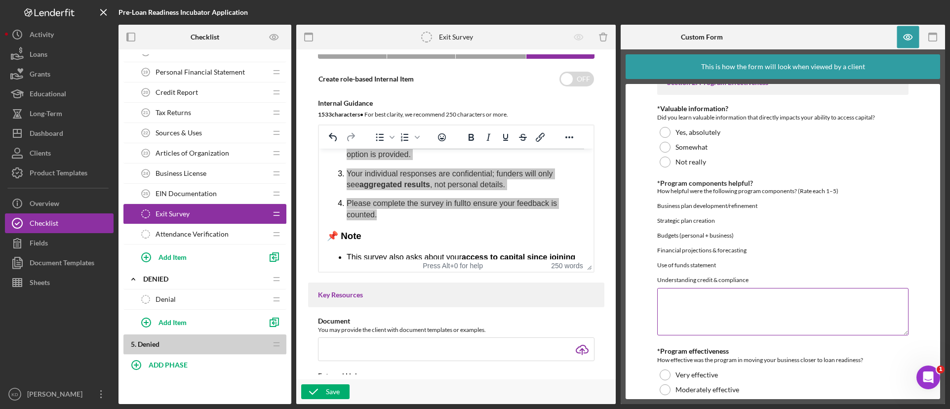
scroll to position [543, 0]
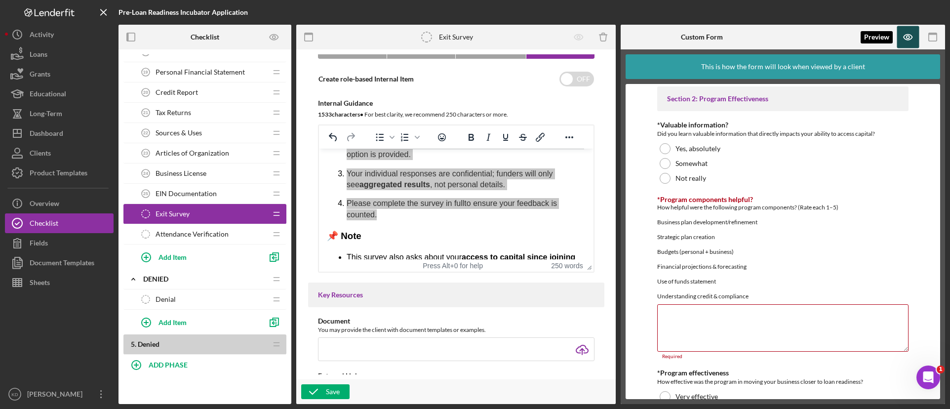
click at [902, 36] on icon "button" at bounding box center [908, 37] width 22 height 22
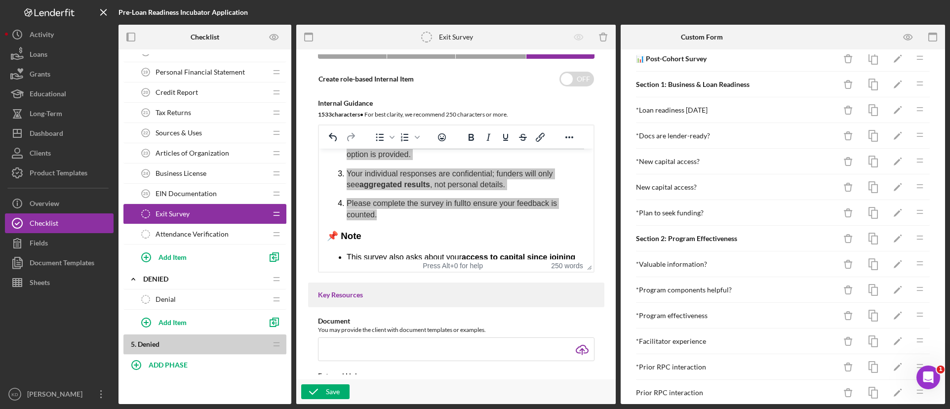
scroll to position [49, 0]
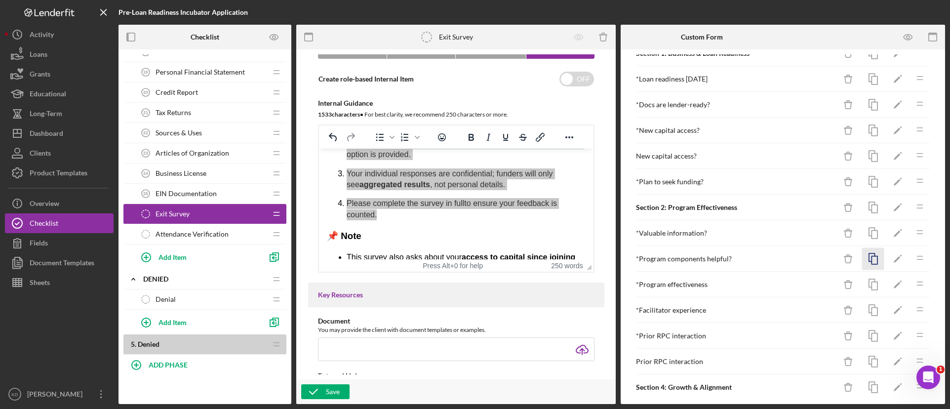
click at [868, 258] on icon "button" at bounding box center [873, 259] width 22 height 22
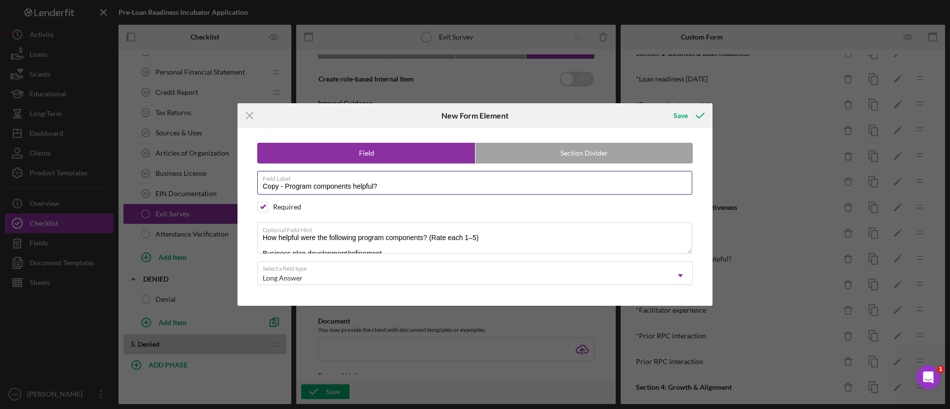
drag, startPoint x: 285, startPoint y: 186, endPoint x: 241, endPoint y: 188, distance: 44.0
click at [241, 188] on div "Field Section Divider Field Label Copy - Program components helpful? Required O…" at bounding box center [474, 217] width 475 height 178
type input "Program components helpful?"
click at [314, 238] on textarea "How helpful were the following program components? (Rate each 1–5) Business pla…" at bounding box center [474, 238] width 435 height 32
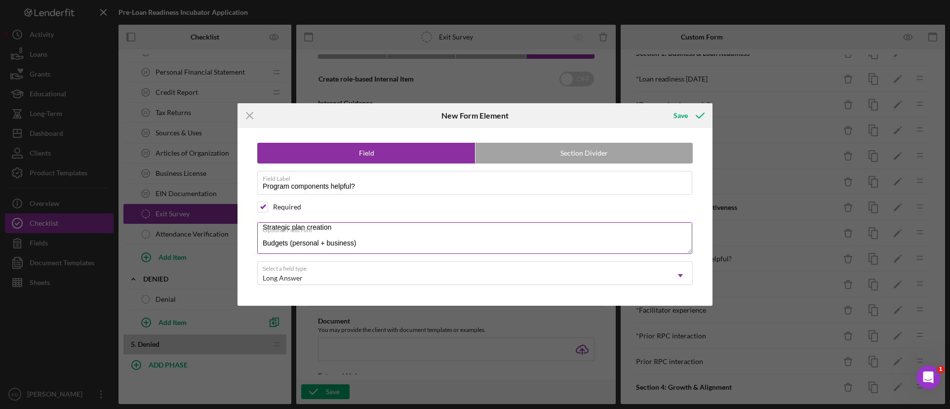
scroll to position [21, 0]
drag, startPoint x: 392, startPoint y: 241, endPoint x: 263, endPoint y: 234, distance: 129.5
click at [263, 234] on textarea "How helpful was the following program components? (Rate each 1–5) Business plan…" at bounding box center [474, 238] width 435 height 32
click at [462, 231] on label "Optional Field Hint" at bounding box center [477, 228] width 429 height 11
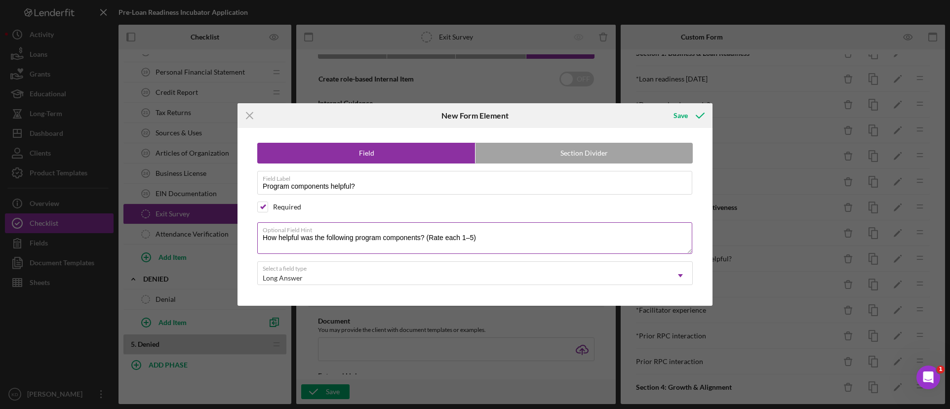
click at [462, 231] on textarea "How helpful was the following program components? (Rate each 1–5)" at bounding box center [474, 238] width 435 height 32
click at [463, 231] on label "Optional Field Hint" at bounding box center [477, 228] width 429 height 11
click at [463, 231] on textarea "How helpful was the following program components? (Rate each 1–5)" at bounding box center [474, 238] width 435 height 32
click at [460, 229] on label "Optional Field Hint" at bounding box center [477, 228] width 429 height 11
click at [460, 229] on textarea "How helpful was the following program components? (Rate each 1–5)" at bounding box center [474, 238] width 435 height 32
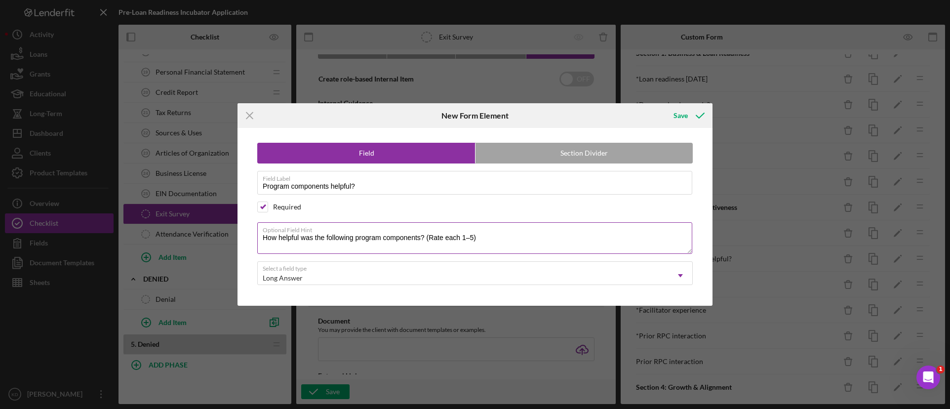
click at [463, 231] on label "Optional Field Hint" at bounding box center [477, 228] width 429 height 11
click at [463, 231] on textarea "How helpful was the following program components? (Rate each 1–5)" at bounding box center [474, 238] width 435 height 32
click at [461, 230] on label "Optional Field Hint" at bounding box center [477, 228] width 429 height 11
click at [461, 230] on textarea "How helpful was the following program components? (Rate each 1–5)" at bounding box center [474, 238] width 435 height 32
click at [426, 231] on label "Optional Field Hint" at bounding box center [477, 228] width 429 height 11
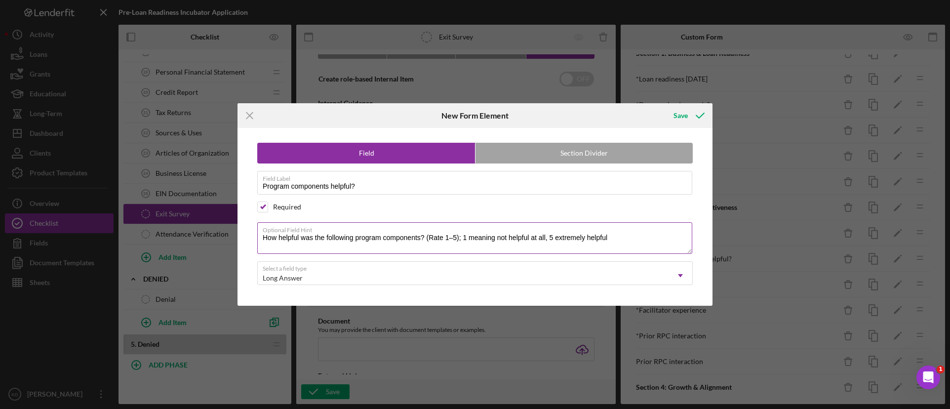
click at [426, 231] on textarea "How helpful was the following program components? (Rate 1–5); 1 meaning not hel…" at bounding box center [474, 238] width 435 height 32
click at [427, 232] on label "Optional Field Hint" at bounding box center [477, 228] width 429 height 11
click at [427, 232] on textarea "How helpful was the following program components? (Rate 1–5); 1 meaning not hel…" at bounding box center [474, 238] width 435 height 32
drag, startPoint x: 426, startPoint y: 229, endPoint x: 440, endPoint y: 225, distance: 15.3
click at [426, 229] on label "Optional Field Hint" at bounding box center [477, 228] width 429 height 11
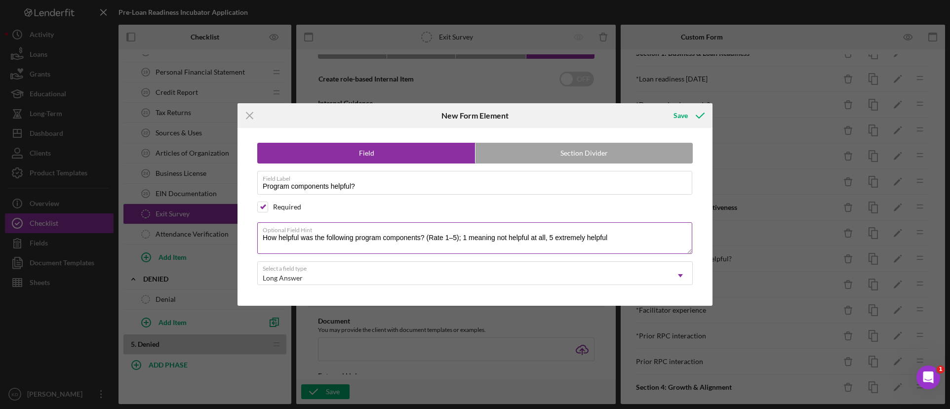
click at [426, 229] on textarea "How helpful was the following program components? (Rate 1–5); 1 meaning not hel…" at bounding box center [474, 238] width 435 height 32
click at [427, 230] on label "Optional Field Hint" at bounding box center [477, 228] width 429 height 11
click at [427, 230] on textarea "How helpful was the following program components? (Rate 1–5); 1 meaning not hel…" at bounding box center [474, 238] width 435 height 32
click at [422, 230] on label "Optional Field Hint" at bounding box center [477, 228] width 429 height 11
click at [422, 230] on textarea "How helpful was the following program components? (Rate 1–5); 1 meaning not hel…" at bounding box center [474, 238] width 435 height 32
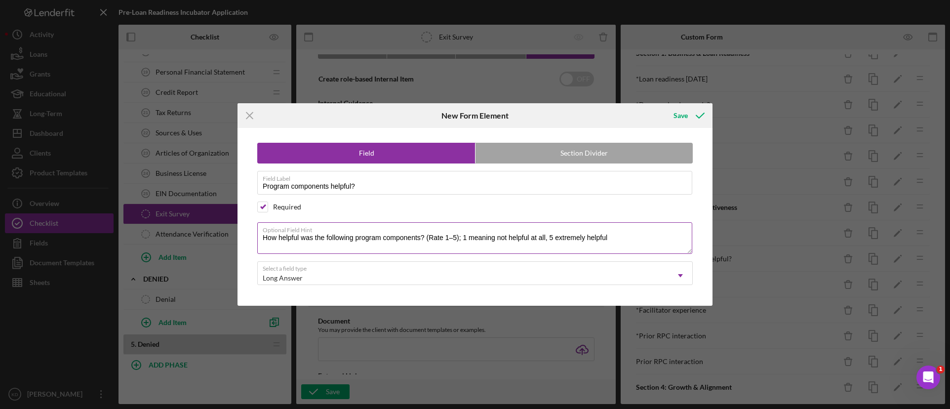
click at [424, 230] on label "Optional Field Hint" at bounding box center [477, 228] width 429 height 11
click at [424, 230] on textarea "How helpful was the following program components? (Rate 1–5); 1 meaning not hel…" at bounding box center [474, 238] width 435 height 32
paste textarea "Strategic plan creation"
click at [523, 268] on div "Long Answer" at bounding box center [463, 278] width 411 height 23
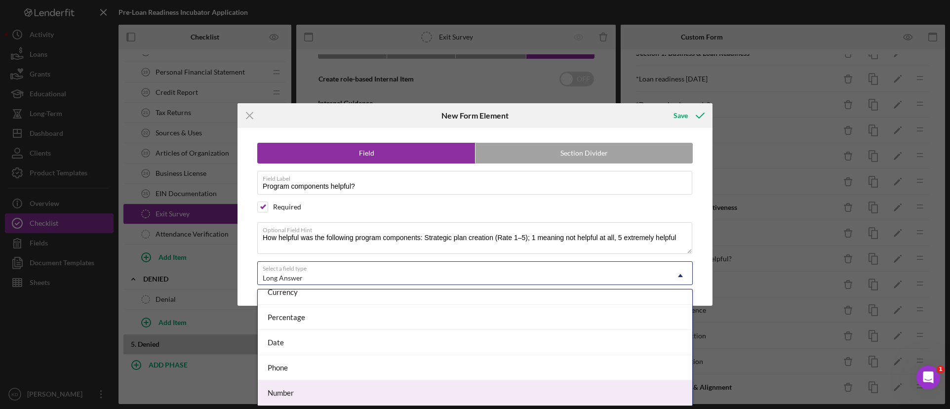
scroll to position [86, 0]
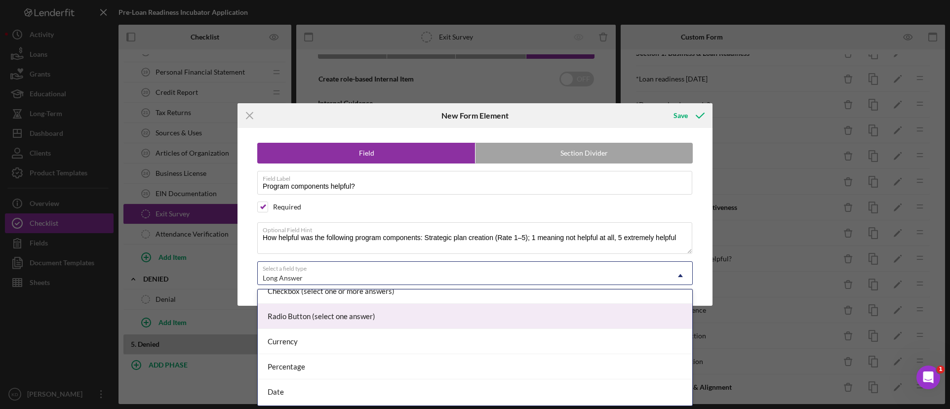
click at [407, 323] on div "Radio Button (select one answer)" at bounding box center [475, 316] width 434 height 25
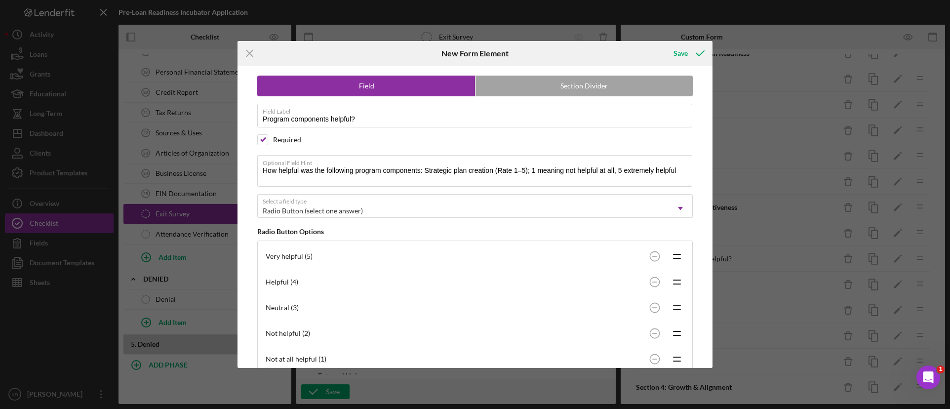
scroll to position [0, 0]
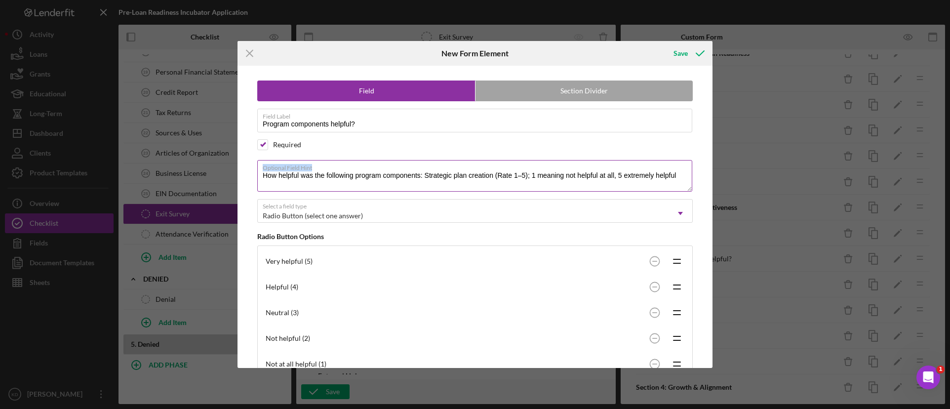
drag, startPoint x: 500, startPoint y: 168, endPoint x: 527, endPoint y: 171, distance: 27.3
click at [598, 171] on div "Optional Field Hint How helpful was the following program components: Strategic…" at bounding box center [474, 176] width 435 height 33
click at [493, 166] on label "Optional Field Hint" at bounding box center [477, 165] width 429 height 11
click at [493, 166] on textarea "How helpful was the following program components: Strategic plan creation (Rate…" at bounding box center [474, 176] width 435 height 32
drag, startPoint x: 495, startPoint y: 166, endPoint x: 662, endPoint y: 169, distance: 167.4
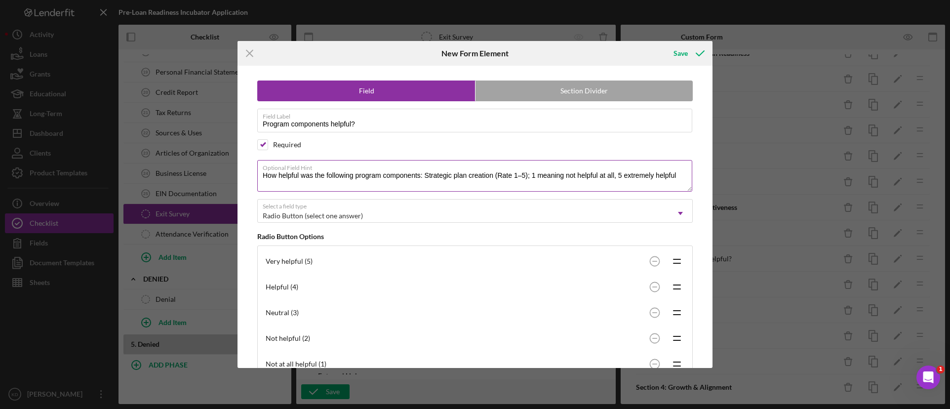
click at [673, 167] on label "Optional Field Hint" at bounding box center [477, 165] width 429 height 11
click at [673, 167] on textarea "How helpful was the following program components: Strategic plan creation (Rate…" at bounding box center [474, 176] width 435 height 32
click at [519, 192] on div "Optional Field Hint How helpful was the following program components: Strategic…" at bounding box center [474, 176] width 435 height 33
click at [512, 184] on textarea "How helpful was the following program components: Strategic plan creation (Rate…" at bounding box center [474, 176] width 435 height 32
click at [419, 176] on textarea "How helpful was the following program components: Strategic plan creation" at bounding box center [474, 176] width 435 height 32
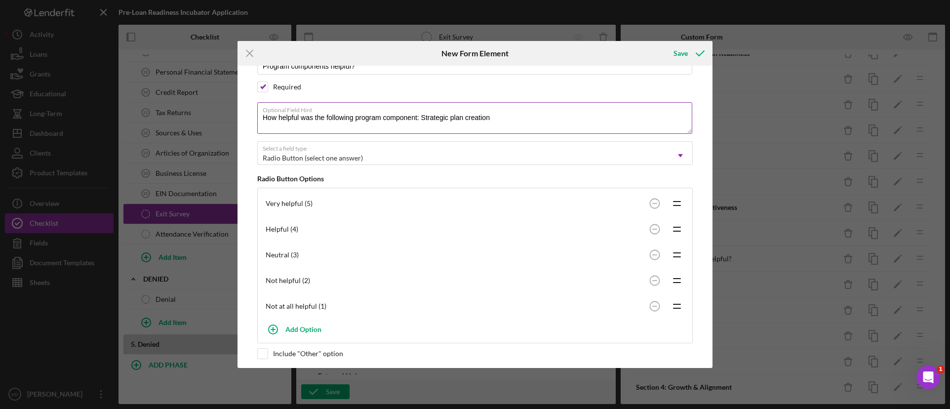
scroll to position [64, 0]
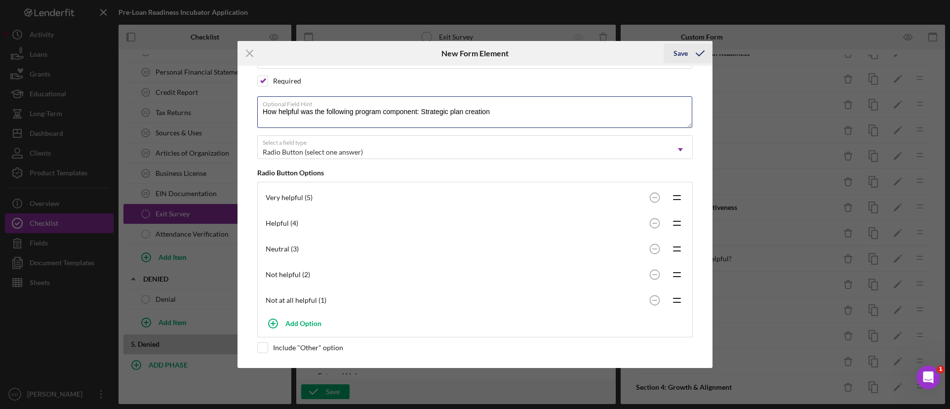
type textarea "How helpful was the following program component: Strategic plan creation"
click at [689, 51] on icon "submit" at bounding box center [700, 53] width 25 height 25
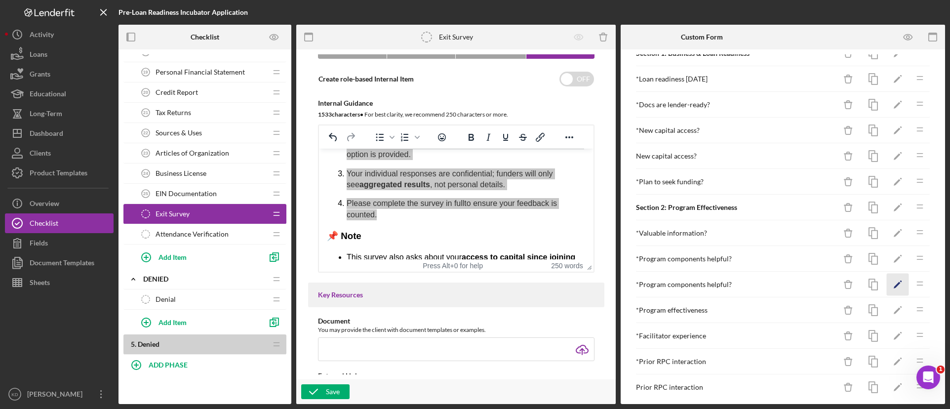
click at [888, 284] on icon "Icon/Edit" at bounding box center [898, 284] width 22 height 22
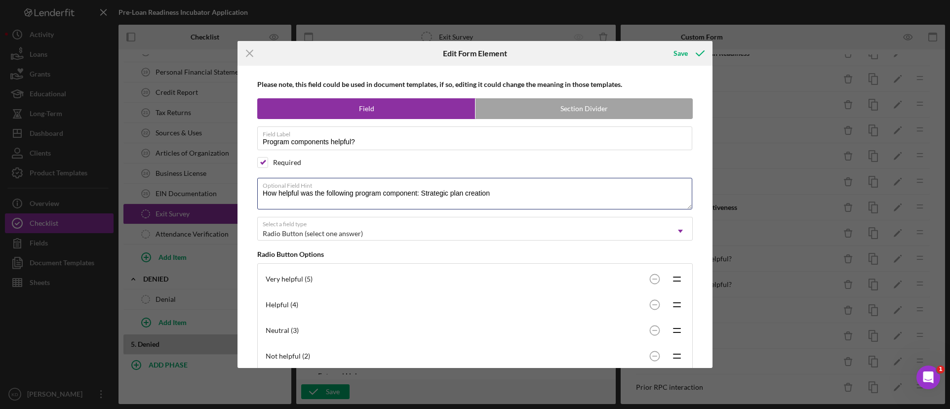
drag, startPoint x: 405, startPoint y: 193, endPoint x: 241, endPoint y: 192, distance: 163.9
click at [241, 192] on div "Please note, this field could be used in document templates, if so, editing it …" at bounding box center [474, 217] width 475 height 302
click at [249, 52] on line at bounding box center [249, 53] width 6 height 6
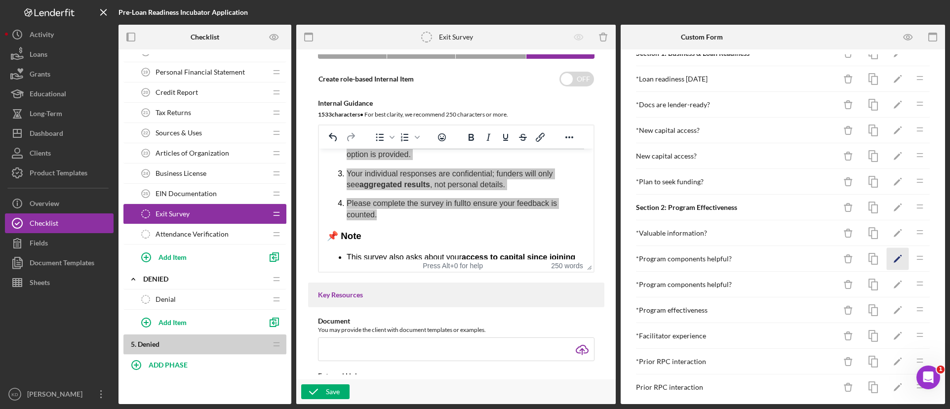
click at [891, 262] on icon "Icon/Edit" at bounding box center [898, 259] width 22 height 22
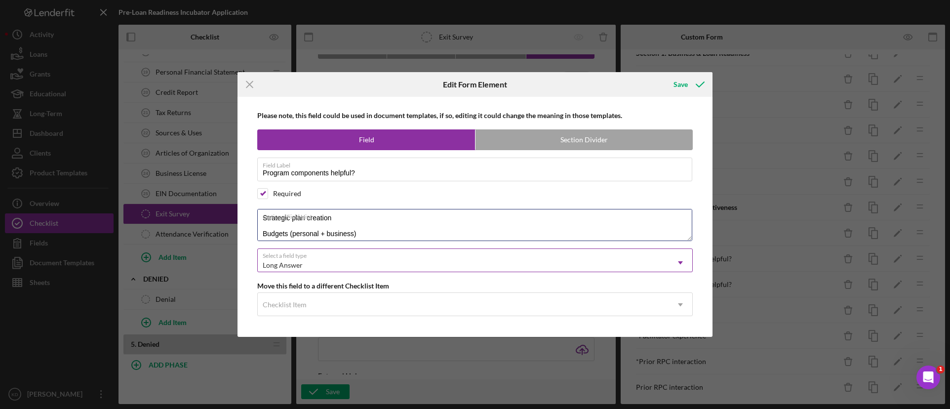
scroll to position [95, 0]
drag, startPoint x: 263, startPoint y: 223, endPoint x: 492, endPoint y: 271, distance: 234.6
click at [496, 273] on div "Please note, this field could be used in document templates, if so, editing it …" at bounding box center [474, 216] width 465 height 239
paste textarea "How helpful was the following program component:"
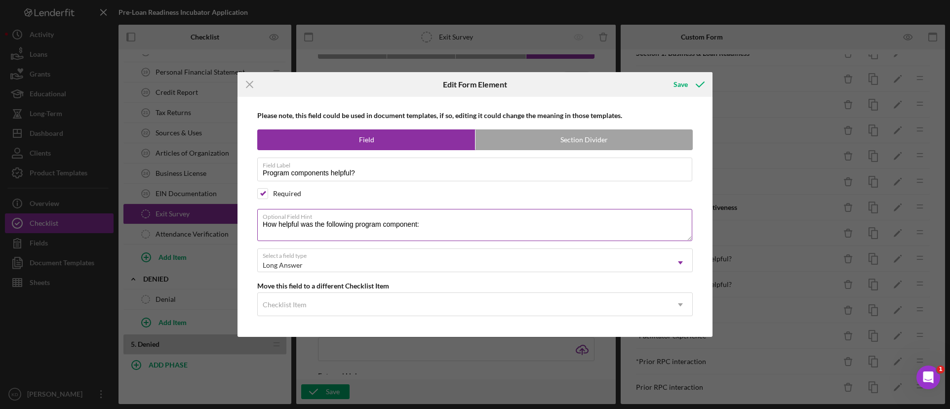
paste textarea "Business plan development/refinement"
type textarea "How helpful was the following program component: Business plan development/refi…"
click at [312, 258] on div "Long Answer" at bounding box center [463, 265] width 411 height 23
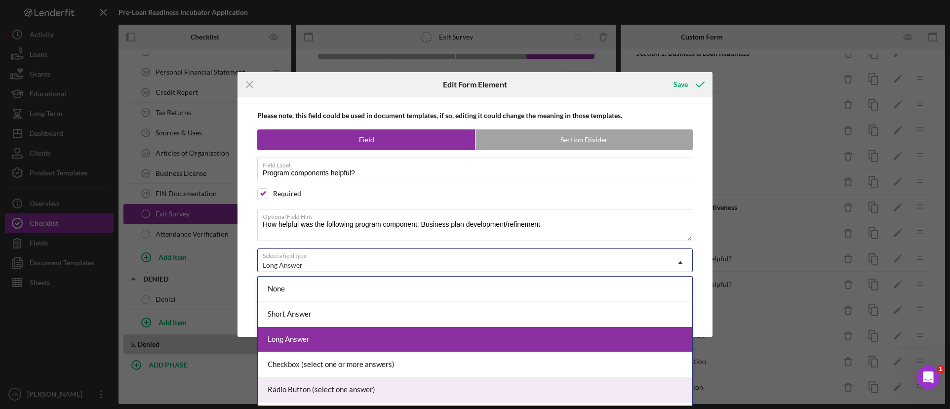
scroll to position [49, 0]
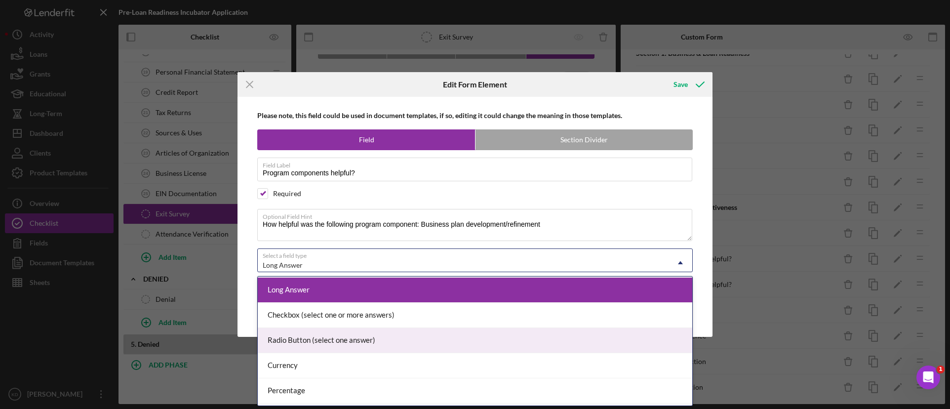
click at [358, 345] on div "Radio Button (select one answer)" at bounding box center [475, 340] width 434 height 25
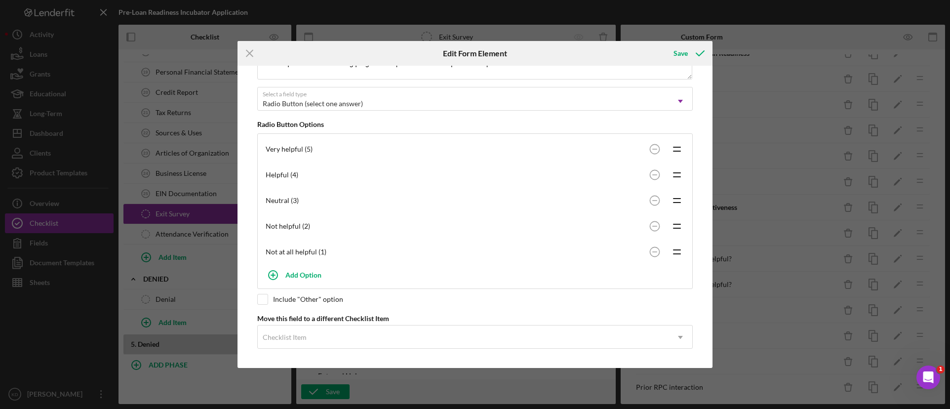
scroll to position [131, 0]
click at [693, 56] on icon "submit" at bounding box center [700, 53] width 25 height 25
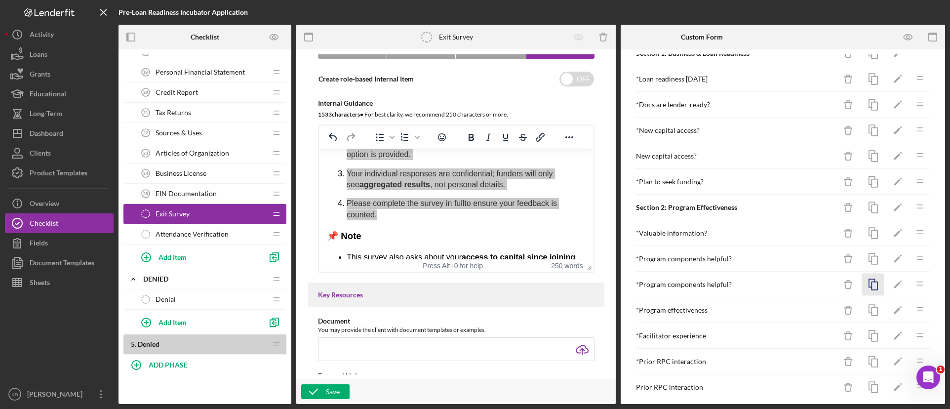
click at [867, 287] on icon "button" at bounding box center [873, 284] width 22 height 22
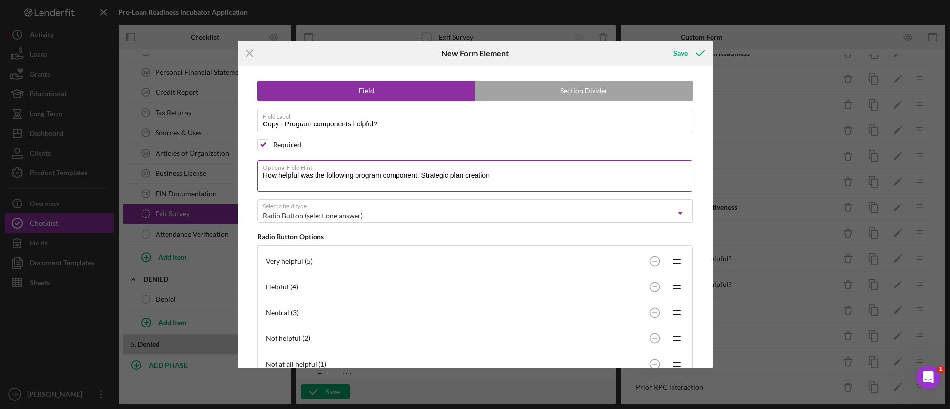
drag, startPoint x: 505, startPoint y: 174, endPoint x: 421, endPoint y: 175, distance: 84.4
click at [421, 175] on textarea "How helpful was the following program component: Strategic plan creation" at bounding box center [474, 176] width 435 height 32
paste textarea "Budgets (personal + business)"
type textarea "How helpful was the following program component: Budgets (personal + business)"
drag, startPoint x: 284, startPoint y: 124, endPoint x: 233, endPoint y: 127, distance: 51.0
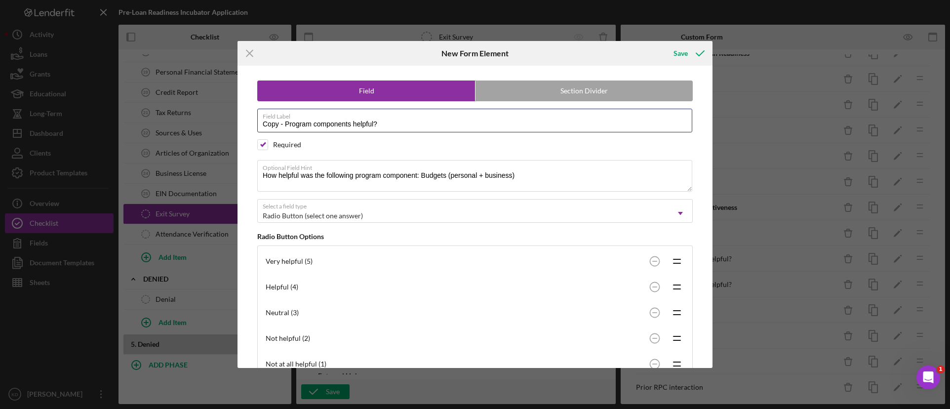
click at [233, 127] on div "Icon/Menu Close New Form Element Save Field Section Divider Field Label Copy - …" at bounding box center [475, 204] width 950 height 409
type input "Program components helpful?"
click at [693, 53] on icon "submit" at bounding box center [700, 53] width 25 height 25
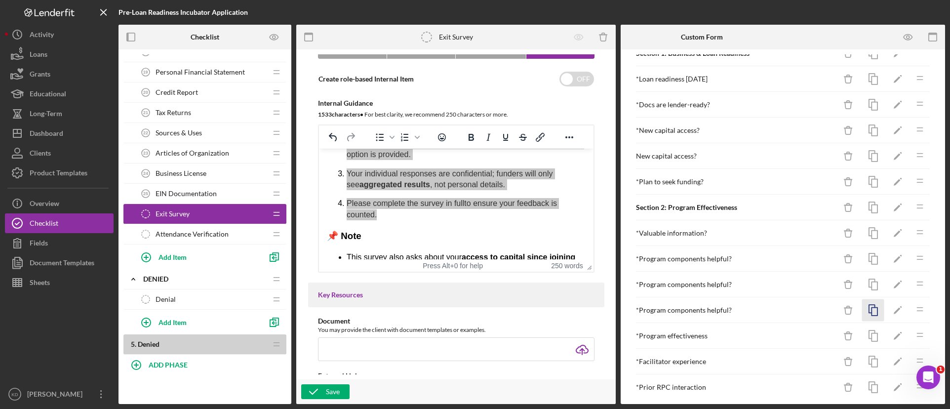
click at [867, 313] on icon "button" at bounding box center [873, 310] width 22 height 22
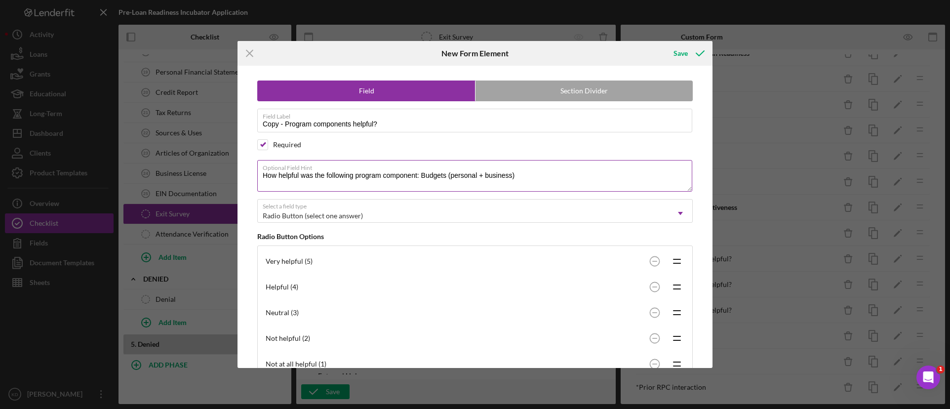
drag, startPoint x: 539, startPoint y: 171, endPoint x: 421, endPoint y: 175, distance: 117.5
click at [421, 175] on textarea "How helpful was the following program component: Budgets (personal + business)" at bounding box center [474, 176] width 435 height 32
paste textarea "Financial projections & forecasting"
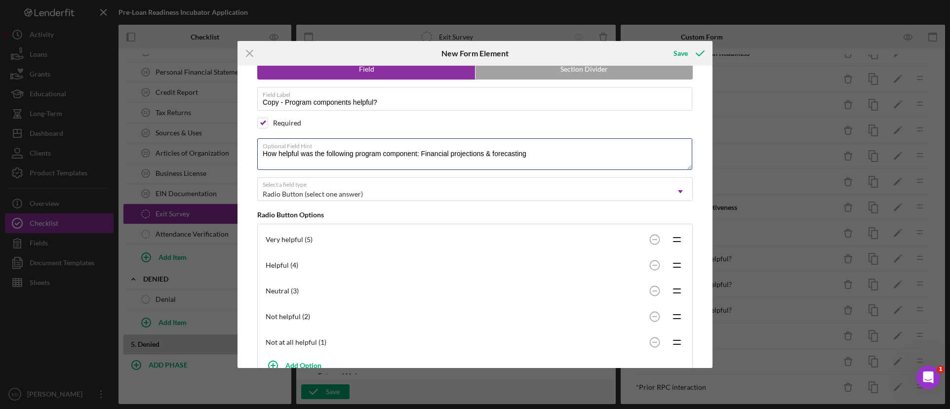
scroll to position [0, 0]
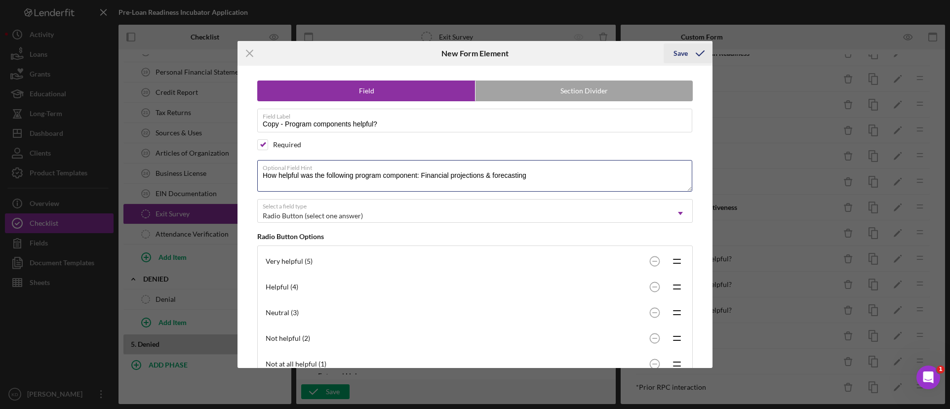
type textarea "How helpful was the following program component: Financial projections & foreca…"
click at [683, 55] on div "Save" at bounding box center [680, 53] width 14 height 20
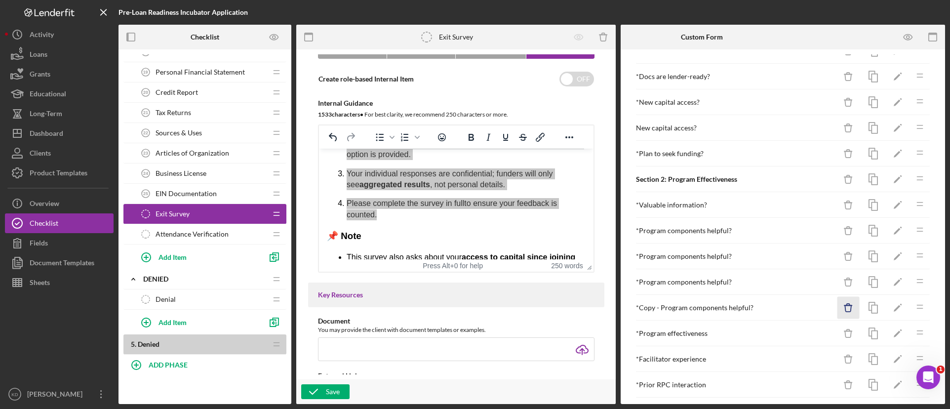
scroll to position [99, 0]
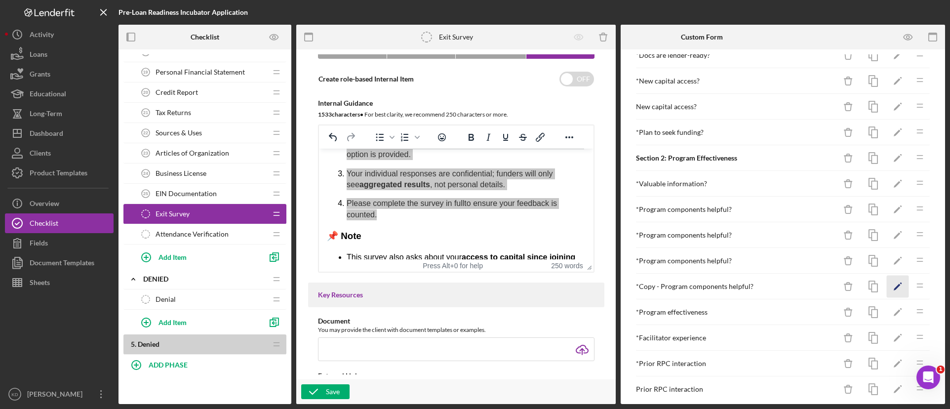
click at [888, 284] on icon "Icon/Edit" at bounding box center [898, 286] width 22 height 22
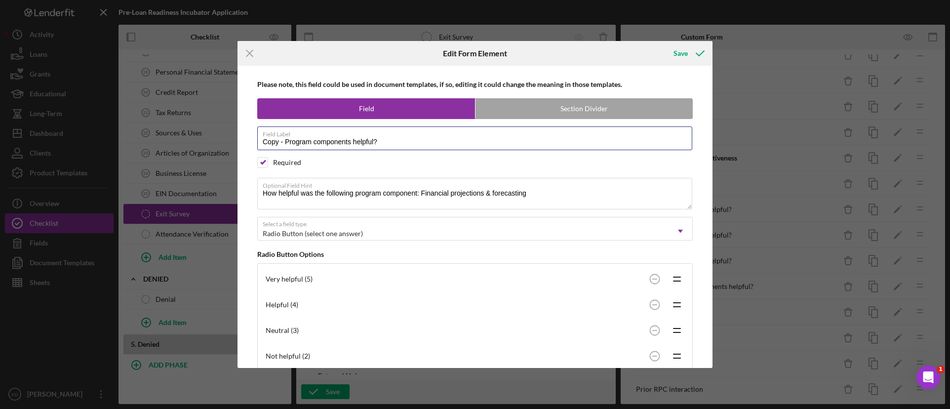
drag, startPoint x: 286, startPoint y: 142, endPoint x: 244, endPoint y: 142, distance: 42.5
click at [244, 142] on div "Please note, this field could be used in document templates, if so, editing it …" at bounding box center [474, 217] width 465 height 302
type input "Program components helpful?"
click at [690, 54] on icon "submit" at bounding box center [700, 53] width 25 height 25
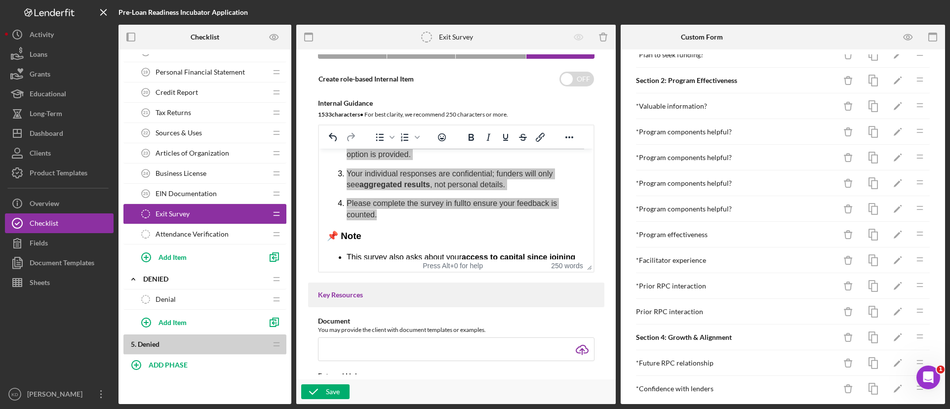
scroll to position [197, 0]
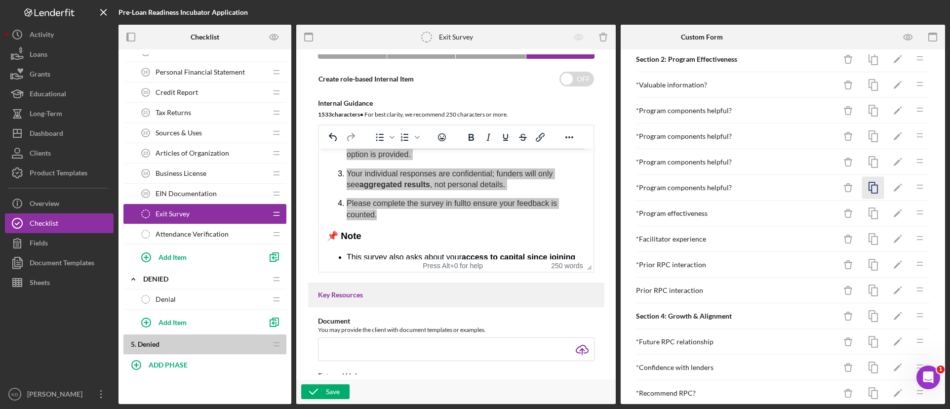
click at [865, 186] on icon "button" at bounding box center [873, 188] width 22 height 22
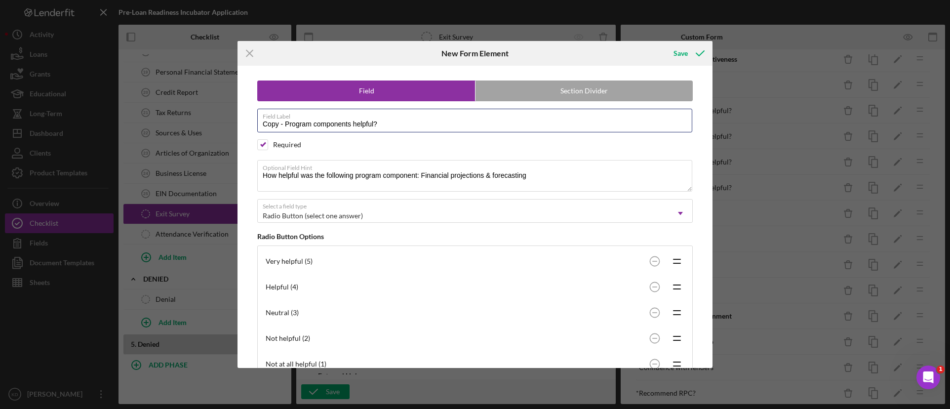
drag, startPoint x: 284, startPoint y: 124, endPoint x: 249, endPoint y: 125, distance: 35.5
click at [249, 125] on div "Field Section Divider Field Label Copy - Program components helpful? Required O…" at bounding box center [474, 217] width 465 height 302
type input "Program components helpful?"
drag, startPoint x: 555, startPoint y: 178, endPoint x: 421, endPoint y: 180, distance: 133.8
click at [421, 180] on textarea "How helpful was the following program component: Financial projections & foreca…" at bounding box center [474, 176] width 435 height 32
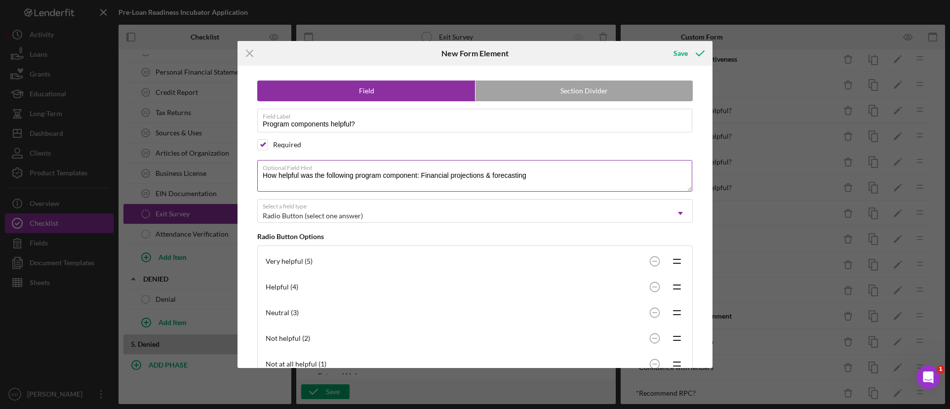
paste textarea "Use of funds statement"
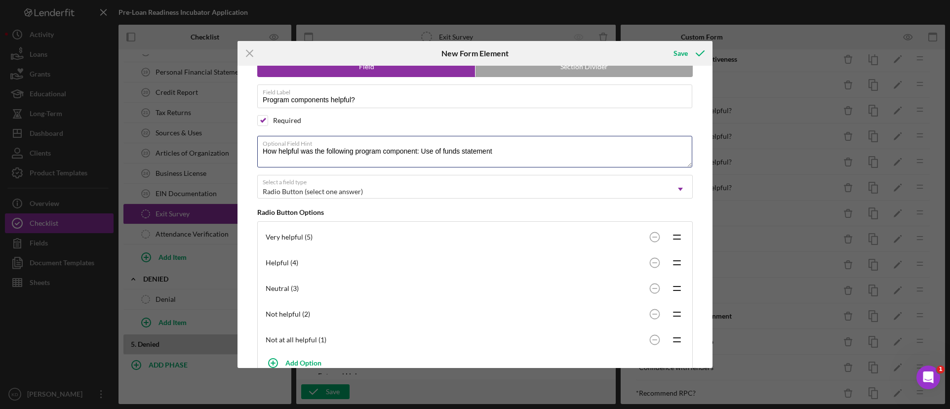
scroll to position [64, 0]
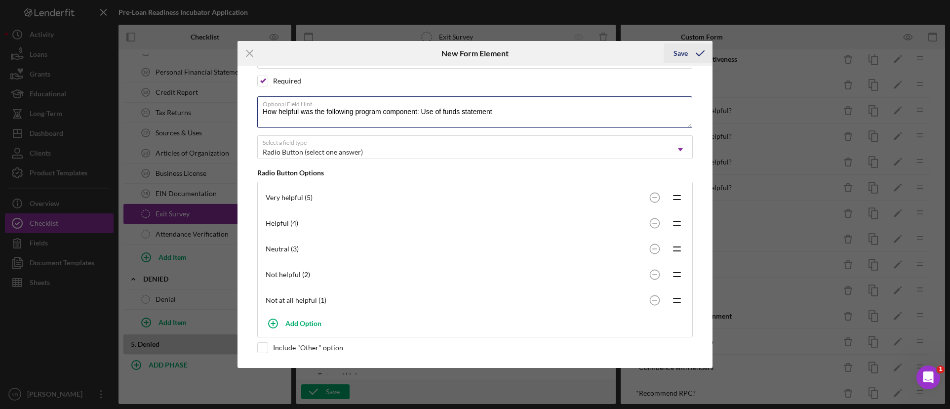
type textarea "How helpful was the following program component: Use of funds statement"
click at [698, 57] on icon "submit" at bounding box center [700, 53] width 25 height 25
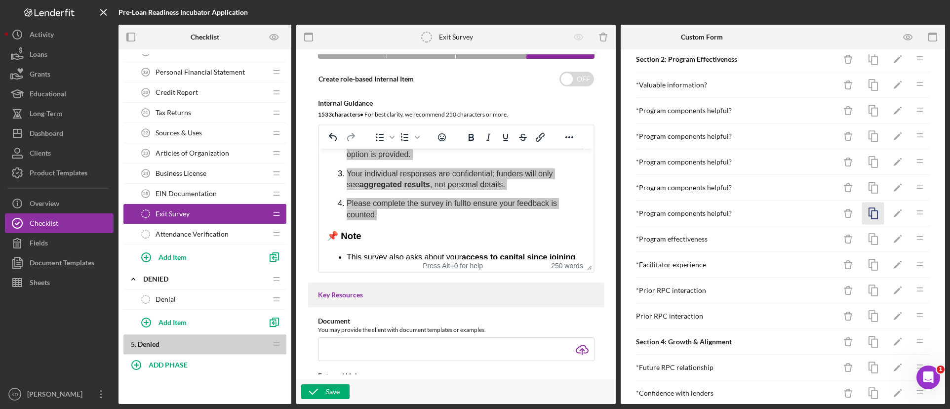
click at [867, 212] on icon "button" at bounding box center [873, 213] width 22 height 22
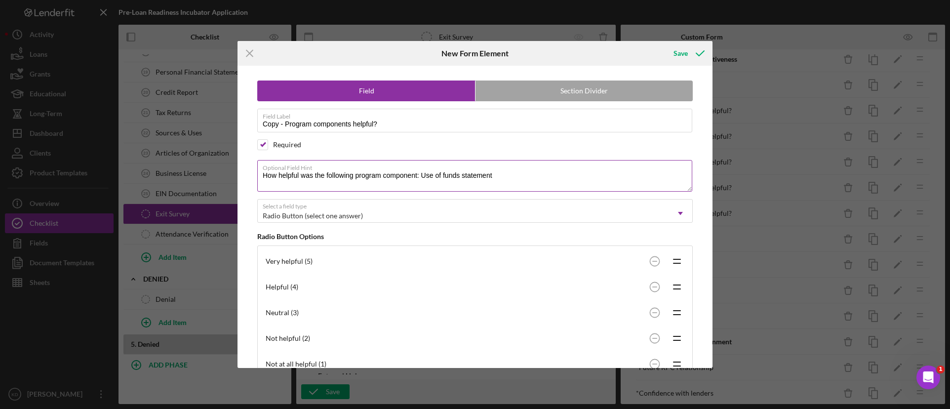
drag, startPoint x: 530, startPoint y: 175, endPoint x: 422, endPoint y: 173, distance: 108.1
click at [422, 173] on textarea "How helpful was the following program component: Use of funds statement" at bounding box center [474, 176] width 435 height 32
paste textarea "nderstanding credit & compliance"
type textarea "How helpful was the following program component: Understanding credit & complia…"
click at [687, 53] on div "Save" at bounding box center [680, 53] width 14 height 20
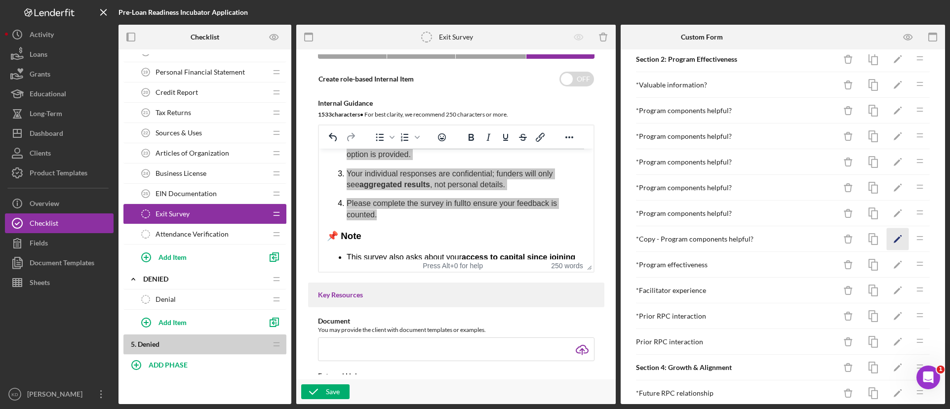
click at [890, 234] on icon "Icon/Edit" at bounding box center [898, 239] width 22 height 22
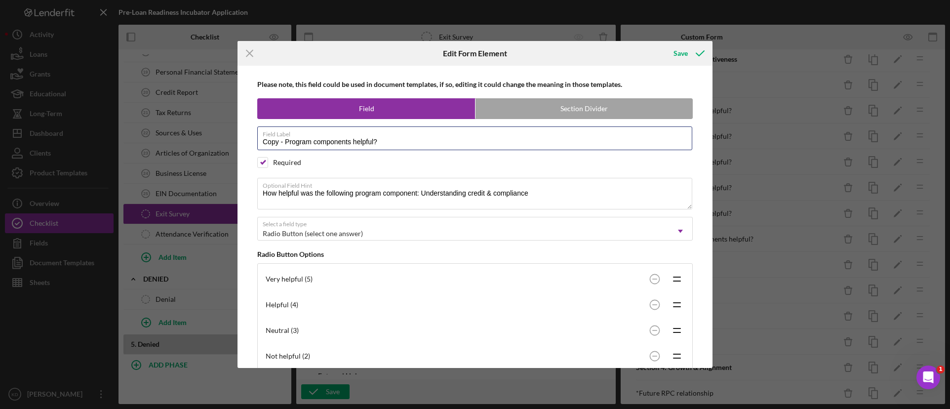
drag, startPoint x: 286, startPoint y: 143, endPoint x: 256, endPoint y: 144, distance: 29.6
click at [256, 143] on div "Please note, this field could be used in document templates, if so, editing it …" at bounding box center [474, 217] width 465 height 302
type input "Program components helpful?"
click at [683, 55] on div "Save" at bounding box center [680, 53] width 14 height 20
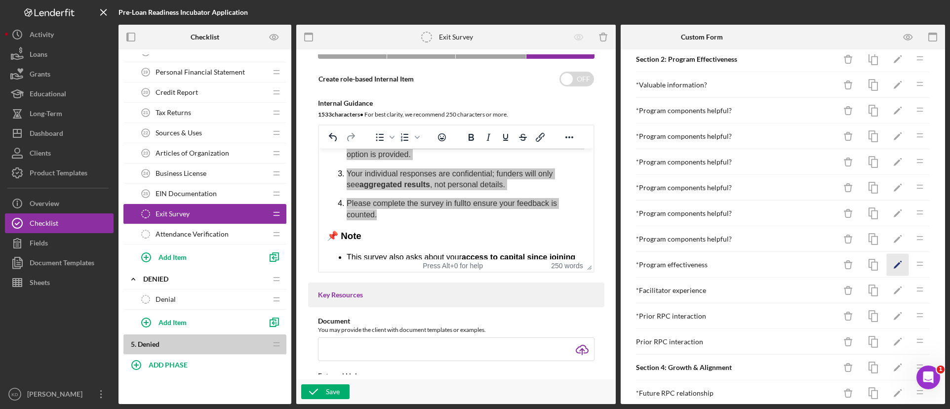
click at [887, 262] on icon "Icon/Edit" at bounding box center [898, 265] width 22 height 22
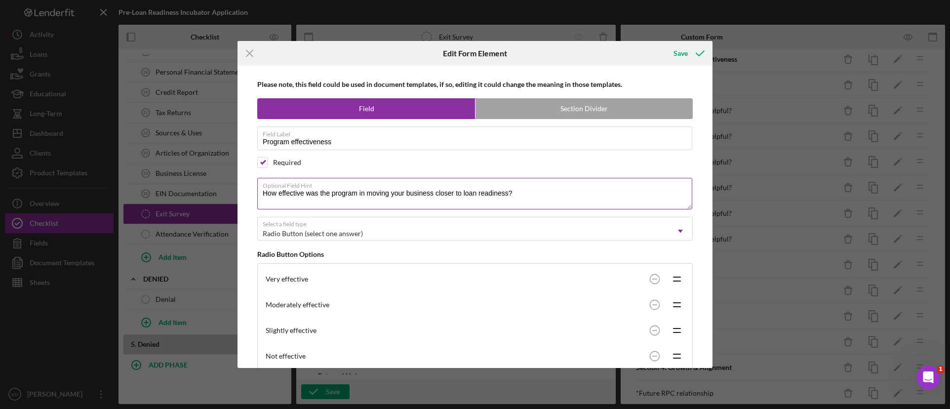
click at [510, 194] on textarea "How effective was the program in moving your business closer to loan readiness?" at bounding box center [474, 194] width 435 height 32
paste textarea "being loan-ready"
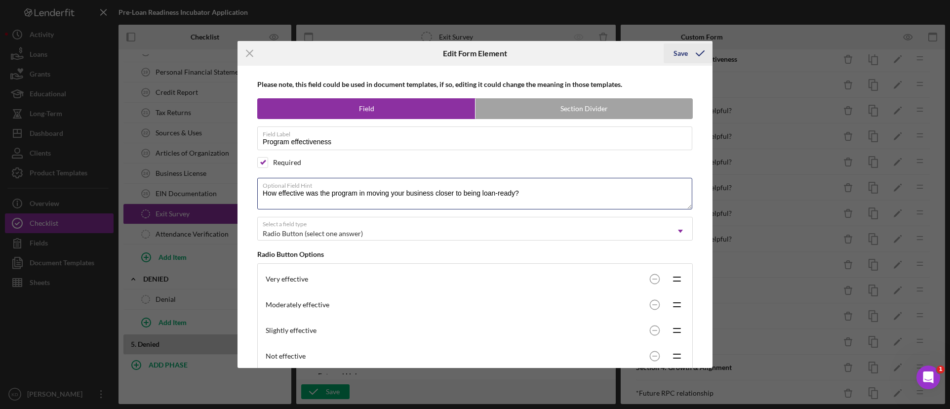
type textarea "How effective was the program in moving your business closer to being loan-read…"
click at [694, 56] on icon "submit" at bounding box center [700, 53] width 25 height 25
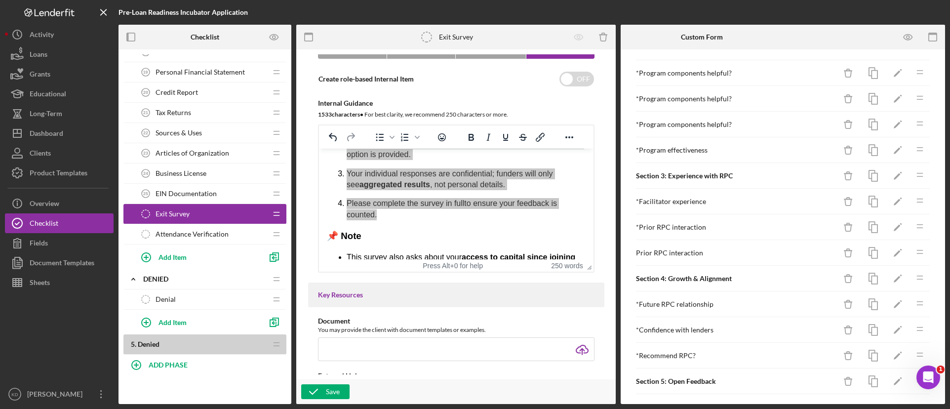
scroll to position [312, 0]
click at [889, 196] on icon "Icon/Edit" at bounding box center [898, 201] width 22 height 22
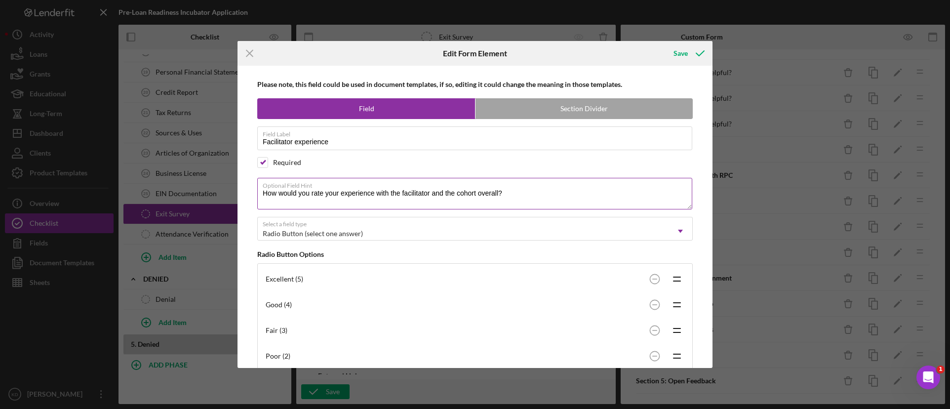
click at [525, 195] on textarea "How would you rate your experience with the facilitator and the cohort overall?" at bounding box center [474, 194] width 435 height 32
click at [529, 194] on textarea "How would you rate your experience with the facilitator and the cohort overall?" at bounding box center [474, 194] width 435 height 32
paste textarea "your facilitator and the cohort overall? (1–5 scale)"
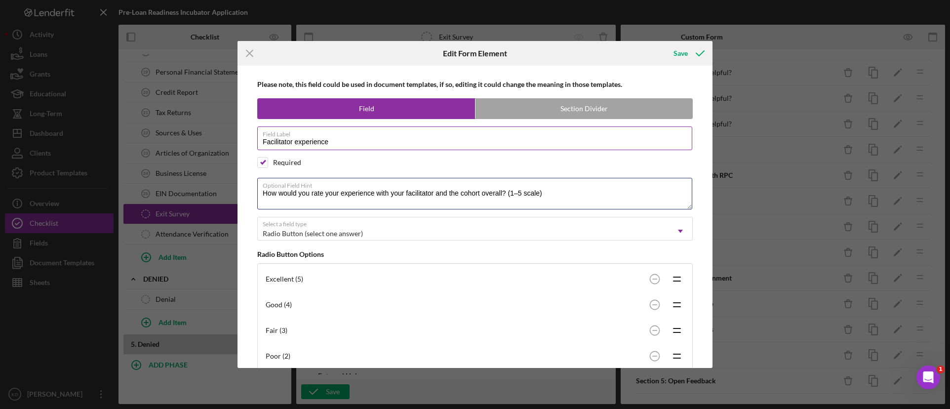
type textarea "How would you rate your experience with your facilitator and the cohort overall…"
drag, startPoint x: 295, startPoint y: 141, endPoint x: 262, endPoint y: 139, distance: 33.1
click at [262, 139] on input "Facilitator experience" at bounding box center [474, 138] width 435 height 24
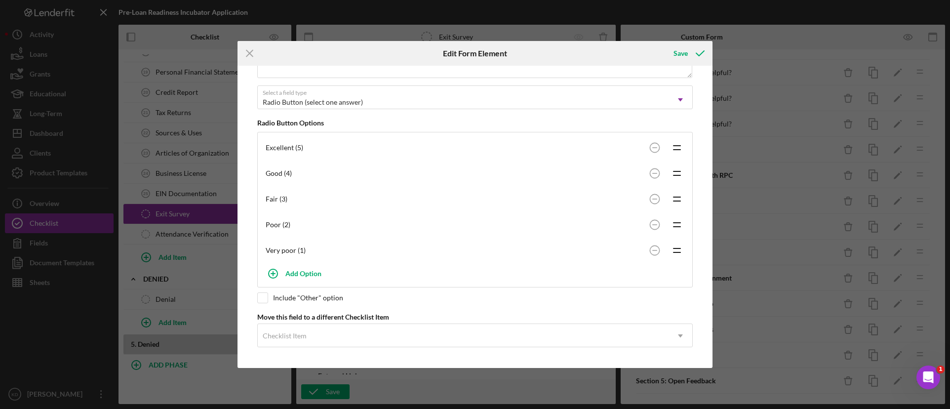
scroll to position [0, 0]
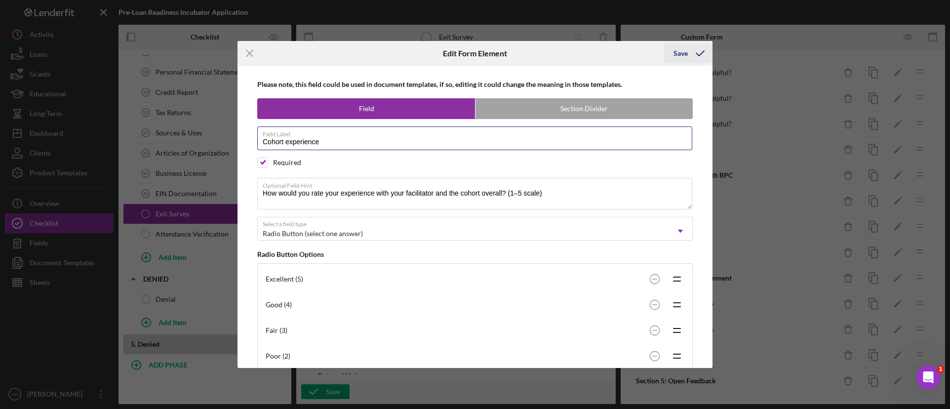
type input "Cohort experience"
click at [683, 58] on div "Save" at bounding box center [680, 53] width 14 height 20
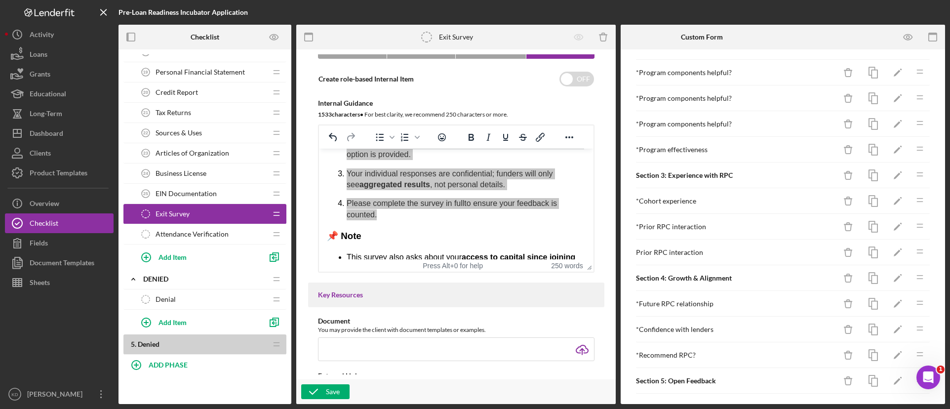
scroll to position [362, 0]
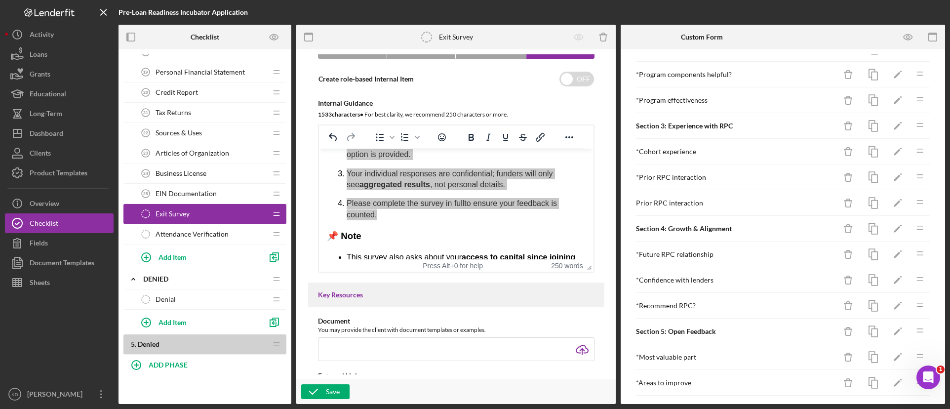
click at [673, 206] on div "Prior RPC interaction" at bounding box center [736, 203] width 200 height 8
click at [893, 202] on polygon "button" at bounding box center [896, 203] width 7 height 7
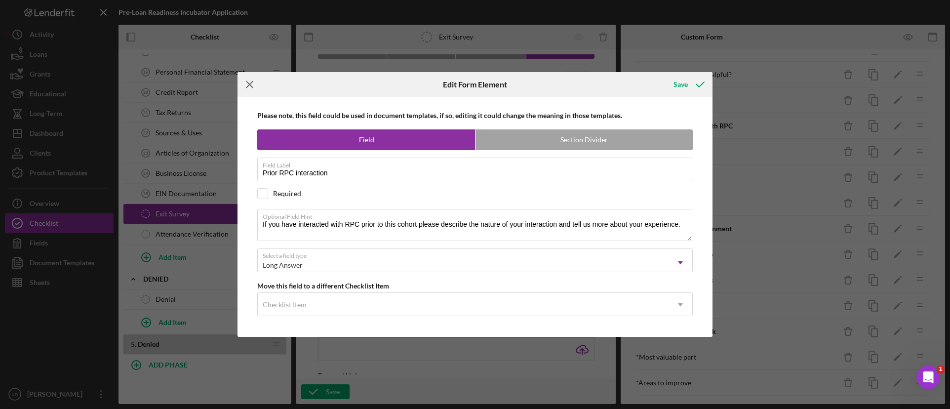
click at [257, 91] on icon "Icon/Menu Close" at bounding box center [249, 84] width 25 height 25
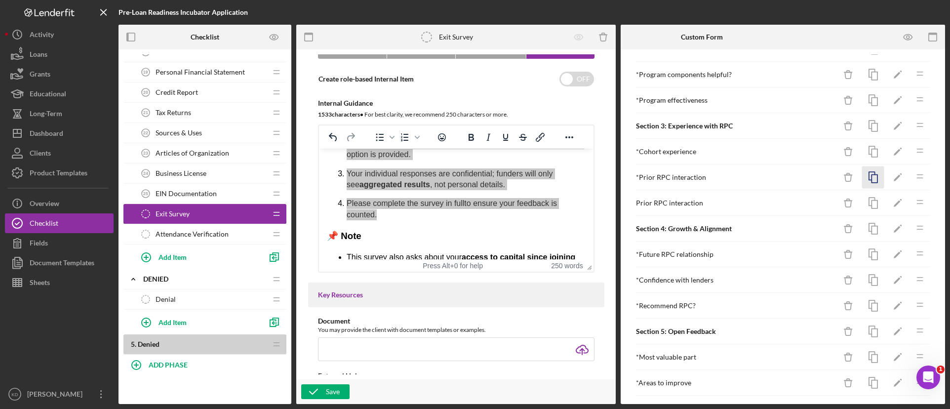
click at [868, 177] on icon "button" at bounding box center [873, 177] width 22 height 22
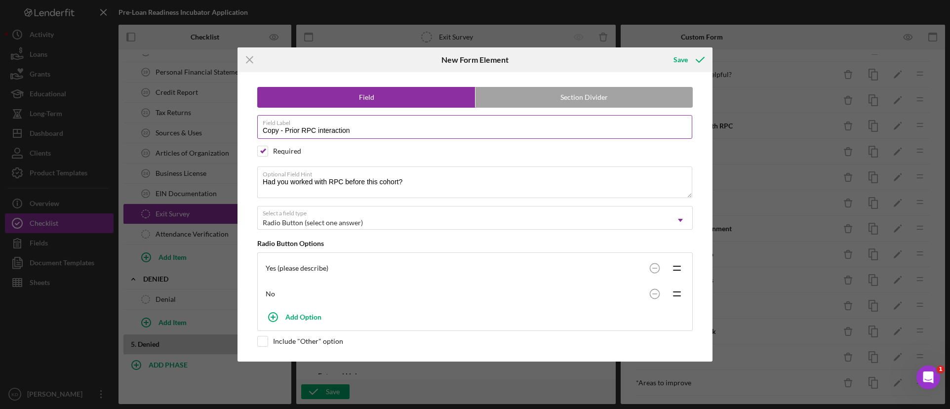
drag, startPoint x: 285, startPoint y: 130, endPoint x: 258, endPoint y: 129, distance: 27.2
click at [258, 129] on input "Copy - Prior RPC interaction" at bounding box center [474, 127] width 435 height 24
type input "Prior RPC interaction"
click at [425, 180] on textarea "Had you worked with RPC before this cohort?" at bounding box center [474, 182] width 435 height 32
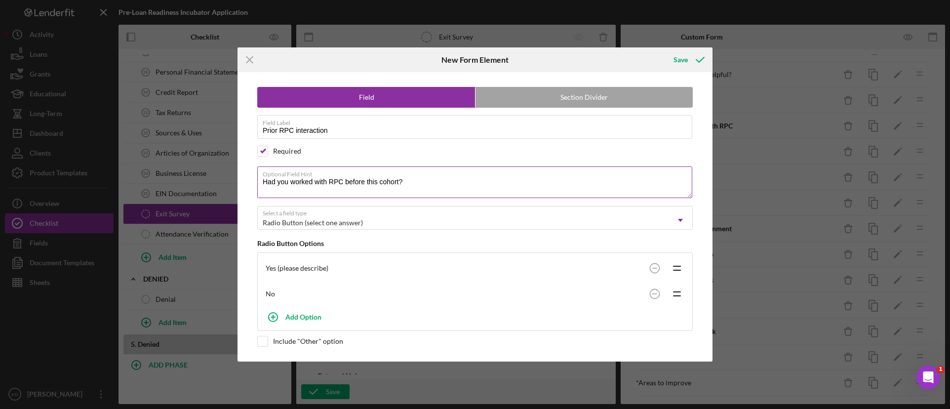
click at [425, 180] on textarea "Had you worked with RPC before this cohort?" at bounding box center [474, 182] width 435 height 32
paste textarea "If yes, compared to your previous interactions, are you now:"
click at [268, 182] on textarea "If yes, compared to your previous interactions, are you now:" at bounding box center [474, 182] width 435 height 32
type textarea "If you answered yes, compared to your previous interactions, are you now:"
click at [315, 266] on div "Yes (please describe)" at bounding box center [455, 268] width 379 height 8
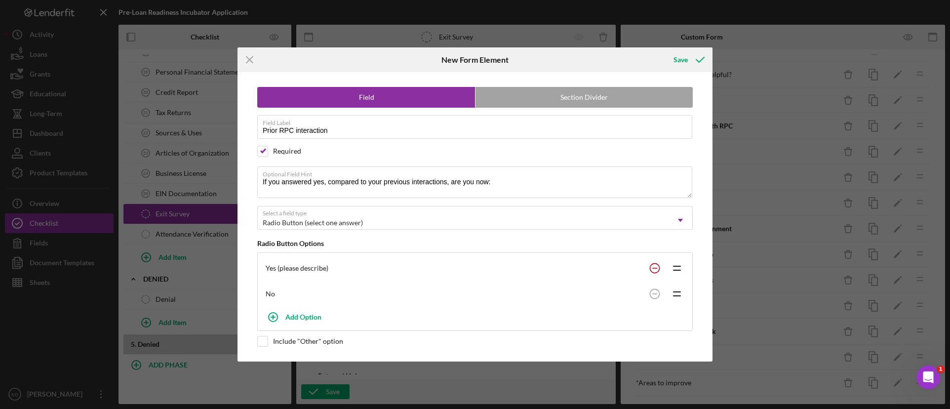
click at [657, 264] on circle at bounding box center [654, 267] width 9 height 9
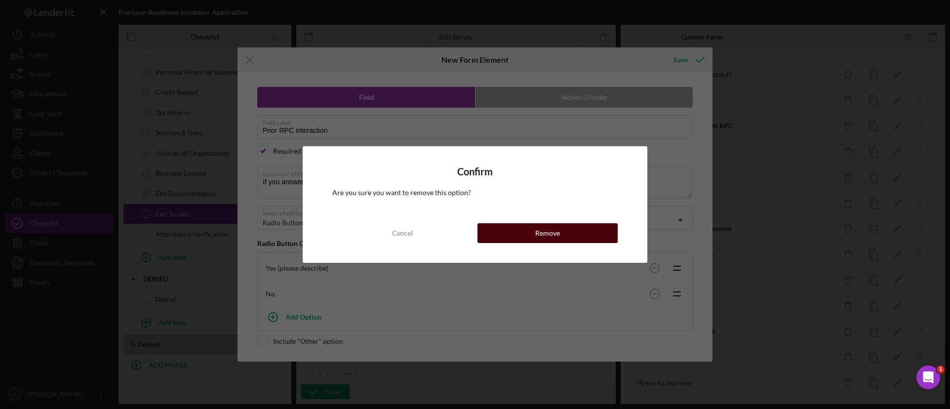
click at [603, 238] on button "Remove" at bounding box center [547, 233] width 140 height 20
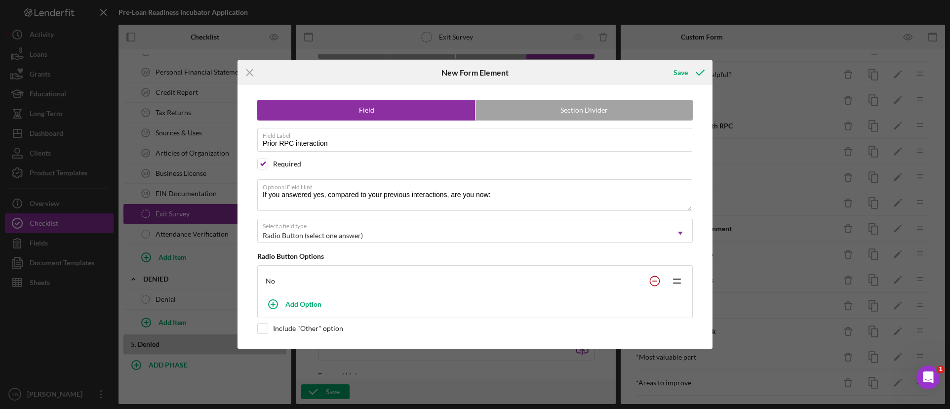
click at [654, 277] on circle at bounding box center [654, 280] width 9 height 9
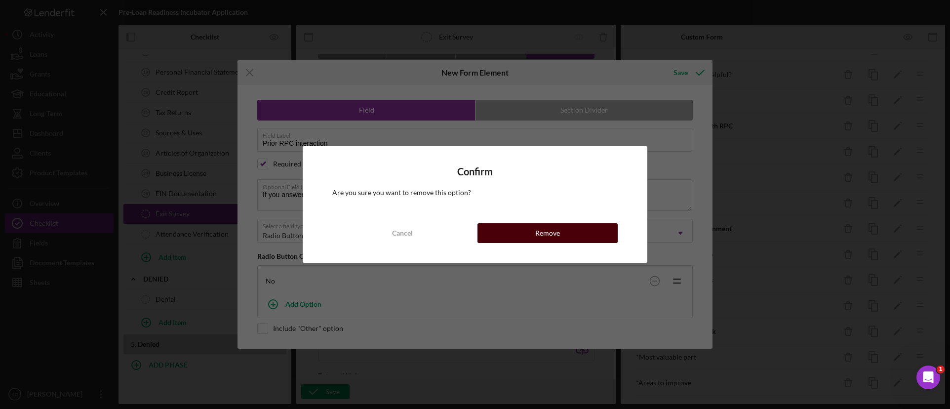
click at [588, 235] on button "Remove" at bounding box center [547, 233] width 140 height 20
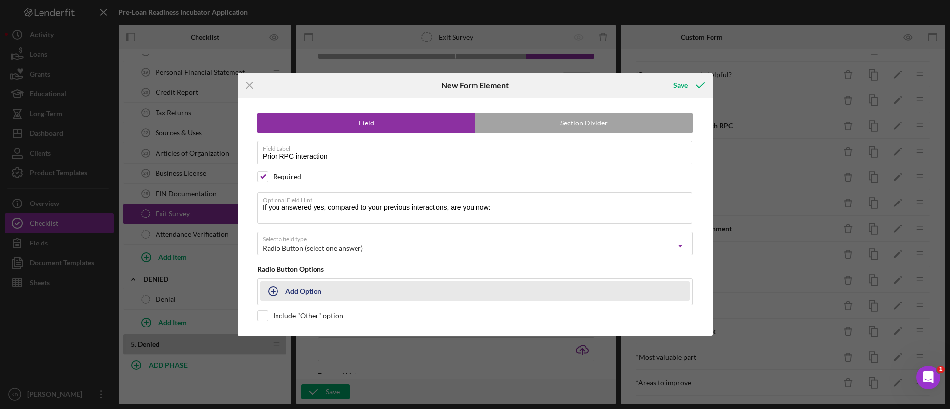
click at [339, 287] on button "Add Option" at bounding box center [474, 291] width 429 height 20
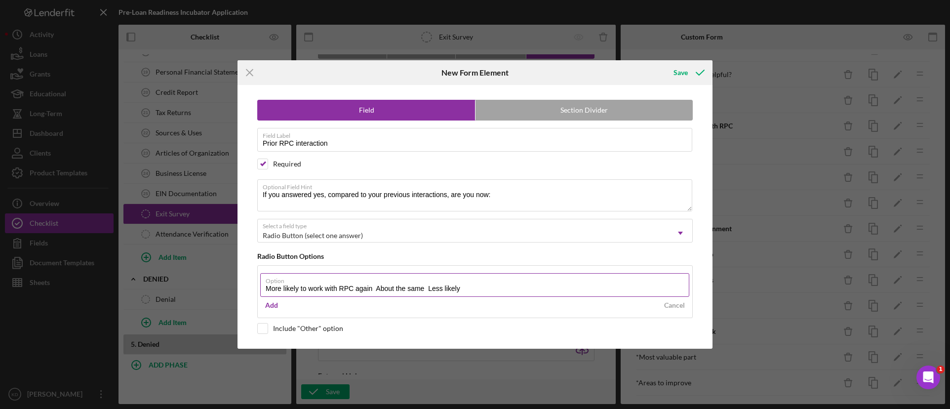
type input "More likely to work with RPC again About the same Less likely"
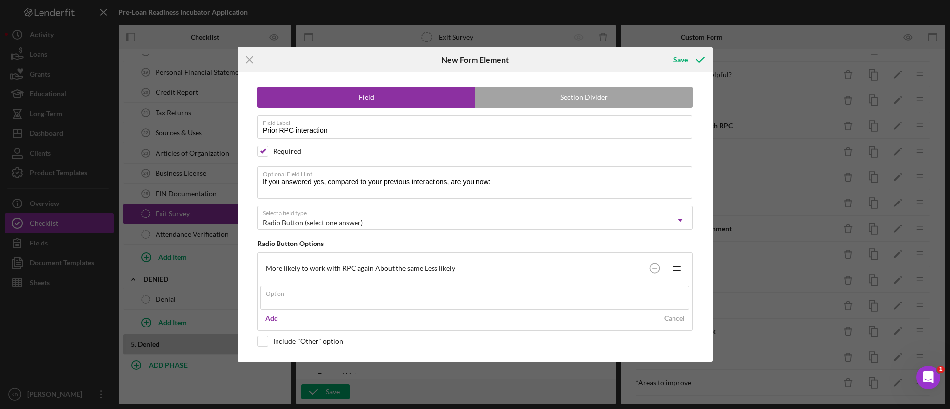
click at [654, 268] on div "More likely to work with RPC again About the same Less likely Icon/Drag" at bounding box center [474, 268] width 429 height 26
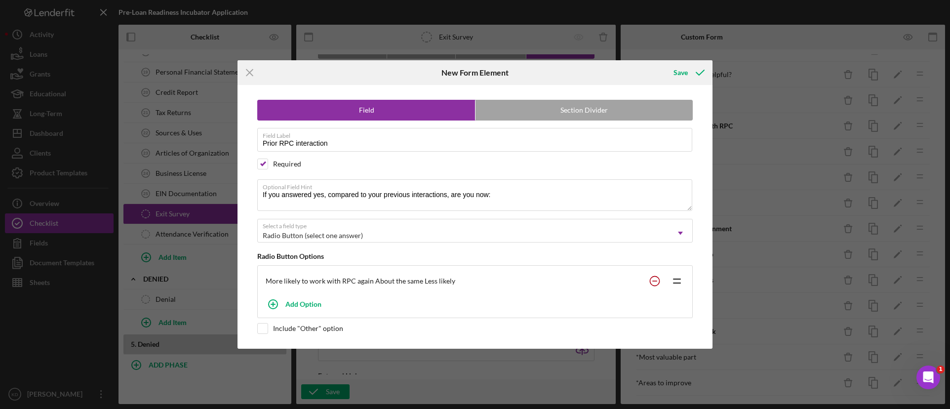
click at [655, 282] on circle at bounding box center [654, 280] width 9 height 9
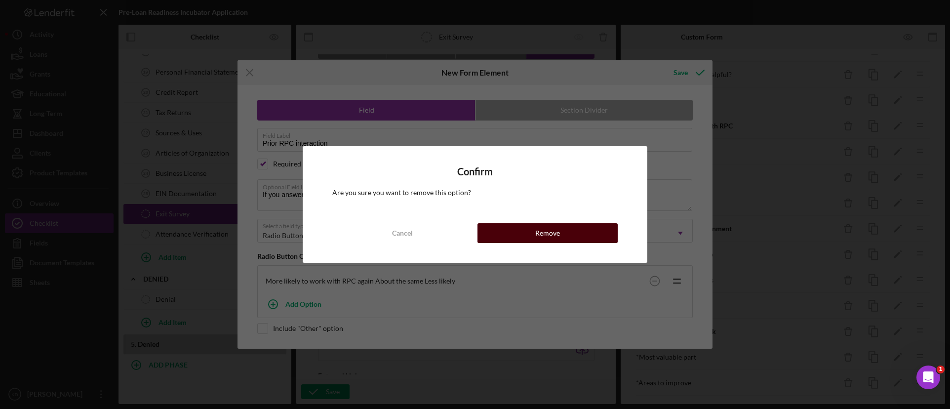
click at [552, 234] on div "Remove" at bounding box center [547, 233] width 25 height 20
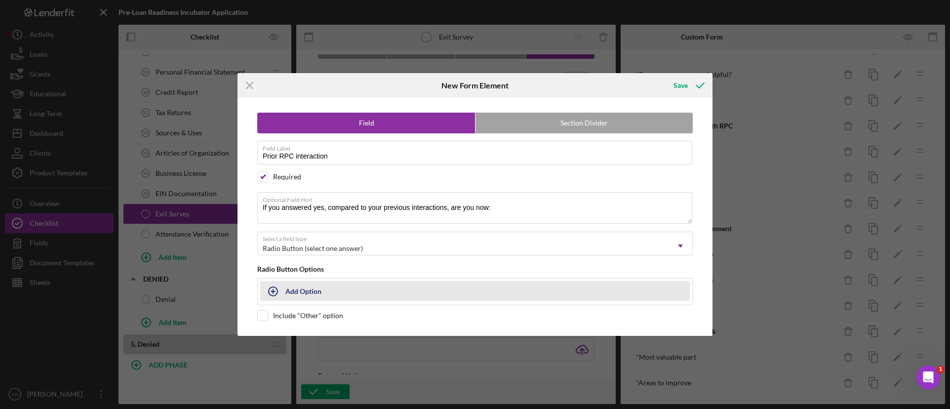
click at [316, 290] on div "Add Option" at bounding box center [303, 290] width 36 height 19
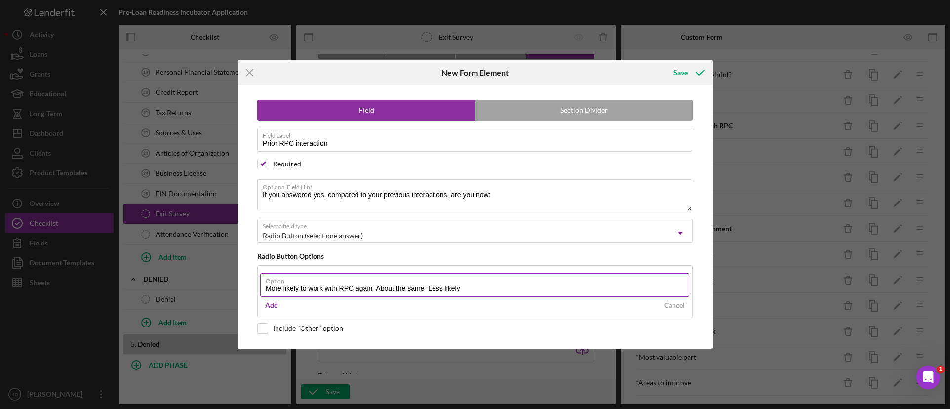
drag, startPoint x: 471, startPoint y: 290, endPoint x: 378, endPoint y: 289, distance: 93.8
click at [378, 289] on input "More likely to work with RPC again About the same Less likely" at bounding box center [474, 285] width 429 height 24
type input "More likely to work with RPC again"
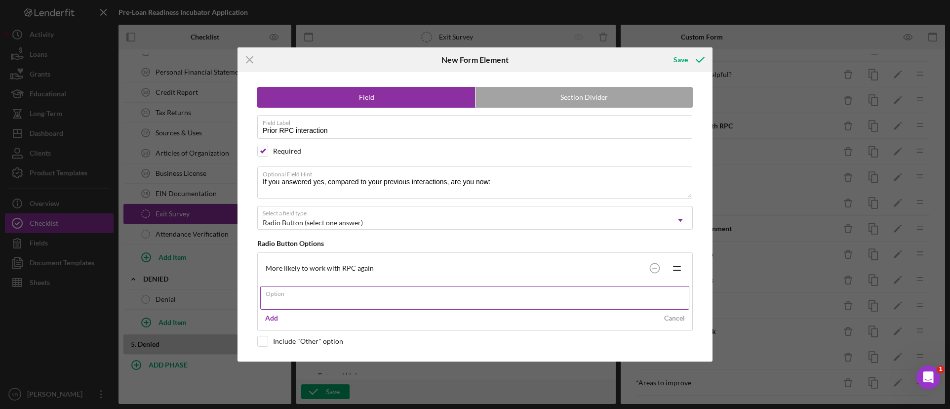
paste input "About the same Less likely"
drag, startPoint x: 363, startPoint y: 302, endPoint x: 318, endPoint y: 300, distance: 45.5
click at [318, 300] on input "About the same Less likely" at bounding box center [474, 298] width 429 height 24
type input "About the same"
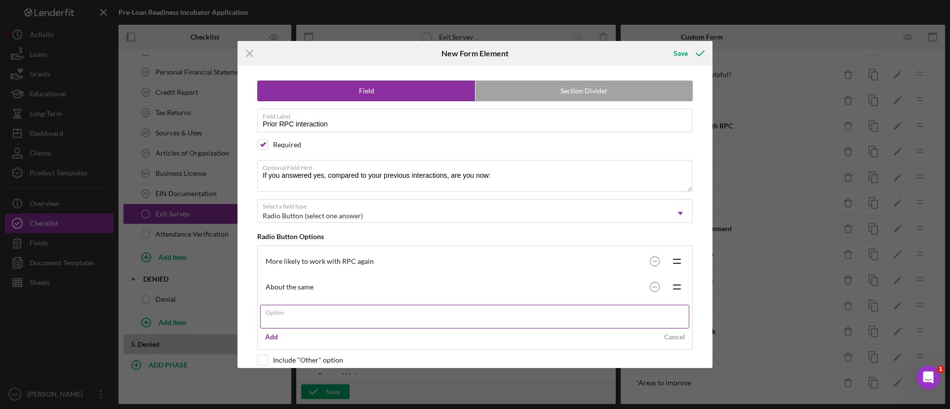
paste input "Less likely"
type input "Less likely"
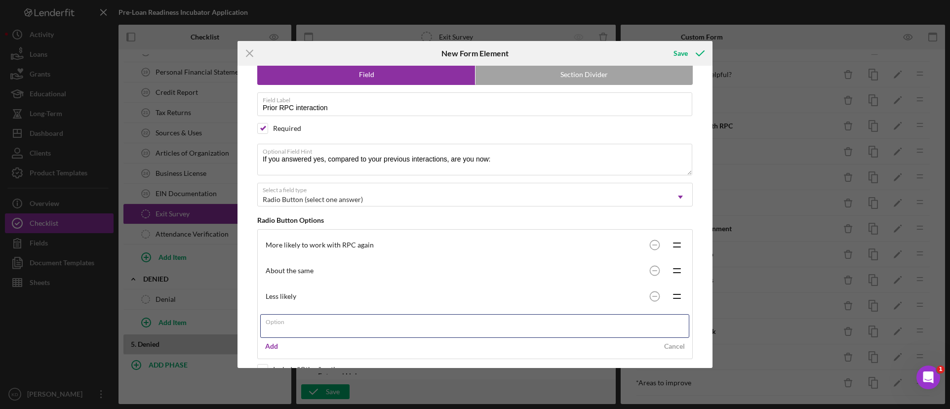
scroll to position [0, 0]
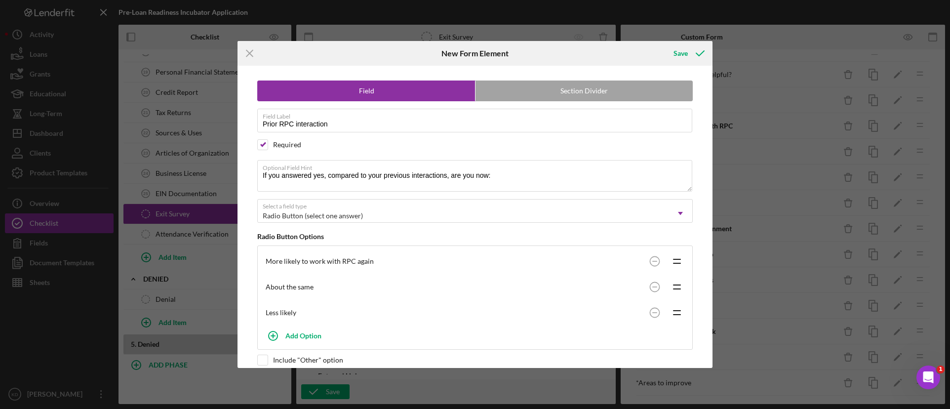
click at [276, 144] on div "Required" at bounding box center [287, 145] width 28 height 8
checkbox input "false"
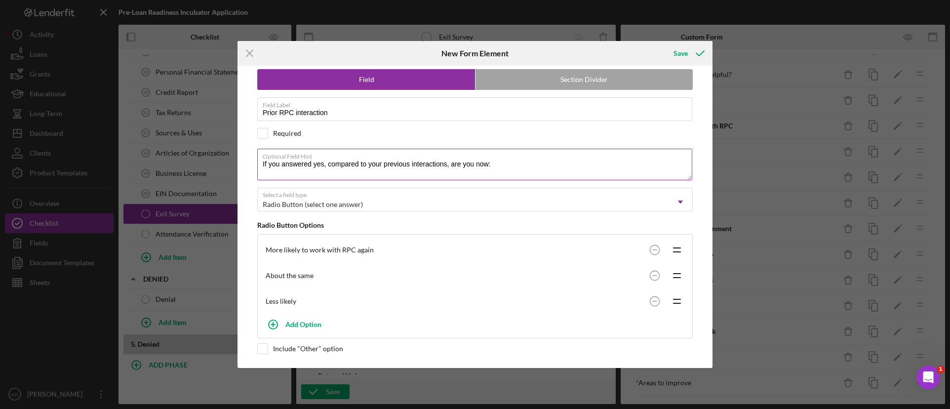
scroll to position [12, 0]
click at [699, 54] on icon "submit" at bounding box center [700, 53] width 25 height 25
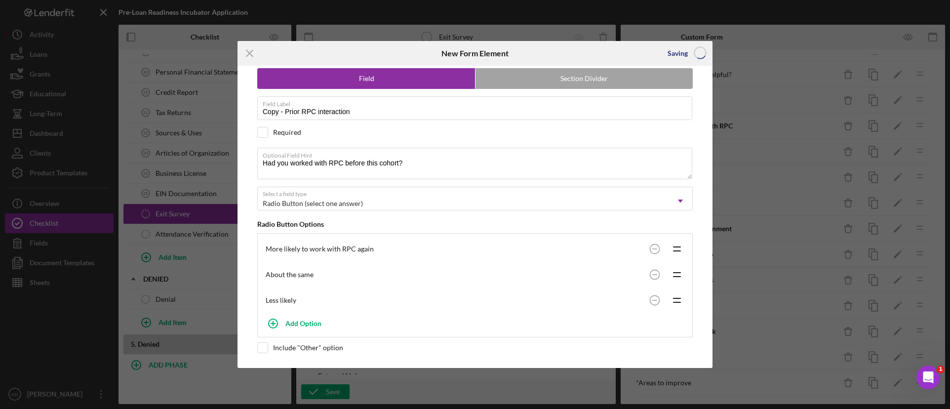
scroll to position [0, 0]
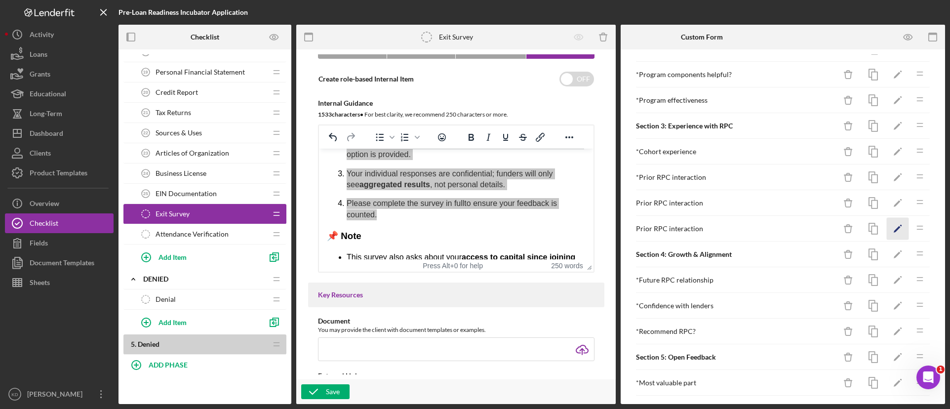
click at [887, 229] on icon "Icon/Edit" at bounding box center [898, 229] width 22 height 22
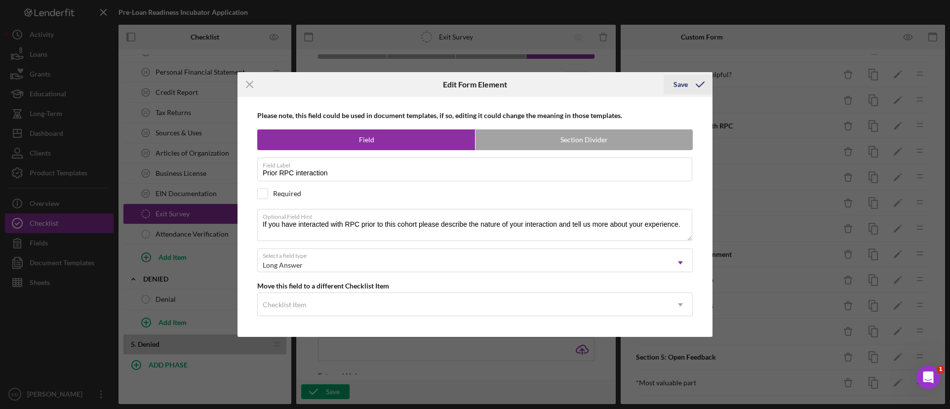
click at [697, 86] on icon "submit" at bounding box center [700, 84] width 25 height 25
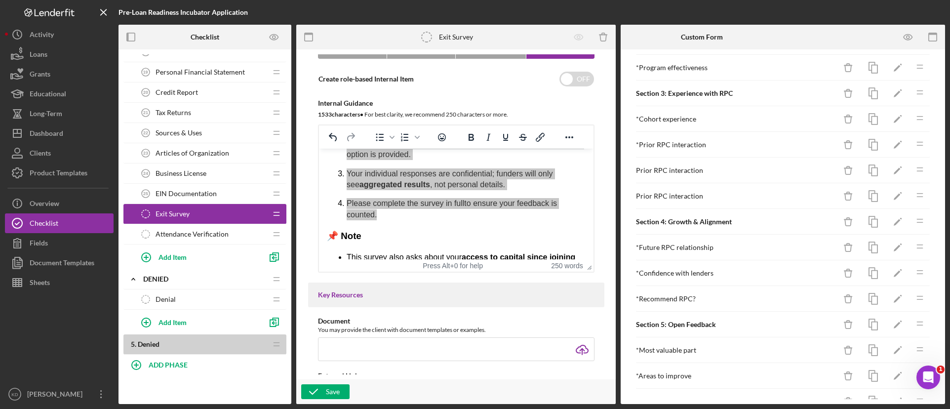
scroll to position [411, 0]
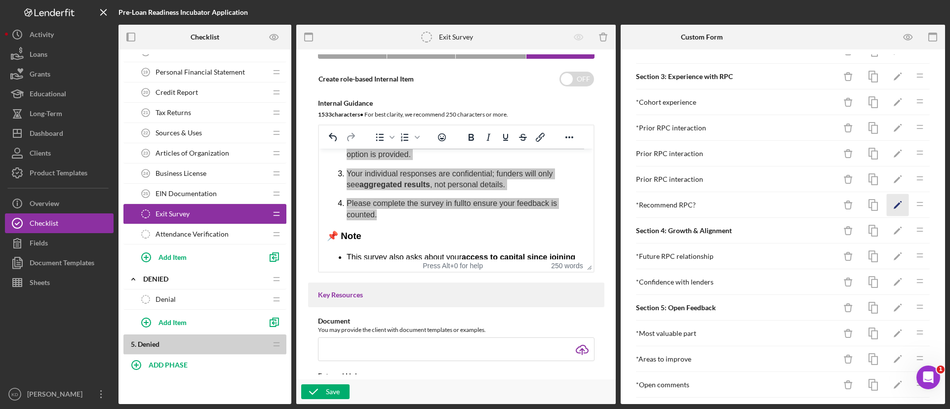
click at [891, 205] on icon "Icon/Edit" at bounding box center [898, 205] width 22 height 22
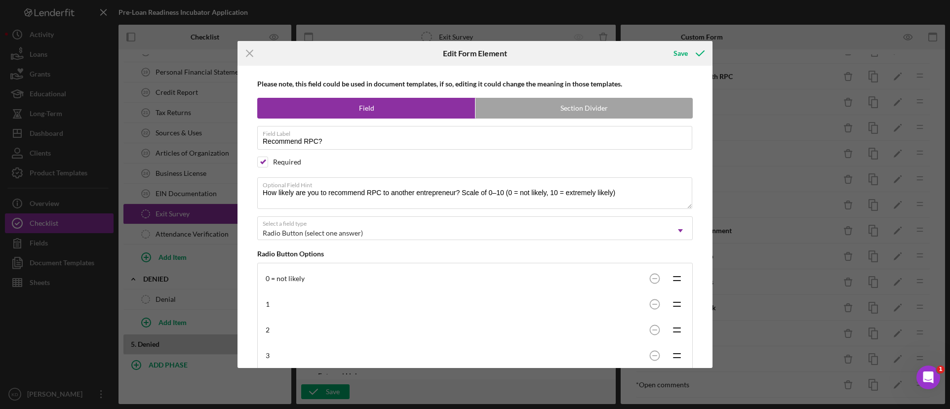
scroll to position [0, 0]
click at [699, 54] on icon "submit" at bounding box center [700, 53] width 25 height 25
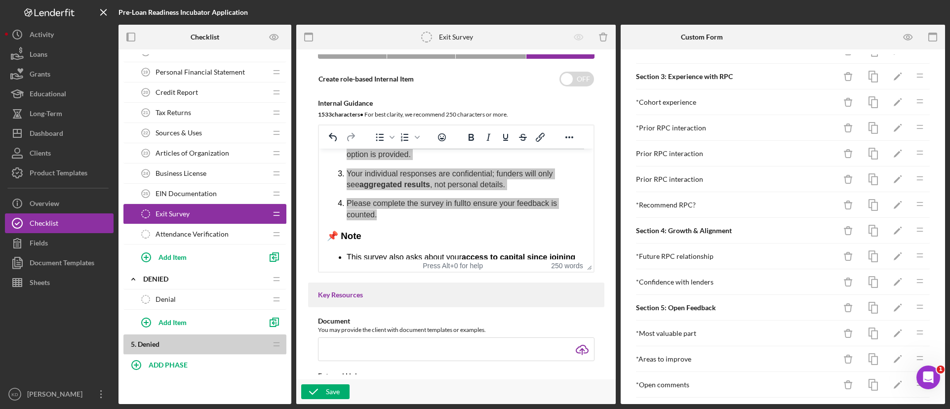
scroll to position [442, 0]
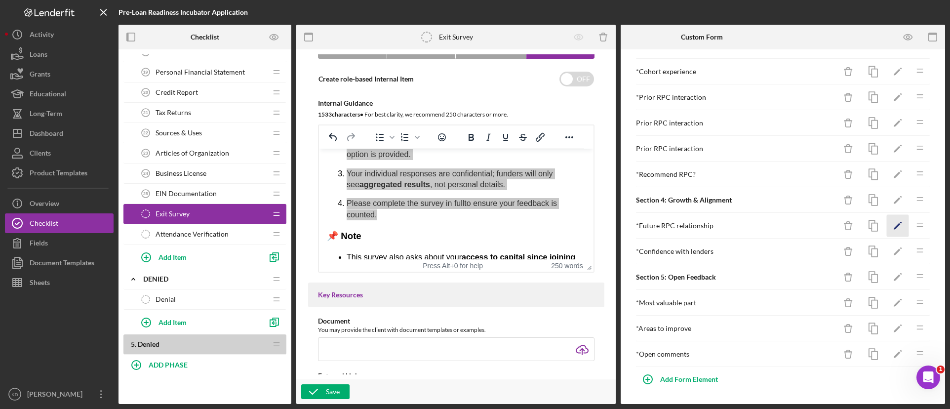
click at [890, 228] on icon "Icon/Edit" at bounding box center [898, 226] width 22 height 22
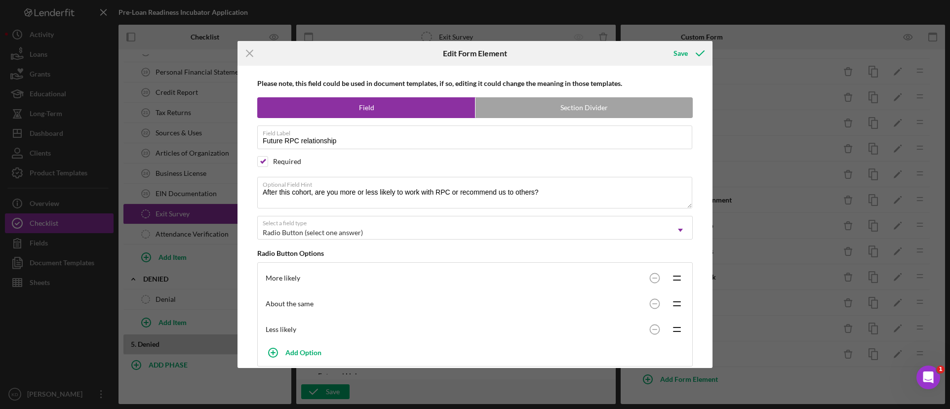
scroll to position [0, 0]
click at [257, 53] on icon "Icon/Menu Close" at bounding box center [249, 53] width 25 height 25
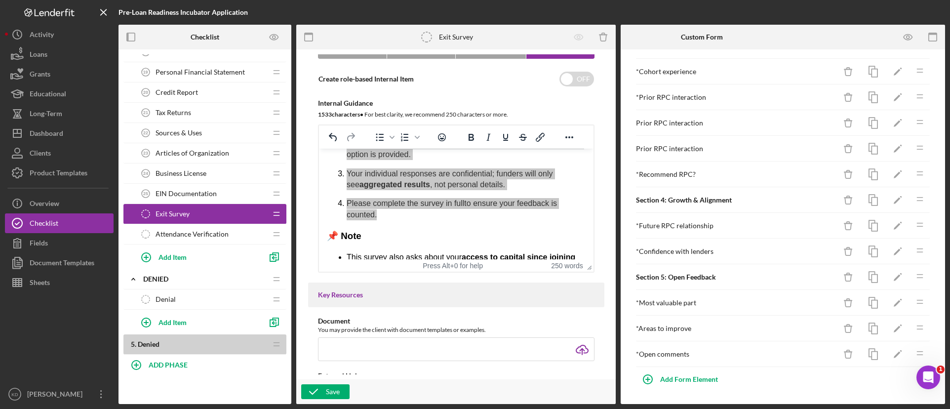
click at [694, 226] on div "* Future RPC relationship" at bounding box center [736, 226] width 200 height 8
click at [894, 229] on icon "Icon/Edit" at bounding box center [898, 226] width 22 height 22
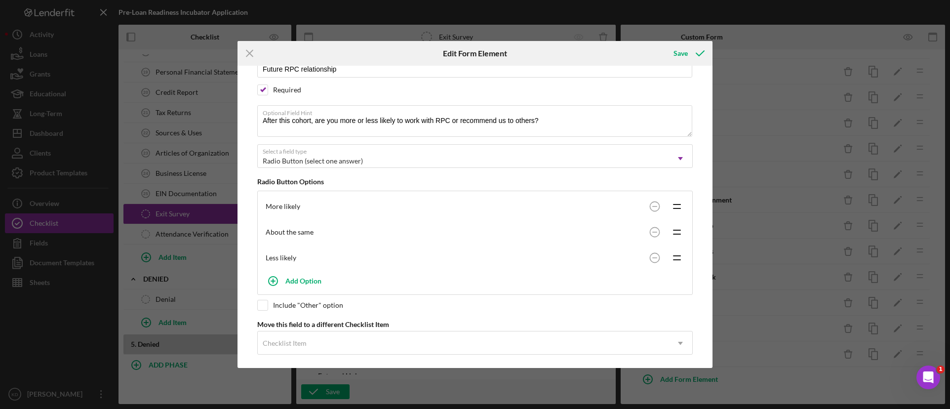
scroll to position [80, 0]
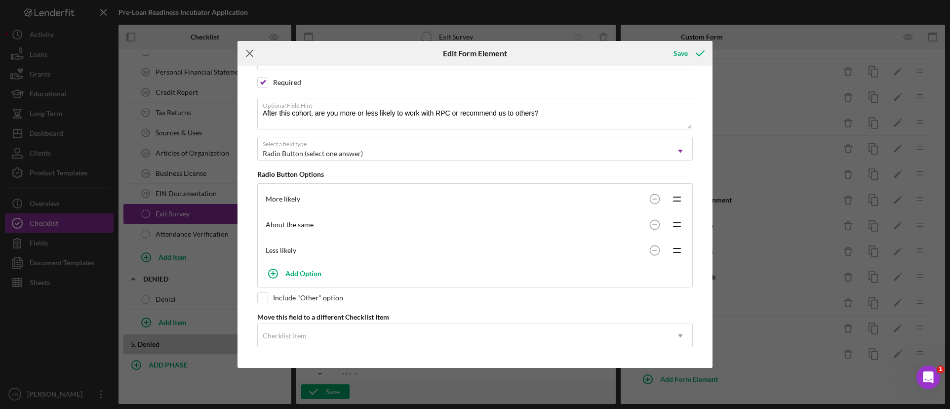
click at [249, 53] on line at bounding box center [249, 53] width 6 height 6
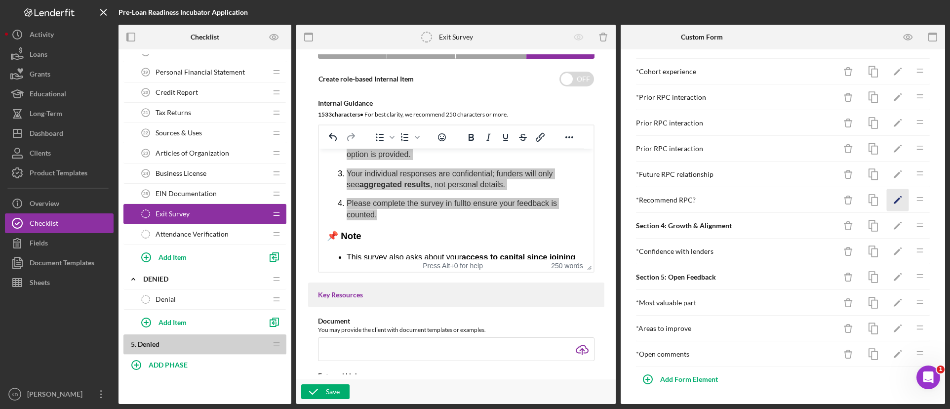
click at [890, 202] on icon "Icon/Edit" at bounding box center [898, 200] width 22 height 22
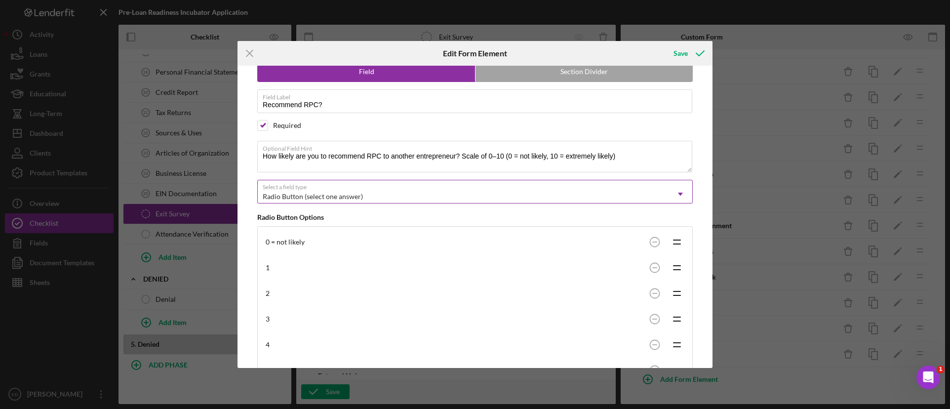
scroll to position [99, 0]
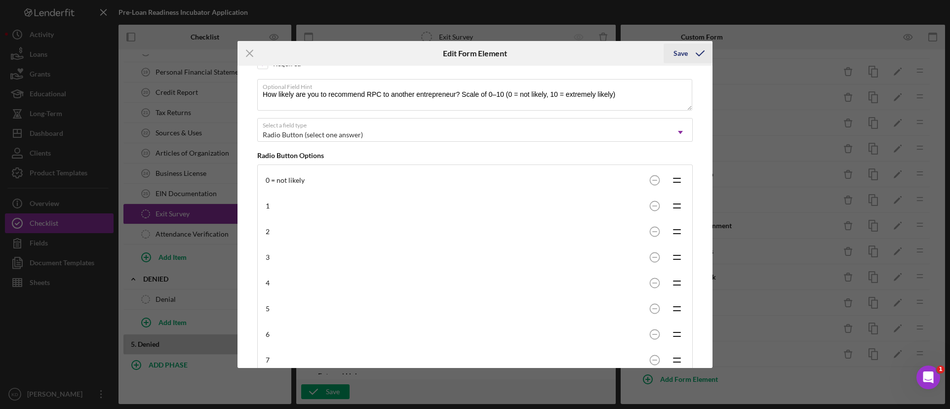
click at [701, 58] on icon "submit" at bounding box center [700, 53] width 25 height 25
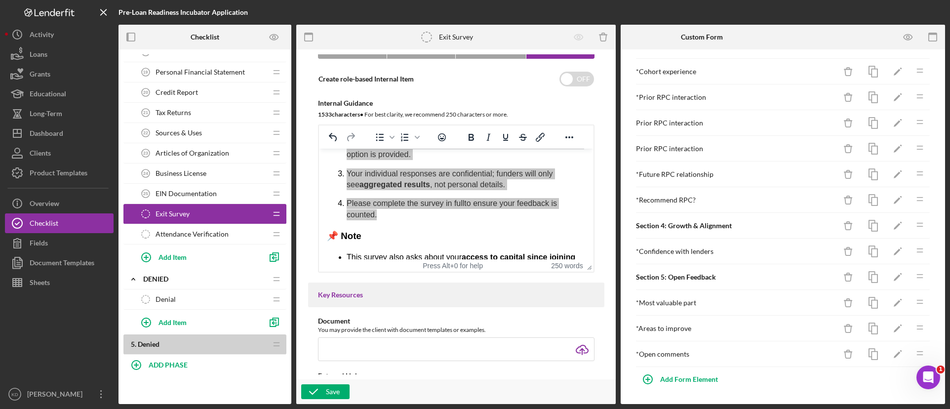
click at [741, 175] on div "* Future RPC relationship" at bounding box center [736, 174] width 200 height 8
click at [887, 173] on icon "Icon/Edit" at bounding box center [898, 174] width 22 height 22
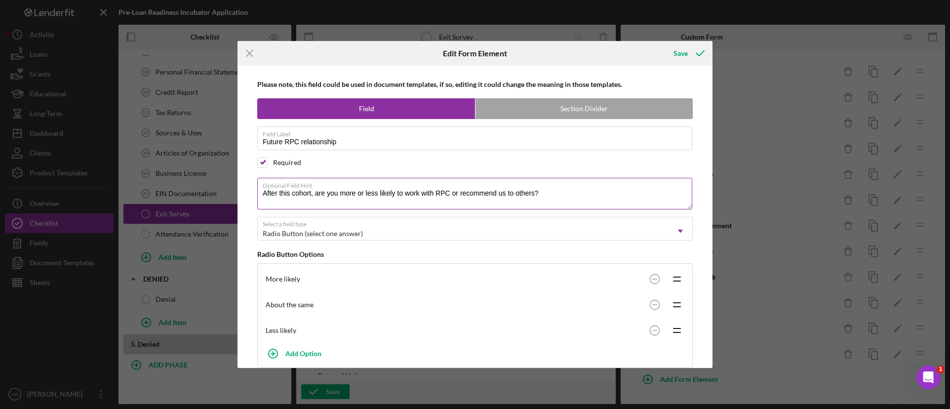
drag, startPoint x: 535, startPoint y: 193, endPoint x: 448, endPoint y: 191, distance: 86.9
click at [448, 191] on textarea "After this cohort, are you more or less likely to work with RPC or recommend us…" at bounding box center [474, 194] width 435 height 32
type textarea "After this cohort, are you more or less likely to work with RPC?"
click at [690, 55] on icon "submit" at bounding box center [700, 53] width 25 height 25
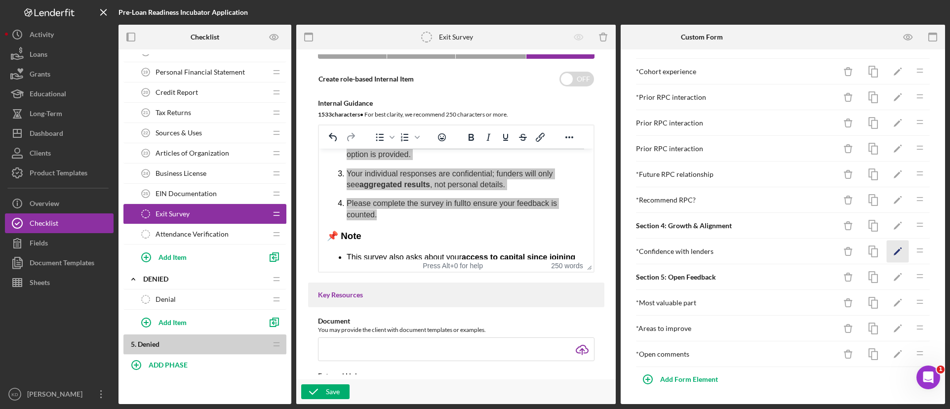
click at [891, 254] on icon "Icon/Edit" at bounding box center [898, 251] width 22 height 22
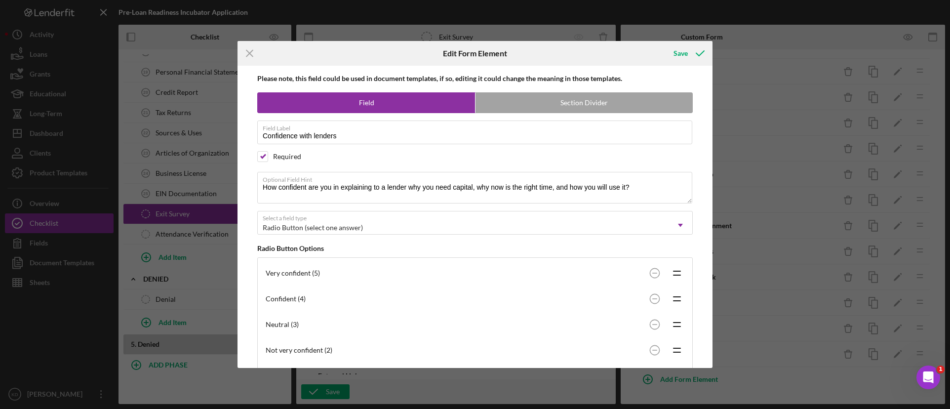
scroll to position [0, 0]
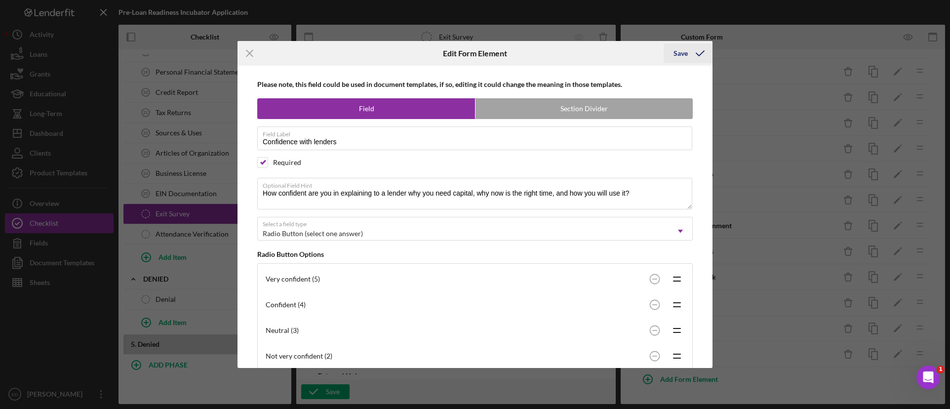
click at [681, 56] on div "Save" at bounding box center [680, 53] width 14 height 20
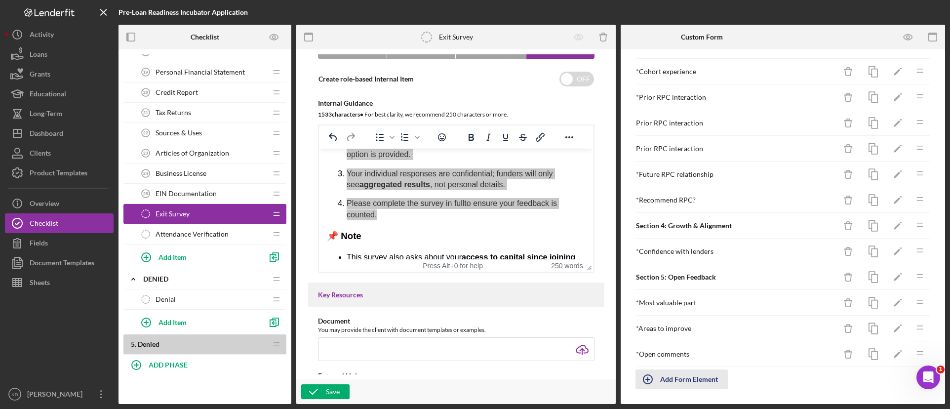
click at [692, 380] on div "Add Form Element" at bounding box center [689, 379] width 58 height 20
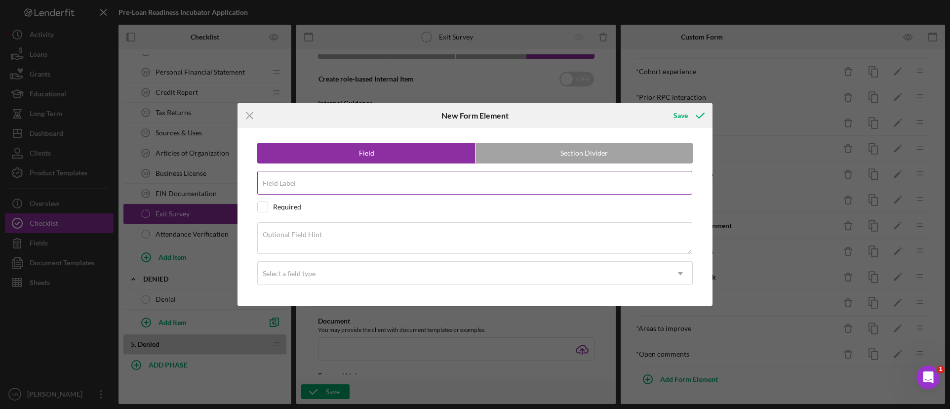
click at [431, 193] on input "Field Label" at bounding box center [474, 183] width 435 height 24
type input "Business Goals"
click at [292, 206] on div "Required" at bounding box center [287, 207] width 28 height 8
checkbox input "true"
click at [347, 234] on textarea "Optional Field Hint" at bounding box center [474, 238] width 435 height 32
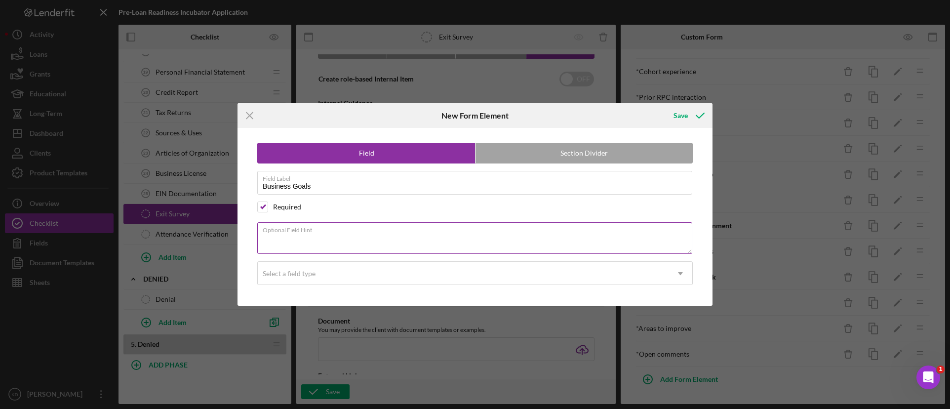
paste textarea "Do you feel your business goals are better aligned with realistic financial gro…"
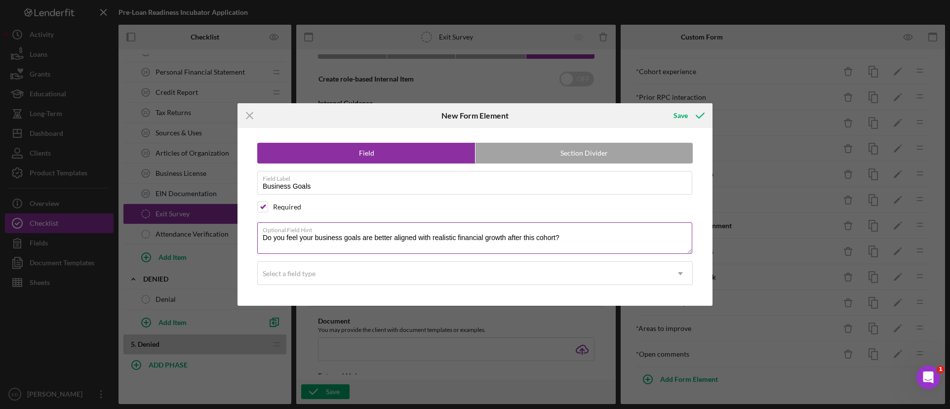
type textarea "Do you feel your business goals are better aligned with realistic financial gro…"
click at [404, 273] on div "Select a field type" at bounding box center [463, 273] width 411 height 23
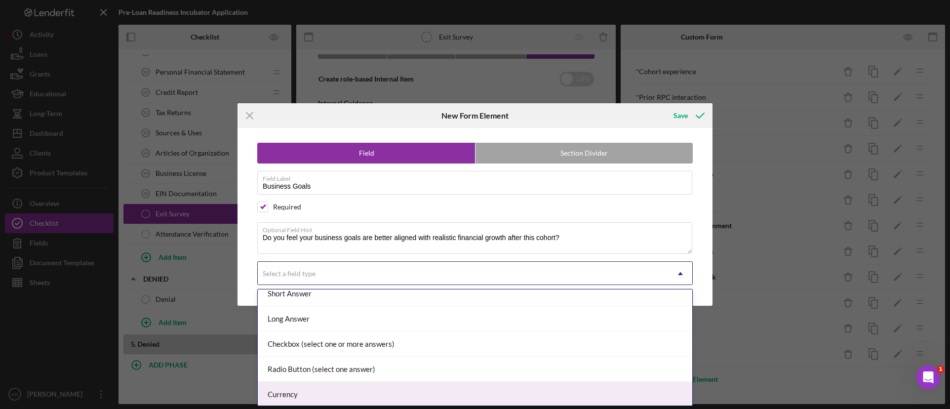
scroll to position [49, 0]
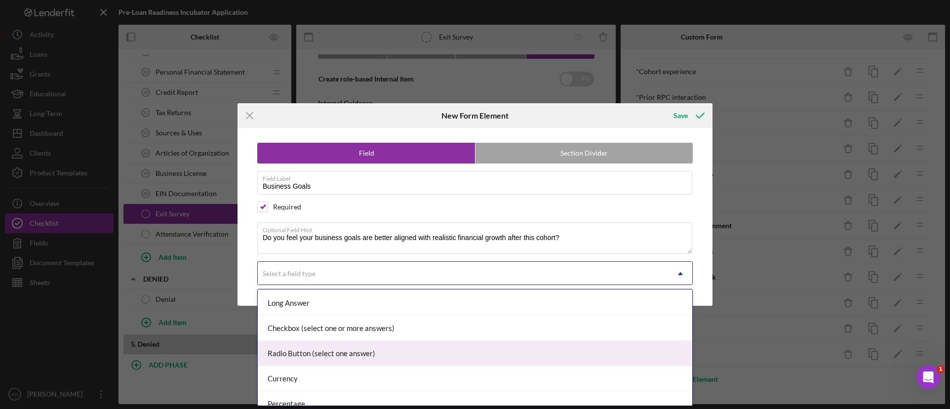
drag, startPoint x: 380, startPoint y: 353, endPoint x: 387, endPoint y: 352, distance: 6.6
click at [385, 352] on div "Radio Button (select one answer)" at bounding box center [475, 353] width 434 height 25
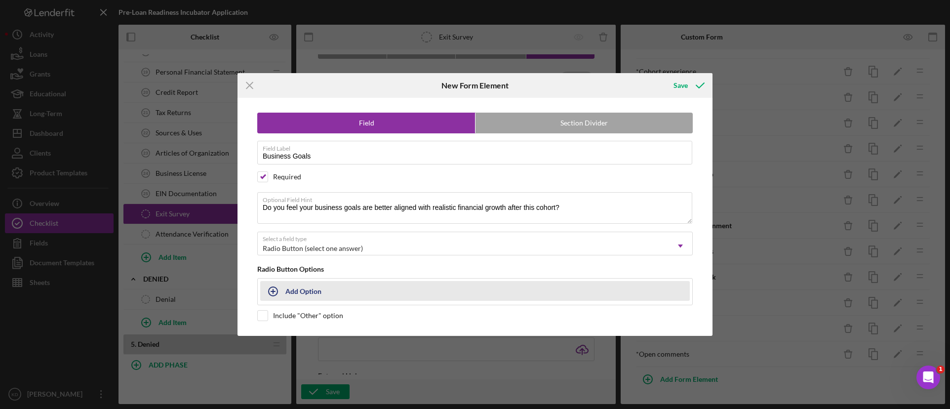
click at [335, 296] on button "Add Option" at bounding box center [474, 291] width 429 height 20
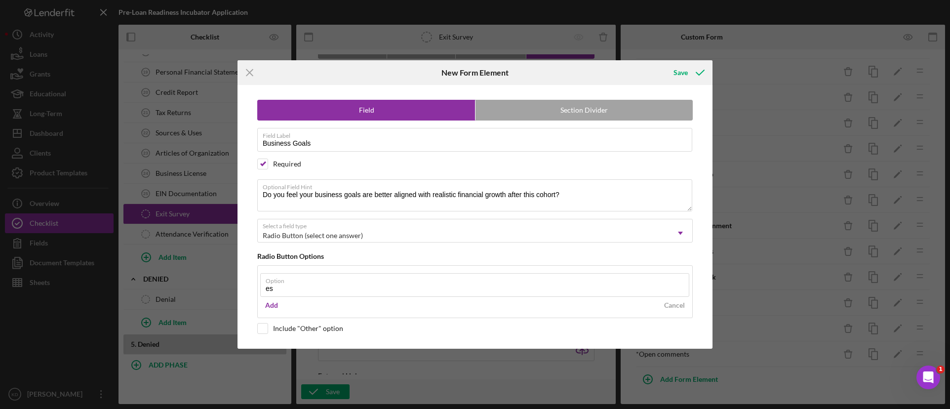
type input "e"
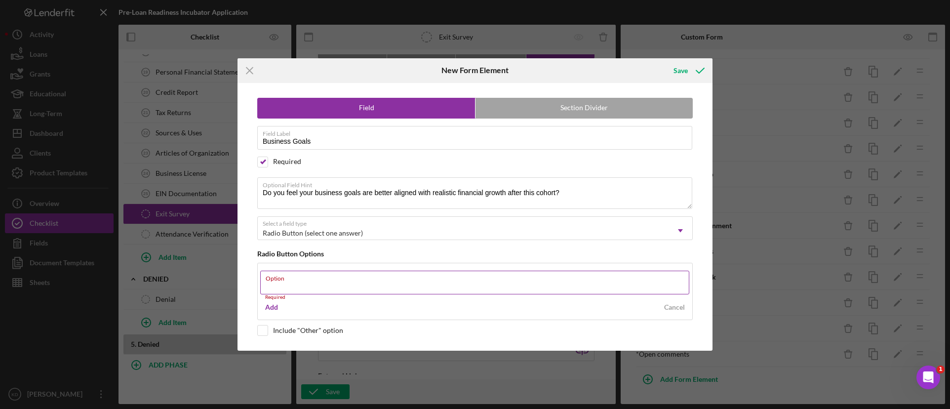
paste input "Yes Somewhat No"
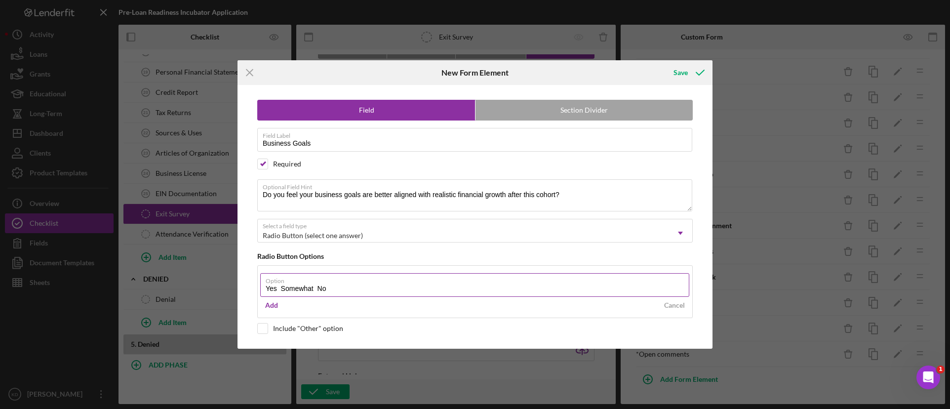
drag, startPoint x: 343, startPoint y: 289, endPoint x: 279, endPoint y: 287, distance: 63.7
click at [279, 287] on input "Yes Somewhat No" at bounding box center [474, 285] width 429 height 24
type input "Yes"
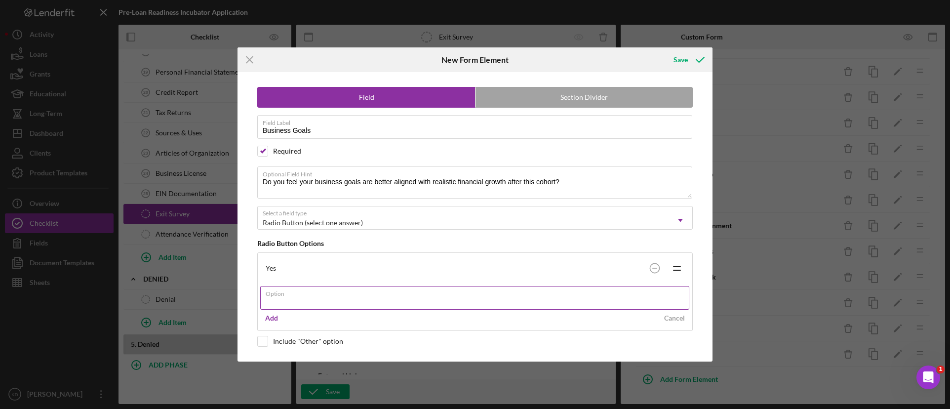
paste input "Somewhat No"
drag, startPoint x: 326, startPoint y: 302, endPoint x: 303, endPoint y: 302, distance: 23.2
click at [303, 302] on input "Somewhat No" at bounding box center [474, 298] width 429 height 24
type input "Somewhat"
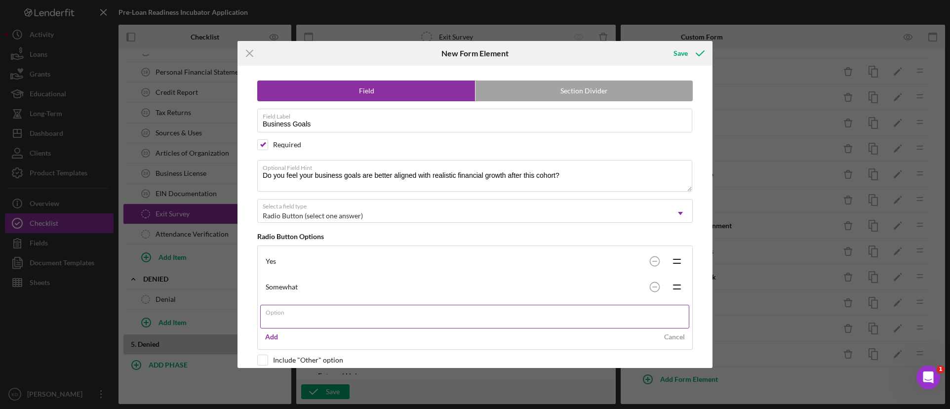
paste input "No"
type input "No"
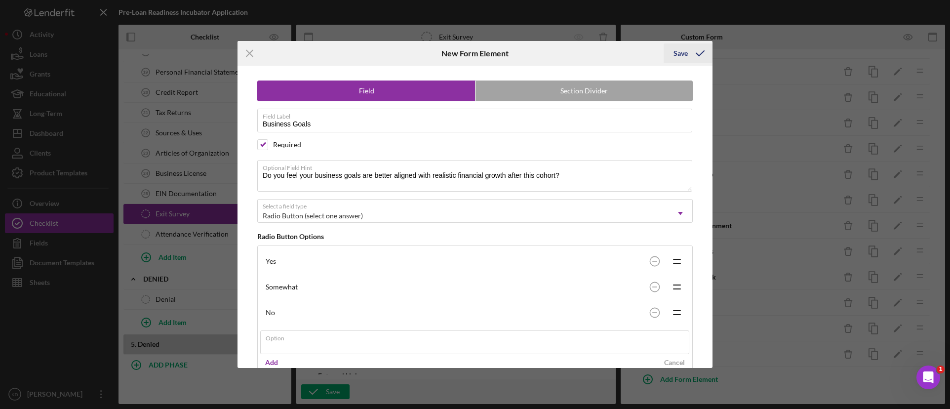
click at [690, 51] on icon "submit" at bounding box center [700, 53] width 25 height 25
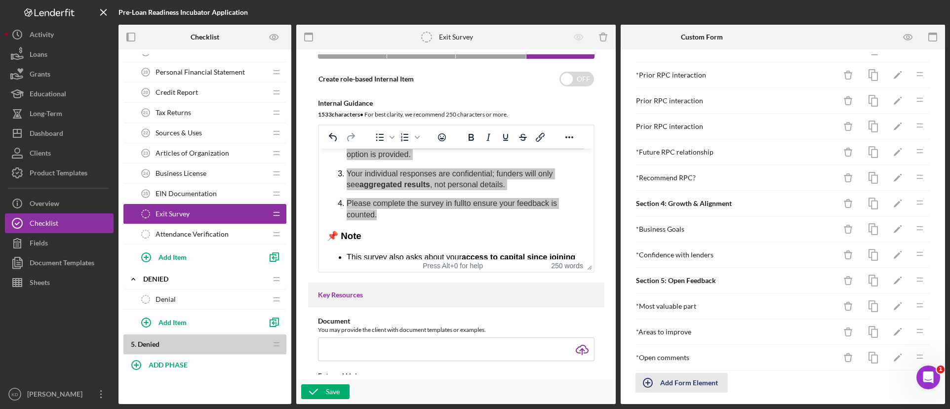
scroll to position [467, 0]
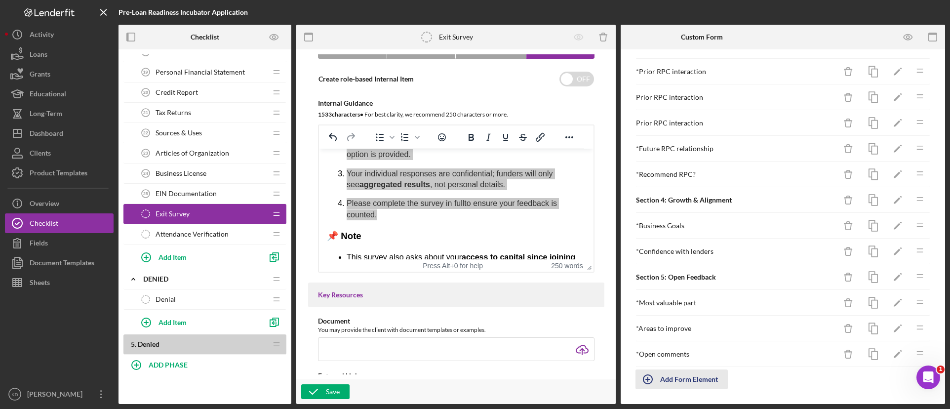
click at [677, 376] on div "Add Form Element" at bounding box center [689, 379] width 58 height 20
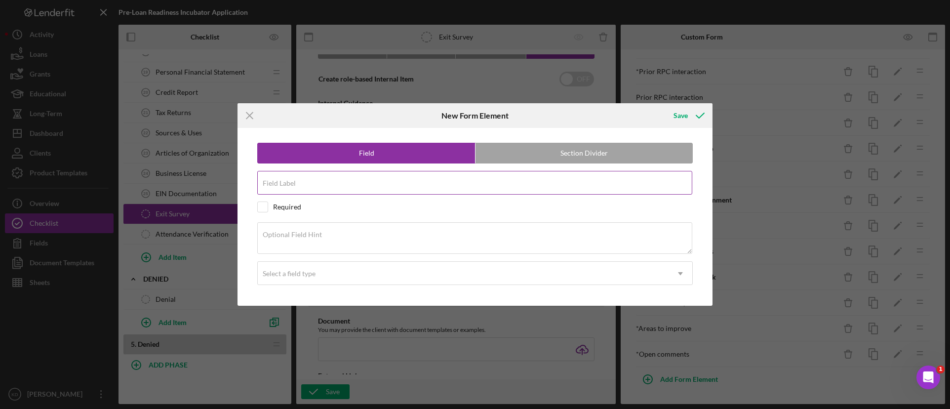
click at [414, 176] on div "Field Label" at bounding box center [474, 183] width 435 height 25
type input "Access to Capital"
click at [266, 208] on input "checkbox" at bounding box center [263, 207] width 10 height 10
checkbox input "true"
click at [422, 233] on textarea "Optional Field Hint" at bounding box center [474, 238] width 435 height 32
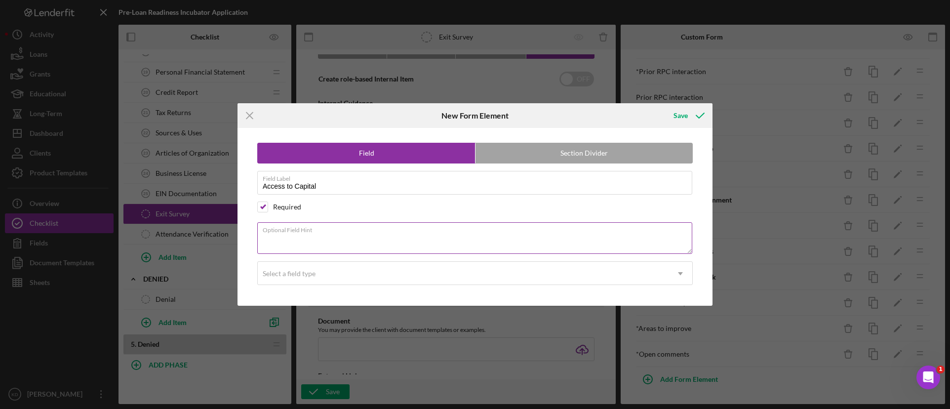
paste textarea "Do you believe this program has improved your chances of being approved for a l…"
type textarea "Do you believe this program has improved your chances of being approved for a l…"
click at [440, 279] on div "Select a field type" at bounding box center [463, 273] width 411 height 23
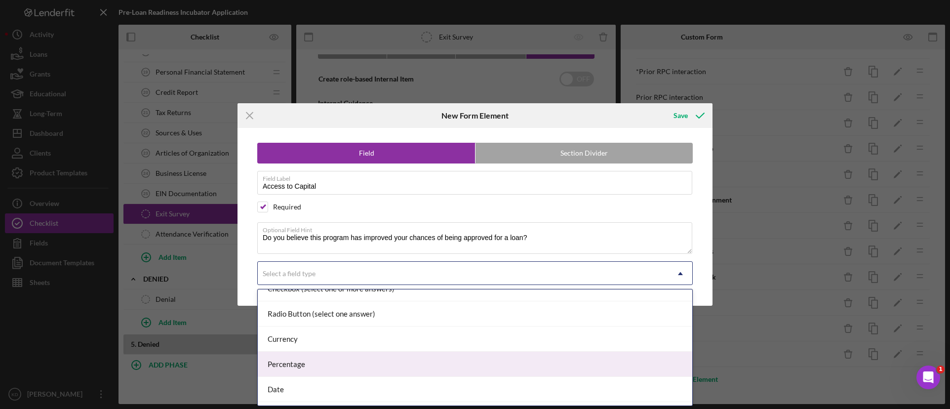
scroll to position [99, 0]
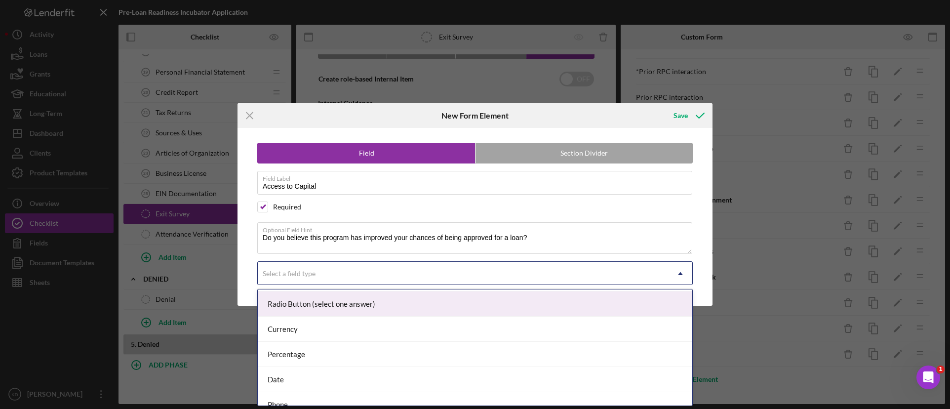
click at [376, 307] on div "Radio Button (select one answer)" at bounding box center [475, 303] width 434 height 25
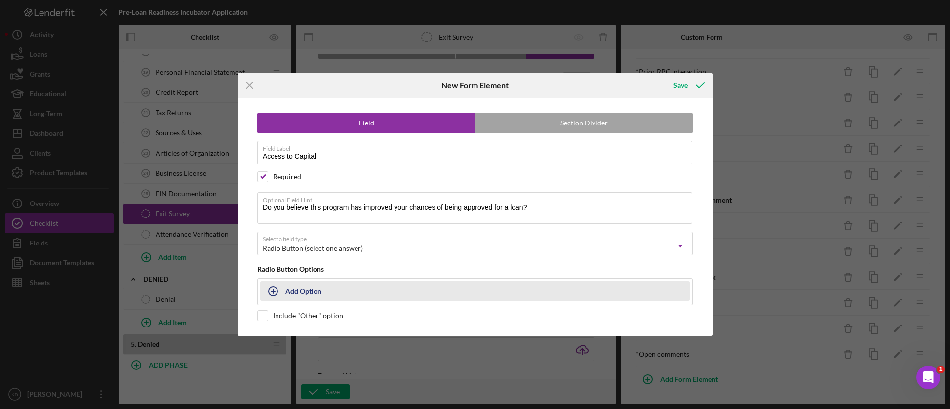
click at [326, 292] on button "Add Option" at bounding box center [474, 291] width 429 height 20
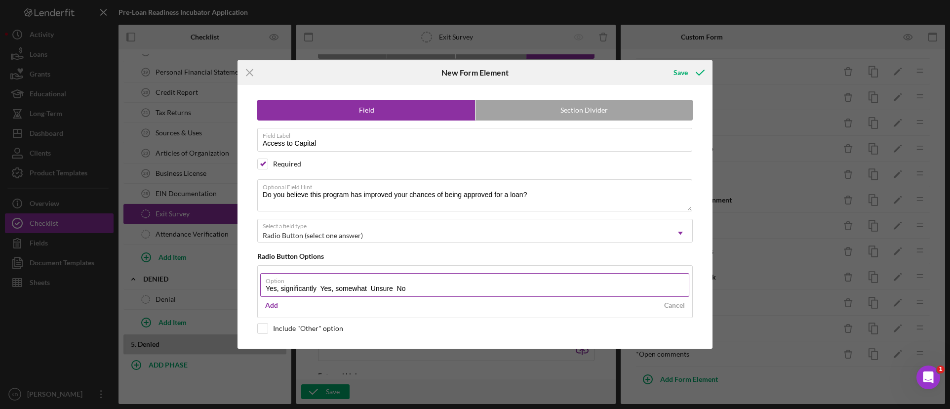
drag, startPoint x: 423, startPoint y: 288, endPoint x: 320, endPoint y: 288, distance: 102.7
click at [320, 288] on input "Yes, significantly Yes, somewhat Unsure No" at bounding box center [474, 285] width 429 height 24
type input "Yes, significantly"
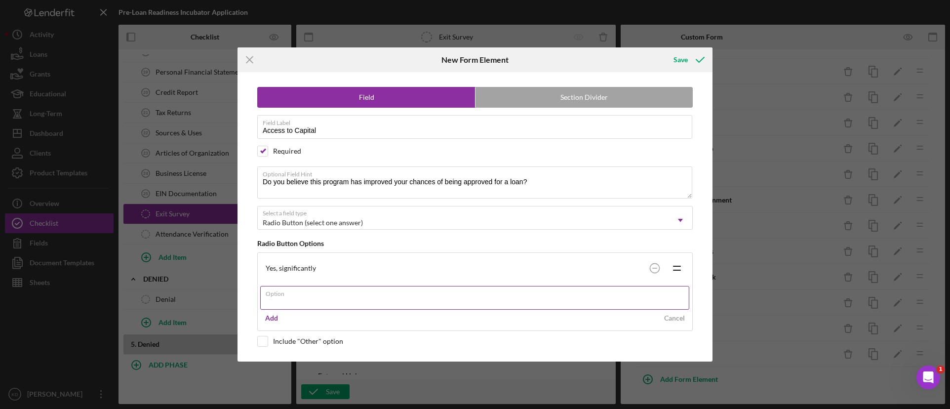
paste input "Yes, somewhat Unsure No"
drag, startPoint x: 356, startPoint y: 302, endPoint x: 316, endPoint y: 302, distance: 40.0
click at [316, 302] on input "Yes, somewhat Unsure No" at bounding box center [474, 298] width 429 height 24
type input "Yes, somewhat"
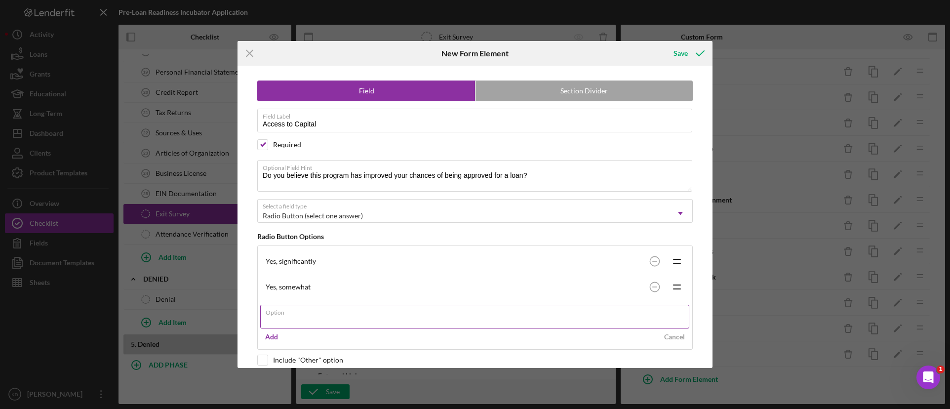
paste input "Unsure No"
drag, startPoint x: 310, startPoint y: 322, endPoint x: 292, endPoint y: 321, distance: 18.8
click at [292, 321] on input "Unsure No" at bounding box center [474, 317] width 429 height 24
type input "Unsure"
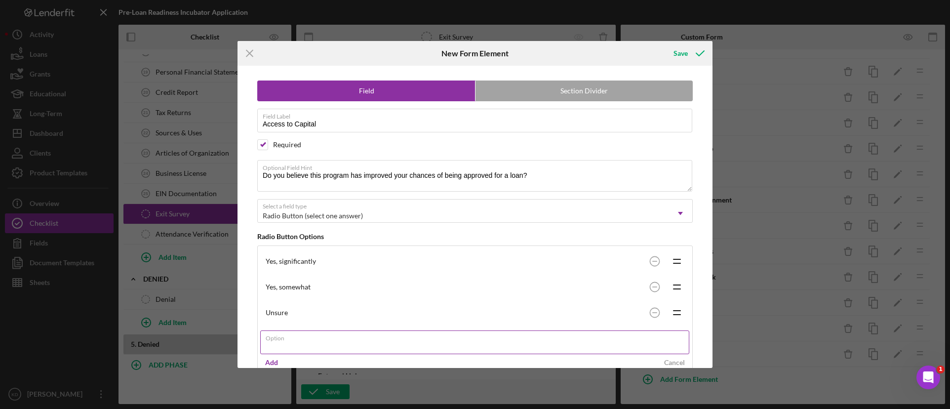
paste input "No"
type input "No"
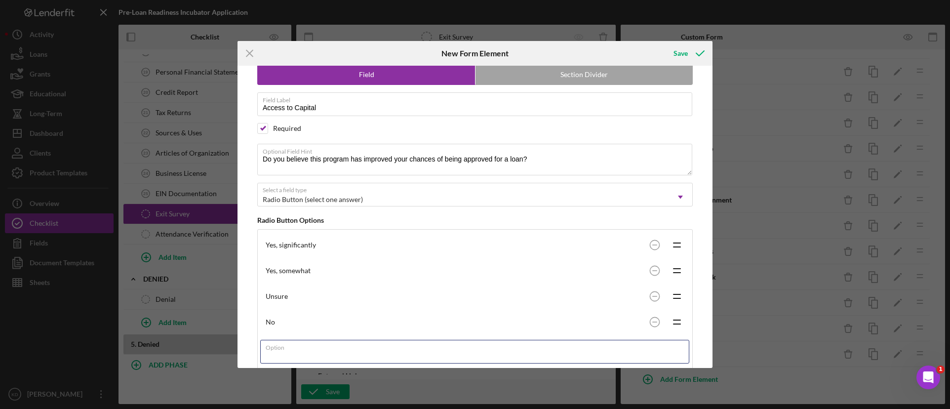
scroll to position [0, 0]
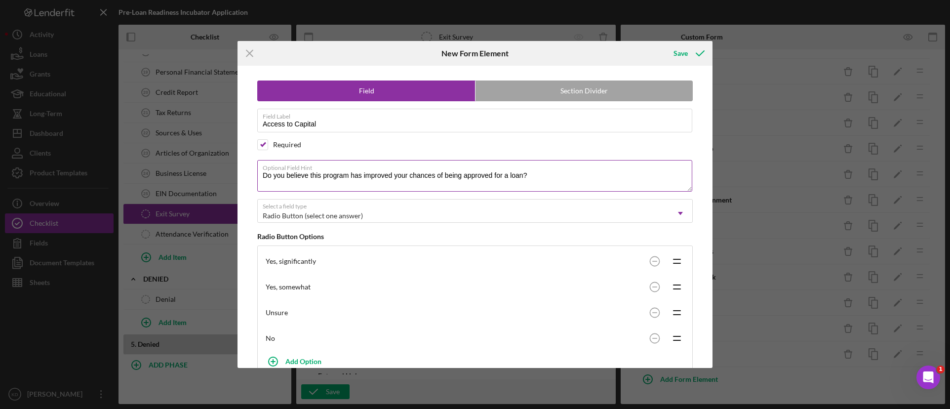
click at [522, 176] on textarea "Do you believe this program has improved your chances of being approved for a l…" at bounding box center [474, 176] width 435 height 32
type textarea "Do you believe this program has improved your chances of being approved for a l…"
click at [684, 59] on div "Save" at bounding box center [680, 53] width 14 height 20
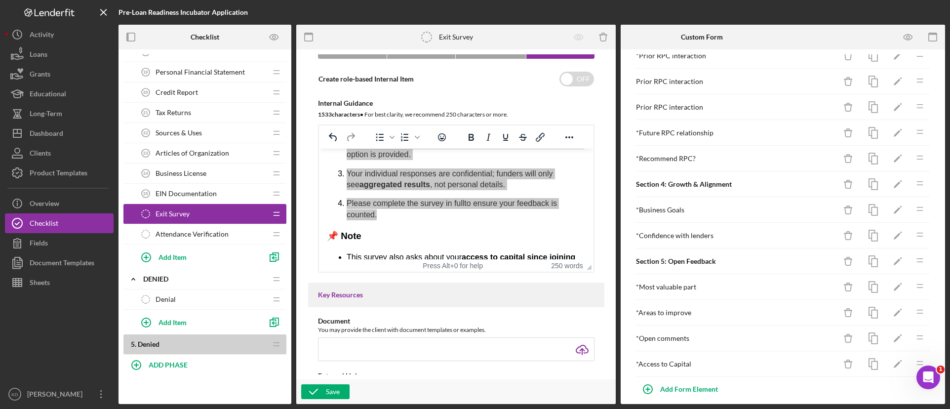
scroll to position [493, 0]
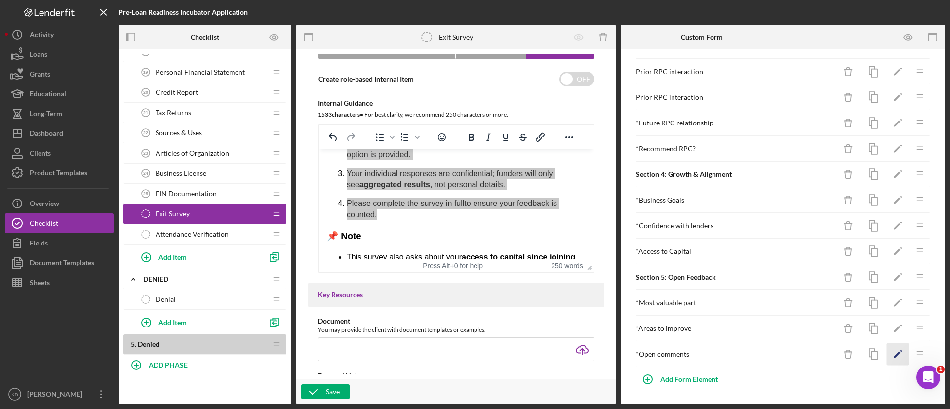
click at [895, 356] on icon "Icon/Edit" at bounding box center [898, 354] width 22 height 22
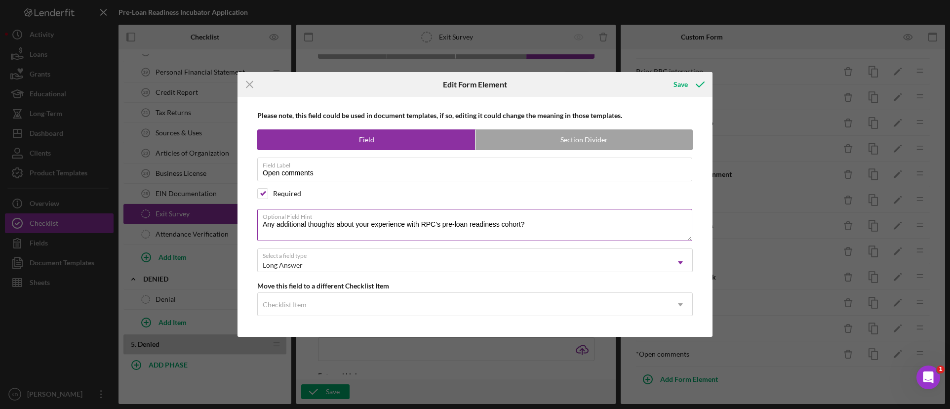
click at [550, 226] on textarea "Any additional thoughts about your experience with RPC's pre-loan readiness coh…" at bounding box center [474, 225] width 435 height 32
paste textarea "other comments about your experience with RPC or suggestions for us"
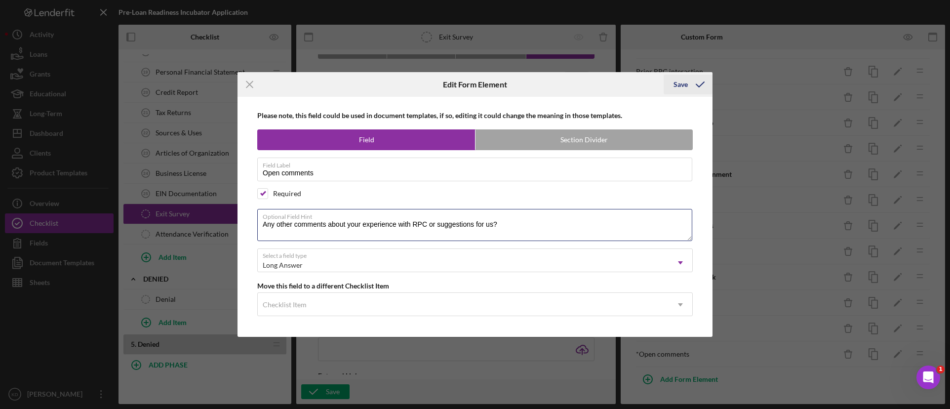
type textarea "Any other comments about your experience with RPC or suggestions for us?"
click at [696, 84] on icon "submit" at bounding box center [700, 84] width 25 height 25
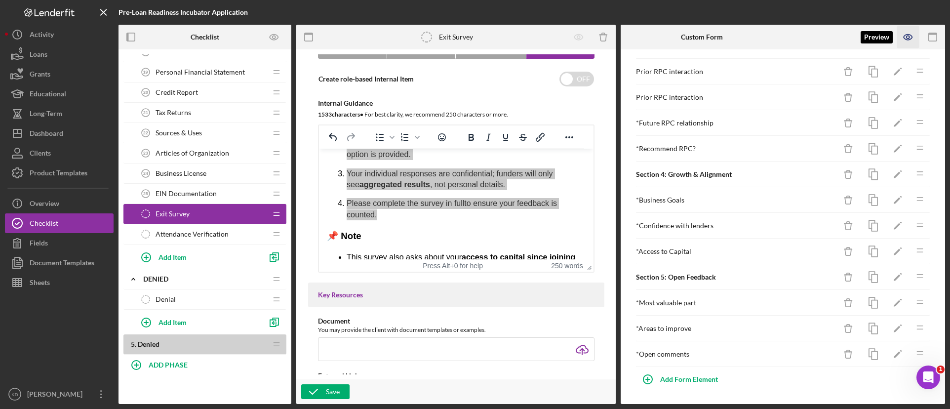
click at [903, 38] on icon "button" at bounding box center [907, 37] width 8 height 5
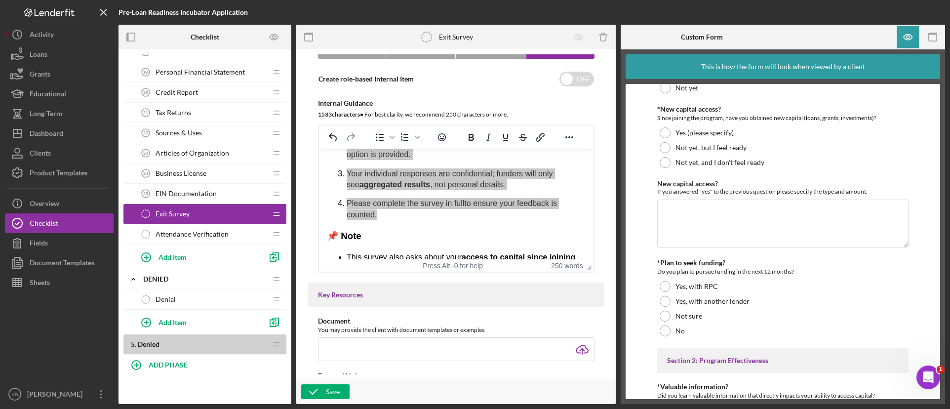
scroll to position [0, 0]
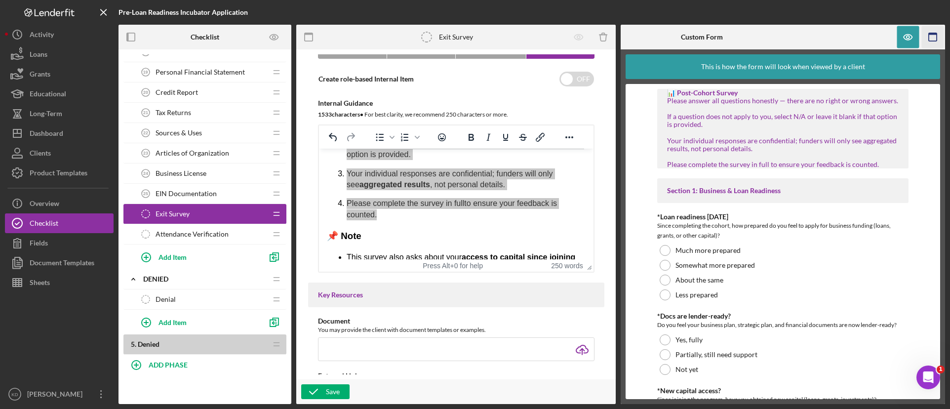
click at [934, 39] on icon "button" at bounding box center [933, 37] width 22 height 22
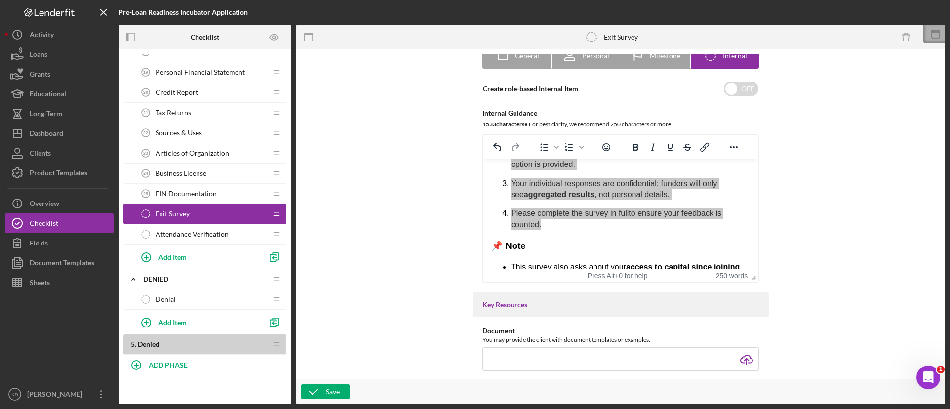
click at [932, 41] on icon at bounding box center [935, 34] width 25 height 25
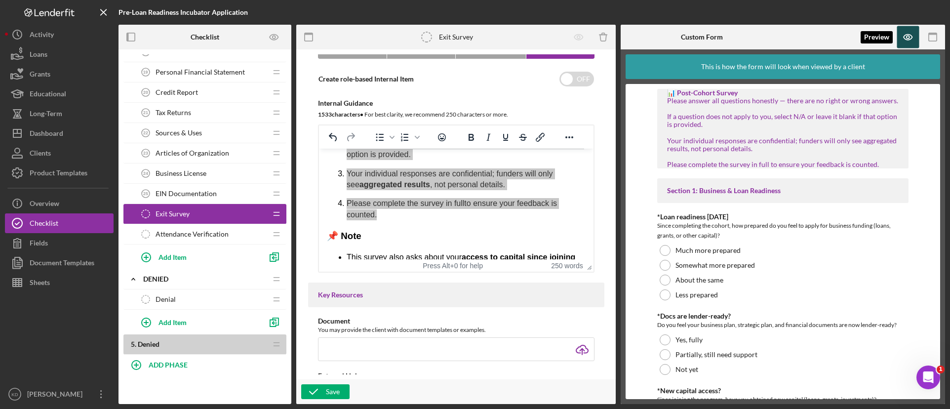
click at [911, 41] on icon "button" at bounding box center [908, 37] width 22 height 22
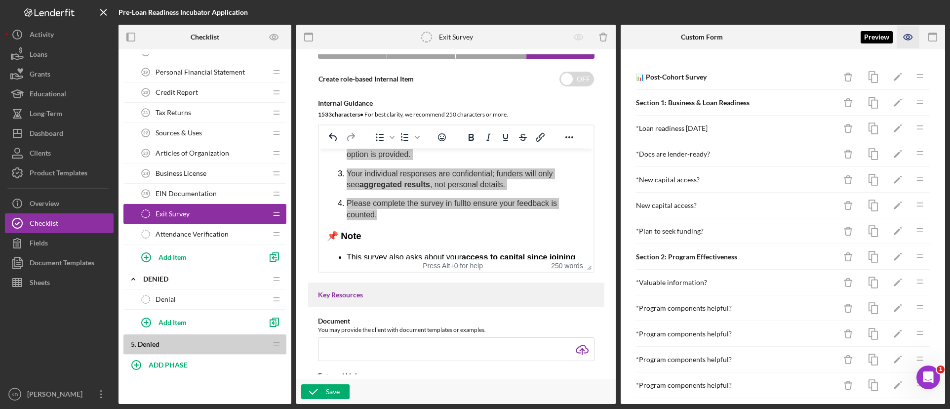
click at [911, 41] on icon "button" at bounding box center [908, 37] width 22 height 22
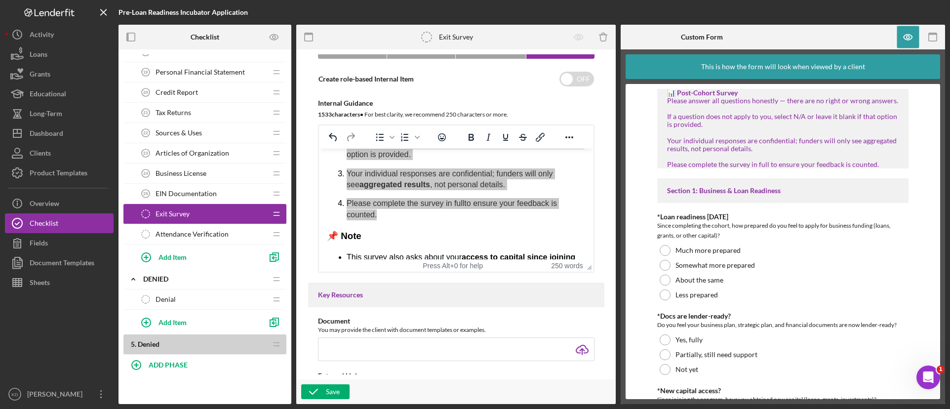
click at [852, 67] on div "This is how the form will look when viewed by a client" at bounding box center [783, 66] width 164 height 25
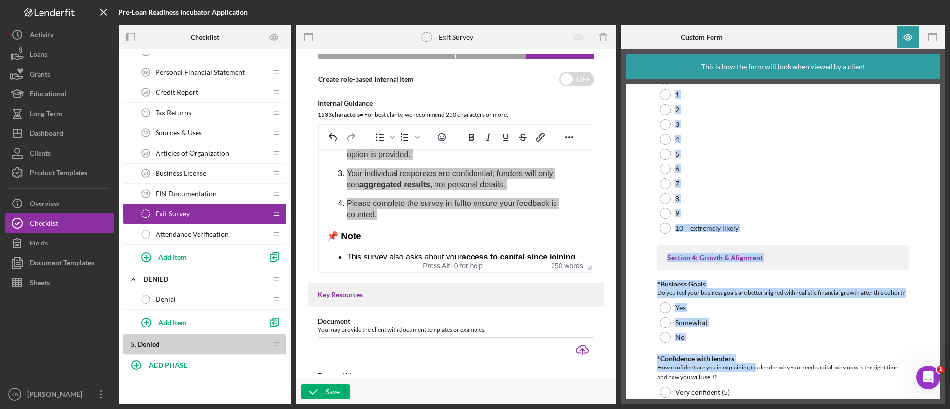
scroll to position [2305, 0]
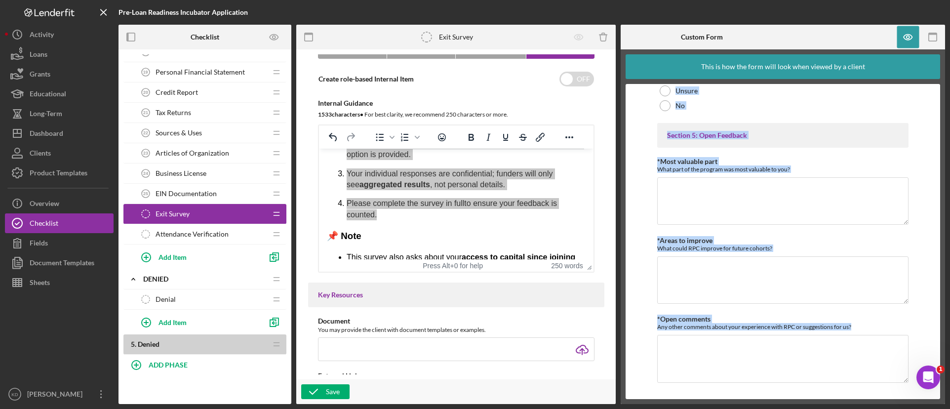
drag, startPoint x: 663, startPoint y: 92, endPoint x: 878, endPoint y: 416, distance: 389.2
click at [878, 408] on html "Pre-Loan Readiness Incubator Application Checklist 1 . Application Received Ico…" at bounding box center [475, 204] width 950 height 409
copy div "📊 Post-Cohort Survey Please answer all questions honestly — there are no right …"
click at [854, 38] on div at bounding box center [864, 37] width 162 height 25
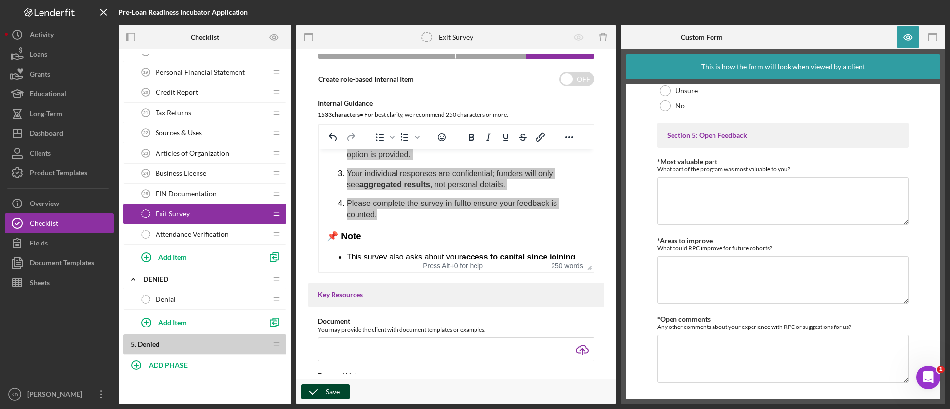
click at [318, 391] on icon "button" at bounding box center [313, 391] width 25 height 25
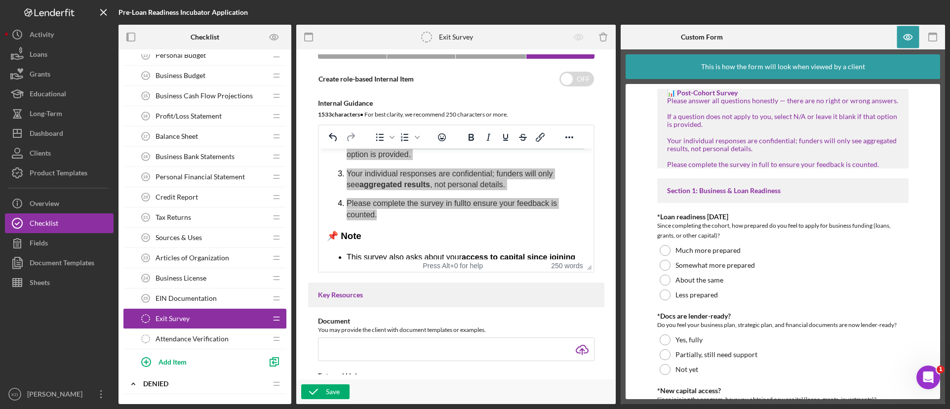
scroll to position [741, 0]
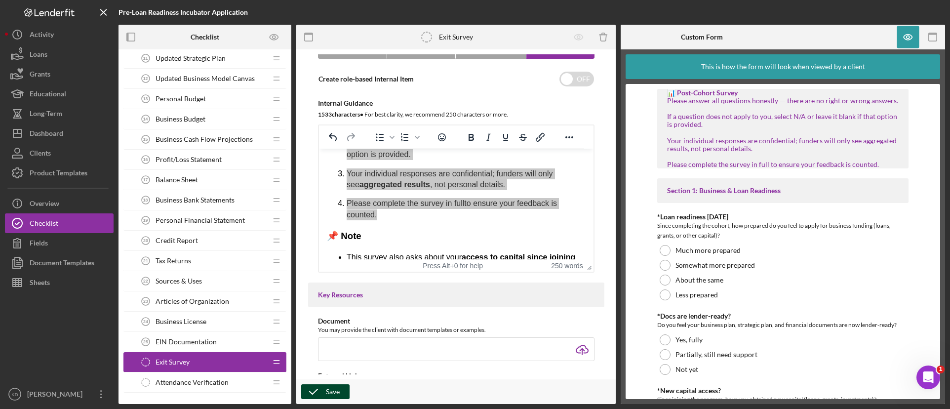
click at [328, 391] on div "Save" at bounding box center [333, 391] width 14 height 15
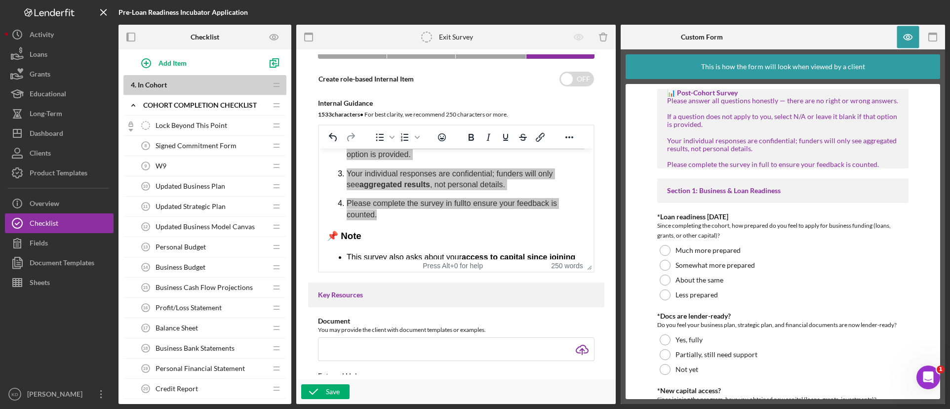
scroll to position [642, 0]
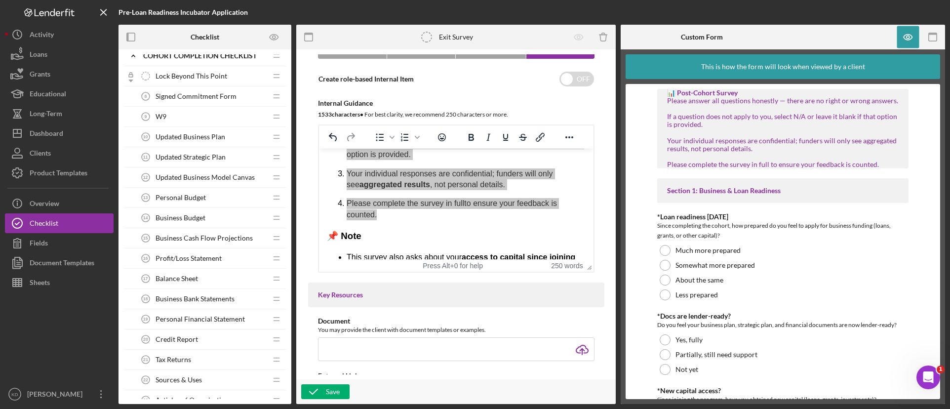
click at [220, 180] on span "Updated Business Model Canvas" at bounding box center [204, 177] width 99 height 8
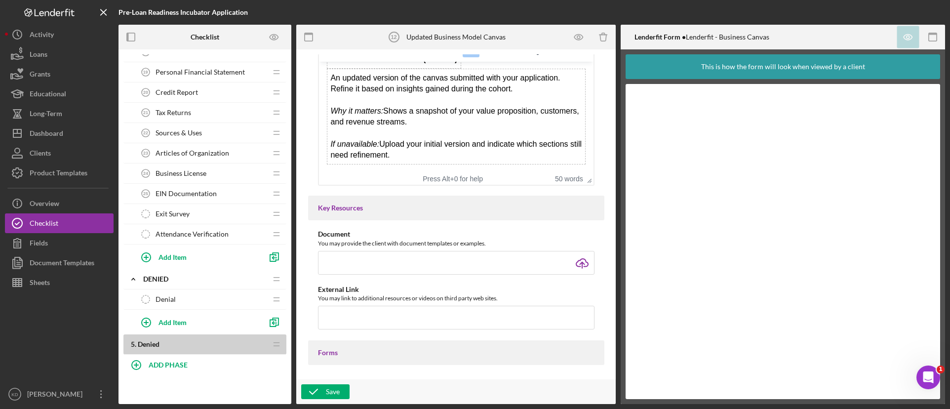
scroll to position [247, 0]
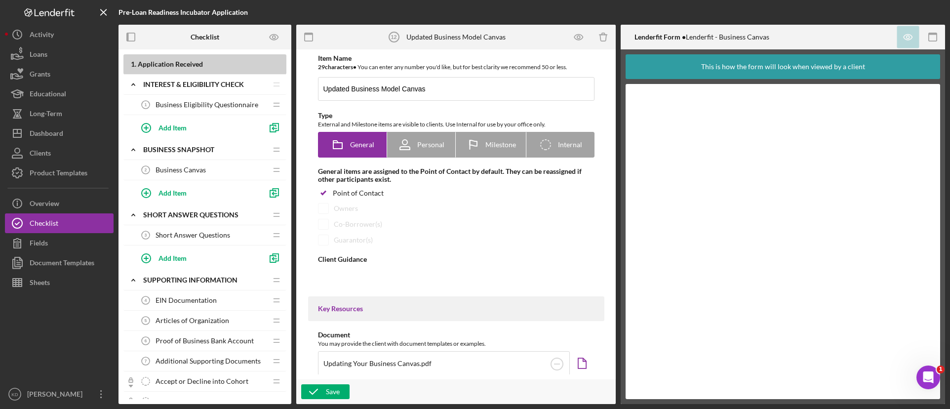
type textarea "<div> <table> <tbody> <tr> <td data-start="612" data-end="650" data-col-size="m…"
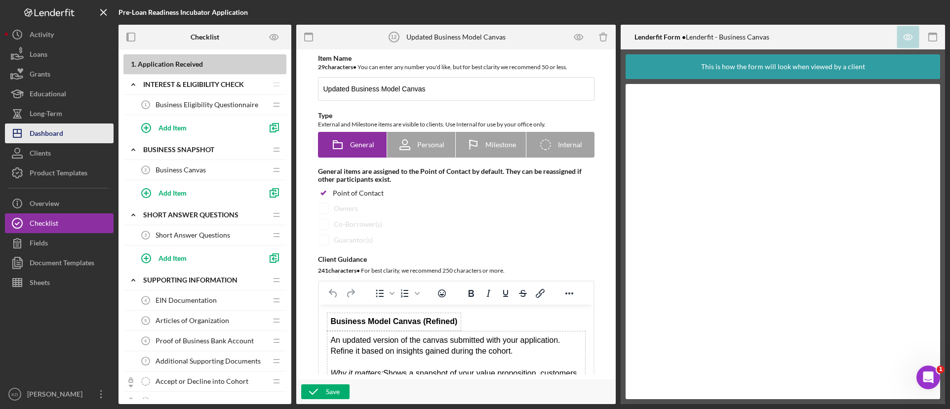
click at [83, 135] on button "Icon/Dashboard Dashboard" at bounding box center [59, 133] width 109 height 20
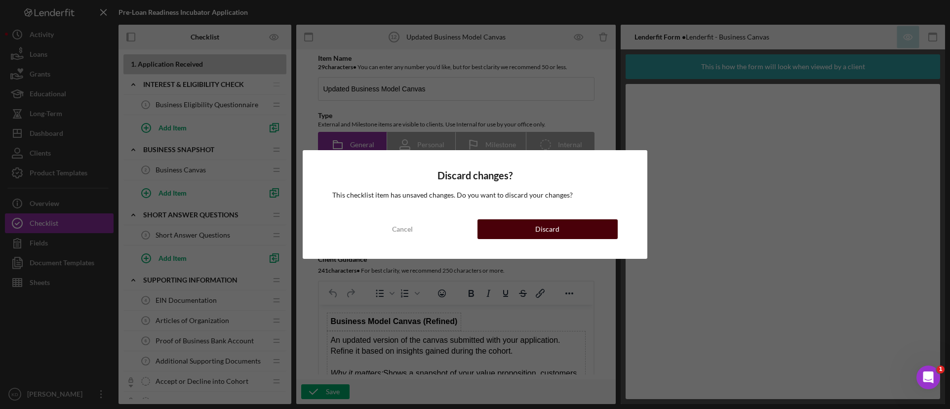
click at [560, 226] on button "Discard" at bounding box center [547, 229] width 140 height 20
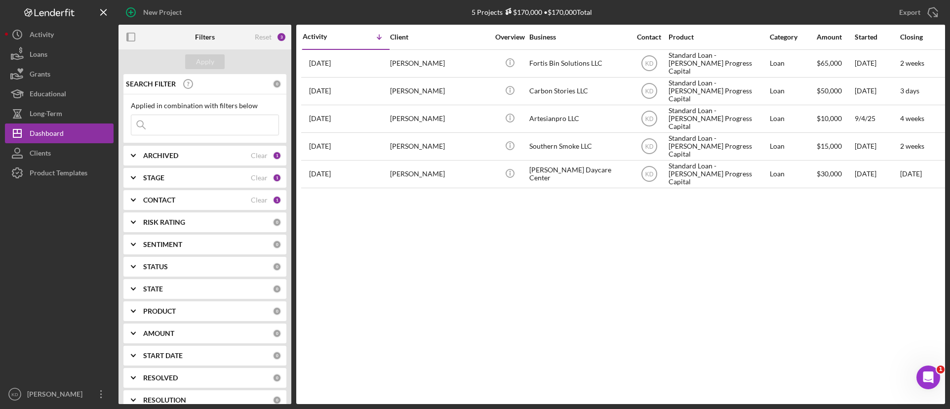
click at [148, 181] on b "STAGE" at bounding box center [153, 178] width 21 height 8
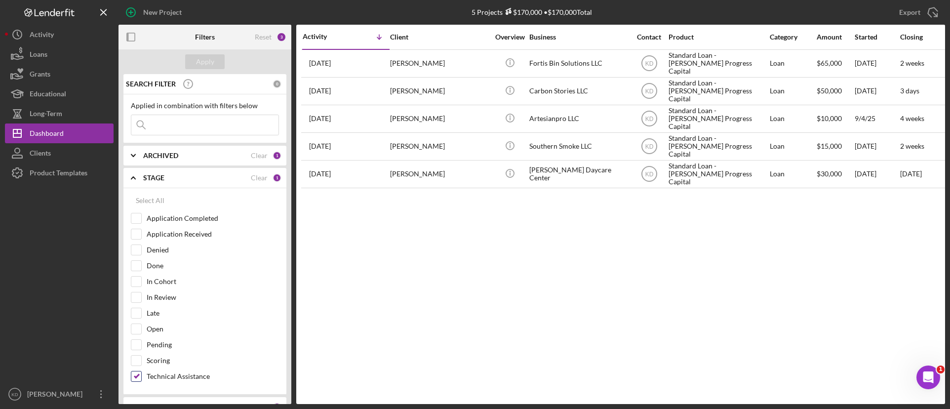
click at [139, 374] on input "Technical Assistance" at bounding box center [136, 376] width 10 height 10
checkbox input "false"
click at [139, 279] on input "In Cohort" at bounding box center [136, 281] width 10 height 10
checkbox input "true"
click at [206, 60] on div "Apply" at bounding box center [205, 61] width 18 height 15
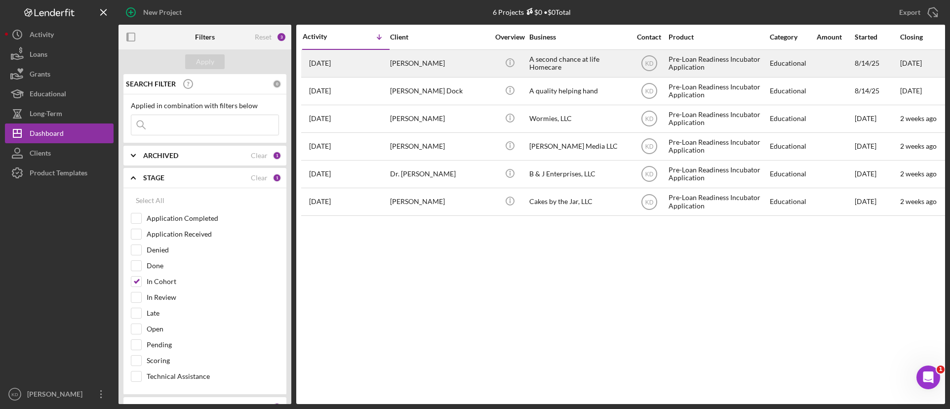
click at [599, 68] on div "A second chance at life Homecare" at bounding box center [578, 63] width 99 height 26
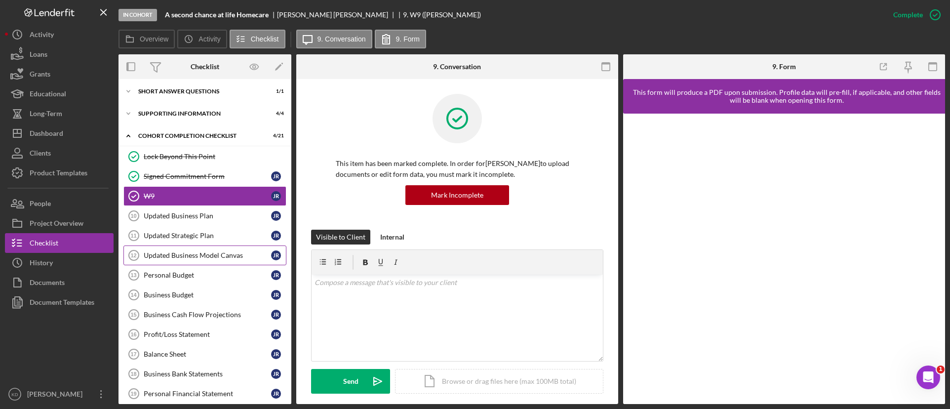
scroll to position [99, 0]
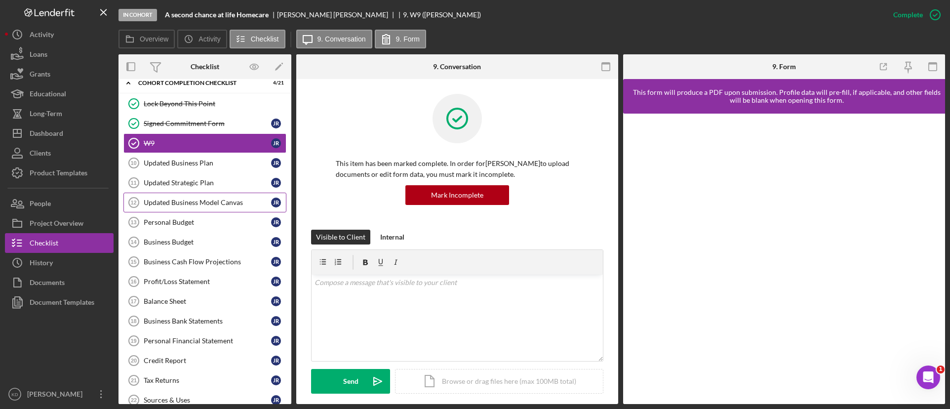
click at [206, 206] on div "Updated Business Model Canvas" at bounding box center [207, 202] width 127 height 8
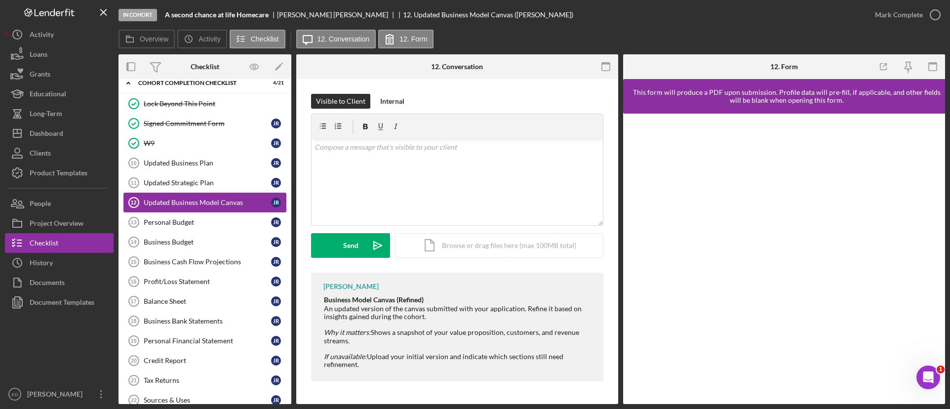
click at [181, 202] on div "Updated Business Model Canvas" at bounding box center [207, 202] width 127 height 8
click at [191, 198] on div "Updated Business Model Canvas" at bounding box center [207, 202] width 127 height 8
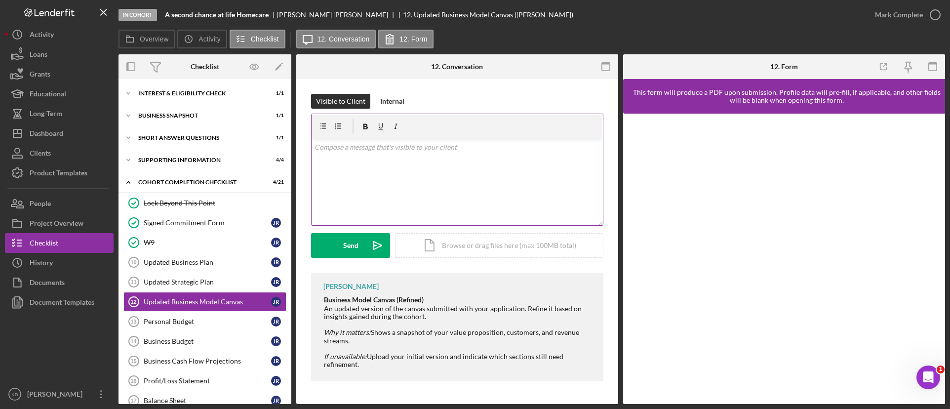
click at [471, 193] on div "v Color teal Color pink Remove color Add row above Add row below Add column bef…" at bounding box center [456, 182] width 291 height 86
click at [472, 247] on div "Icon/Document Browse or drag files here (max 100MB total) Tap to choose files o…" at bounding box center [499, 245] width 208 height 25
click at [497, 180] on div "v Color teal Color pink Remove color Add row above Add row below Add column bef…" at bounding box center [456, 182] width 291 height 86
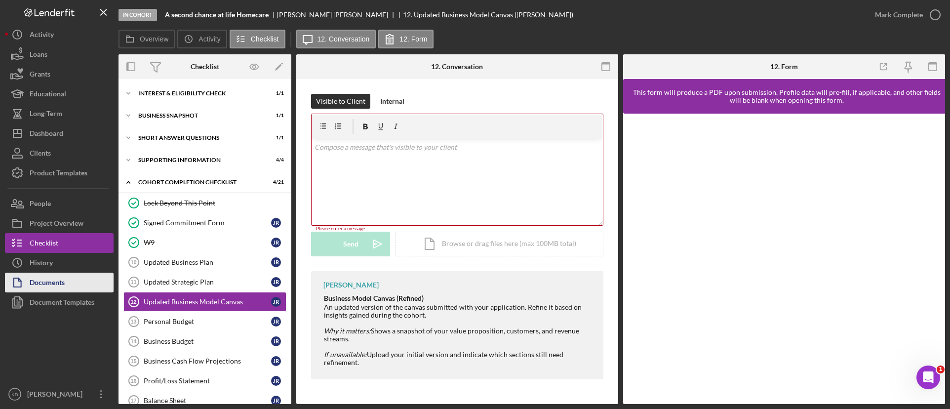
click at [71, 286] on button "Documents" at bounding box center [59, 282] width 109 height 20
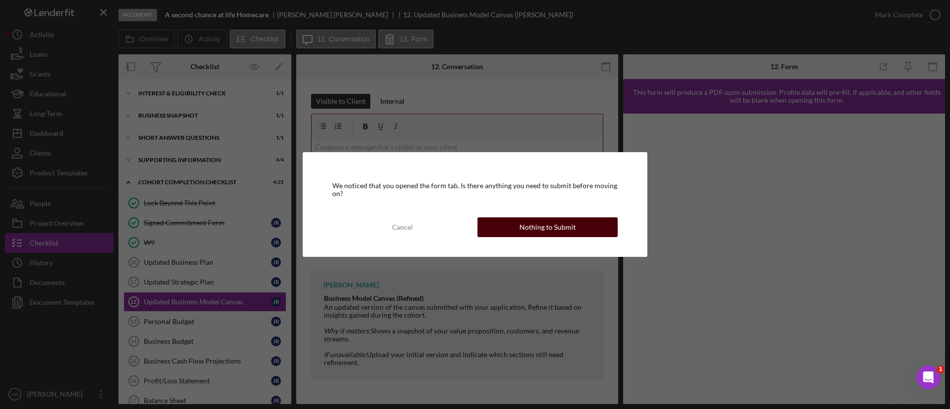
click at [561, 229] on div "Nothing to Submit" at bounding box center [547, 227] width 56 height 20
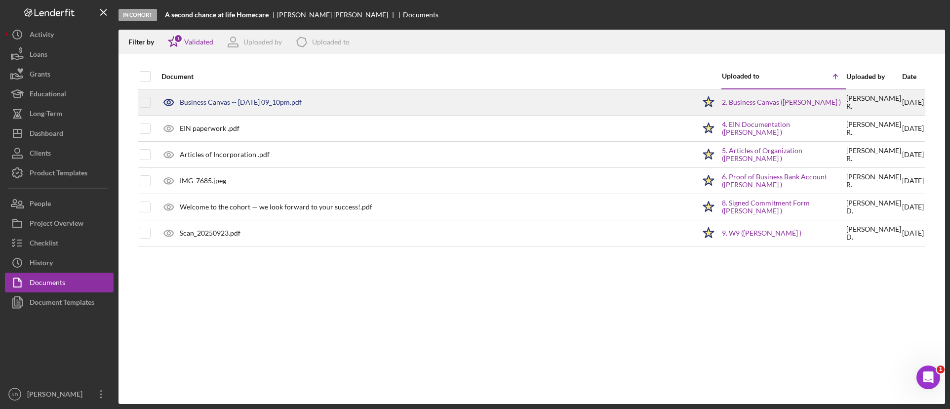
click at [252, 105] on div "Business Canvas -- [DATE] 09_10pm.pdf" at bounding box center [241, 102] width 122 height 8
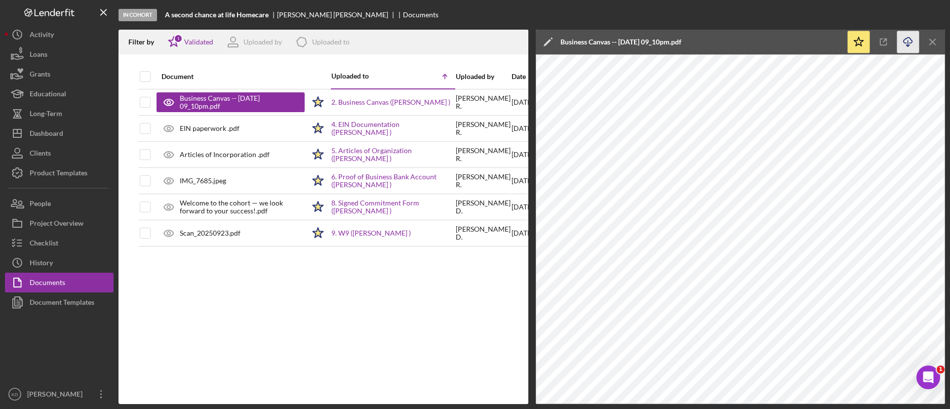
click at [905, 41] on icon "Icon/Download" at bounding box center [908, 42] width 22 height 22
click at [56, 235] on div "Checklist" at bounding box center [44, 244] width 29 height 22
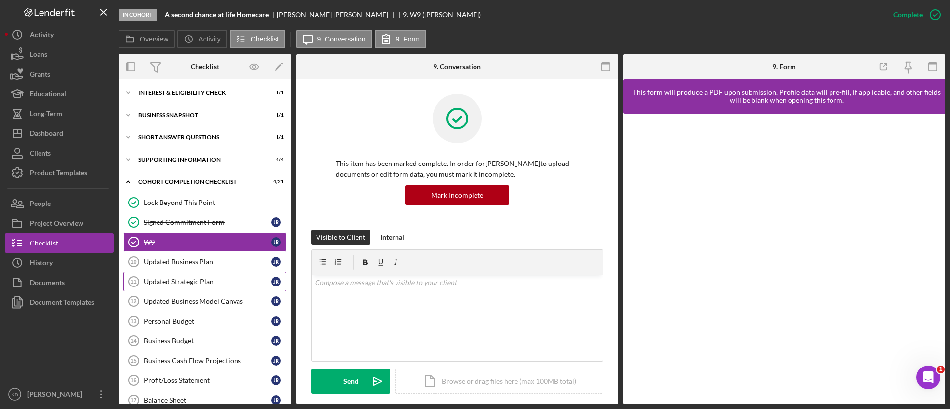
scroll to position [50, 0]
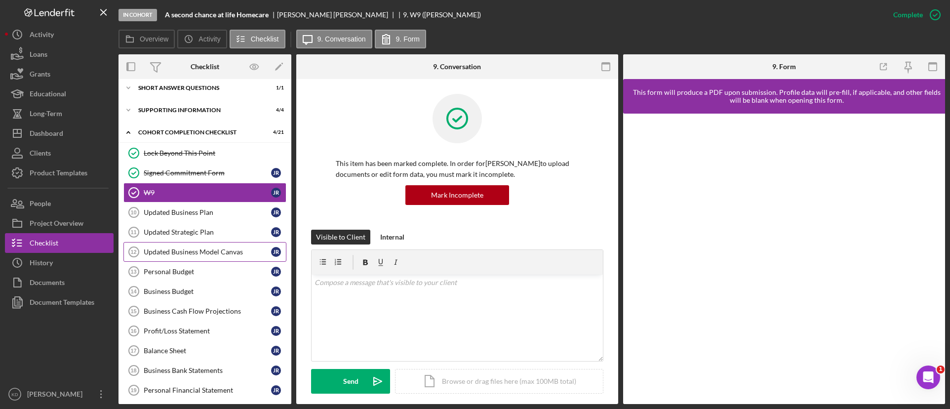
drag, startPoint x: 205, startPoint y: 255, endPoint x: 213, endPoint y: 253, distance: 8.1
click at [208, 255] on div "Updated Business Model Canvas" at bounding box center [207, 252] width 127 height 8
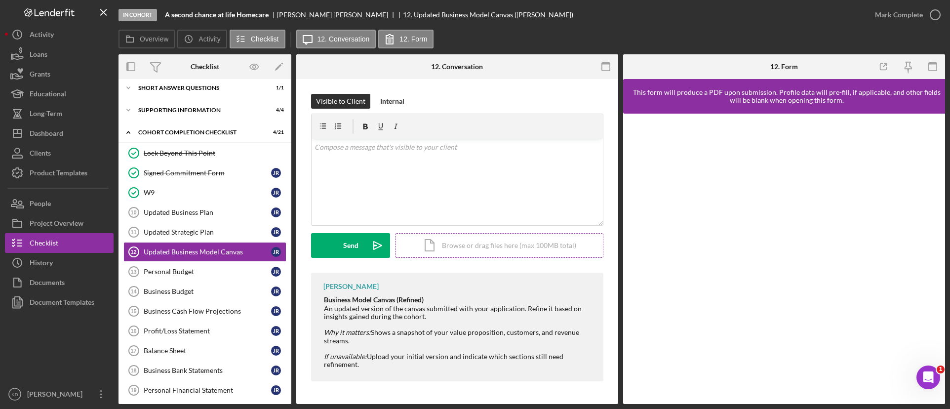
click at [514, 251] on div "Icon/Document Browse or drag files here (max 100MB total) Tap to choose files o…" at bounding box center [499, 245] width 208 height 25
click at [411, 181] on div "v Color teal Color pink Remove color Add row above Add row below Add column bef…" at bounding box center [456, 182] width 291 height 86
paste div
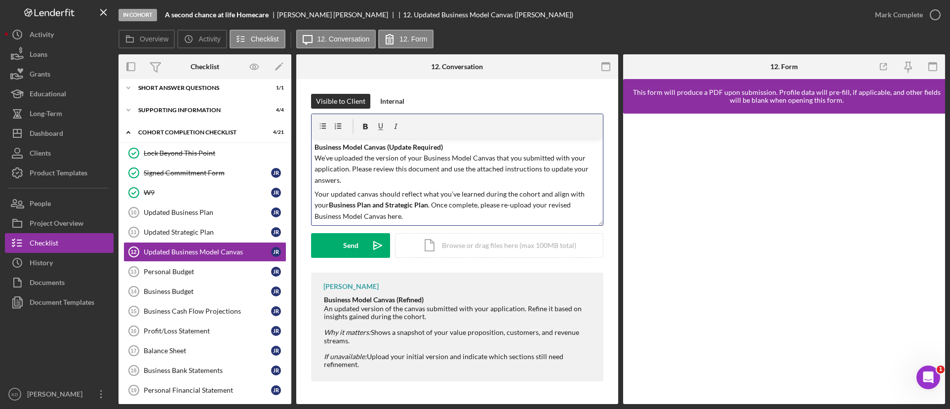
click at [333, 158] on p "Business Model Canvas (Update Required) We’ve uploaded the version of your Busi…" at bounding box center [457, 164] width 286 height 44
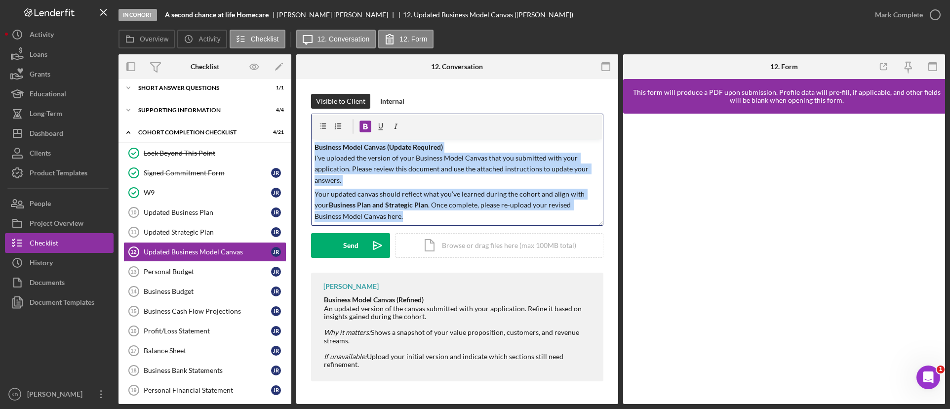
drag, startPoint x: 387, startPoint y: 218, endPoint x: 314, endPoint y: 147, distance: 101.9
click at [314, 147] on div "v Color teal Color pink Remove color Add row above Add row below Add column bef…" at bounding box center [456, 182] width 291 height 86
copy div "Business Model Canvas (Update Required) I've uploaded the version of your Busin…"
click at [505, 207] on p "Your updated canvas should reflect what you’ve learned during the cohort and al…" at bounding box center [457, 205] width 286 height 33
click at [520, 211] on p "Your updated canvas should reflect what you’ve learned during the cohort and al…" at bounding box center [457, 205] width 286 height 33
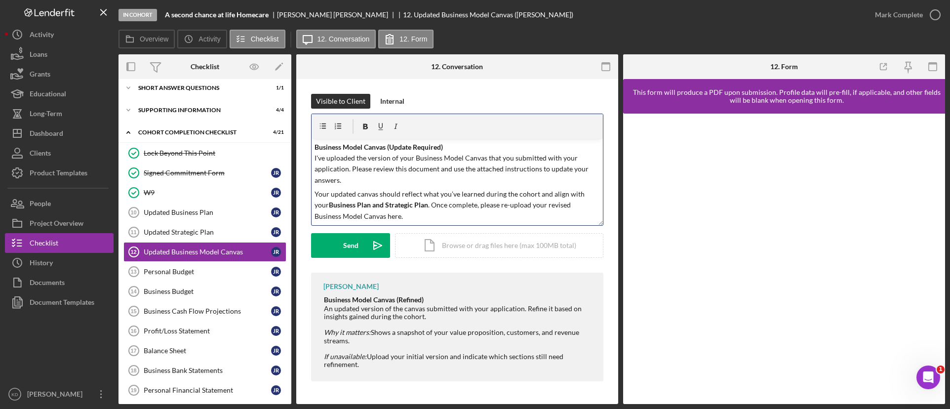
click at [513, 206] on p "Your updated canvas should reflect what you’ve learned during the cohort and al…" at bounding box center [457, 205] width 286 height 33
click at [378, 220] on p "Your updated canvas should reflect what you’ve learned during the cohort and al…" at bounding box center [457, 205] width 286 height 33
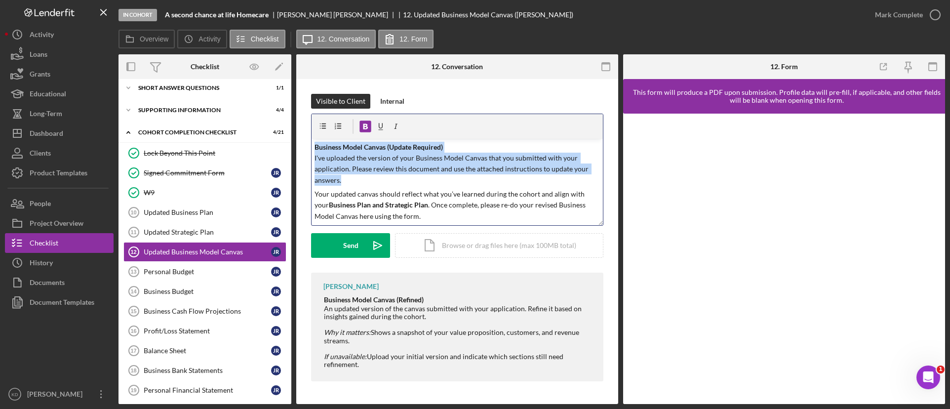
copy div "v Color teal Color pink Remove color Add row above Add row below Add column bef…"
click at [447, 193] on p "Your updated canvas should reflect what you’ve learned during the cohort and al…" at bounding box center [457, 205] width 286 height 33
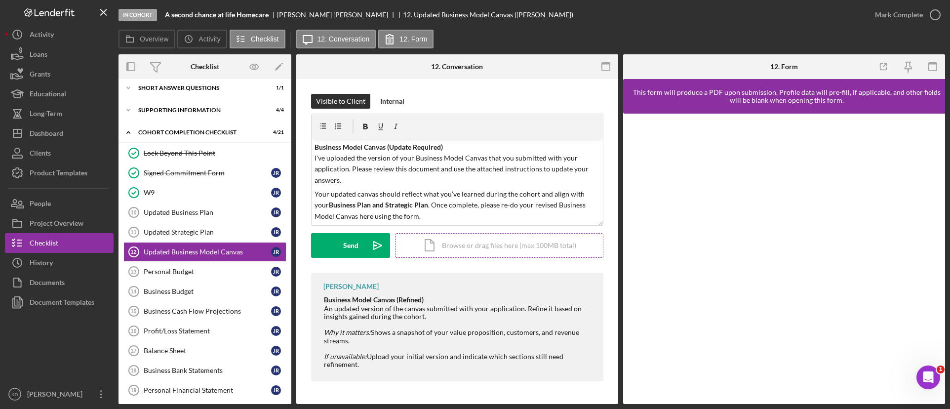
click at [483, 251] on div "Icon/Document Browse or drag files here (max 100MB total) Tap to choose files o…" at bounding box center [499, 245] width 208 height 25
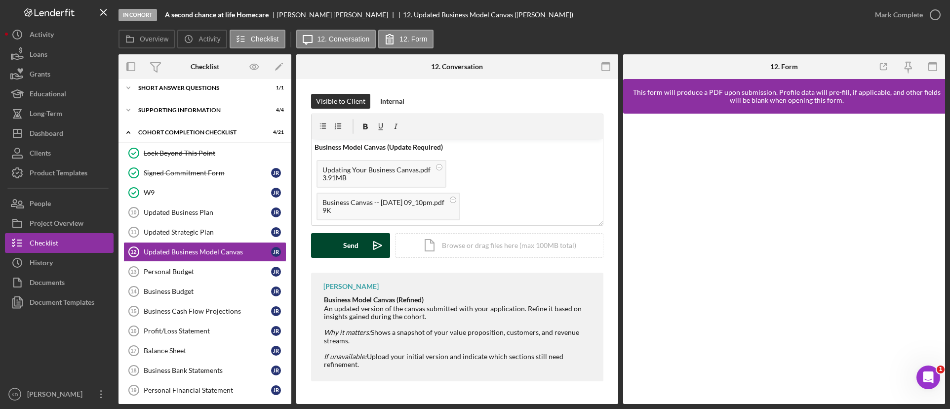
click at [354, 250] on div "Send" at bounding box center [350, 245] width 15 height 25
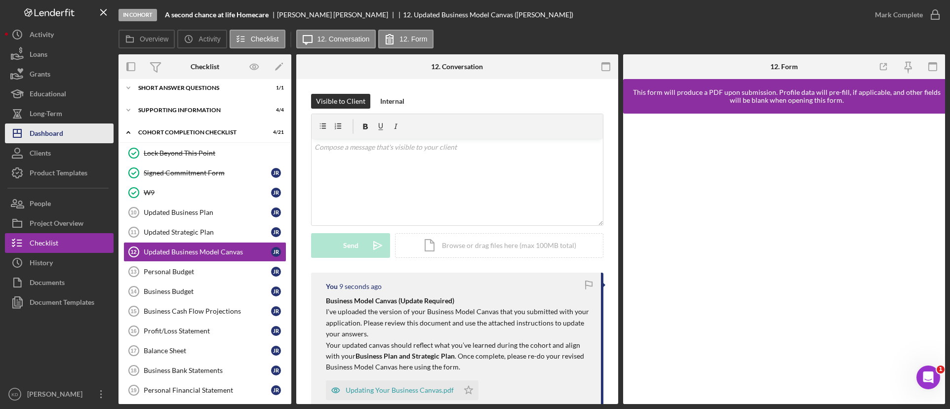
click at [70, 135] on button "Icon/Dashboard Dashboard" at bounding box center [59, 133] width 109 height 20
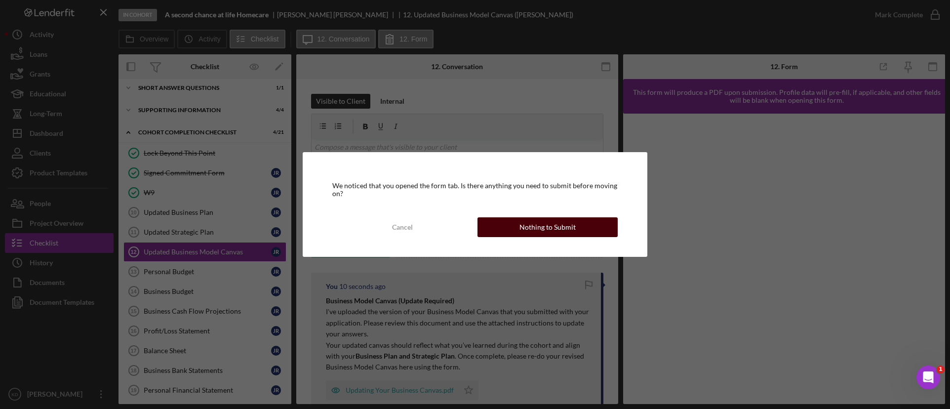
click at [565, 233] on div "Nothing to Submit" at bounding box center [547, 227] width 56 height 20
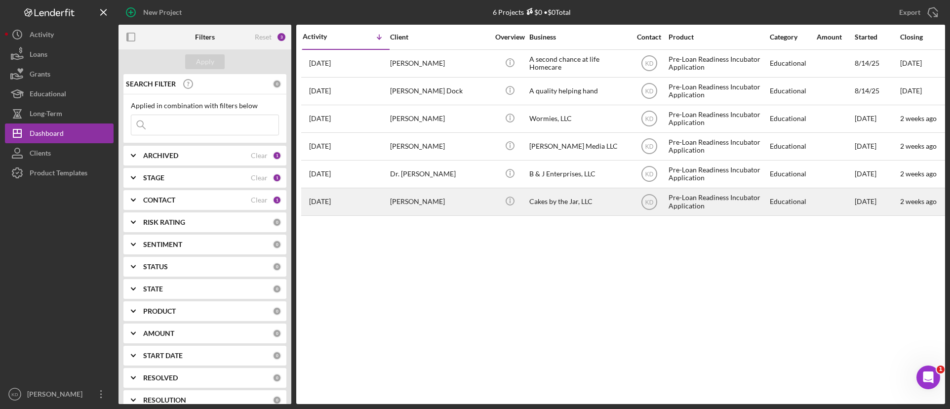
click at [434, 203] on div "[PERSON_NAME]" at bounding box center [439, 202] width 99 height 26
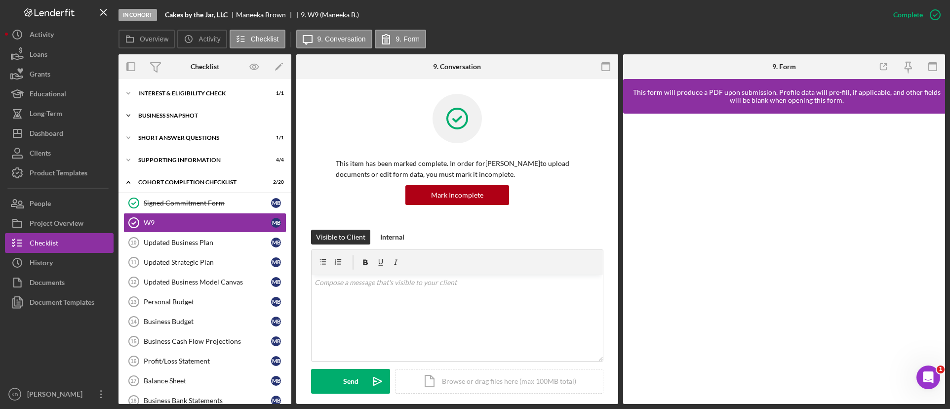
click at [134, 115] on icon "Icon/Expander" at bounding box center [128, 116] width 20 height 20
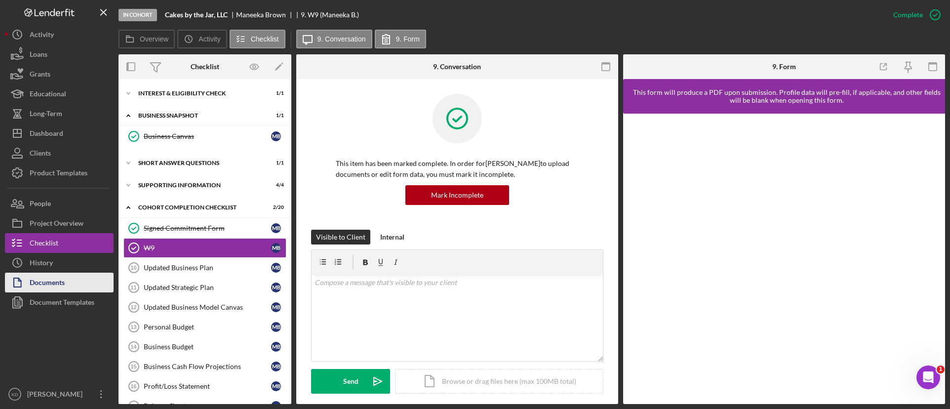
click at [55, 285] on div "Documents" at bounding box center [47, 283] width 35 height 22
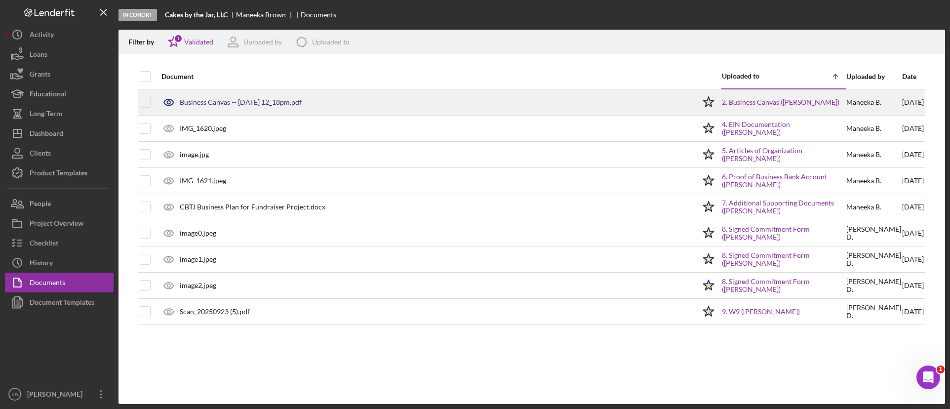
click at [240, 104] on div "Business Canvas -- [DATE] 12_18pm.pdf" at bounding box center [241, 102] width 122 height 8
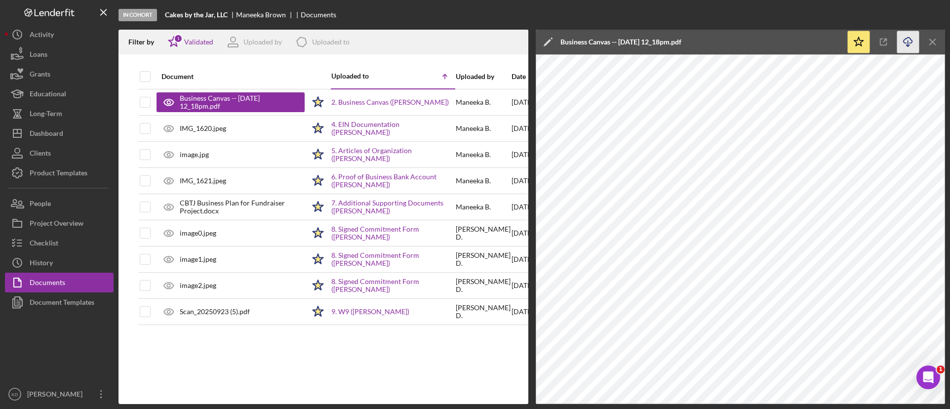
click at [909, 41] on icon "Icon/Download" at bounding box center [908, 42] width 22 height 22
click at [53, 243] on div "Checklist" at bounding box center [44, 244] width 29 height 22
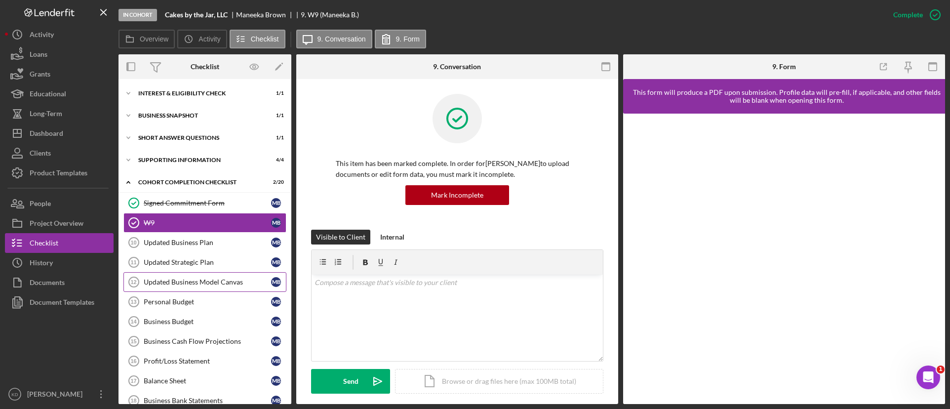
click at [201, 283] on div "Updated Business Model Canvas" at bounding box center [207, 282] width 127 height 8
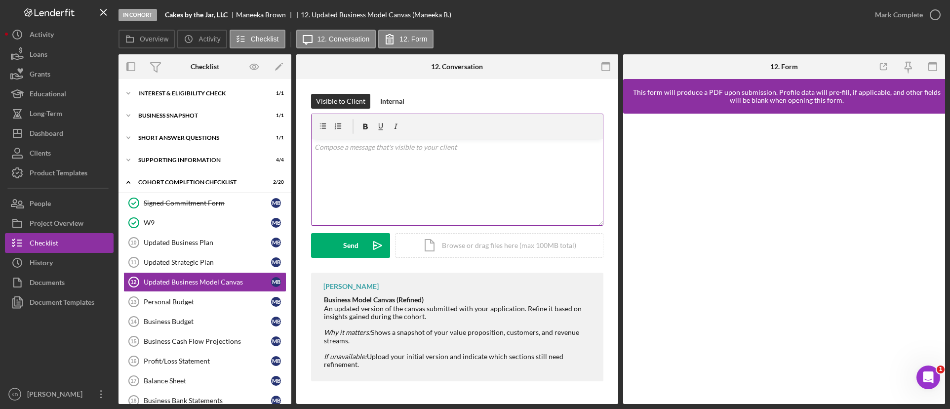
click at [368, 168] on div "v Color teal Color pink Remove color Add row above Add row below Add column bef…" at bounding box center [456, 182] width 291 height 86
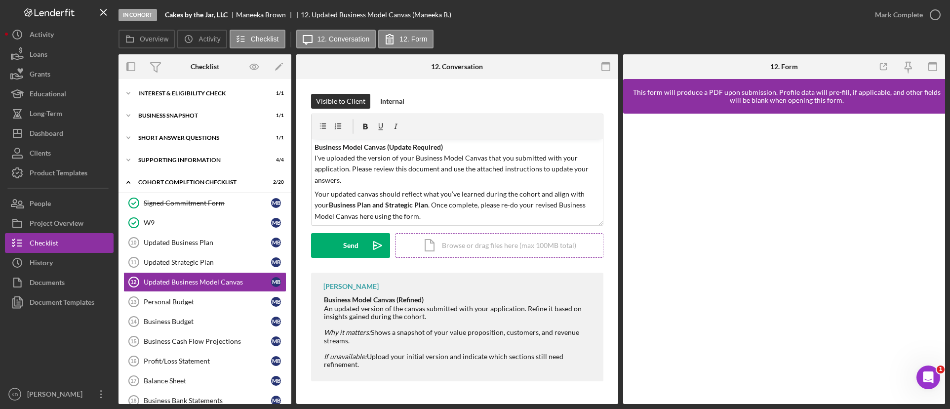
click at [438, 245] on div "Icon/Document Browse or drag files here (max 100MB total) Tap to choose files o…" at bounding box center [499, 245] width 208 height 25
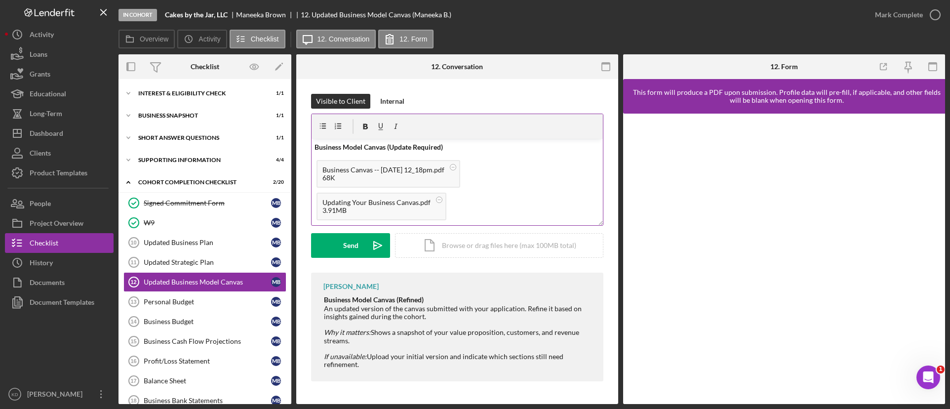
click at [514, 202] on div "Business Canvas -- [DATE] 12_18pm.pdf 68K Updating Your Business Canvas.pdf 3.9…" at bounding box center [456, 190] width 291 height 70
click at [355, 244] on div "Send" at bounding box center [350, 245] width 15 height 25
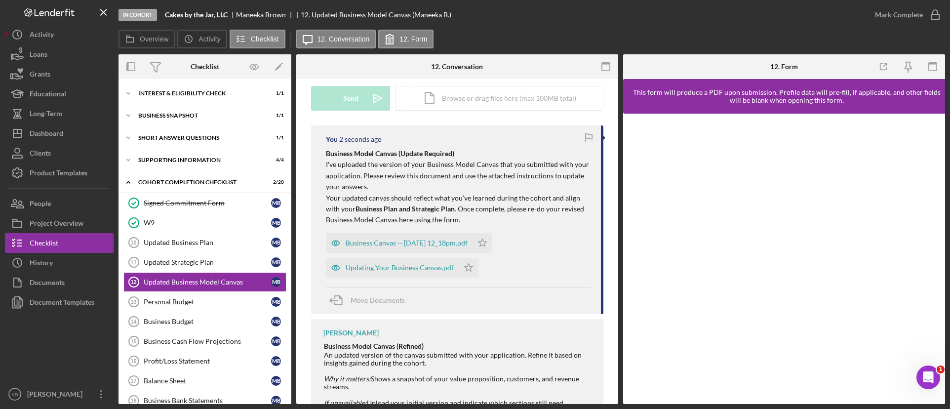
scroll to position [148, 0]
click at [40, 133] on div "Dashboard" at bounding box center [47, 134] width 34 height 22
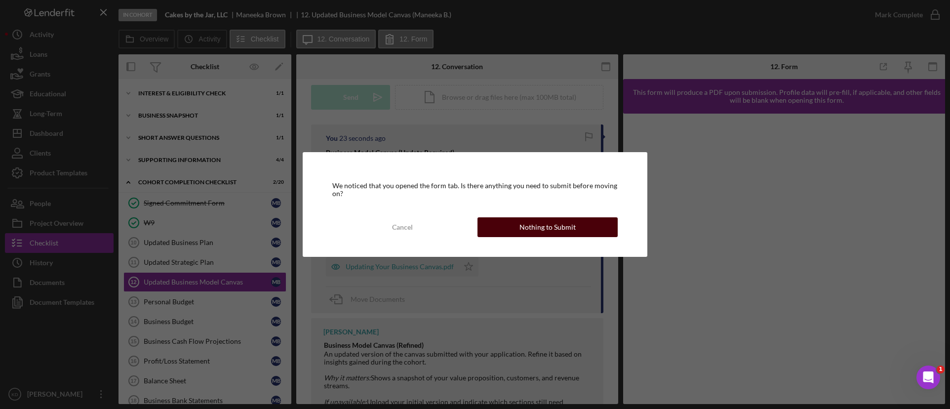
click at [531, 226] on div "Nothing to Submit" at bounding box center [547, 227] width 56 height 20
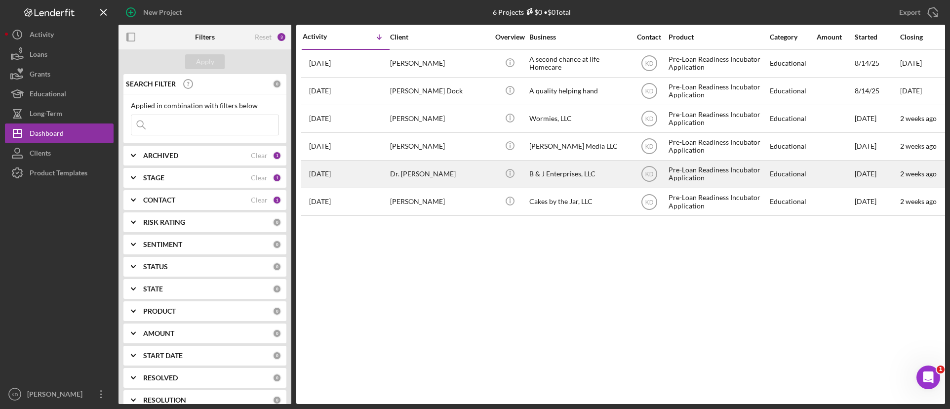
click at [710, 170] on div "Pre-Loan Readiness Incubator Application" at bounding box center [717, 174] width 99 height 26
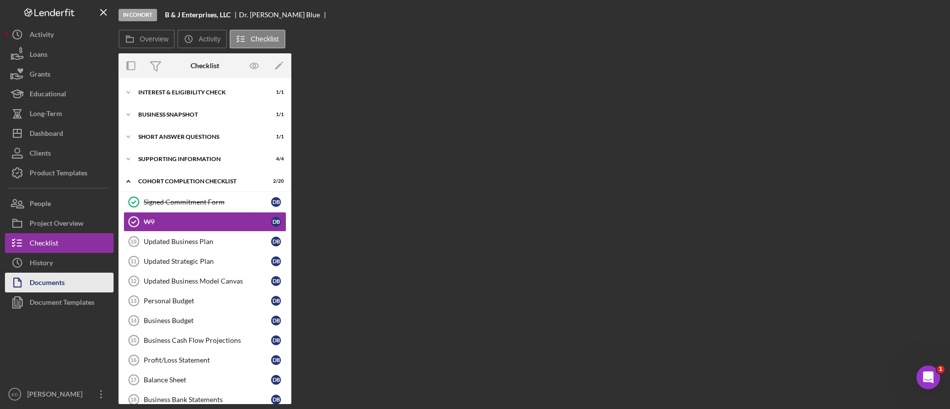
click at [65, 277] on div "Documents" at bounding box center [47, 283] width 35 height 22
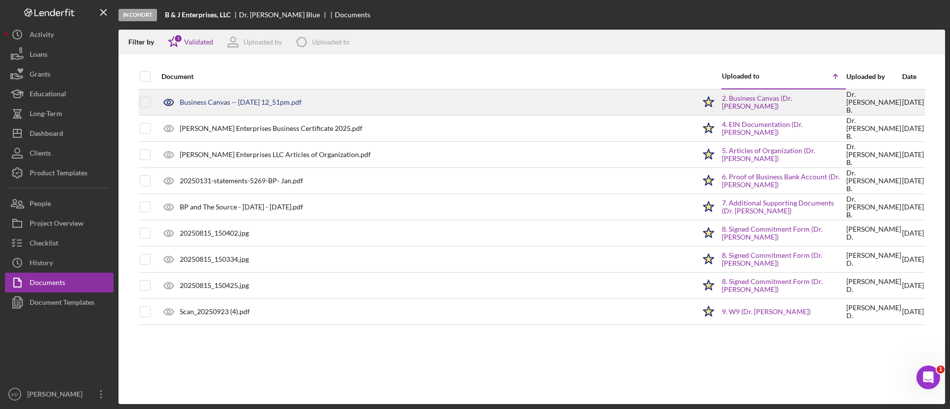
click at [295, 104] on div "Business Canvas -- [DATE] 12_51pm.pdf" at bounding box center [241, 102] width 122 height 8
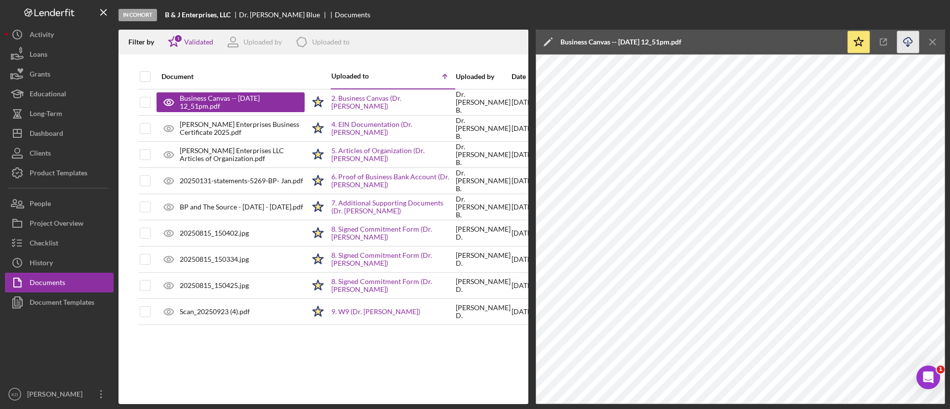
click at [908, 43] on line "button" at bounding box center [908, 42] width 0 height 5
click at [60, 241] on button "Checklist" at bounding box center [59, 243] width 109 height 20
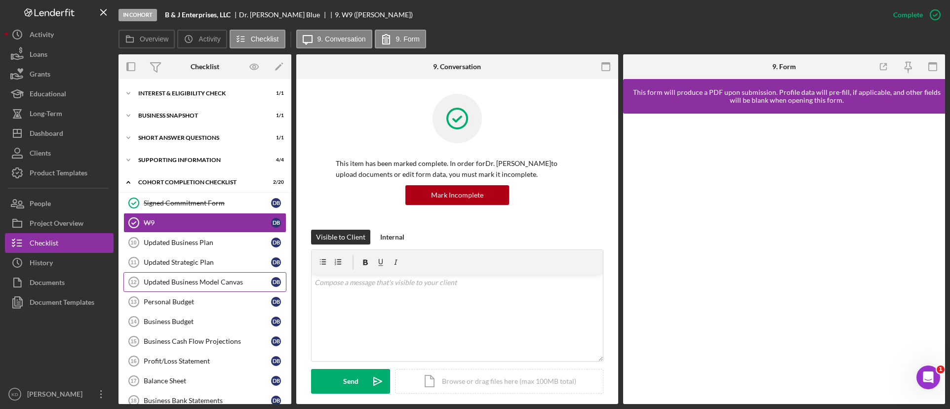
click at [187, 283] on div "Updated Business Model Canvas" at bounding box center [207, 282] width 127 height 8
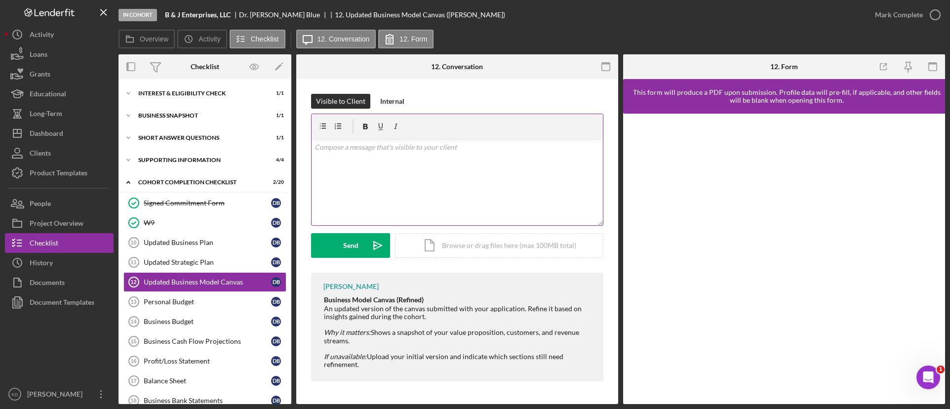
click at [444, 181] on div "v Color teal Color pink Remove color Add row above Add row below Add column bef…" at bounding box center [456, 182] width 291 height 86
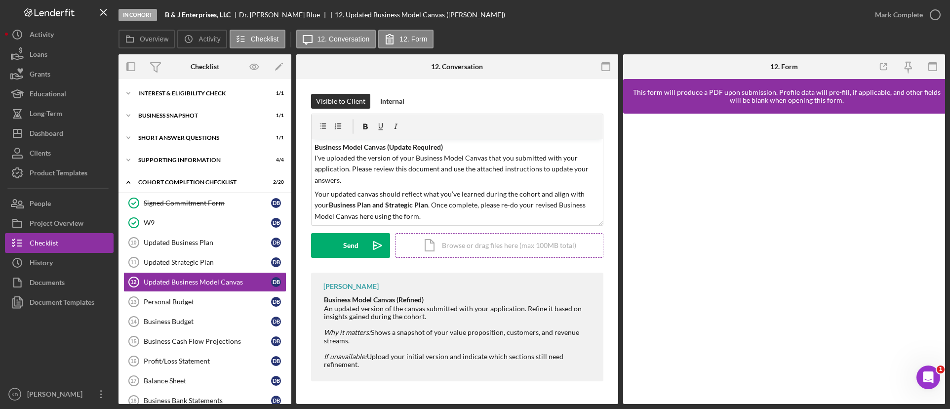
click at [450, 245] on div "Icon/Document Browse or drag files here (max 100MB total) Tap to choose files o…" at bounding box center [499, 245] width 208 height 25
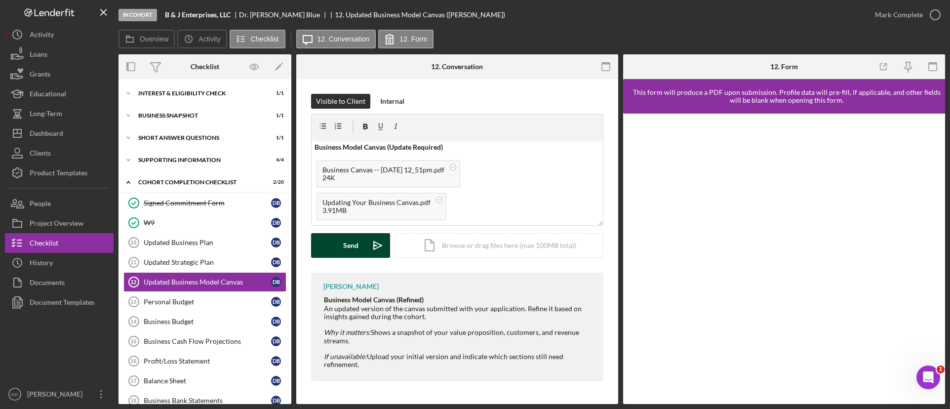
click at [363, 246] on button "Send Icon/icon-invite-send" at bounding box center [350, 245] width 79 height 25
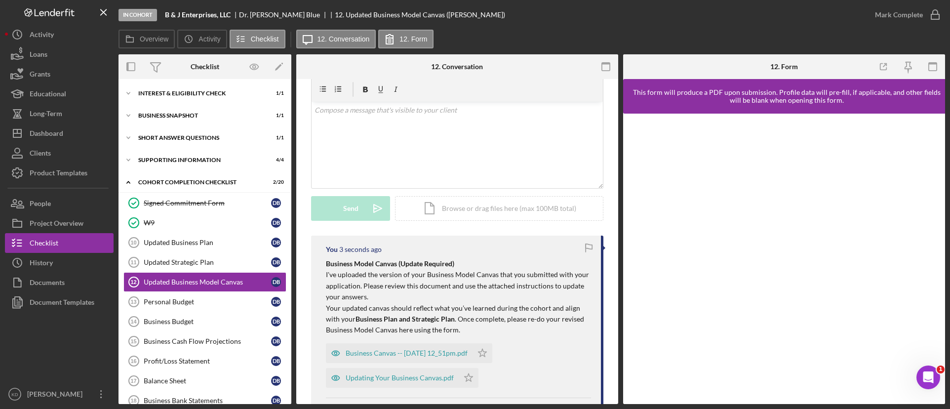
scroll to position [99, 0]
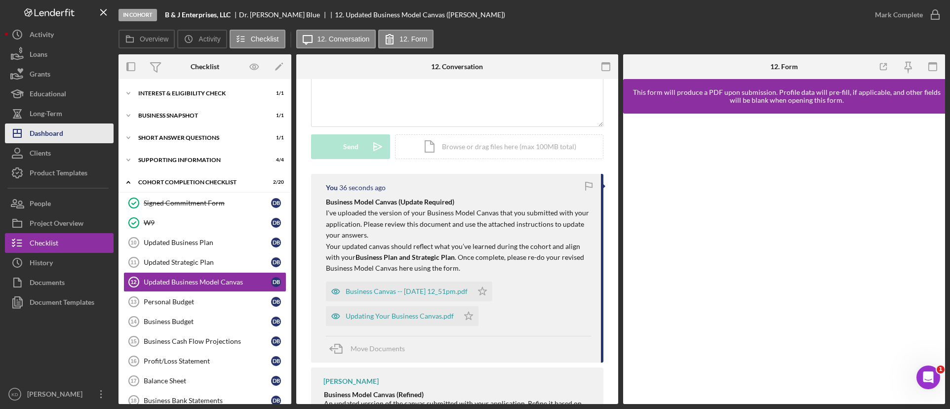
click at [57, 136] on div "Dashboard" at bounding box center [47, 134] width 34 height 22
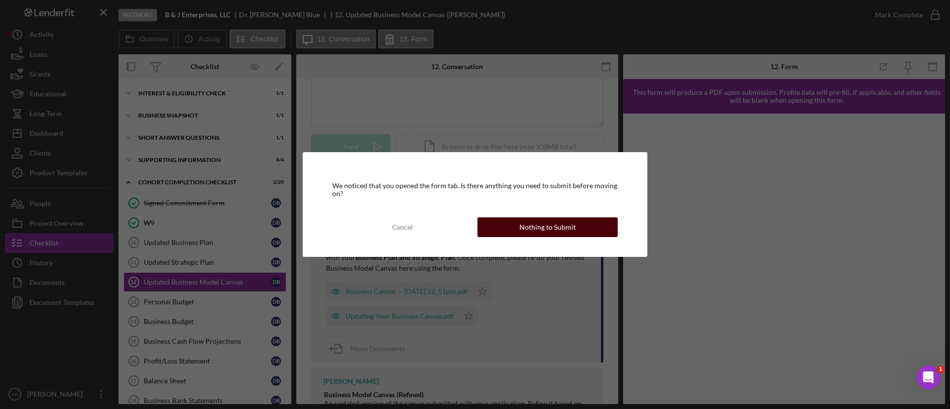
click at [544, 228] on div "Nothing to Submit" at bounding box center [547, 227] width 56 height 20
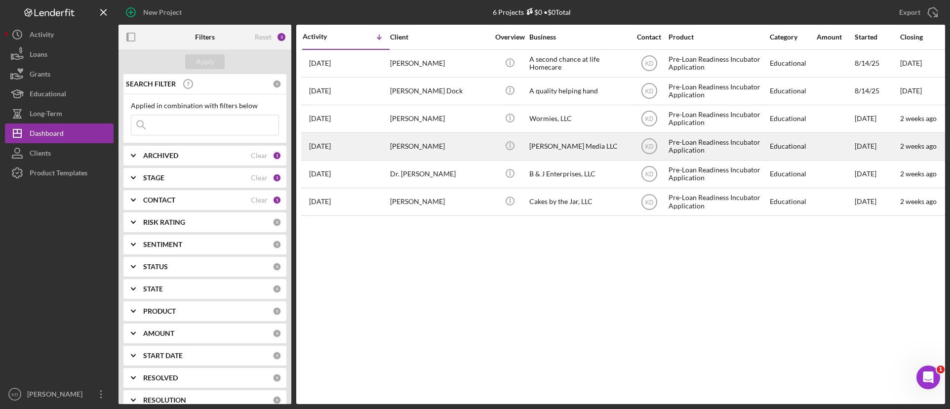
click at [571, 149] on div "[PERSON_NAME] Media LLC" at bounding box center [578, 146] width 99 height 26
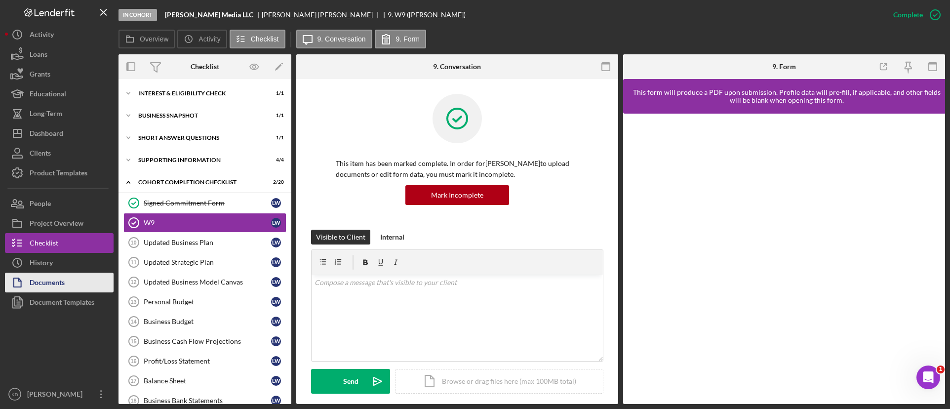
click at [80, 284] on button "Documents" at bounding box center [59, 282] width 109 height 20
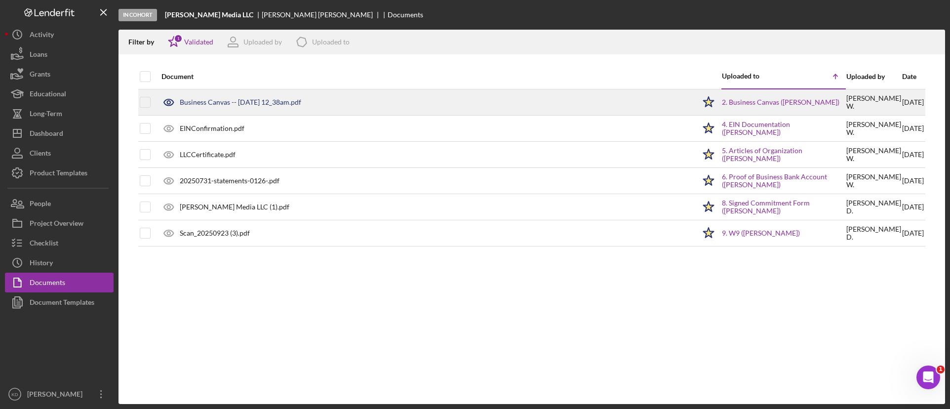
click at [291, 104] on div "Business Canvas -- [DATE] 12_38am.pdf" at bounding box center [240, 102] width 121 height 8
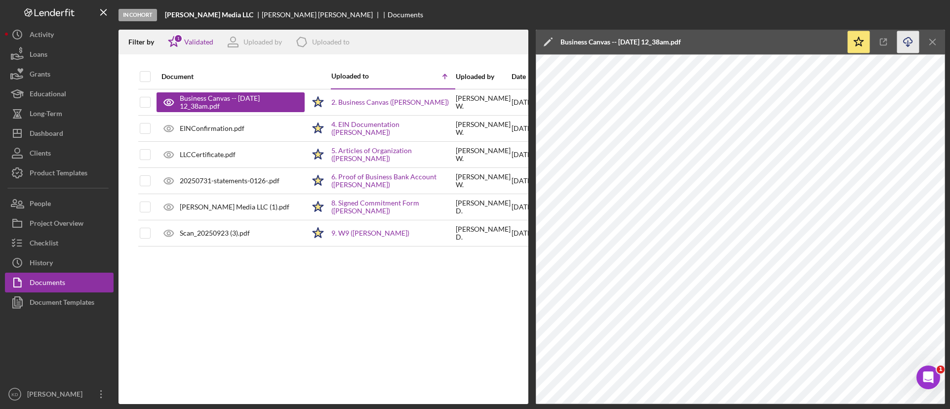
click at [906, 40] on icon "Icon/Download" at bounding box center [908, 42] width 22 height 22
click at [48, 243] on div "Checklist" at bounding box center [44, 244] width 29 height 22
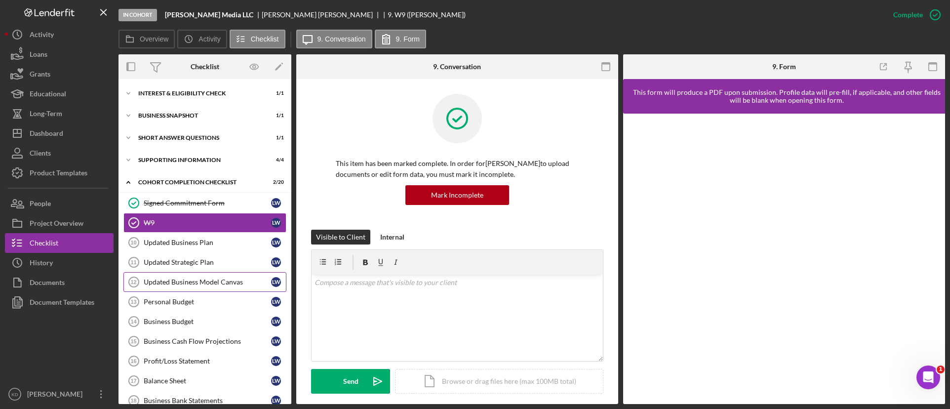
click at [192, 286] on link "Updated Business Model Canvas 12 Updated Business Model Canvas [PERSON_NAME]" at bounding box center [204, 282] width 163 height 20
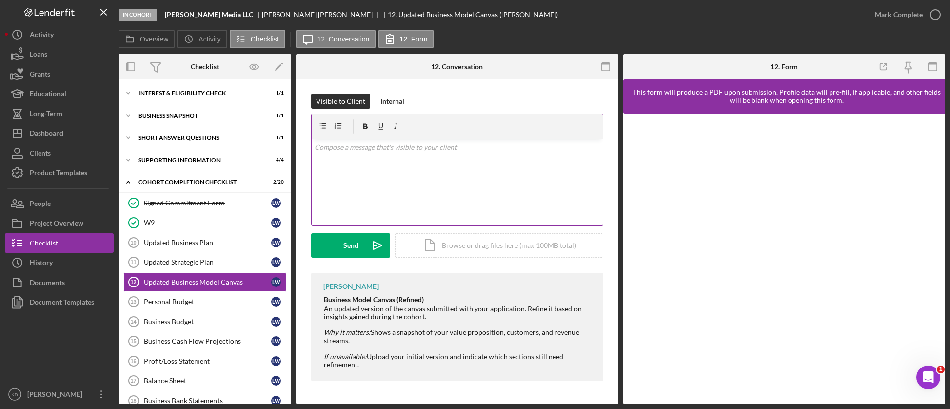
click at [405, 176] on div "v Color teal Color pink Remove color Add row above Add row below Add column bef…" at bounding box center [456, 182] width 291 height 86
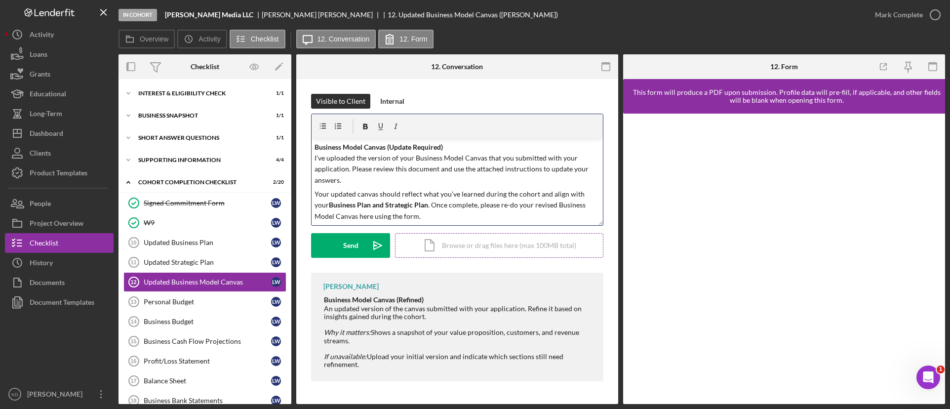
click at [442, 249] on div "Icon/Document Browse or drag files here (max 100MB total) Tap to choose files o…" at bounding box center [499, 245] width 208 height 25
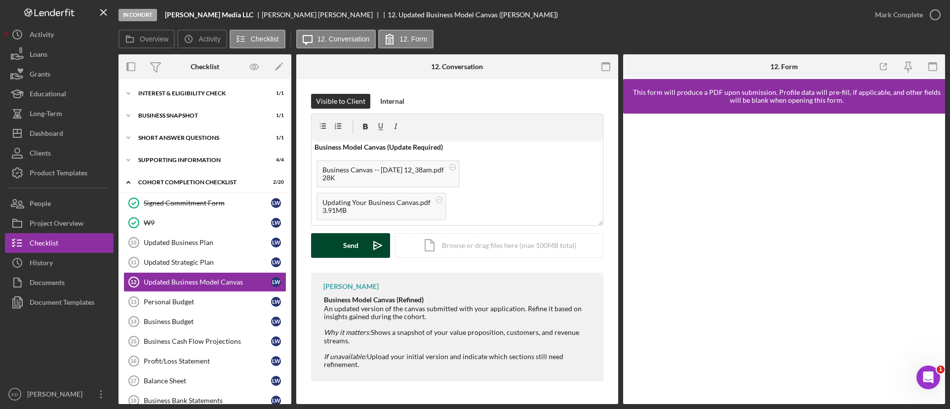
click at [355, 244] on div "Send" at bounding box center [350, 245] width 15 height 25
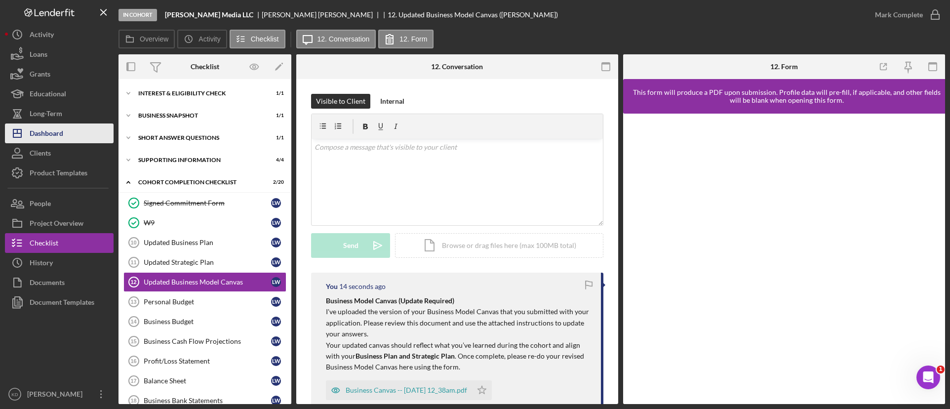
click at [53, 138] on div "Dashboard" at bounding box center [47, 134] width 34 height 22
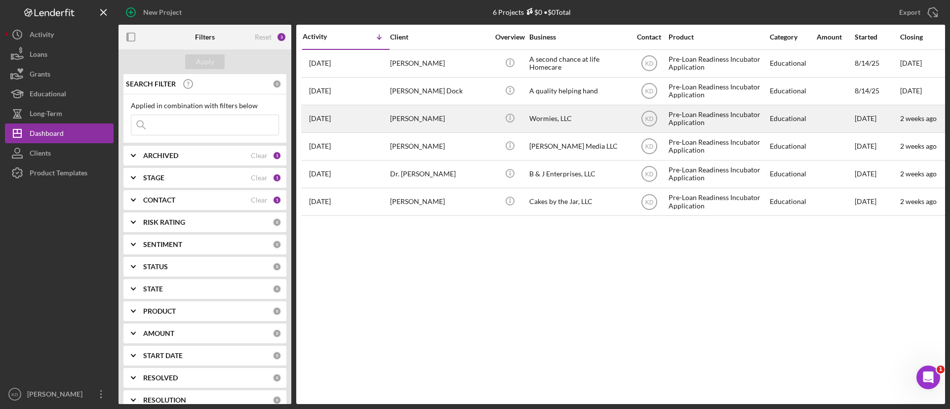
click at [585, 119] on div "Wormies, LLC" at bounding box center [578, 119] width 99 height 26
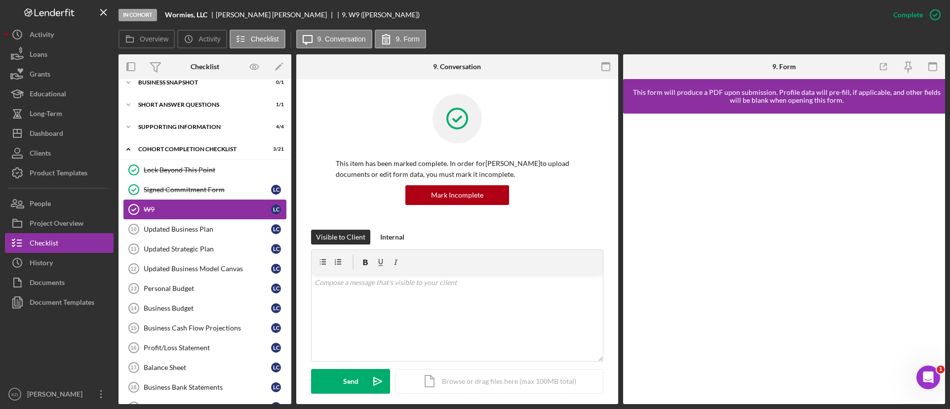
scroll to position [50, 0]
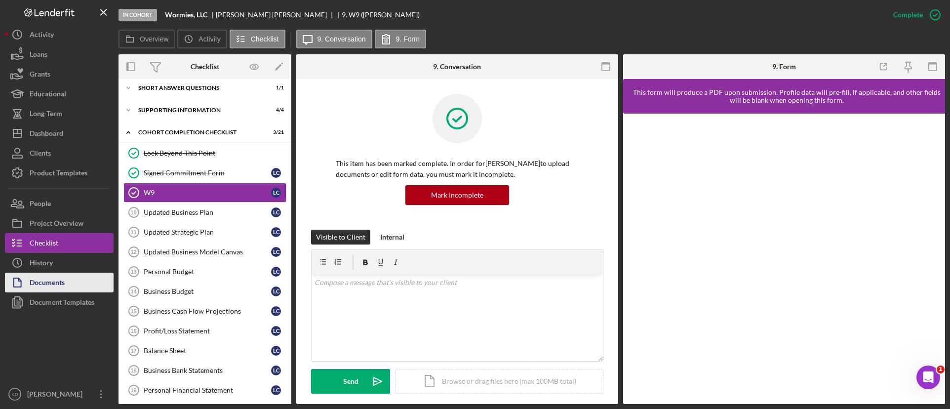
click at [56, 279] on div "Documents" at bounding box center [47, 283] width 35 height 22
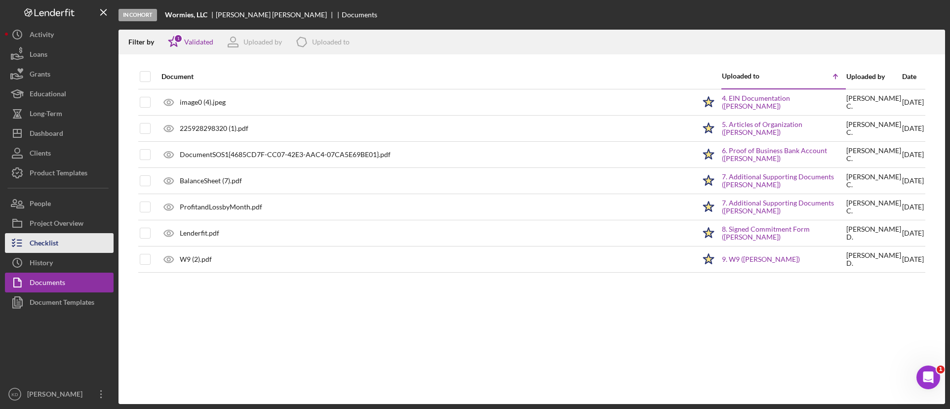
click at [44, 241] on div "Checklist" at bounding box center [44, 244] width 29 height 22
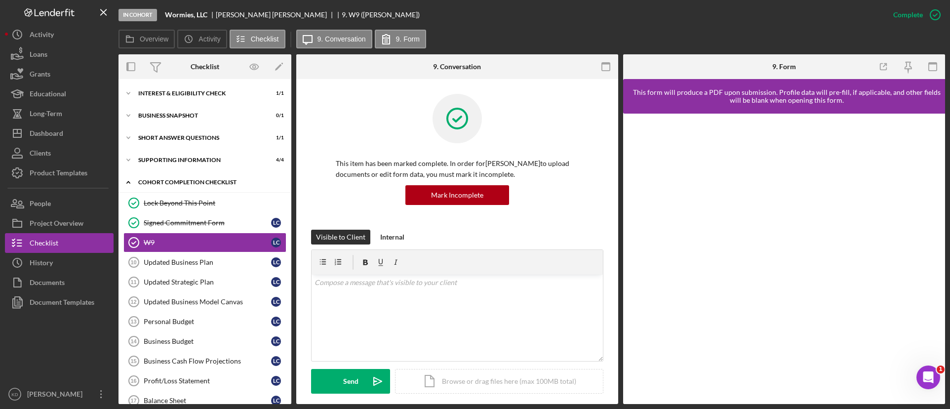
scroll to position [0, 0]
click at [146, 117] on div "Business Snapshot" at bounding box center [208, 115] width 141 height 6
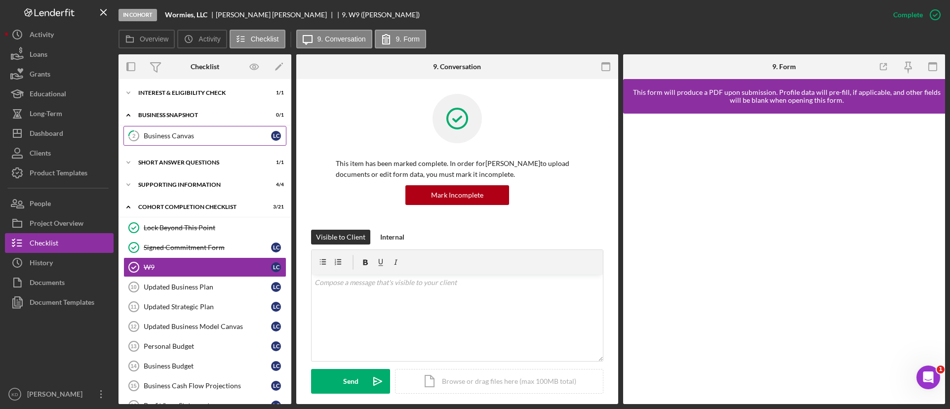
click at [150, 138] on div "Business Canvas" at bounding box center [207, 136] width 127 height 8
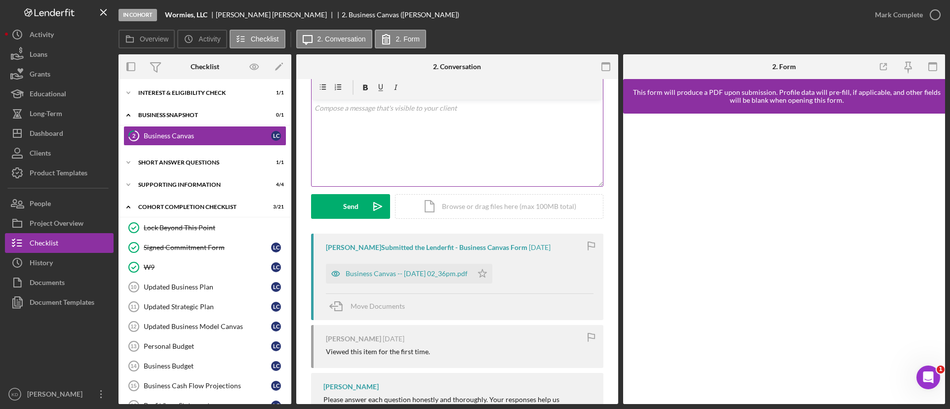
scroll to position [87, 0]
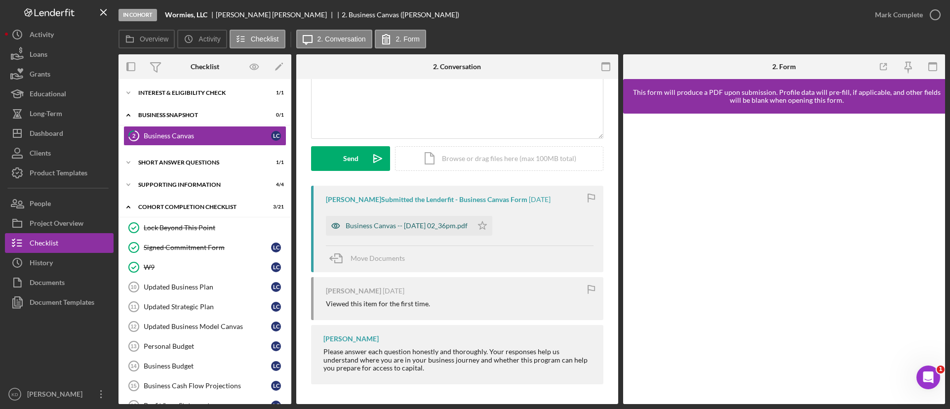
click at [398, 230] on div "Business Canvas -- [DATE] 02_36pm.pdf" at bounding box center [407, 226] width 122 height 8
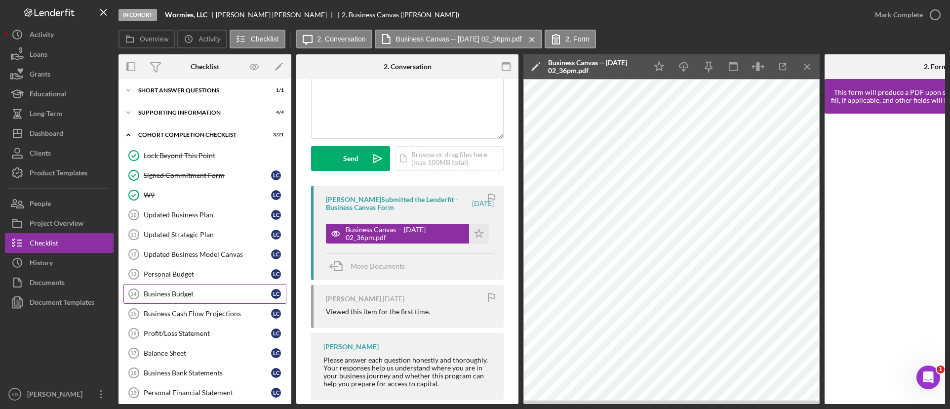
scroll to position [99, 0]
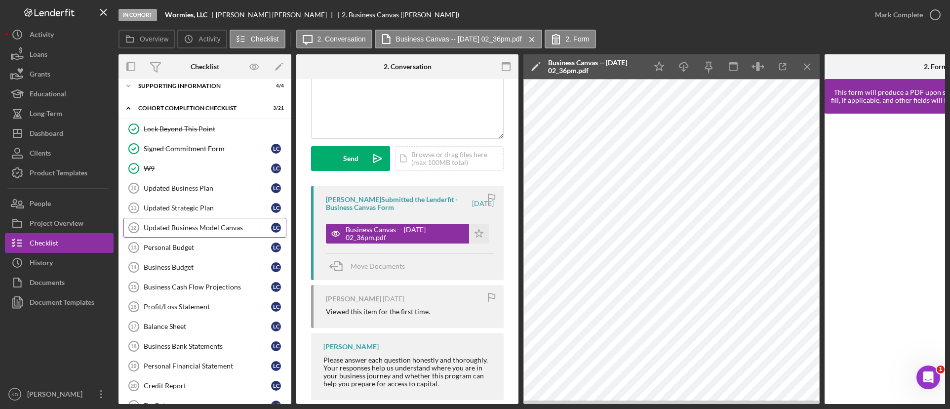
click at [205, 227] on div "Updated Business Model Canvas" at bounding box center [207, 228] width 127 height 8
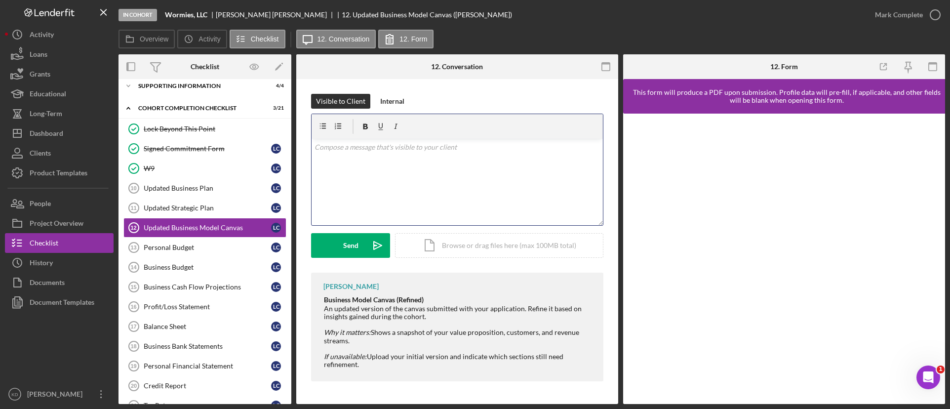
click at [395, 170] on div "v Color teal Color pink Remove color Add row above Add row below Add column bef…" at bounding box center [456, 182] width 291 height 86
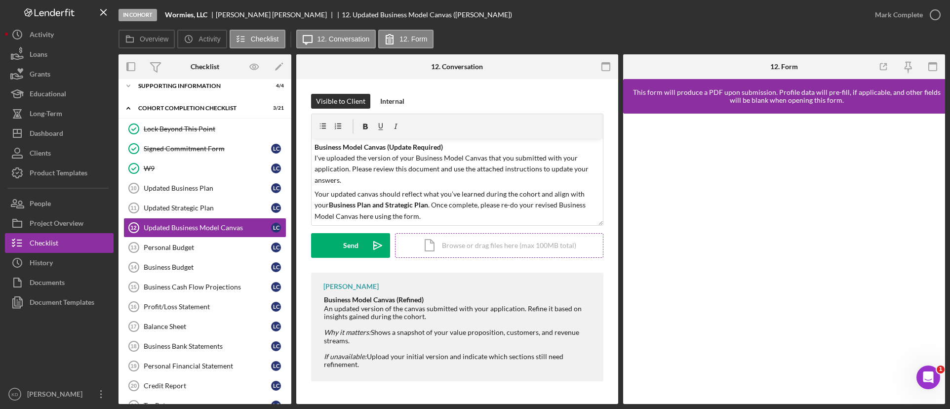
click at [454, 249] on div "Icon/Document Browse or drag files here (max 100MB total) Tap to choose files o…" at bounding box center [499, 245] width 208 height 25
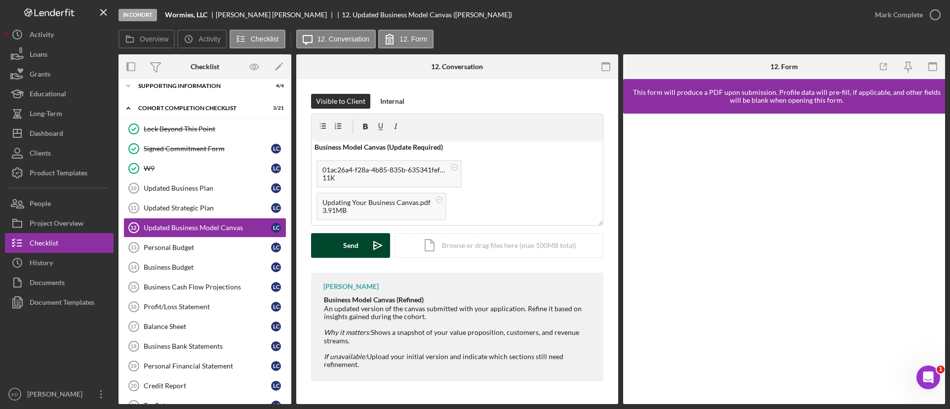
click at [350, 247] on div "Send" at bounding box center [350, 245] width 15 height 25
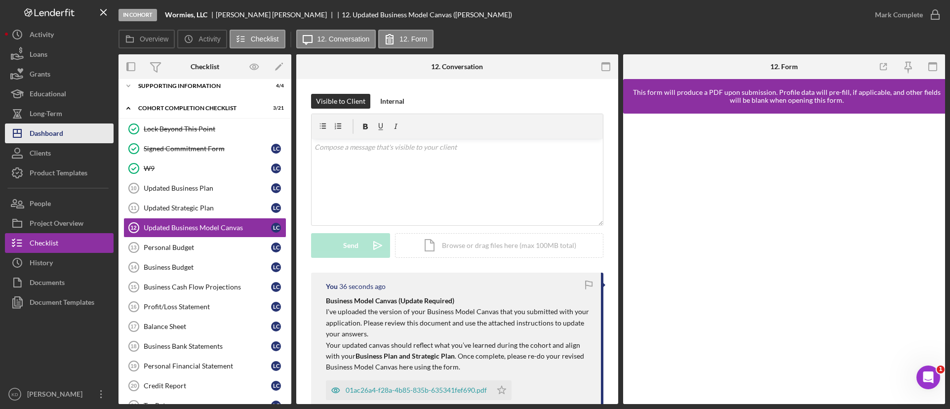
click at [66, 132] on button "Icon/Dashboard Dashboard" at bounding box center [59, 133] width 109 height 20
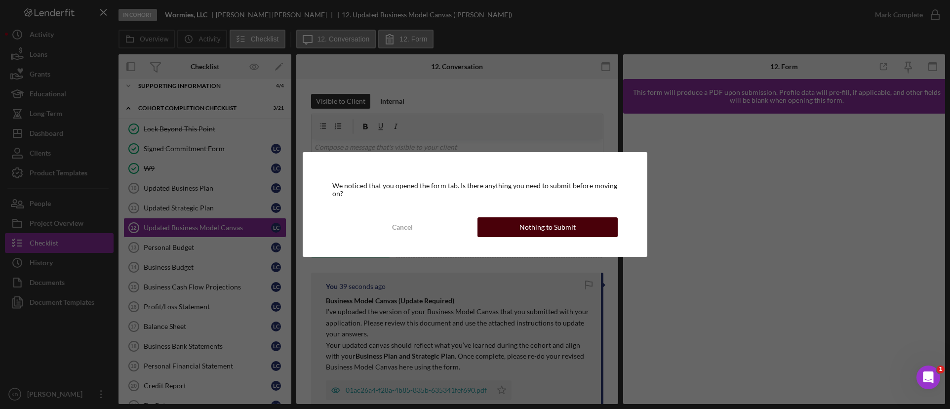
click at [547, 231] on div "Nothing to Submit" at bounding box center [547, 227] width 56 height 20
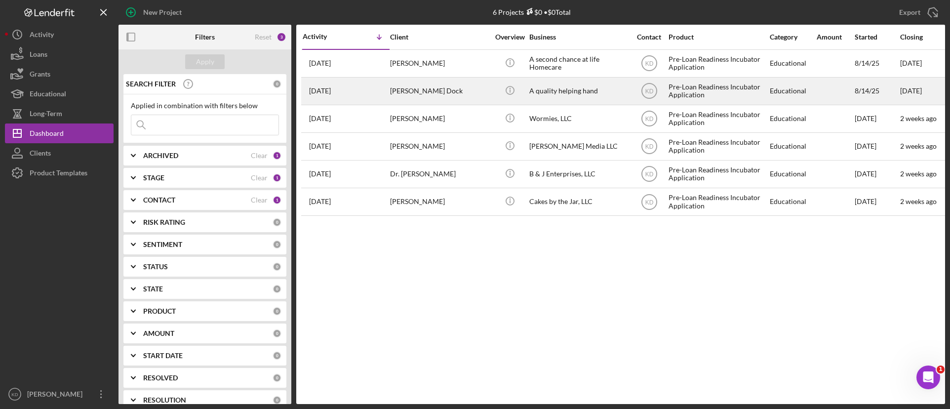
click at [581, 92] on div "A quality helping hand" at bounding box center [578, 91] width 99 height 26
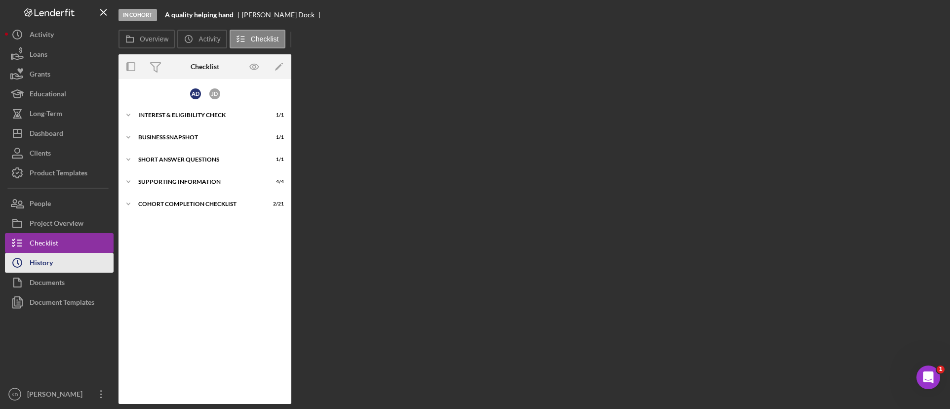
scroll to position [22, 0]
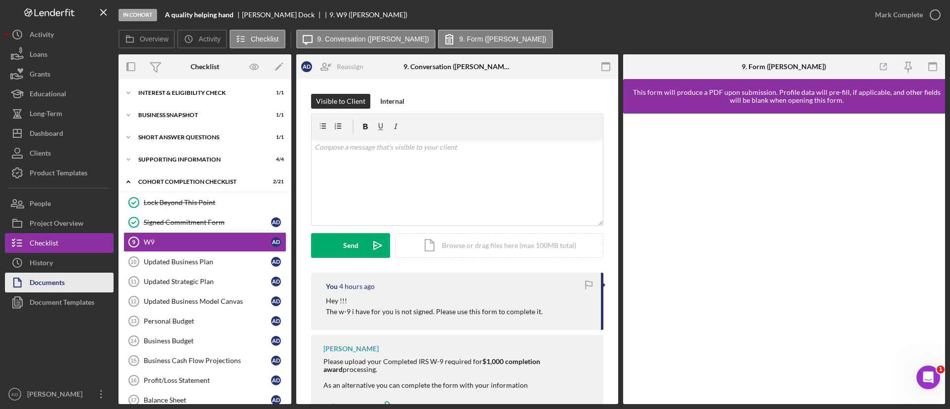
click at [46, 283] on div "Documents" at bounding box center [47, 283] width 35 height 22
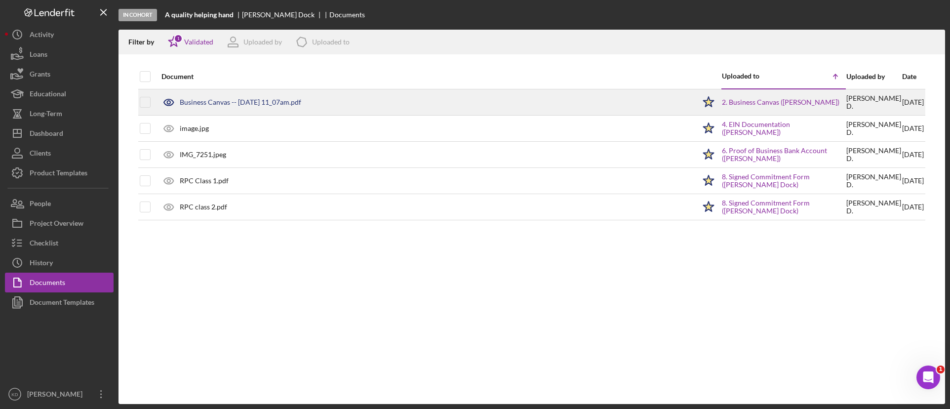
click at [285, 101] on div "Business Canvas -- [DATE] 11_07am.pdf" at bounding box center [240, 102] width 121 height 8
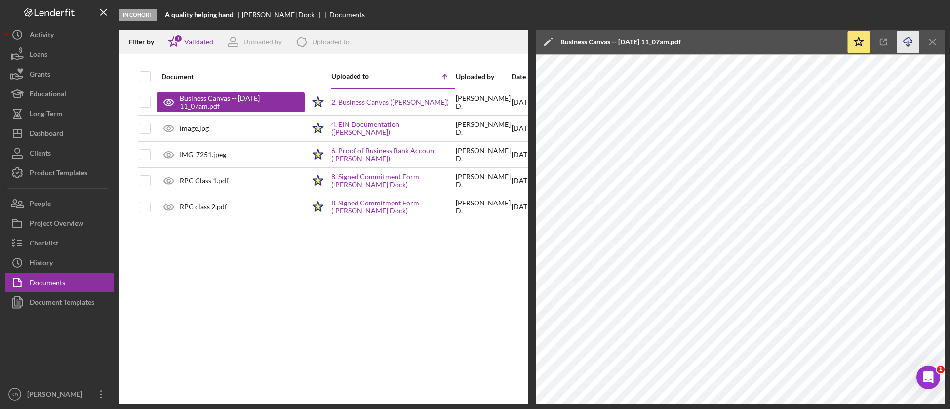
click at [906, 44] on icon "Icon/Download" at bounding box center [908, 42] width 22 height 22
click at [54, 244] on div "Checklist" at bounding box center [44, 244] width 29 height 22
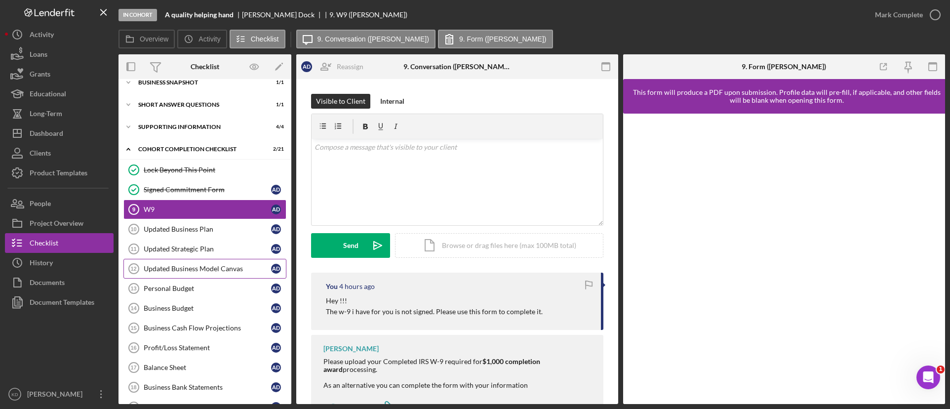
scroll to position [72, 0]
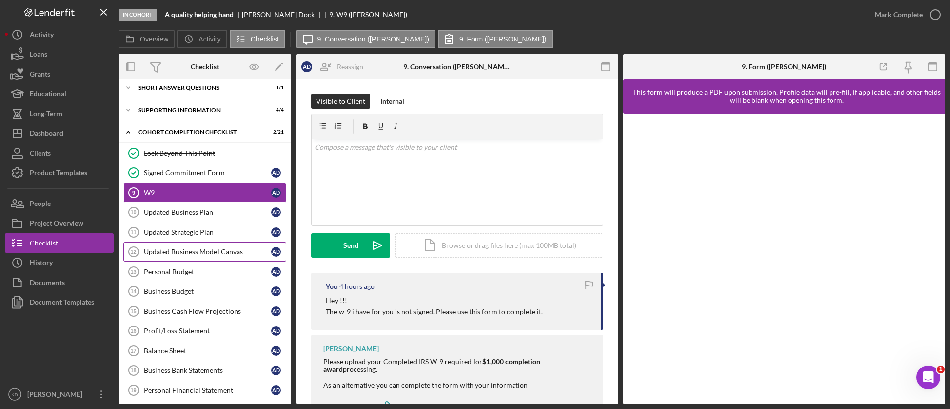
click at [182, 251] on div "Updated Business Model Canvas" at bounding box center [207, 252] width 127 height 8
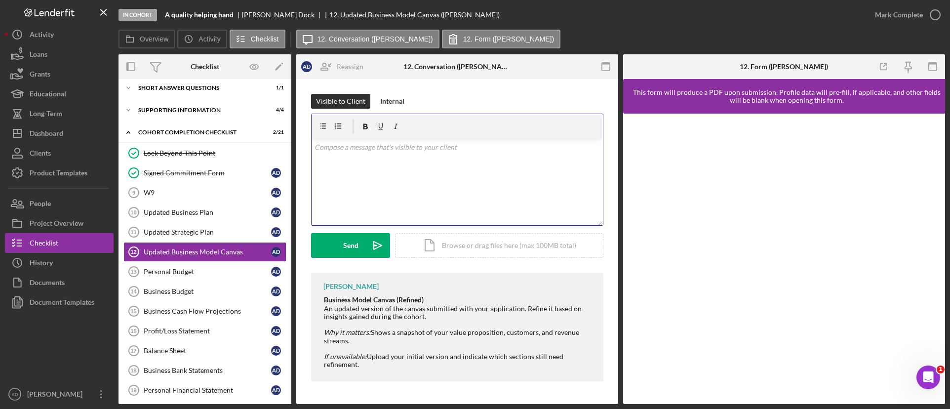
click at [373, 186] on div "v Color teal Color pink Remove color Add row above Add row below Add column bef…" at bounding box center [456, 182] width 291 height 86
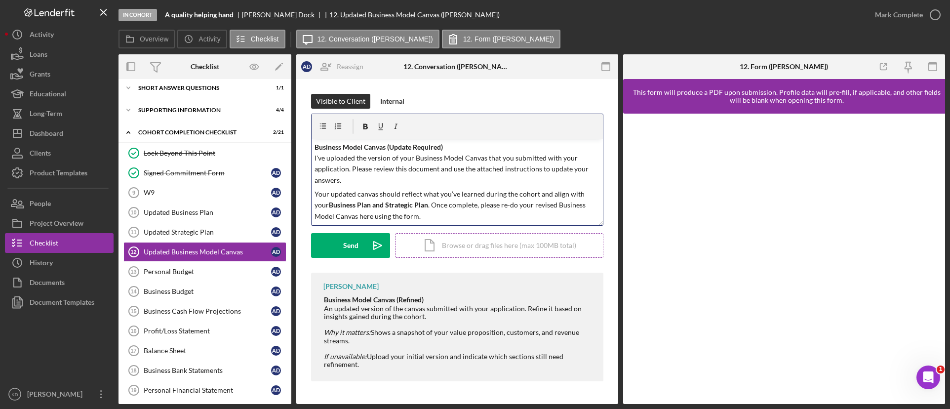
click at [455, 241] on div "Icon/Document Browse or drag files here (max 100MB total) Tap to choose files o…" at bounding box center [499, 245] width 208 height 25
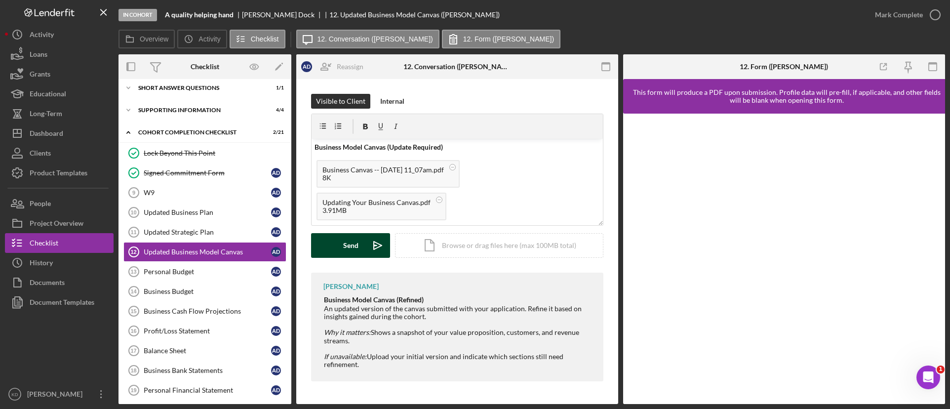
click at [344, 242] on div "Send" at bounding box center [350, 245] width 15 height 25
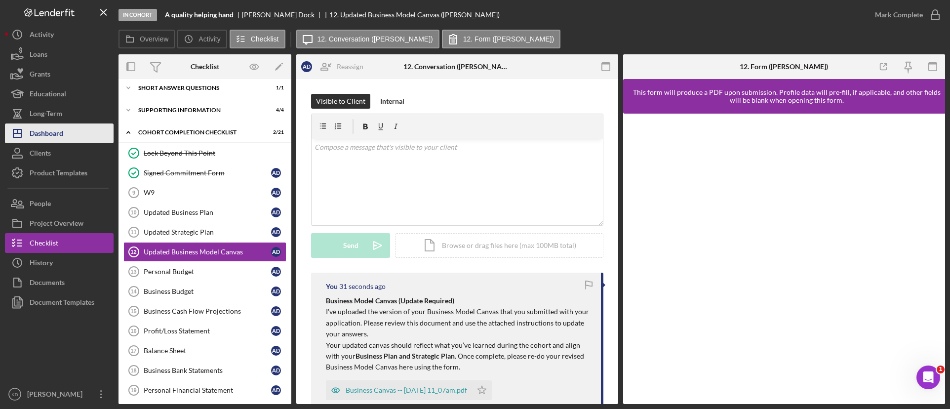
click at [55, 137] on div "Dashboard" at bounding box center [47, 134] width 34 height 22
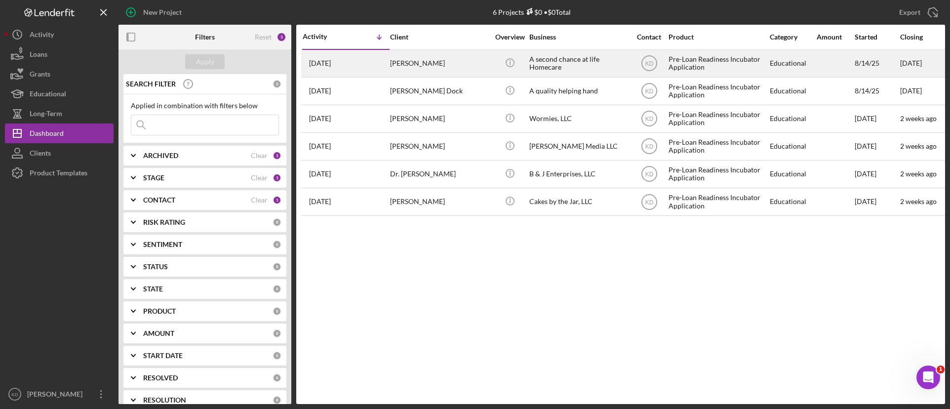
click at [408, 68] on div "[PERSON_NAME]" at bounding box center [439, 63] width 99 height 26
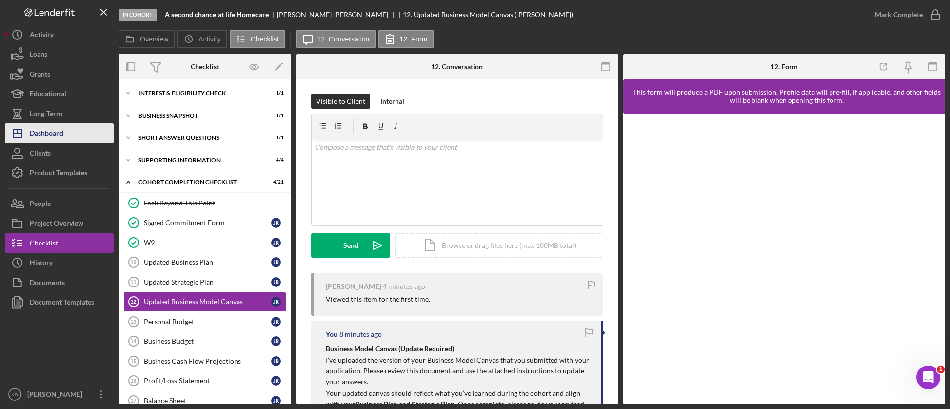
click at [64, 131] on button "Icon/Dashboard Dashboard" at bounding box center [59, 133] width 109 height 20
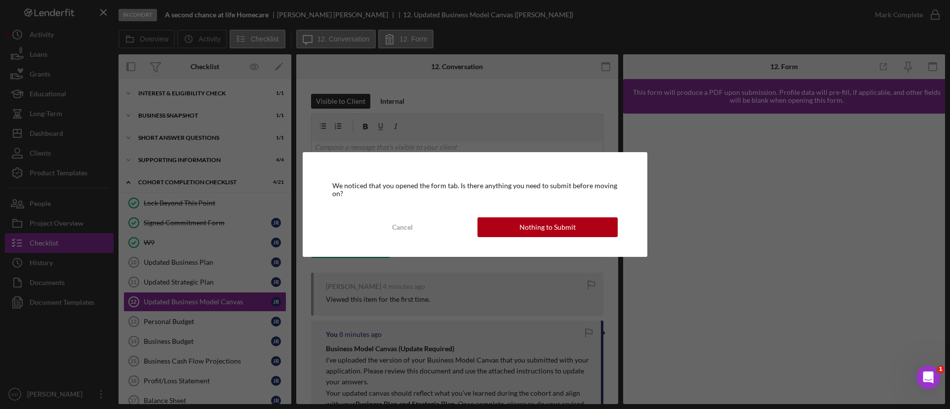
click at [516, 209] on div "We noticed that you opened the form tab. Is there anything you need to submit b…" at bounding box center [475, 204] width 344 height 105
click at [511, 214] on div "We noticed that you opened the form tab. Is there anything you need to submit b…" at bounding box center [475, 204] width 344 height 105
click at [510, 224] on button "Nothing to Submit" at bounding box center [547, 227] width 140 height 20
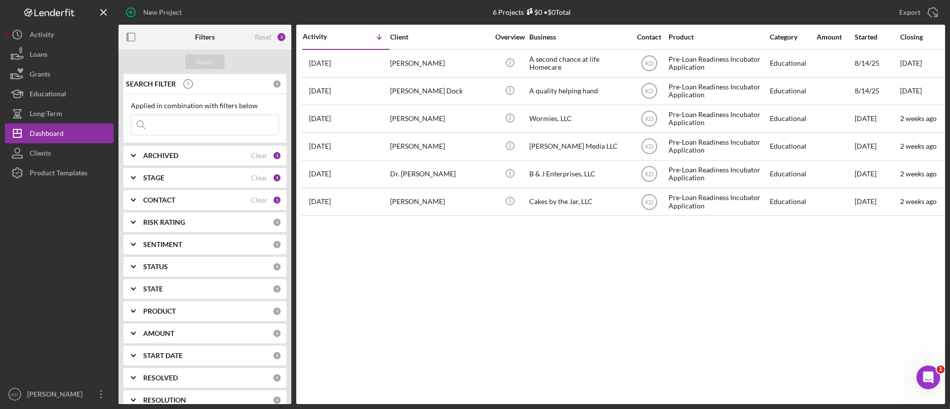
click at [132, 181] on icon "Icon/Expander" at bounding box center [133, 177] width 25 height 25
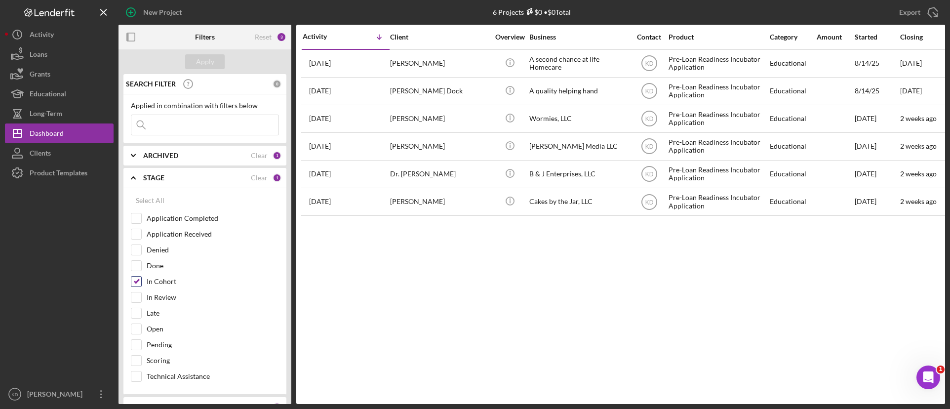
click at [135, 283] on input "In Cohort" at bounding box center [136, 281] width 10 height 10
checkbox input "false"
click at [137, 377] on input "Technical Assistance" at bounding box center [136, 376] width 10 height 10
checkbox input "true"
click at [213, 64] on div "Apply" at bounding box center [205, 61] width 18 height 15
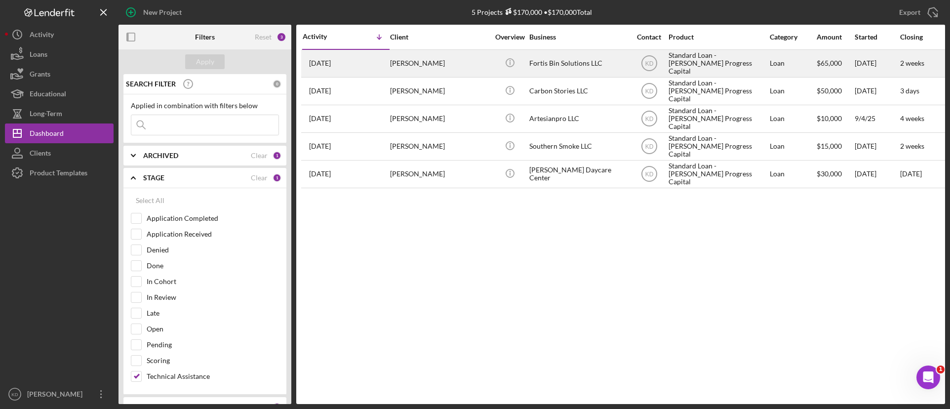
click at [442, 67] on div "[PERSON_NAME]" at bounding box center [439, 63] width 99 height 26
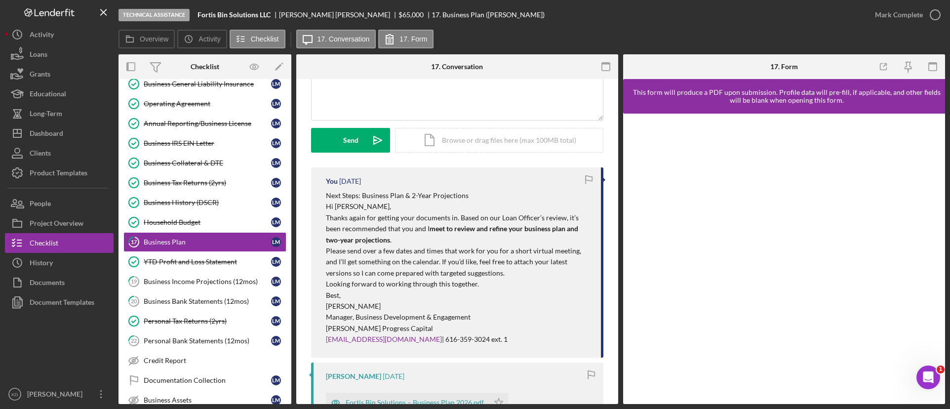
scroll to position [99, 0]
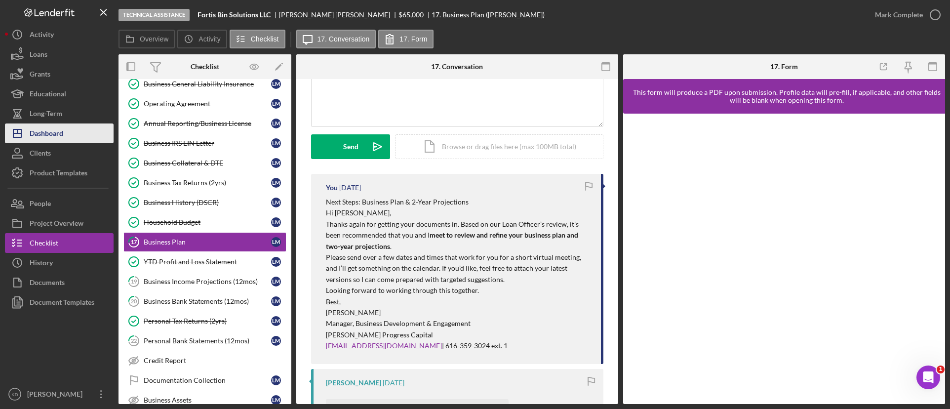
click at [64, 133] on button "Icon/Dashboard Dashboard" at bounding box center [59, 133] width 109 height 20
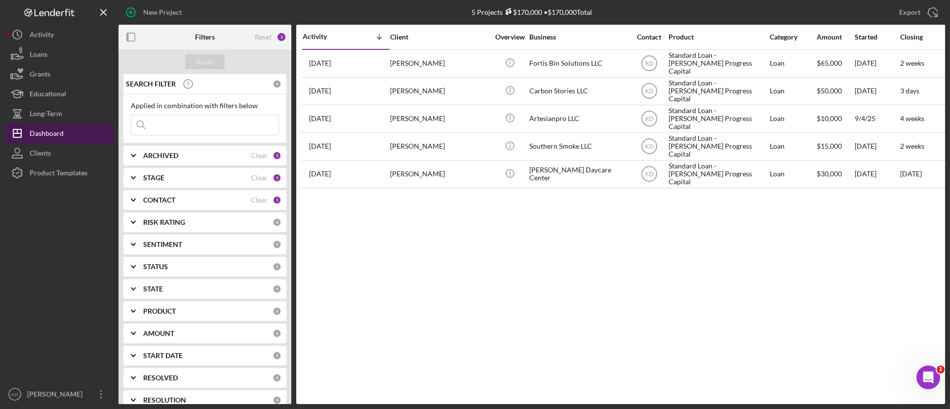
click at [5, 123] on button "Icon/Dashboard Dashboard" at bounding box center [59, 133] width 109 height 20
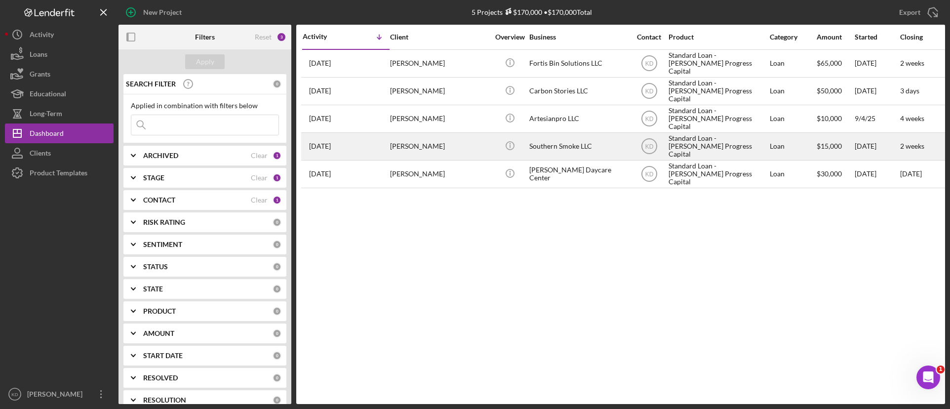
click at [473, 154] on div "[PERSON_NAME]" at bounding box center [439, 146] width 99 height 26
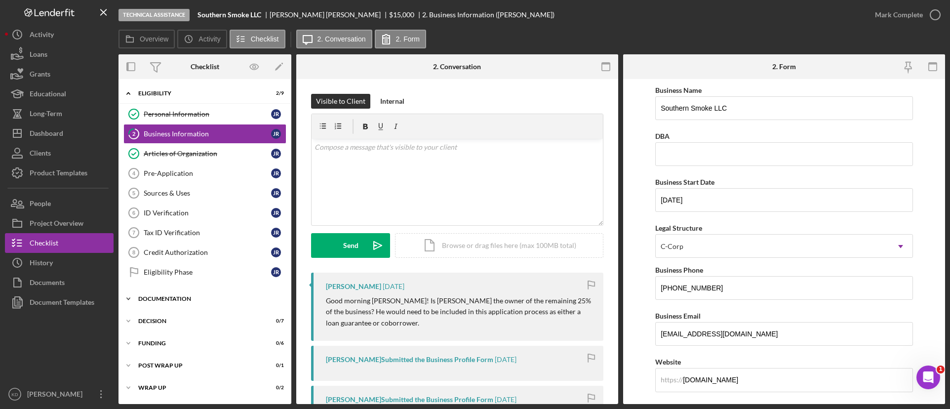
click at [127, 296] on icon "Icon/Expander" at bounding box center [128, 299] width 20 height 20
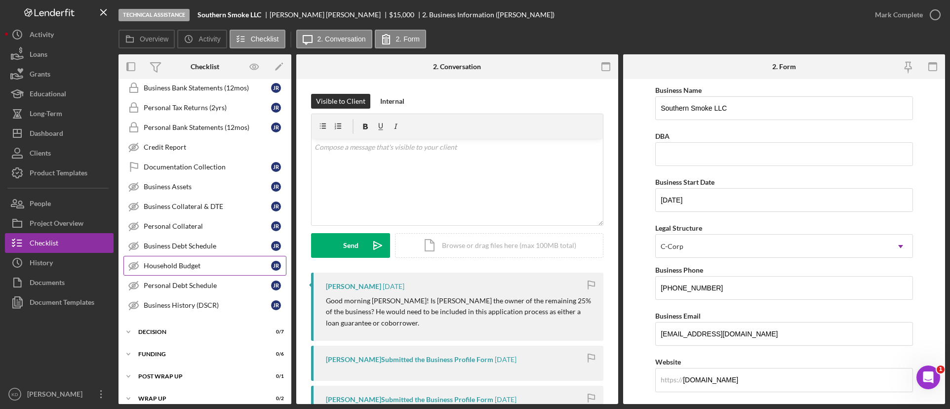
scroll to position [459, 0]
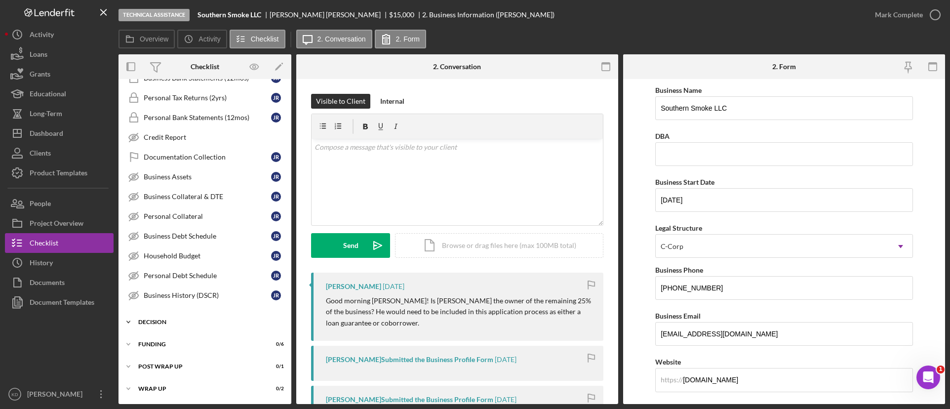
click at [133, 325] on icon "Icon/Expander" at bounding box center [128, 322] width 20 height 20
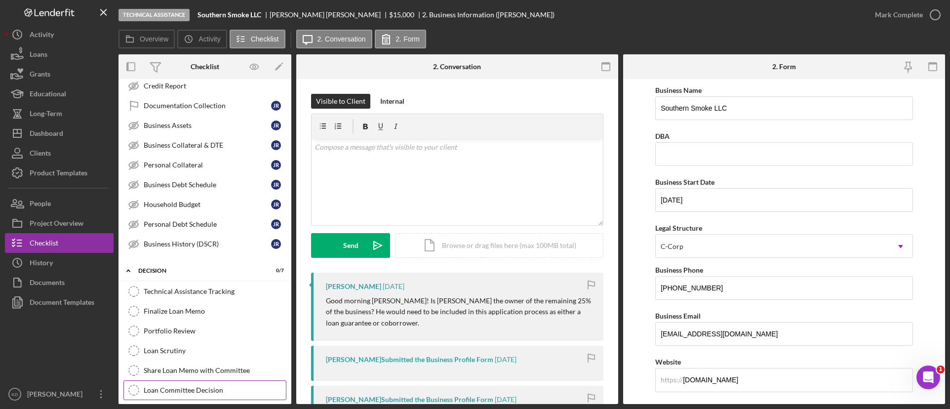
scroll to position [602, 0]
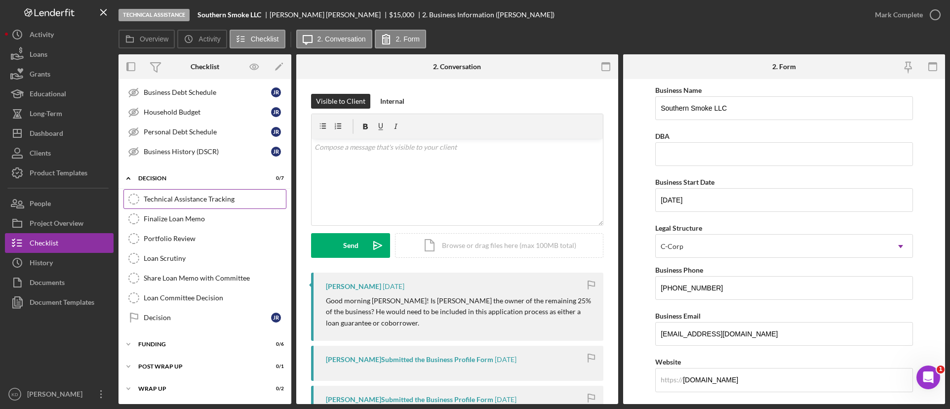
click at [187, 203] on link "Technical Assistance Tracking Technical Assistance Tracking" at bounding box center [204, 199] width 163 height 20
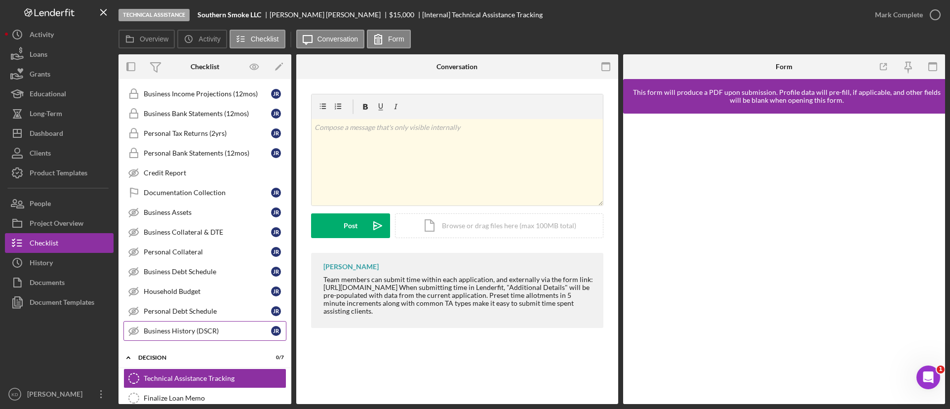
scroll to position [306, 0]
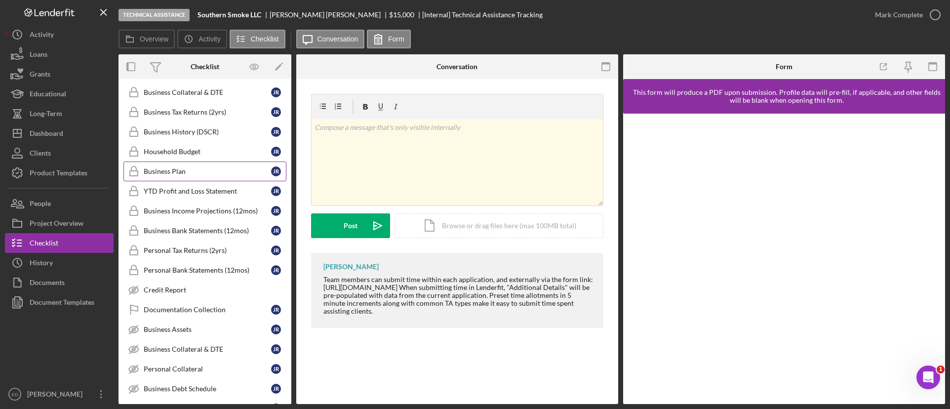
click at [171, 180] on link "Business Plan Business Plan J R" at bounding box center [204, 171] width 163 height 20
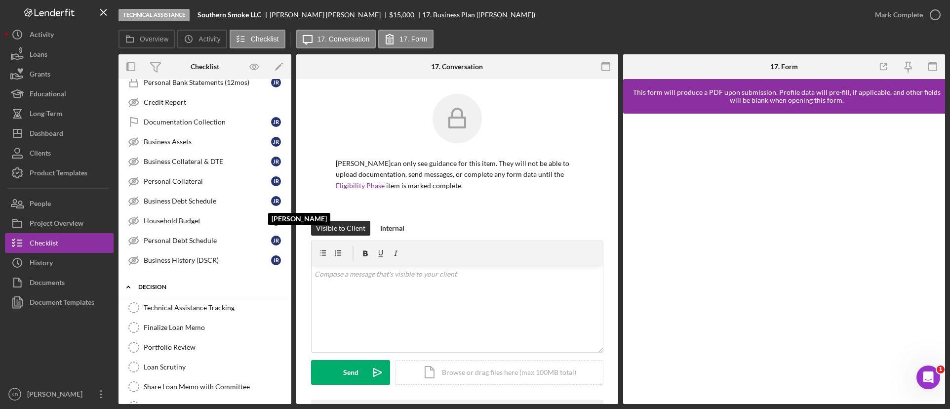
scroll to position [602, 0]
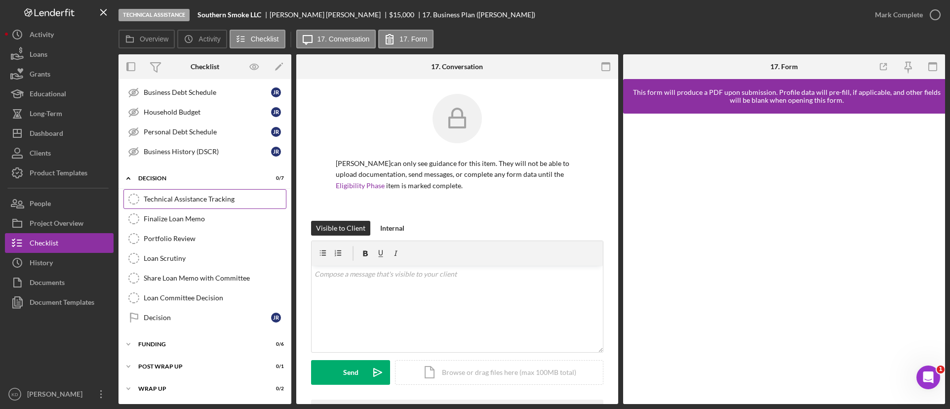
click at [222, 199] on div "Technical Assistance Tracking" at bounding box center [215, 199] width 142 height 8
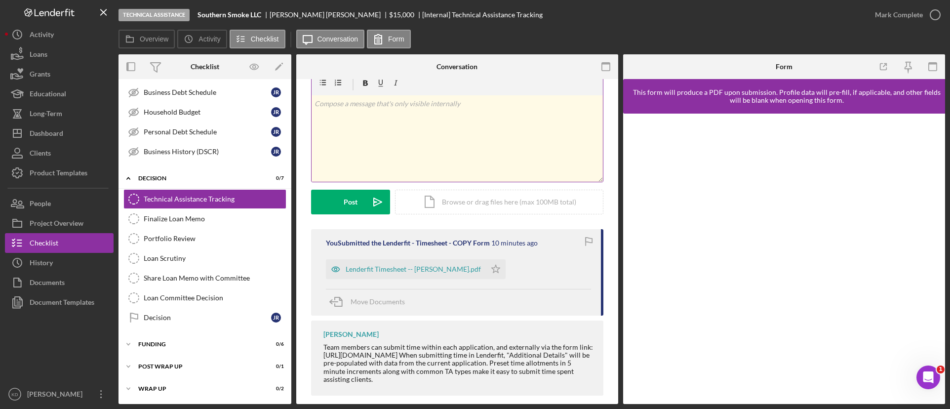
scroll to position [35, 0]
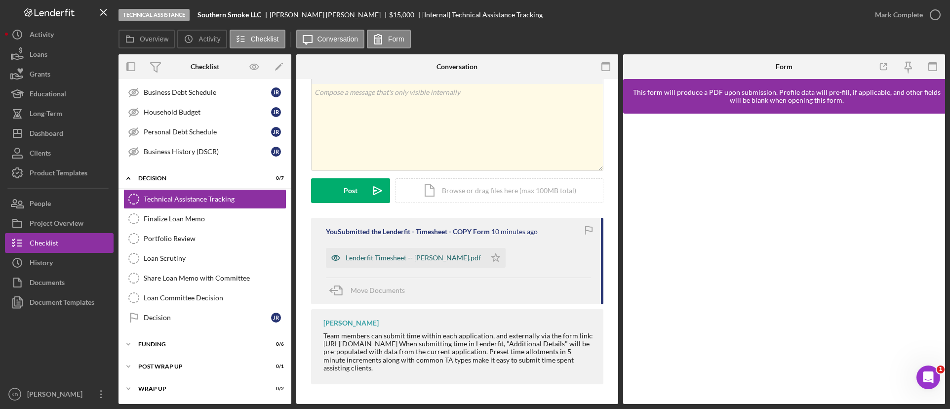
click at [387, 258] on div "Lenderfit Timesheet -- [PERSON_NAME].pdf" at bounding box center [413, 258] width 135 height 8
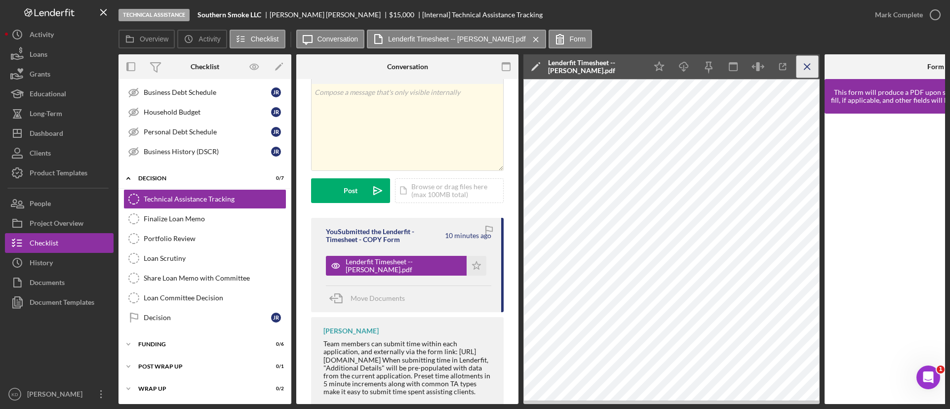
click at [805, 61] on icon "Icon/Menu Close" at bounding box center [807, 67] width 22 height 22
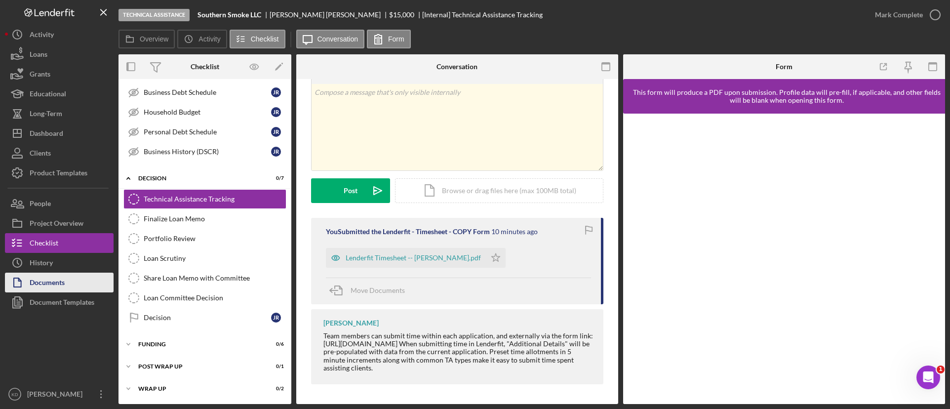
click at [62, 279] on div "Documents" at bounding box center [47, 283] width 35 height 22
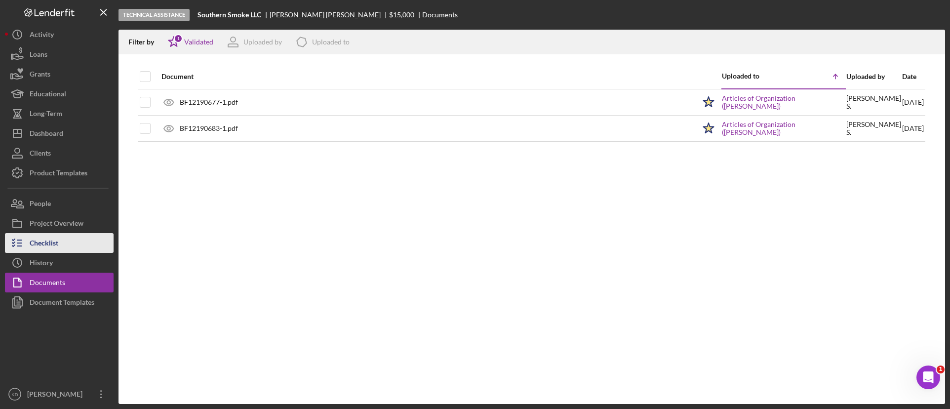
click at [51, 246] on div "Checklist" at bounding box center [44, 244] width 29 height 22
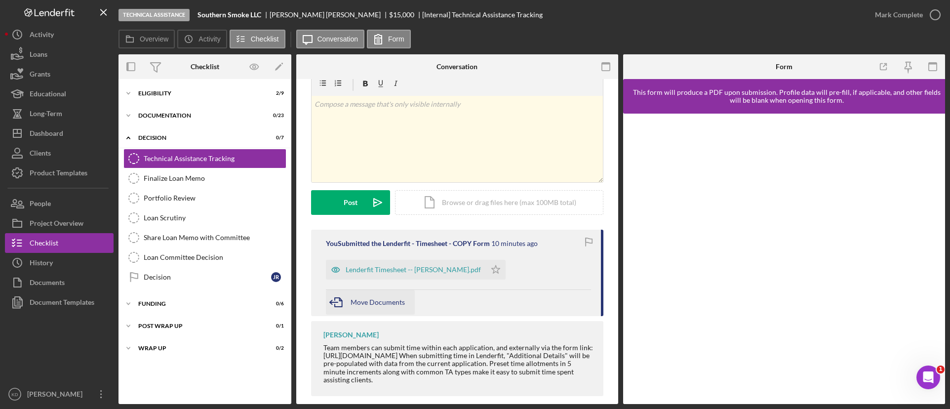
scroll to position [35, 0]
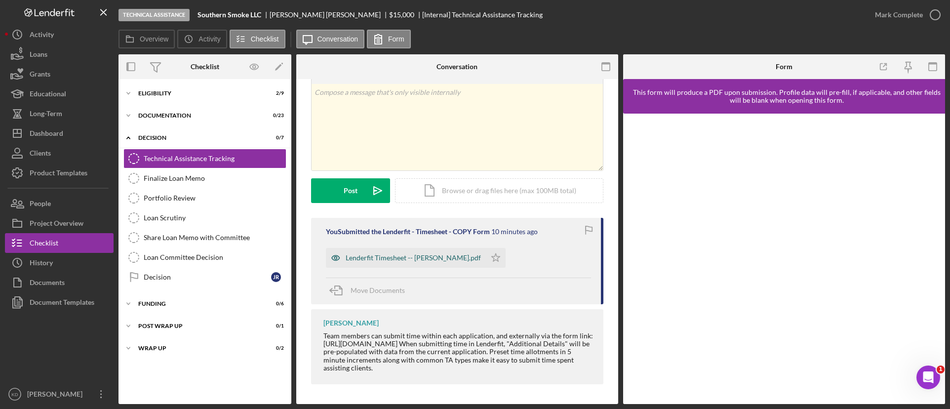
click at [355, 259] on div "Lenderfit Timesheet -- [PERSON_NAME].pdf" at bounding box center [413, 258] width 135 height 8
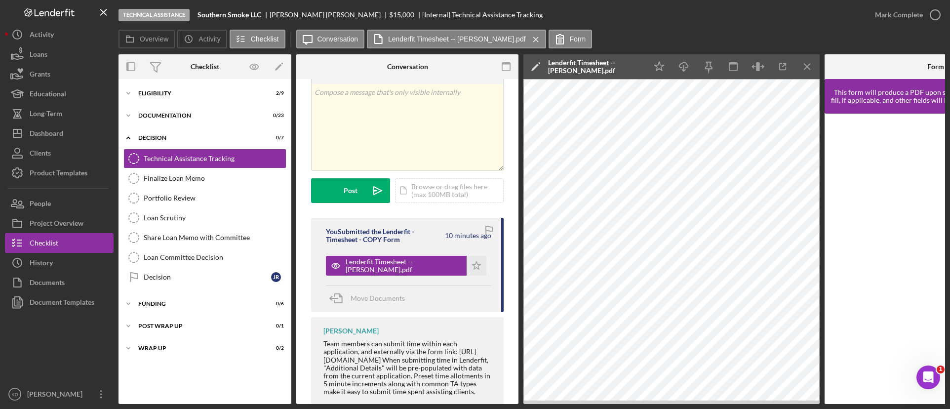
click at [832, 38] on div "Overview Icon/History Activity Checklist Icon/Message Conversation Lenderfit Ti…" at bounding box center [531, 40] width 826 height 20
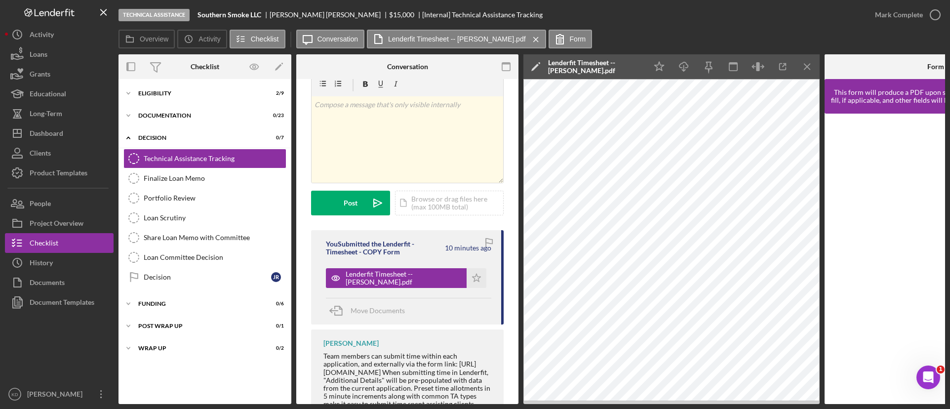
scroll to position [0, 0]
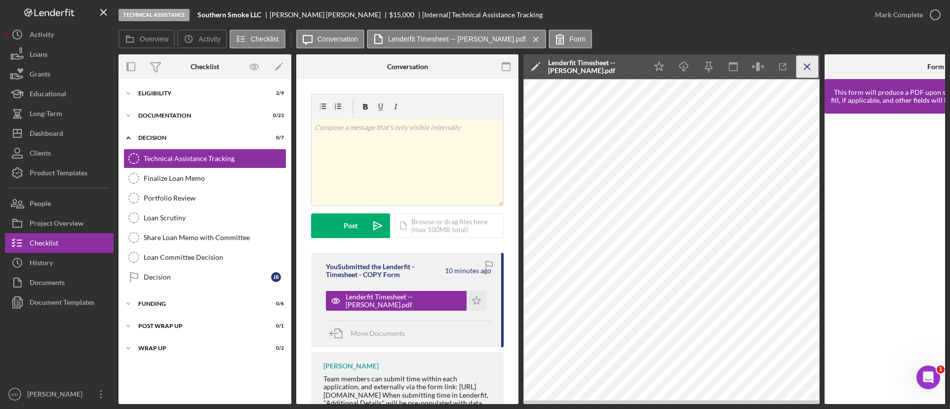
click at [808, 66] on icon "Icon/Menu Close" at bounding box center [807, 67] width 22 height 22
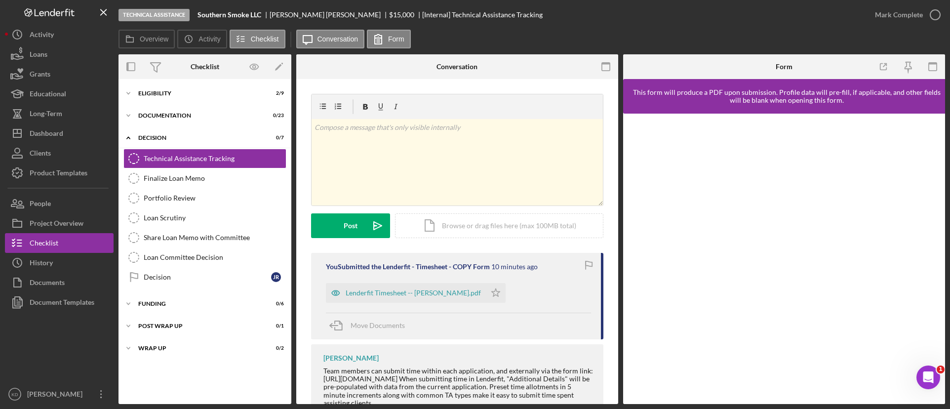
scroll to position [35, 0]
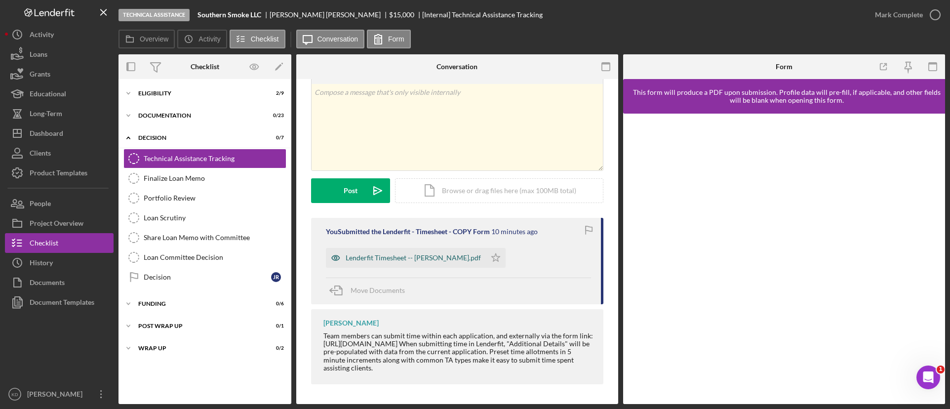
click at [422, 258] on div "Lenderfit Timesheet -- [PERSON_NAME].pdf" at bounding box center [413, 258] width 135 height 8
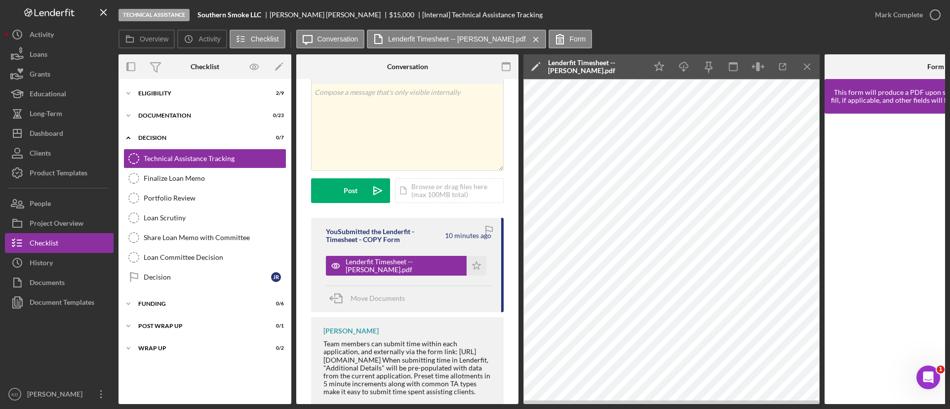
scroll to position [0, 102]
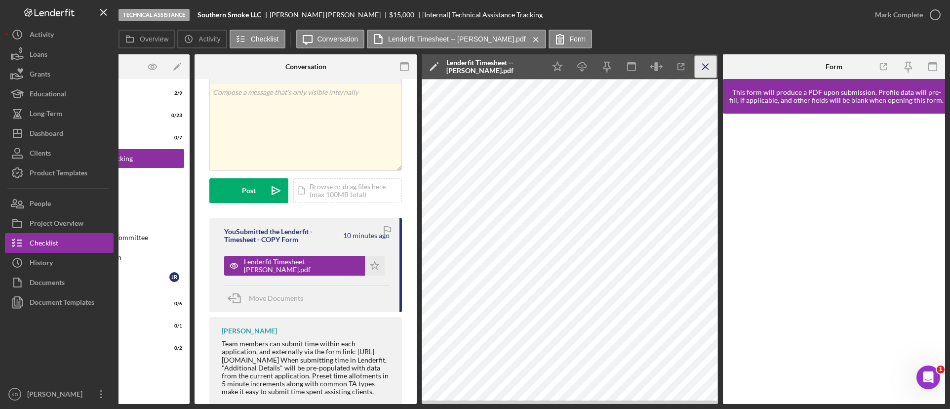
click at [711, 67] on icon "Icon/Menu Close" at bounding box center [706, 67] width 22 height 22
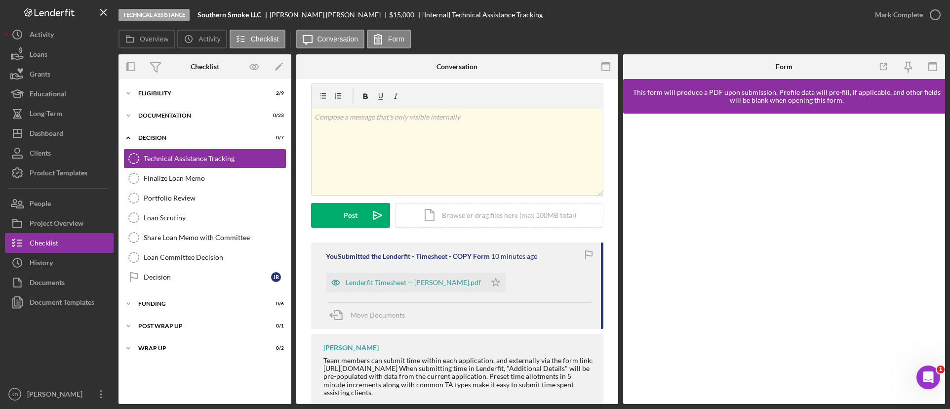
scroll to position [0, 0]
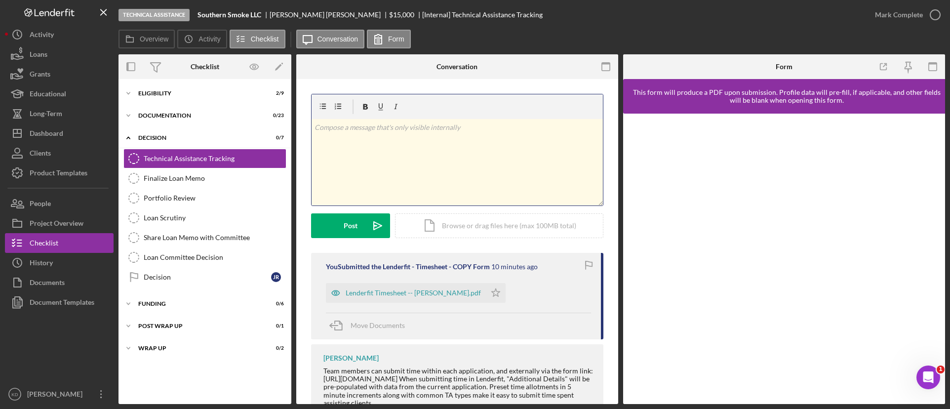
click at [426, 157] on div "v Color teal Color pink Remove color Add row above Add row below Add column bef…" at bounding box center [456, 162] width 291 height 86
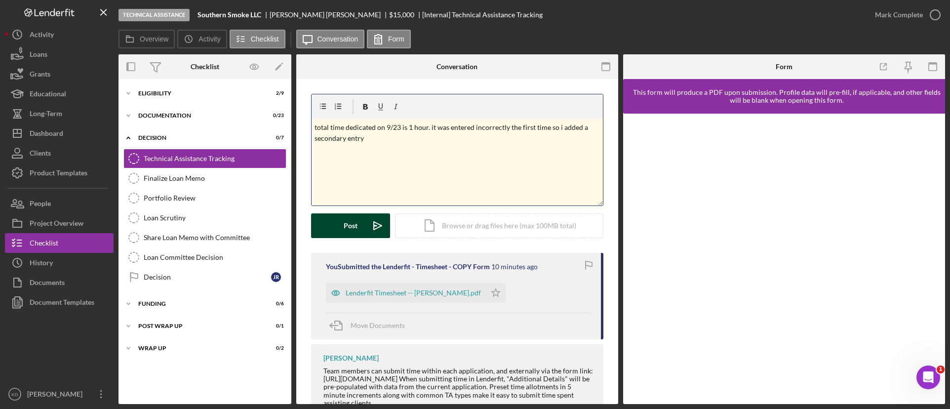
click at [336, 226] on button "Post Icon/icon-invite-send" at bounding box center [350, 225] width 79 height 25
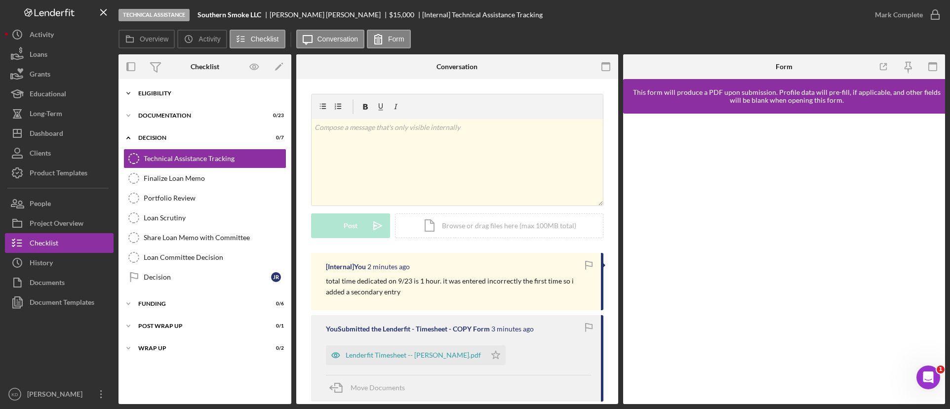
click at [130, 93] on icon "Icon/Expander" at bounding box center [128, 93] width 20 height 20
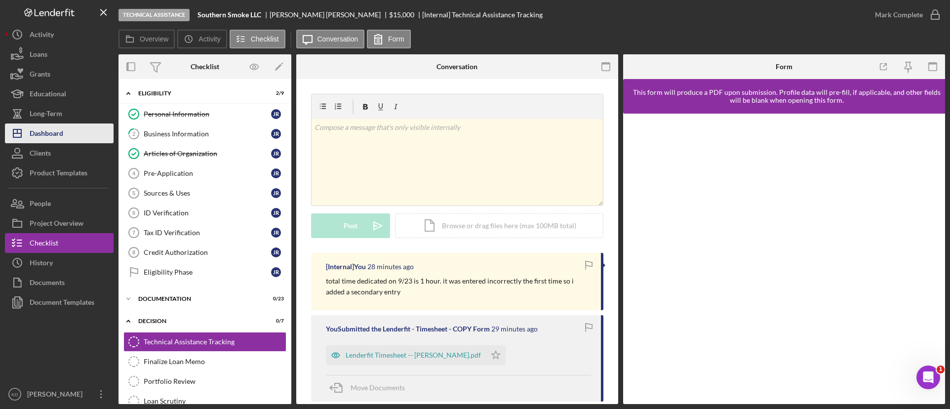
click at [47, 136] on div "Dashboard" at bounding box center [47, 134] width 34 height 22
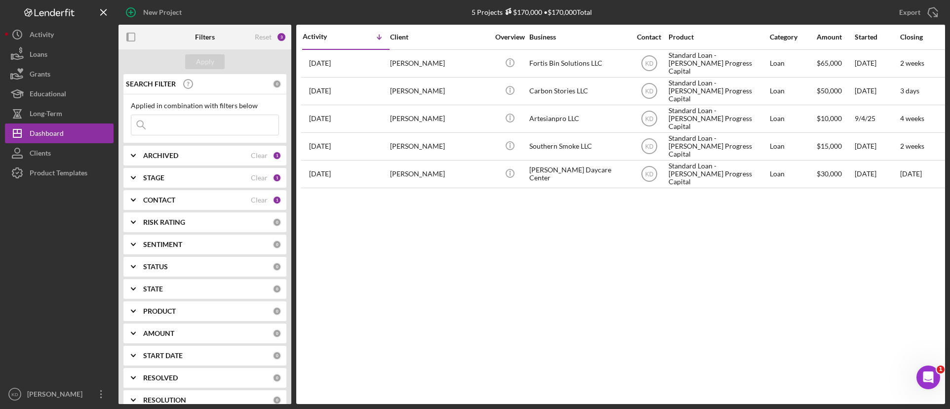
click at [5, 123] on button "Icon/Dashboard Dashboard" at bounding box center [59, 133] width 109 height 20
